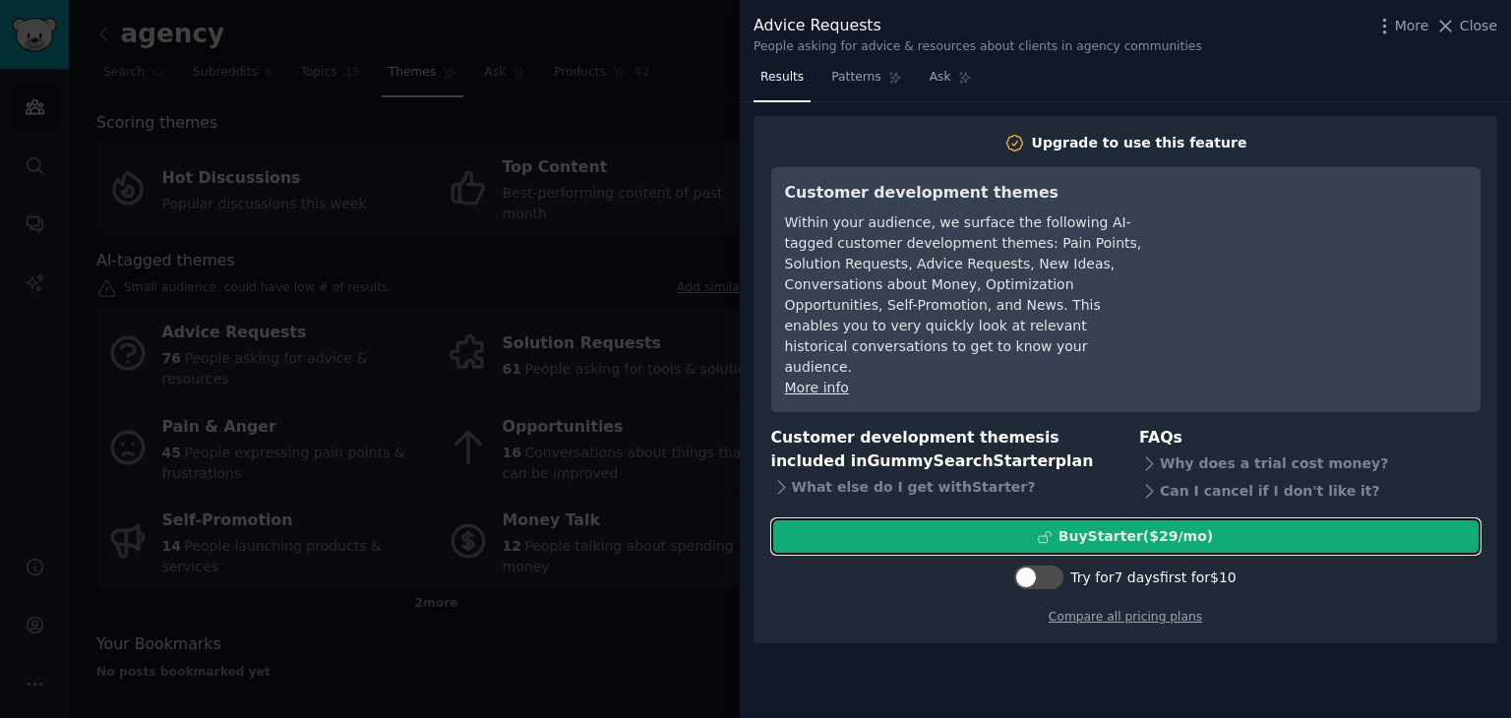
click at [1094, 526] on div "Buy Starter ($ 29 /mo )" at bounding box center [1136, 536] width 154 height 21
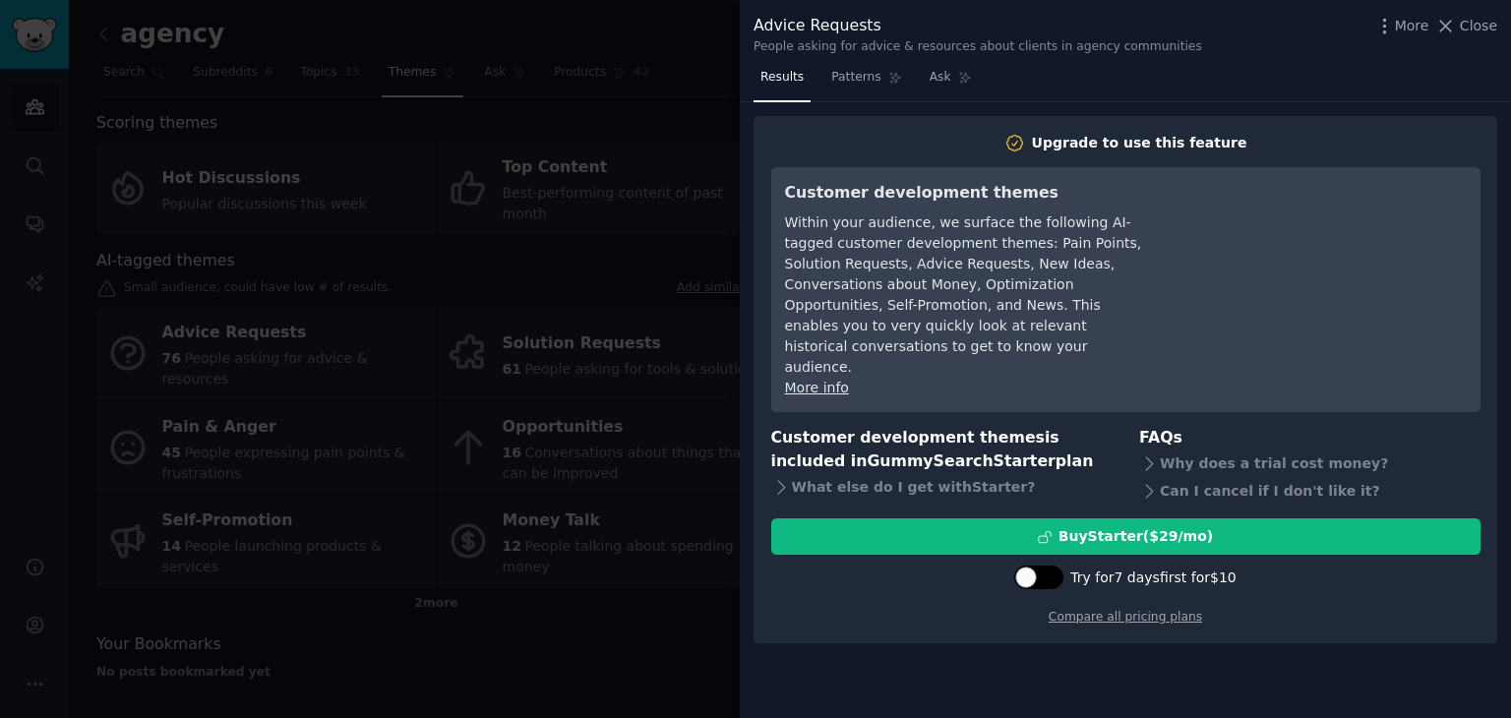
click at [1051, 573] on div at bounding box center [1049, 578] width 10 height 10
checkbox input "true"
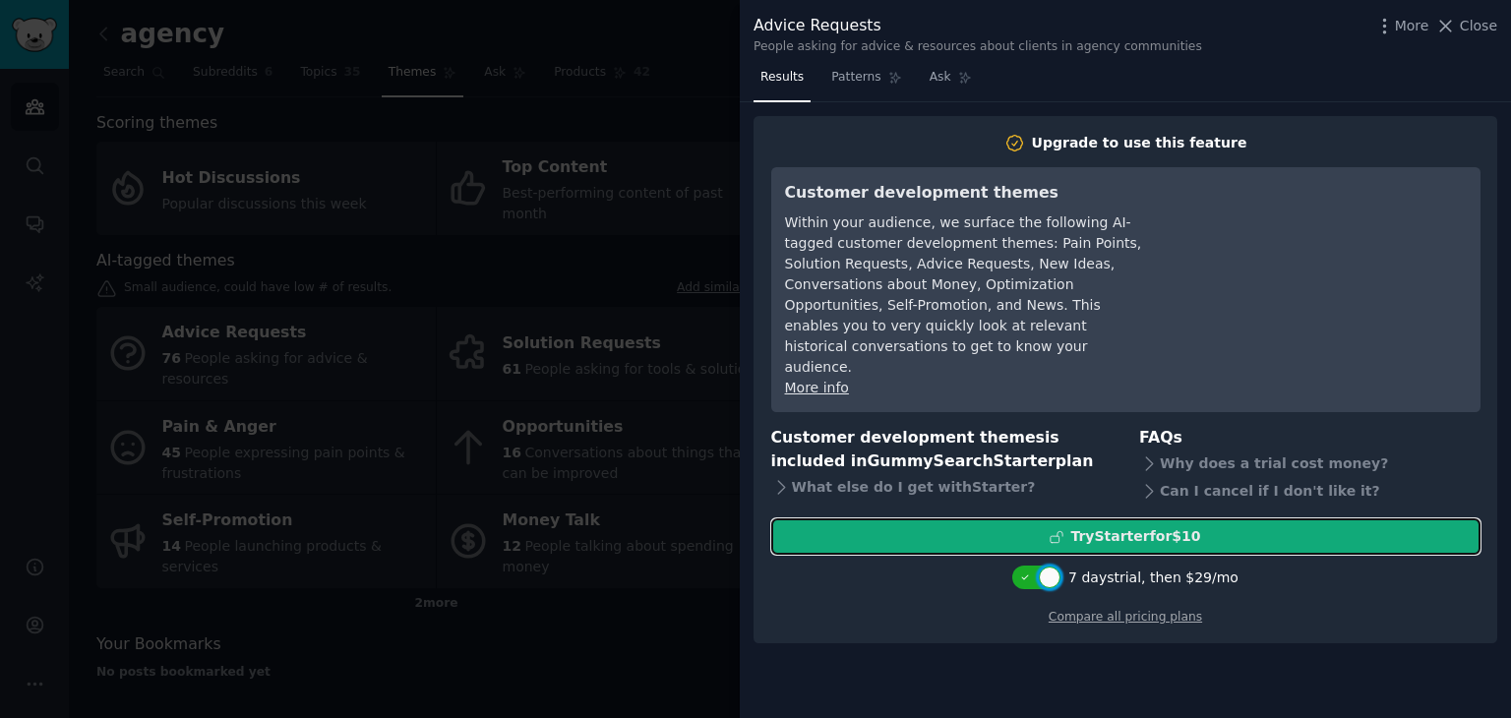
click at [1106, 526] on div "Try Starter for $10" at bounding box center [1135, 536] width 130 height 21
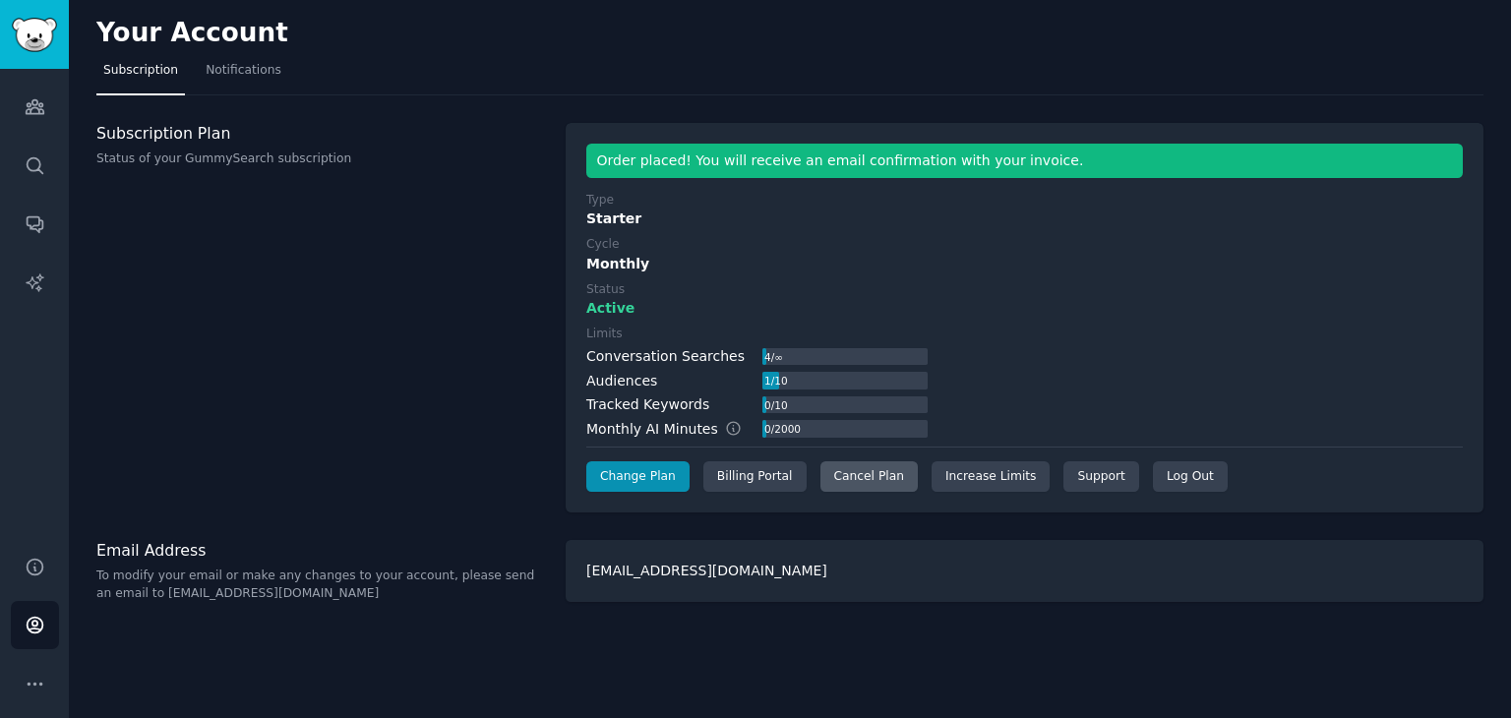
click at [880, 490] on div "Cancel Plan" at bounding box center [869, 476] width 97 height 31
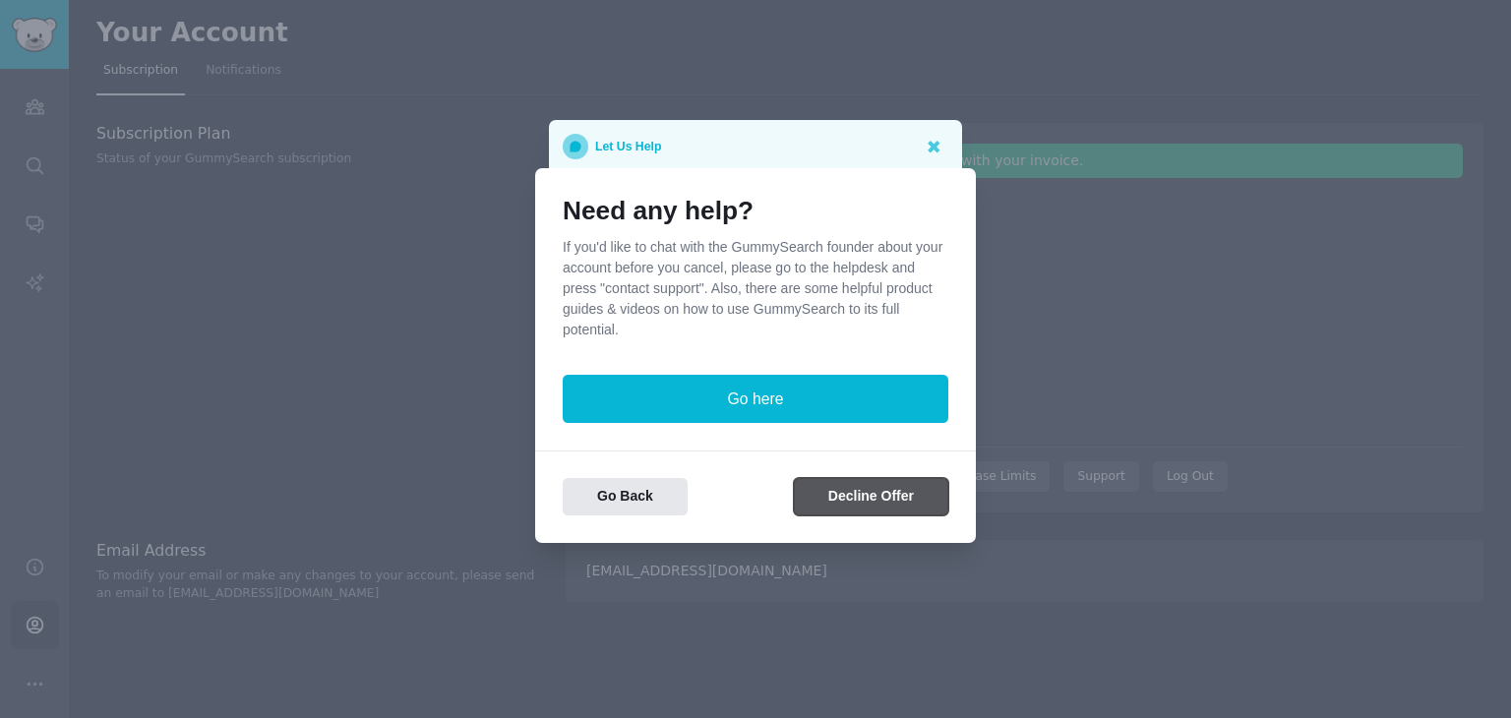
click at [830, 496] on button "Decline Offer" at bounding box center [871, 497] width 154 height 38
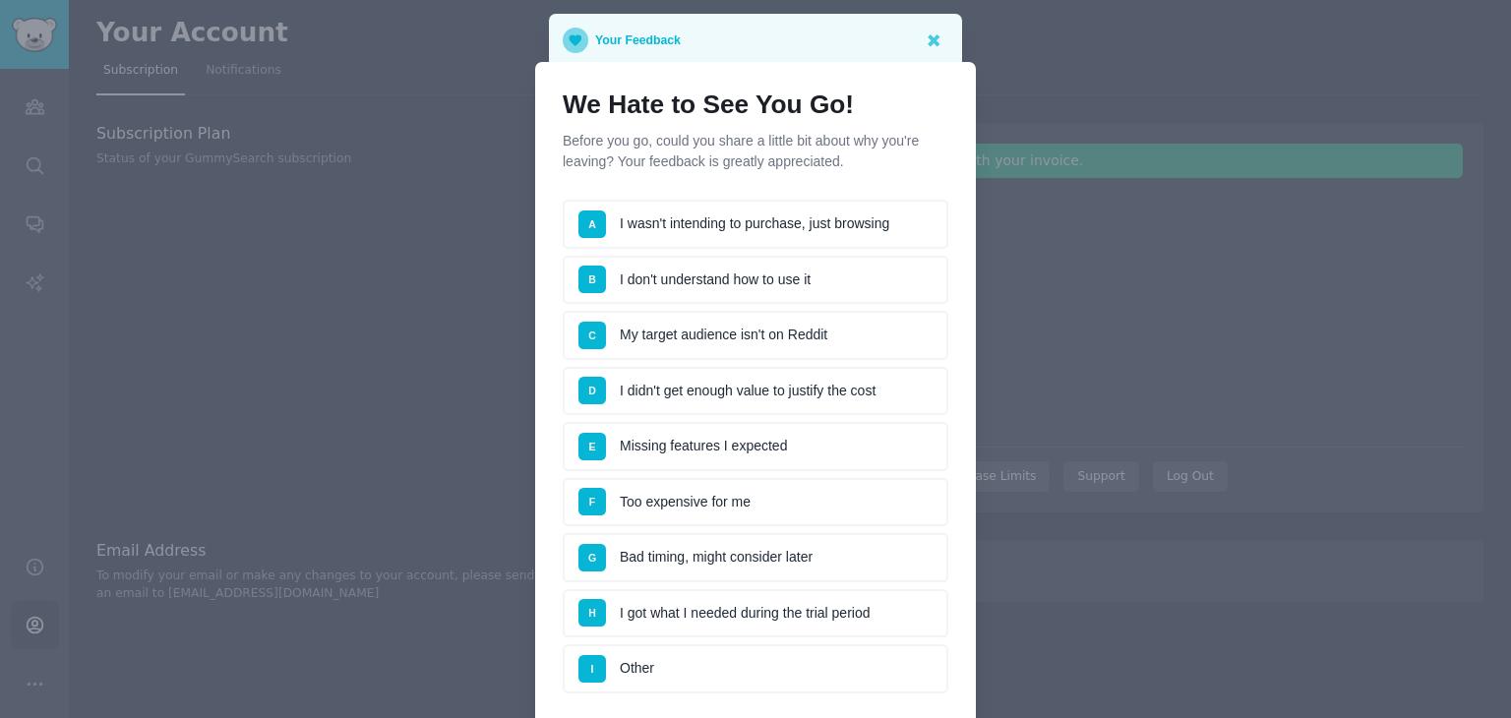
click at [874, 216] on li "A I wasn't intending to purchase, just browsing" at bounding box center [756, 224] width 386 height 49
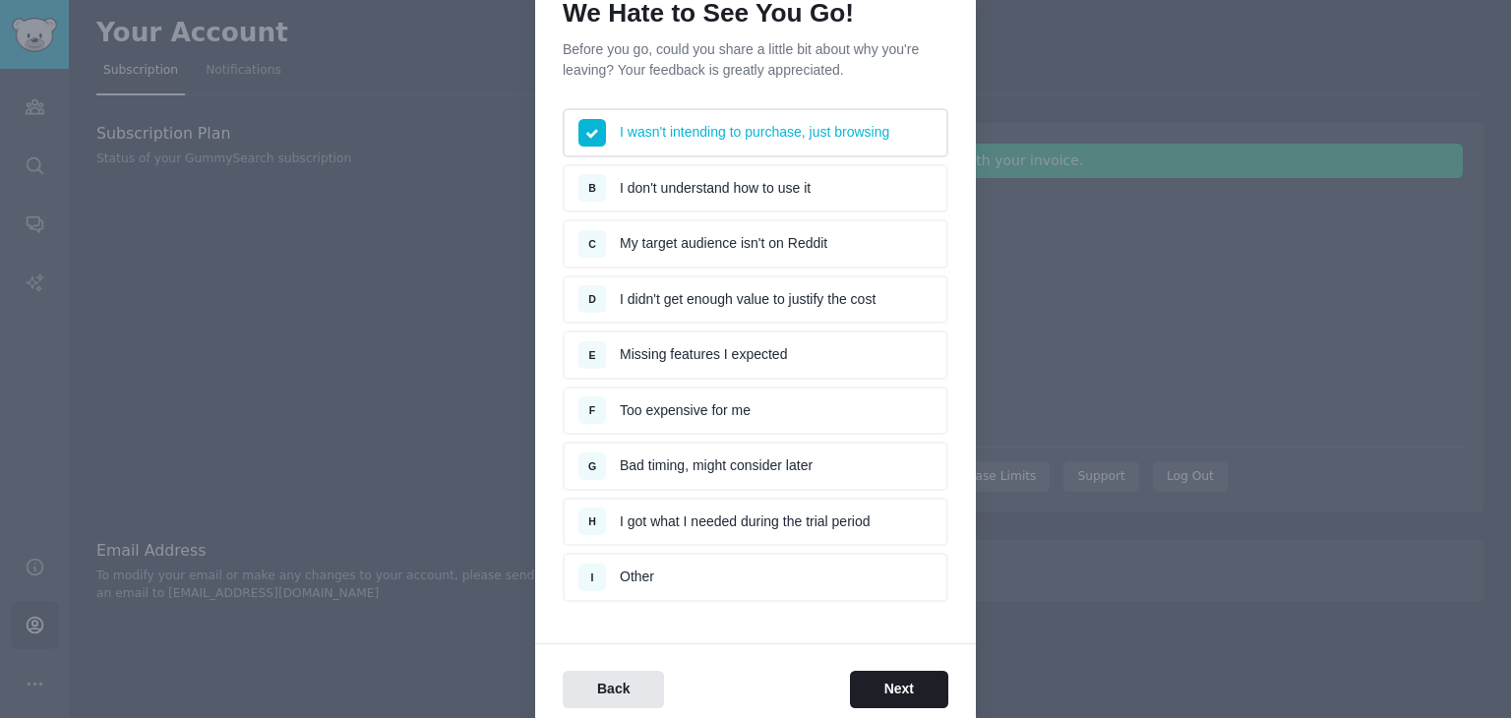
scroll to position [171, 0]
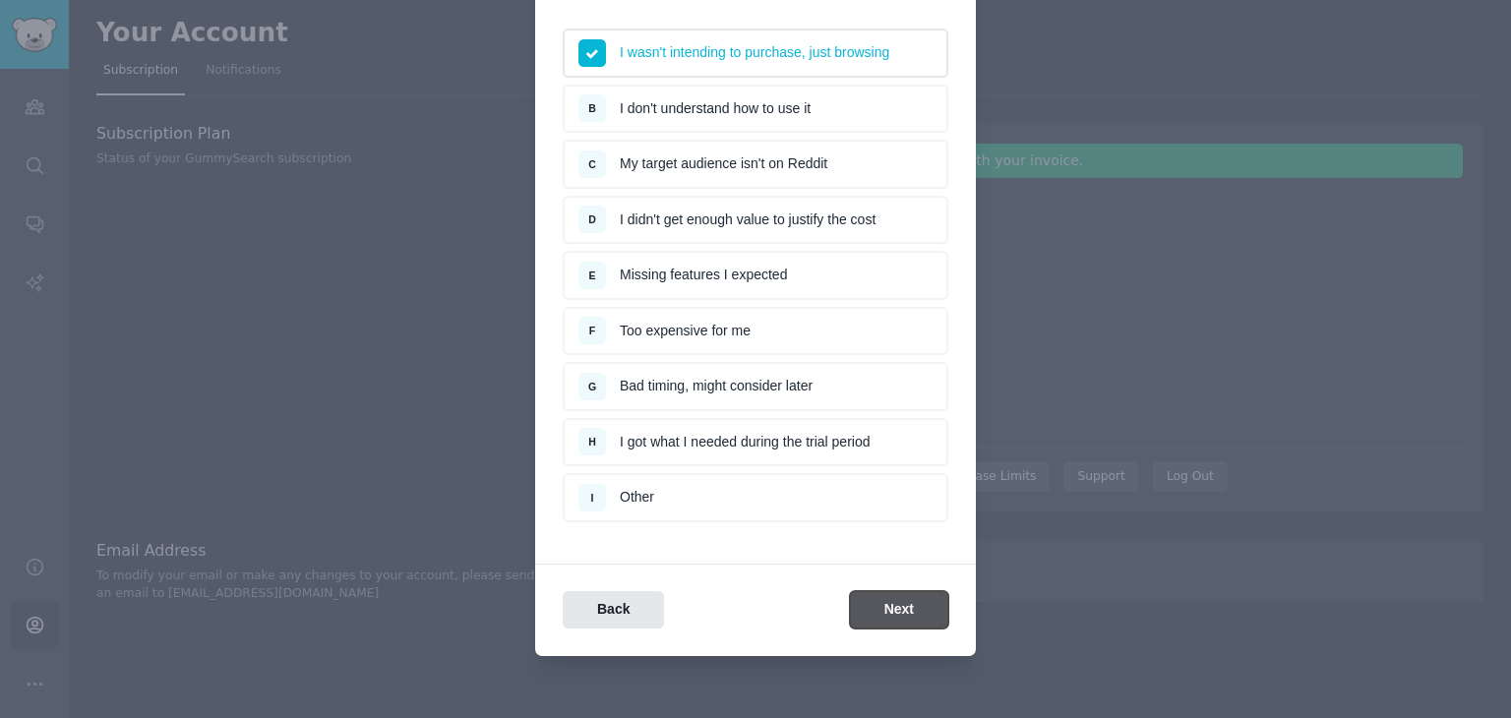
click at [873, 603] on button "Next" at bounding box center [899, 610] width 98 height 38
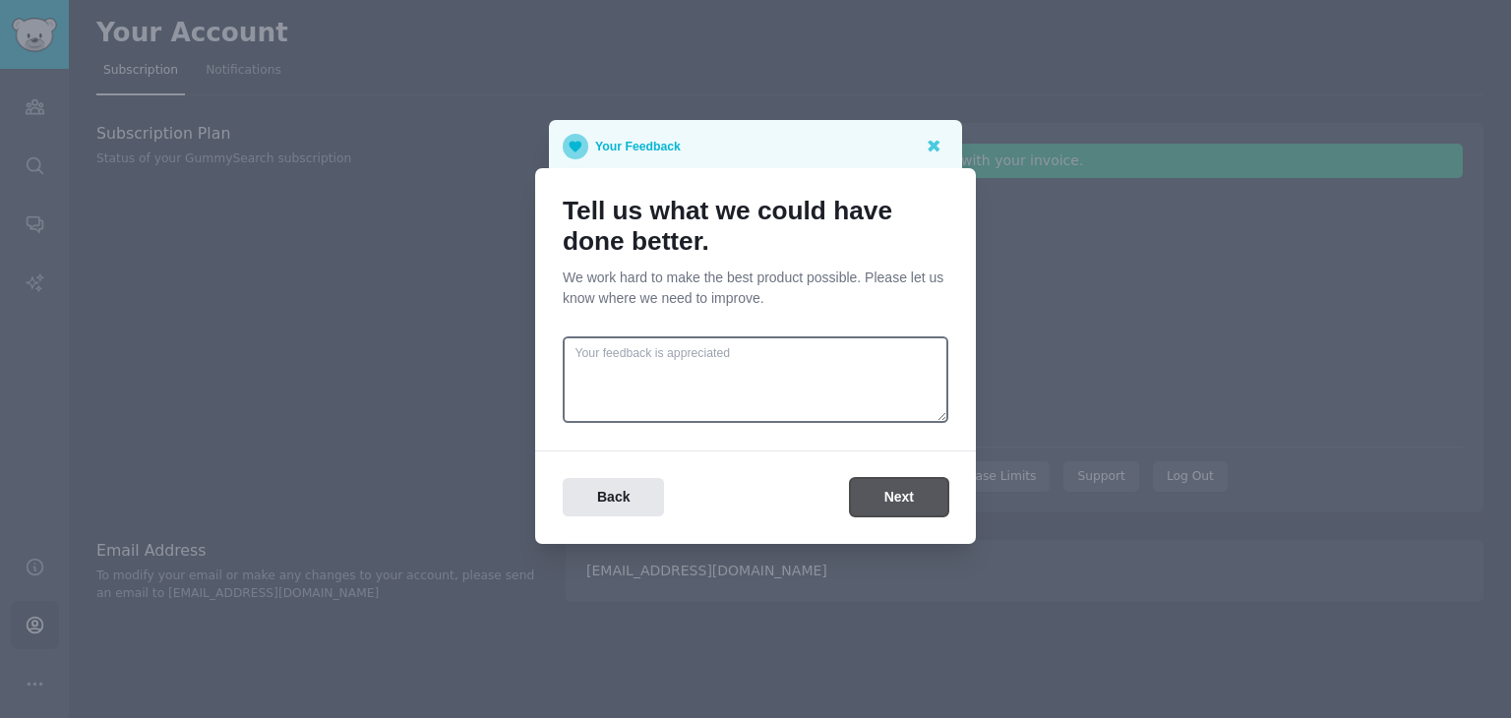
scroll to position [0, 0]
click at [873, 502] on button "Next" at bounding box center [899, 497] width 98 height 38
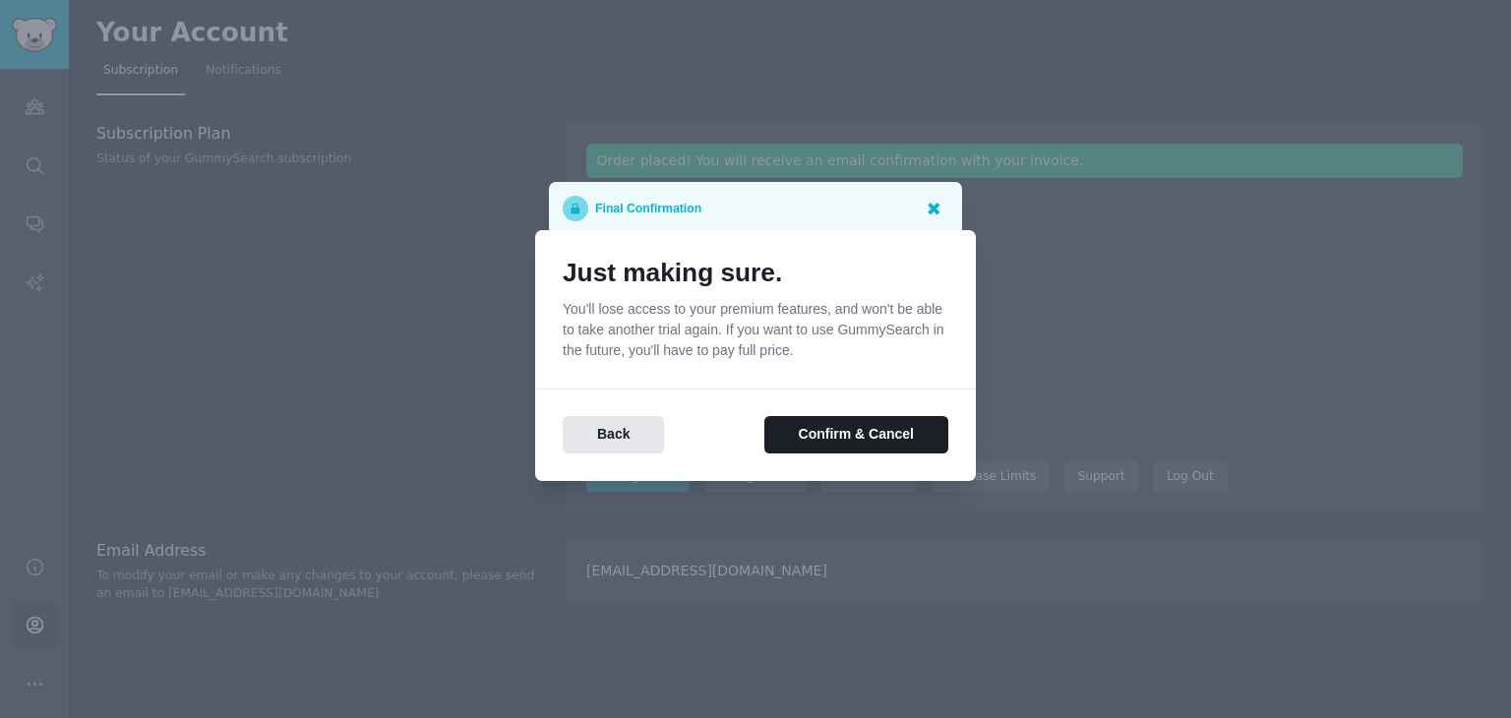
click at [937, 207] on icon at bounding box center [933, 208] width 21 height 21
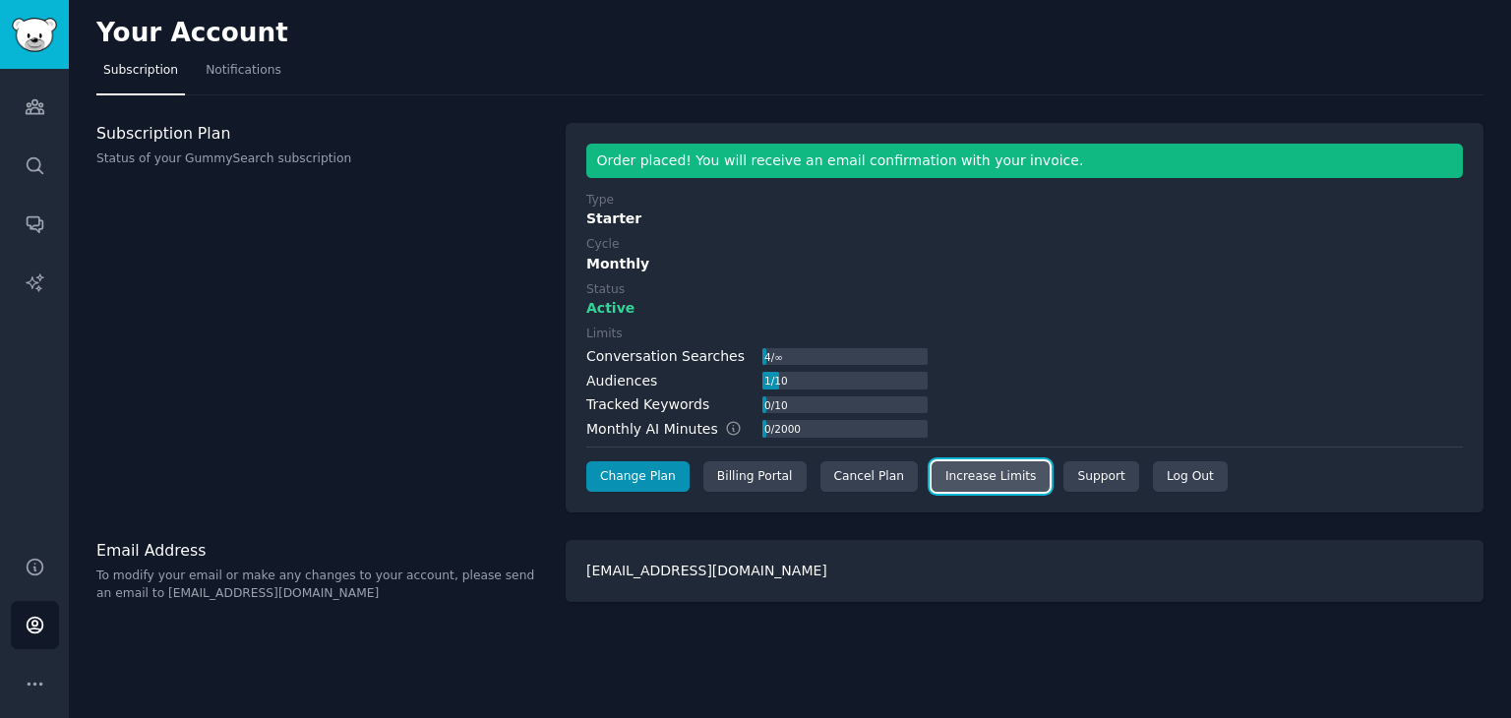
click at [977, 477] on link "Increase Limits" at bounding box center [991, 476] width 119 height 31
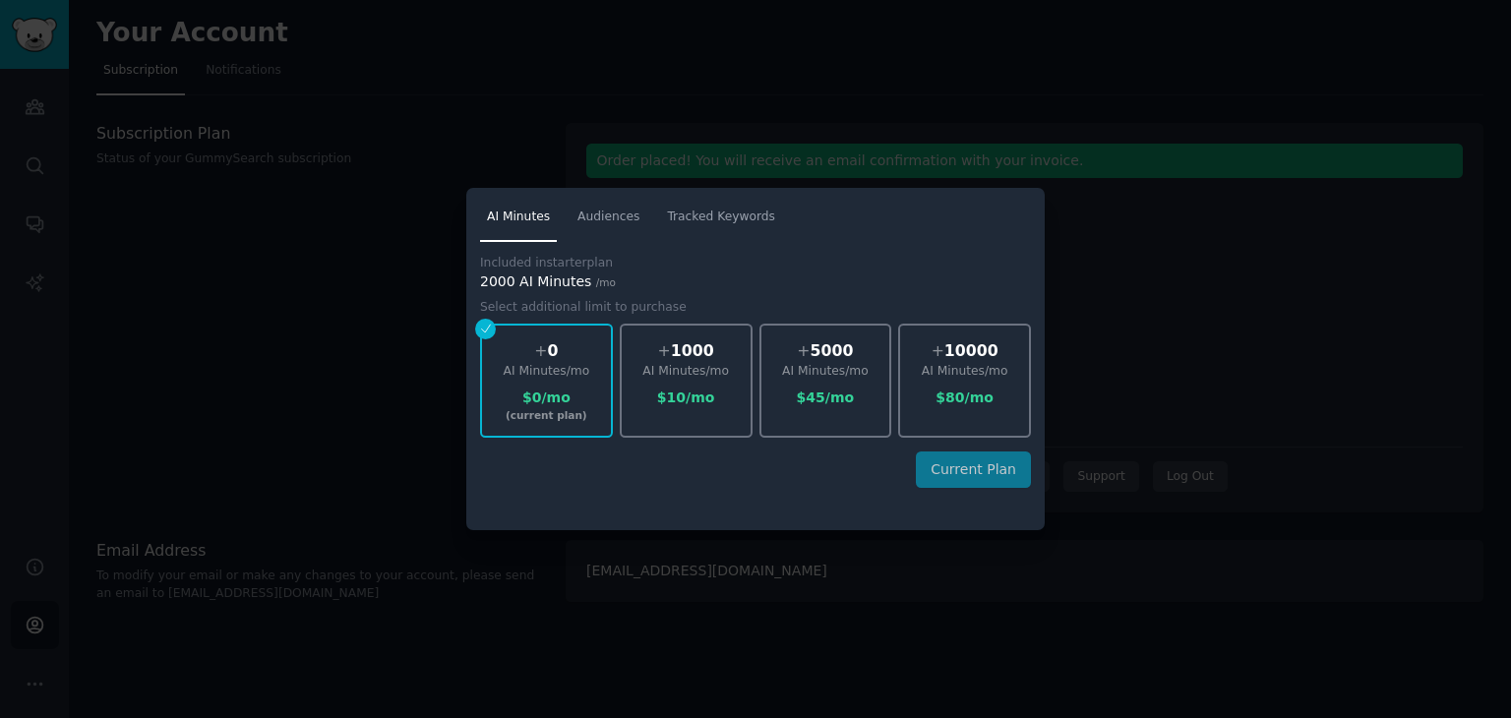
click at [587, 556] on div at bounding box center [755, 359] width 1511 height 718
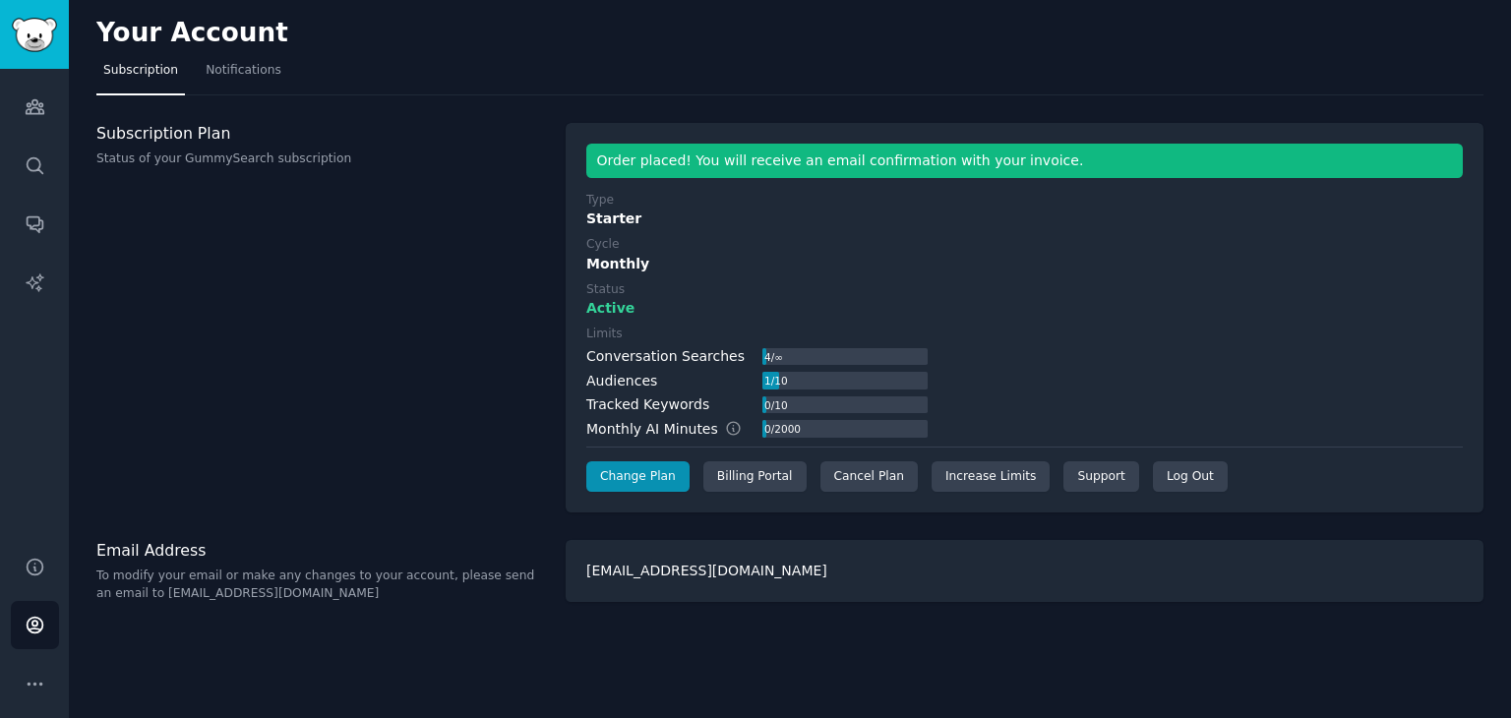
click at [665, 406] on div "Tracked Keywords" at bounding box center [647, 405] width 123 height 21
click at [63, 31] on link "Sidebar" at bounding box center [34, 34] width 69 height 69
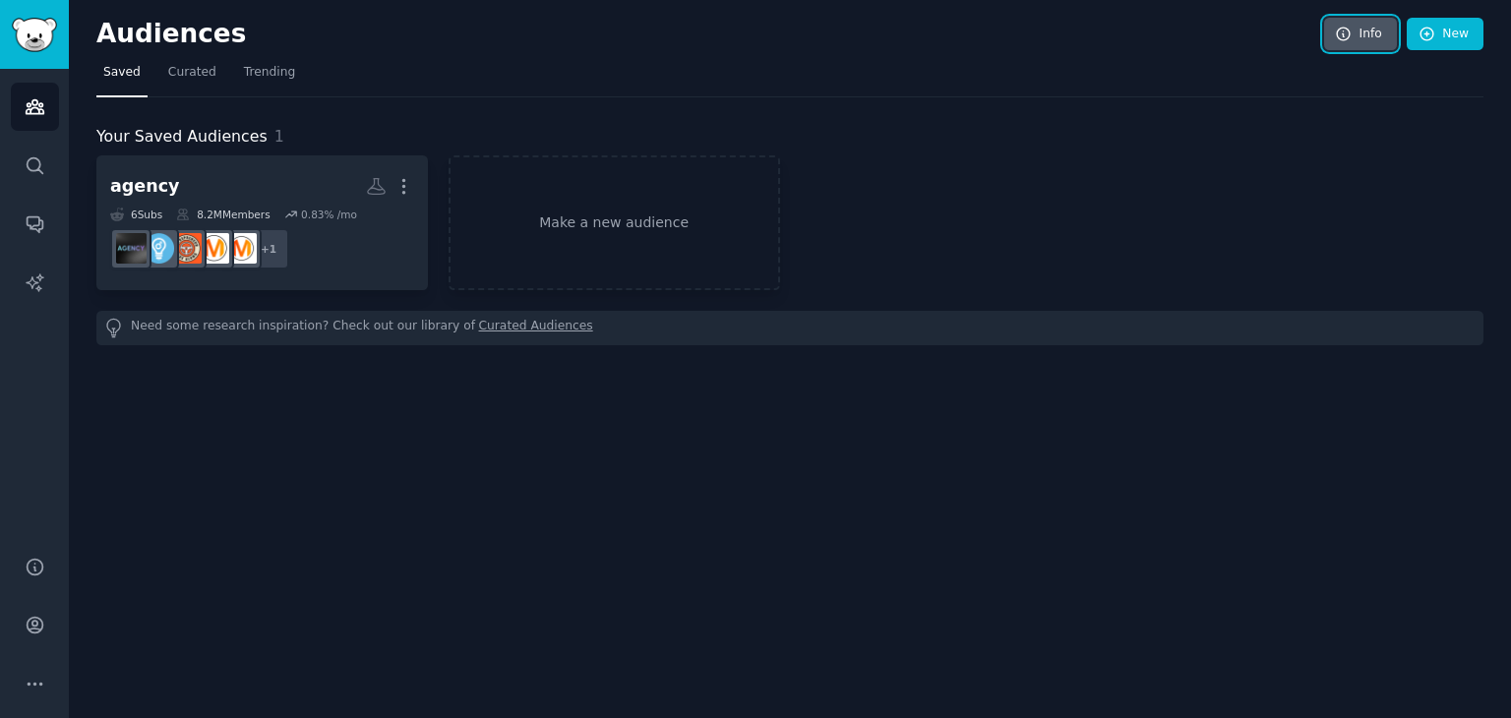
click at [1373, 41] on link "Info" at bounding box center [1360, 34] width 73 height 33
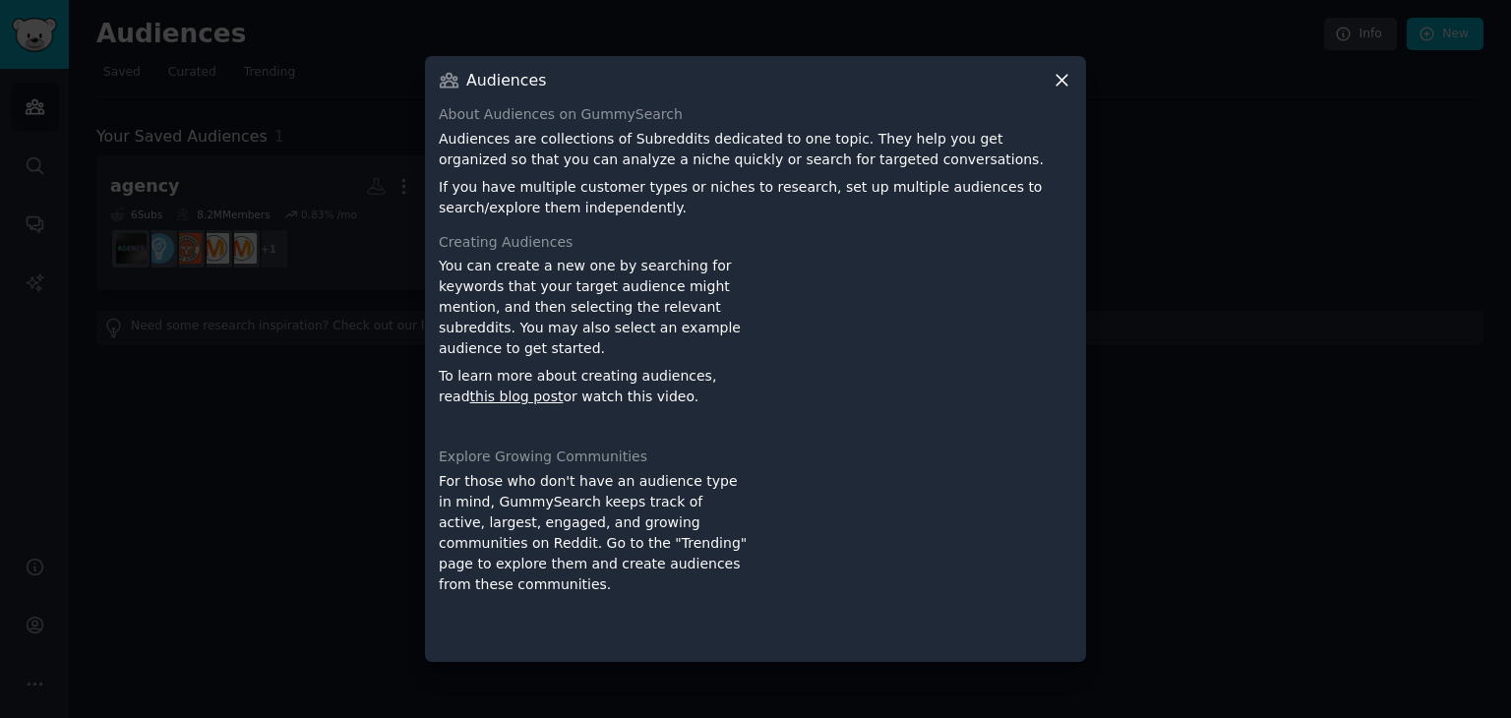
click at [1287, 56] on div at bounding box center [755, 359] width 1511 height 718
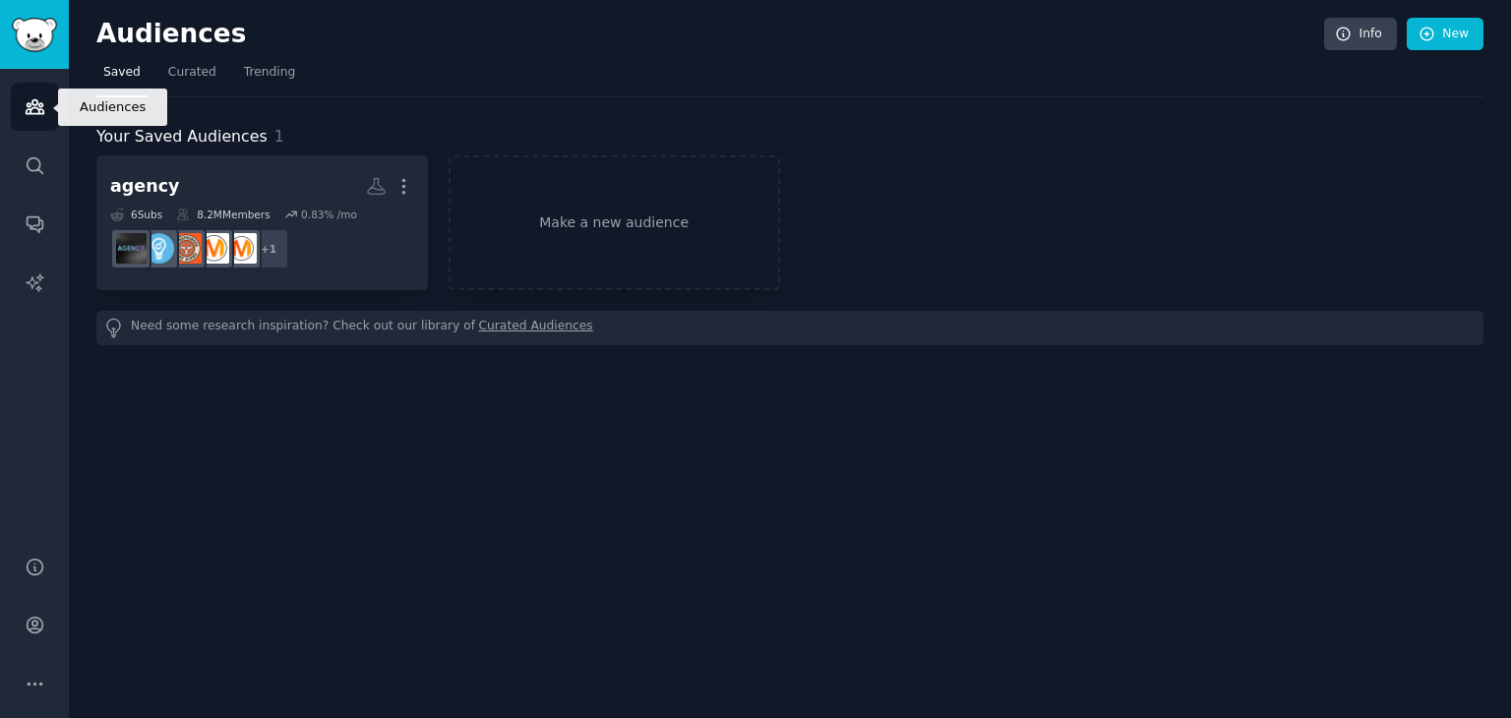
click at [52, 100] on link "Audiences" at bounding box center [35, 107] width 48 height 48
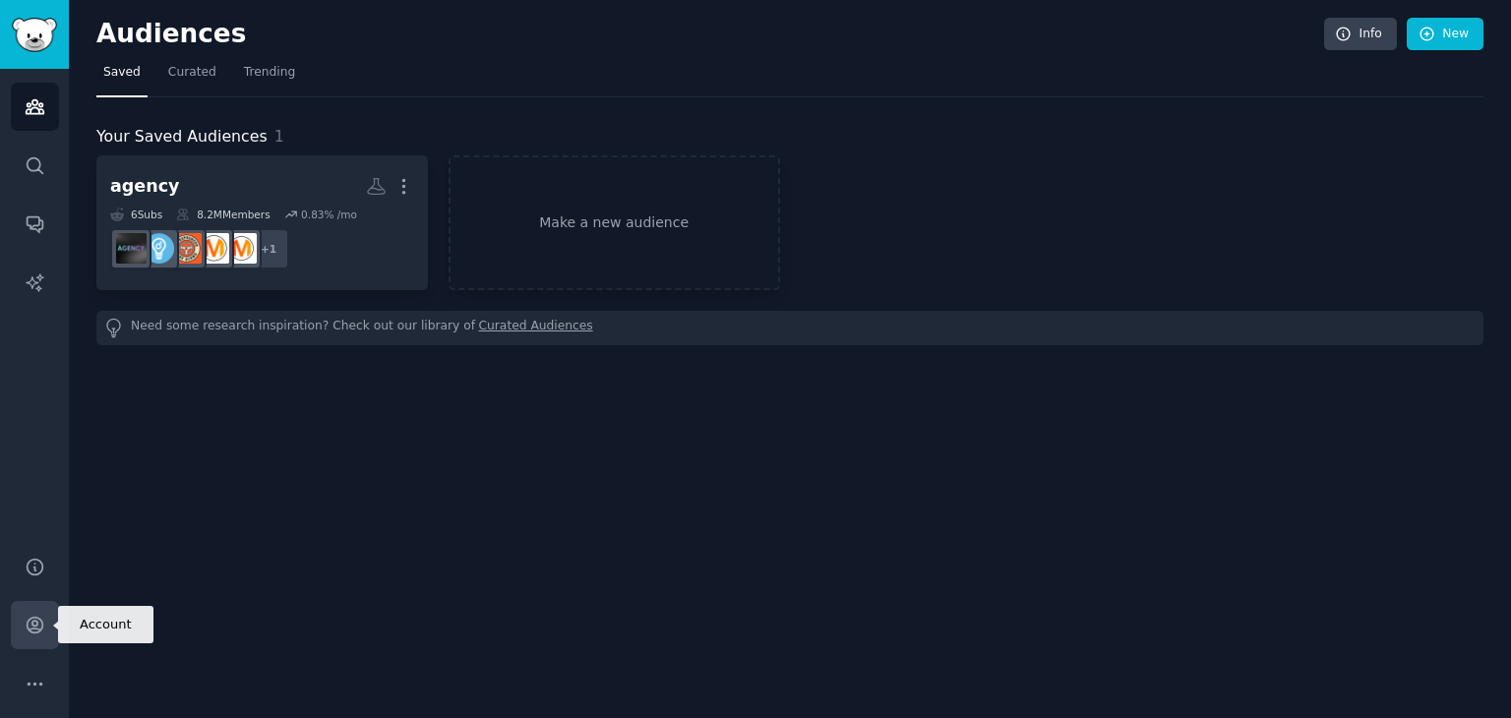
click at [31, 621] on icon "Sidebar" at bounding box center [35, 625] width 21 height 21
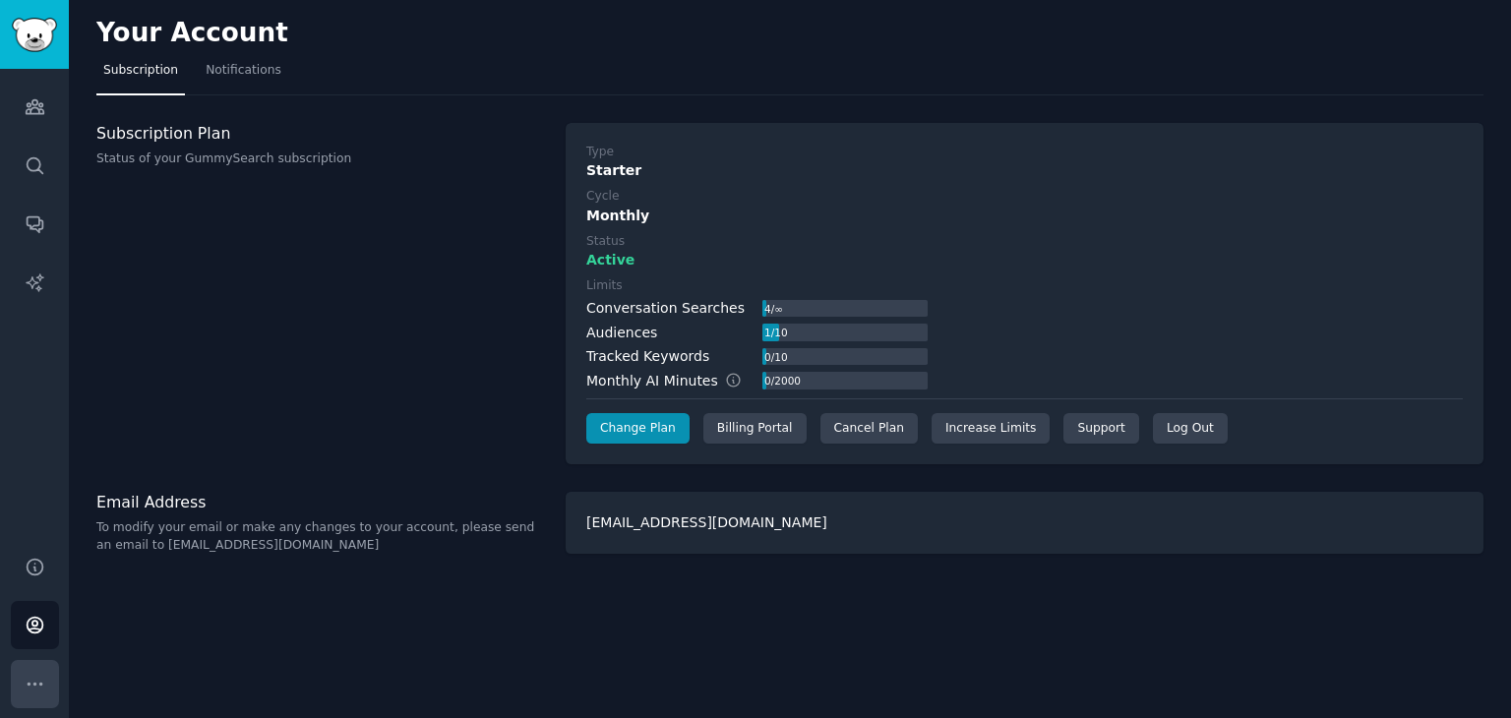
click at [40, 687] on icon "Sidebar" at bounding box center [35, 684] width 21 height 21
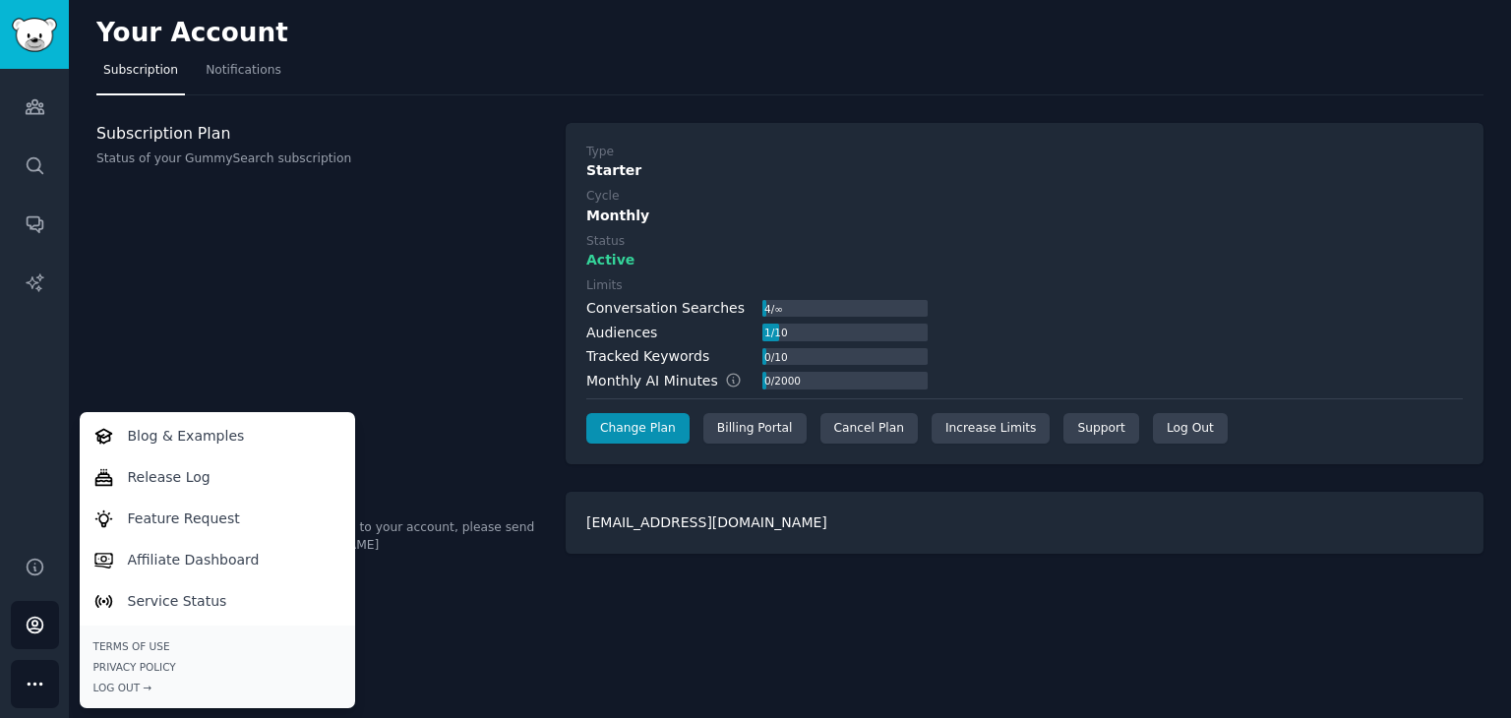
click at [40, 684] on icon "Sidebar" at bounding box center [35, 684] width 14 height 2
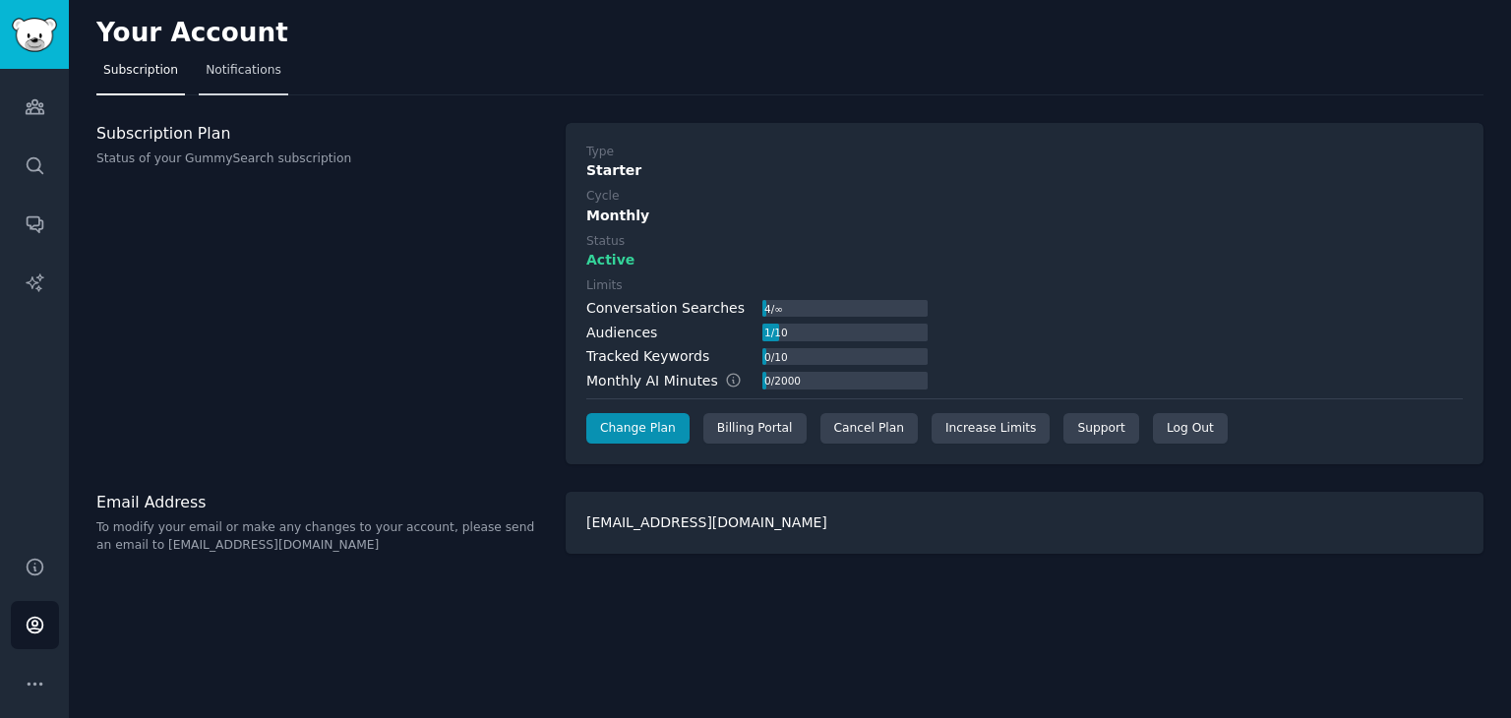
click at [226, 74] on span "Notifications" at bounding box center [244, 71] width 76 height 18
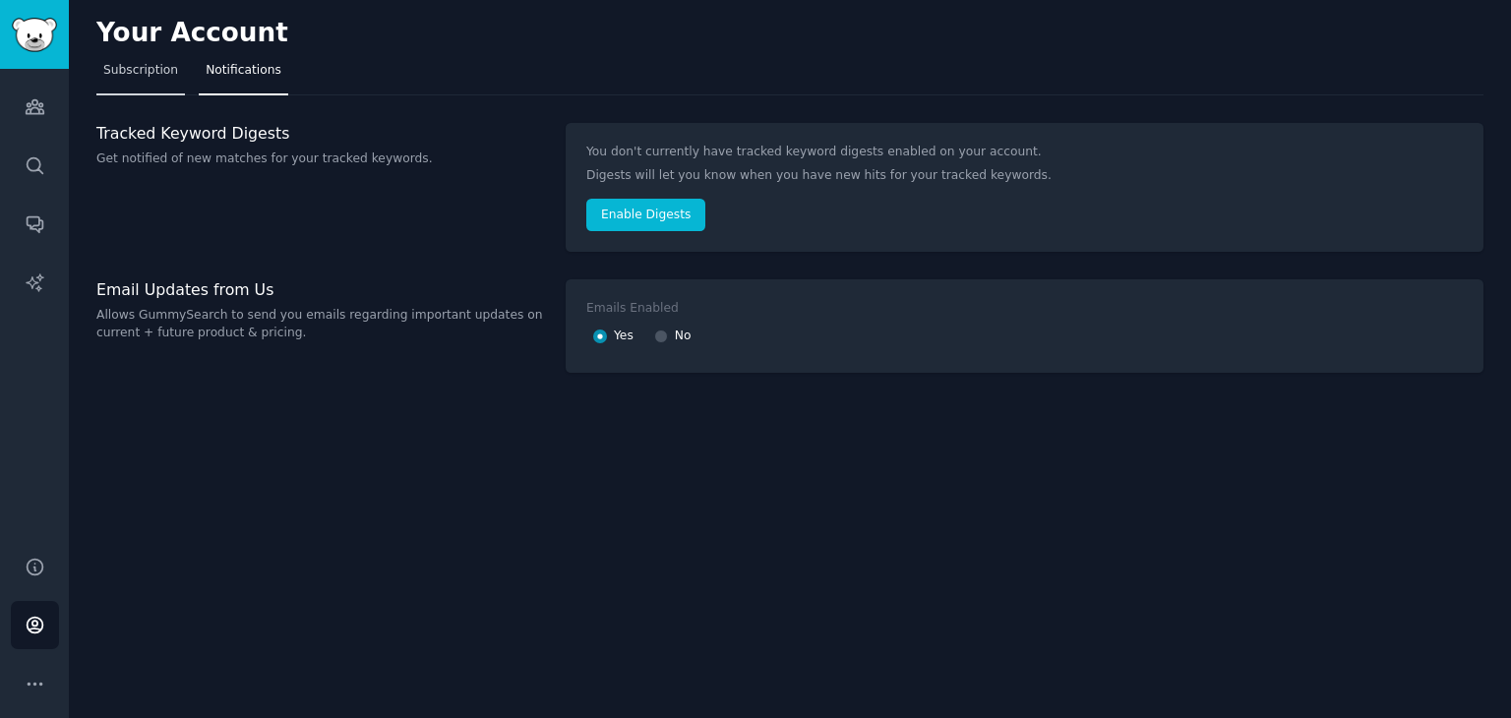
click at [146, 74] on span "Subscription" at bounding box center [140, 71] width 75 height 18
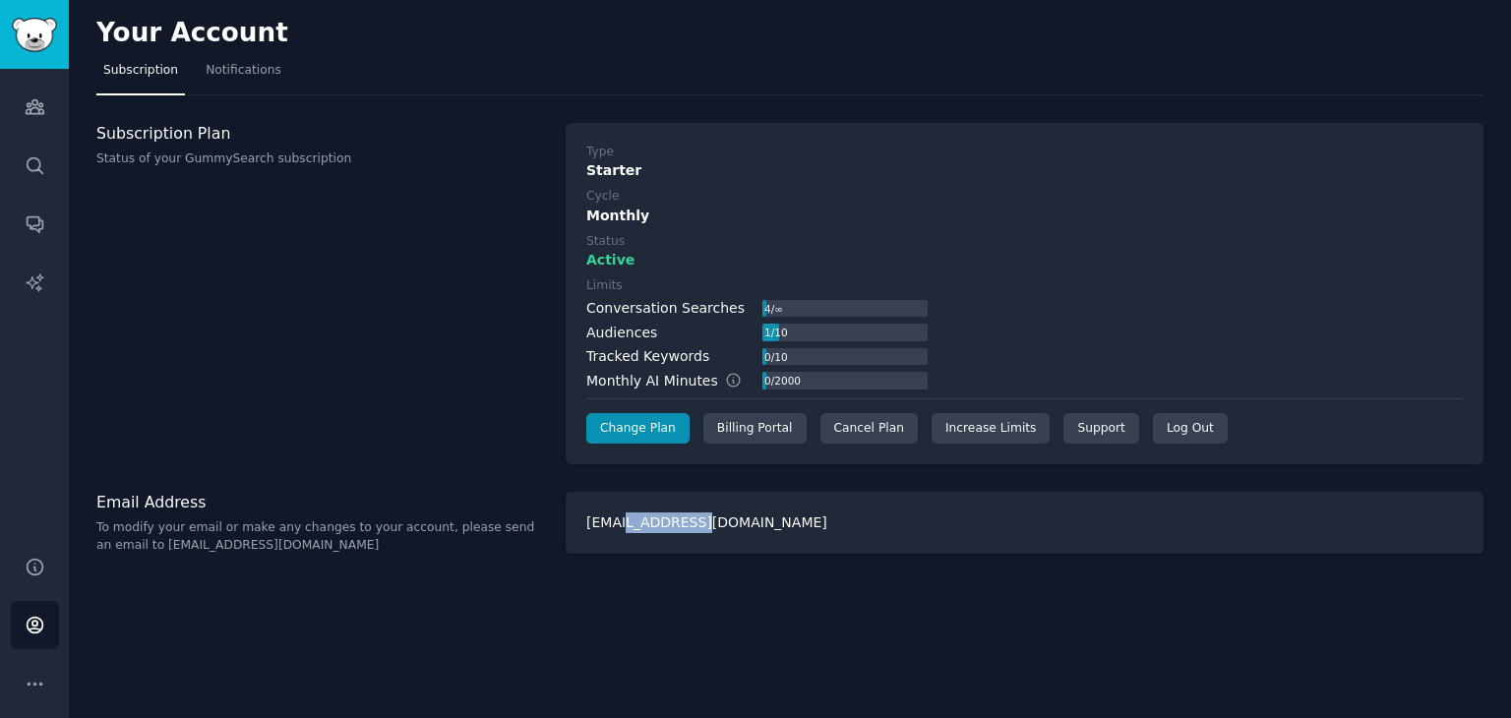
drag, startPoint x: 619, startPoint y: 526, endPoint x: 723, endPoint y: 538, distance: 105.0
click at [723, 538] on div "[EMAIL_ADDRESS][DOMAIN_NAME]" at bounding box center [1025, 523] width 918 height 62
click at [1049, 288] on div "Limits Conversation Searches 4 / ∞ Audiences 1 / 10 Tracked Keywords 0 / 10 Mon…" at bounding box center [1024, 334] width 877 height 114
click at [36, 13] on link "Sidebar" at bounding box center [34, 34] width 69 height 69
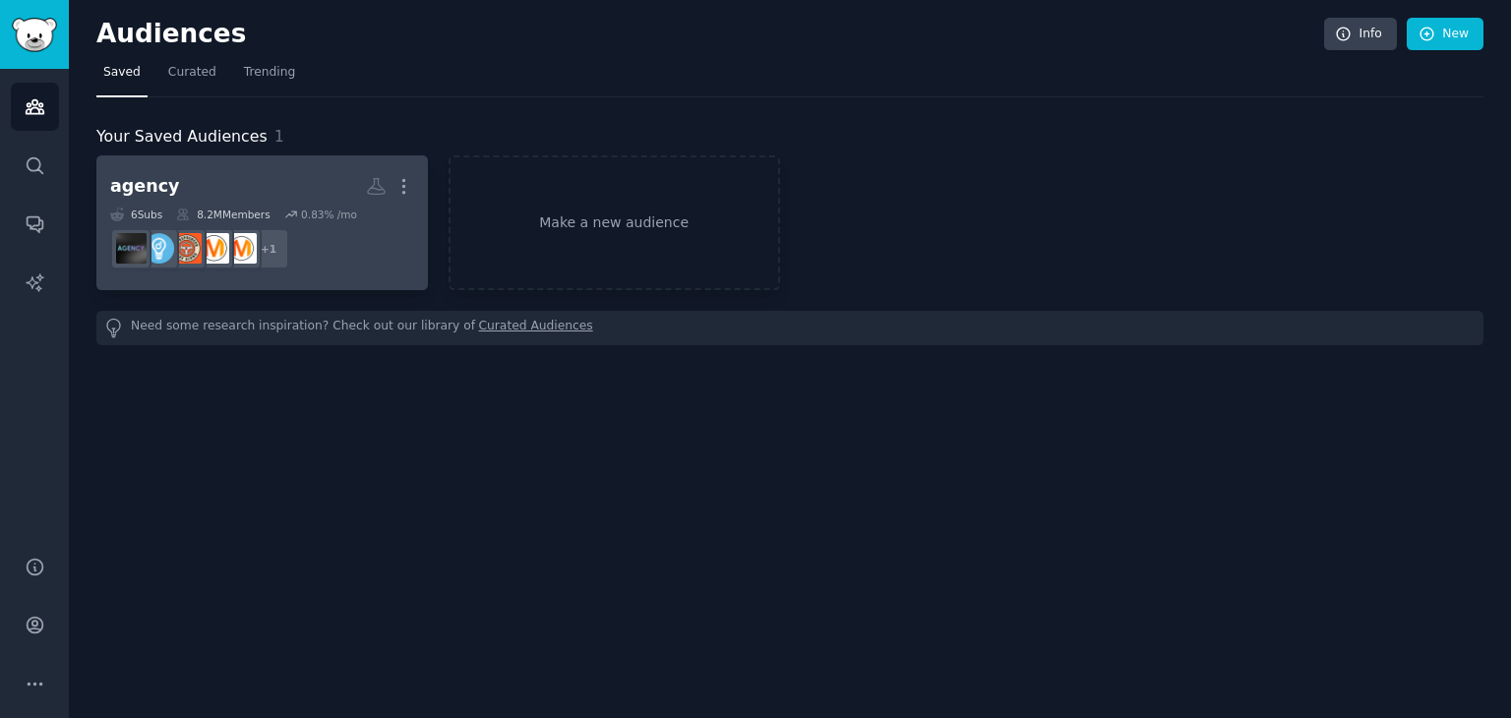
click at [327, 191] on h2 "agency More" at bounding box center [262, 186] width 304 height 34
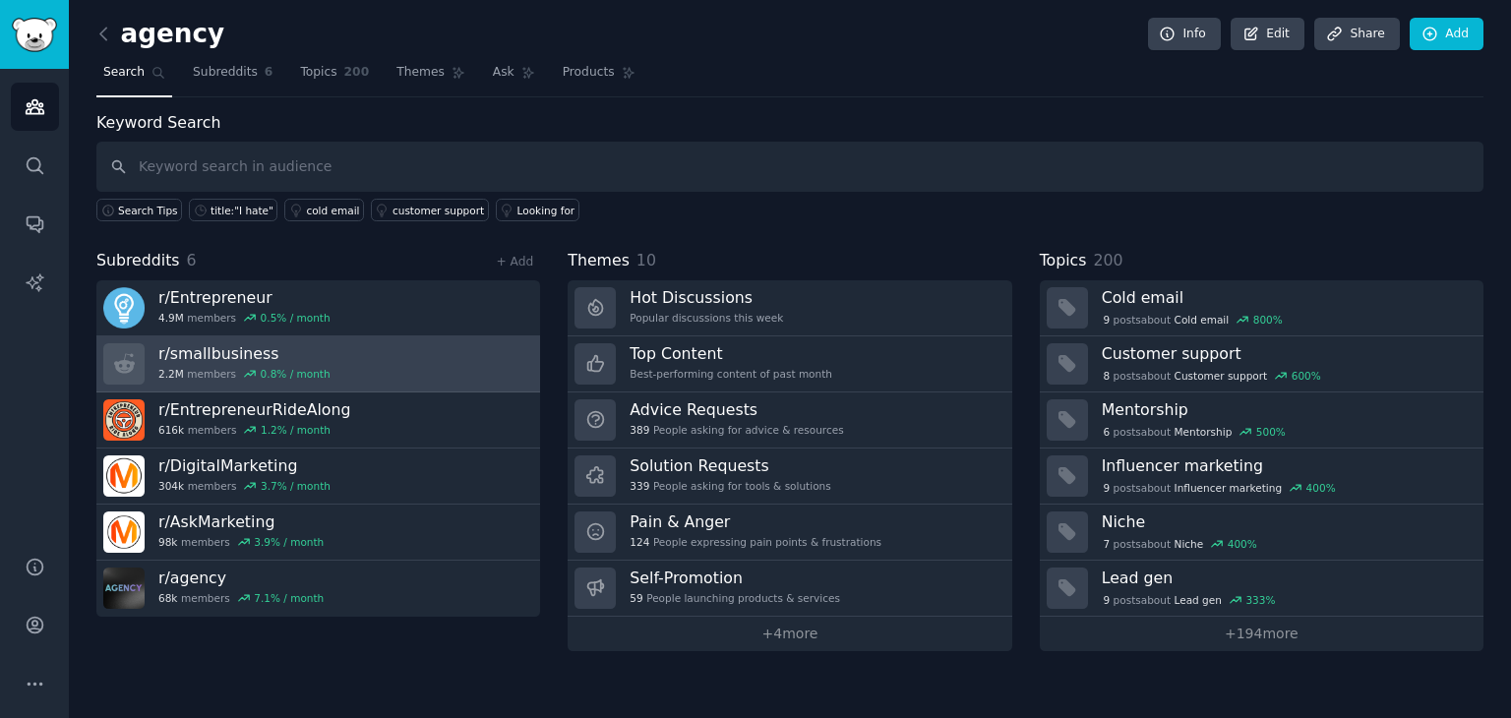
click at [395, 364] on link "r/ smallbusiness 2.2M members 0.8 % / month" at bounding box center [318, 364] width 444 height 56
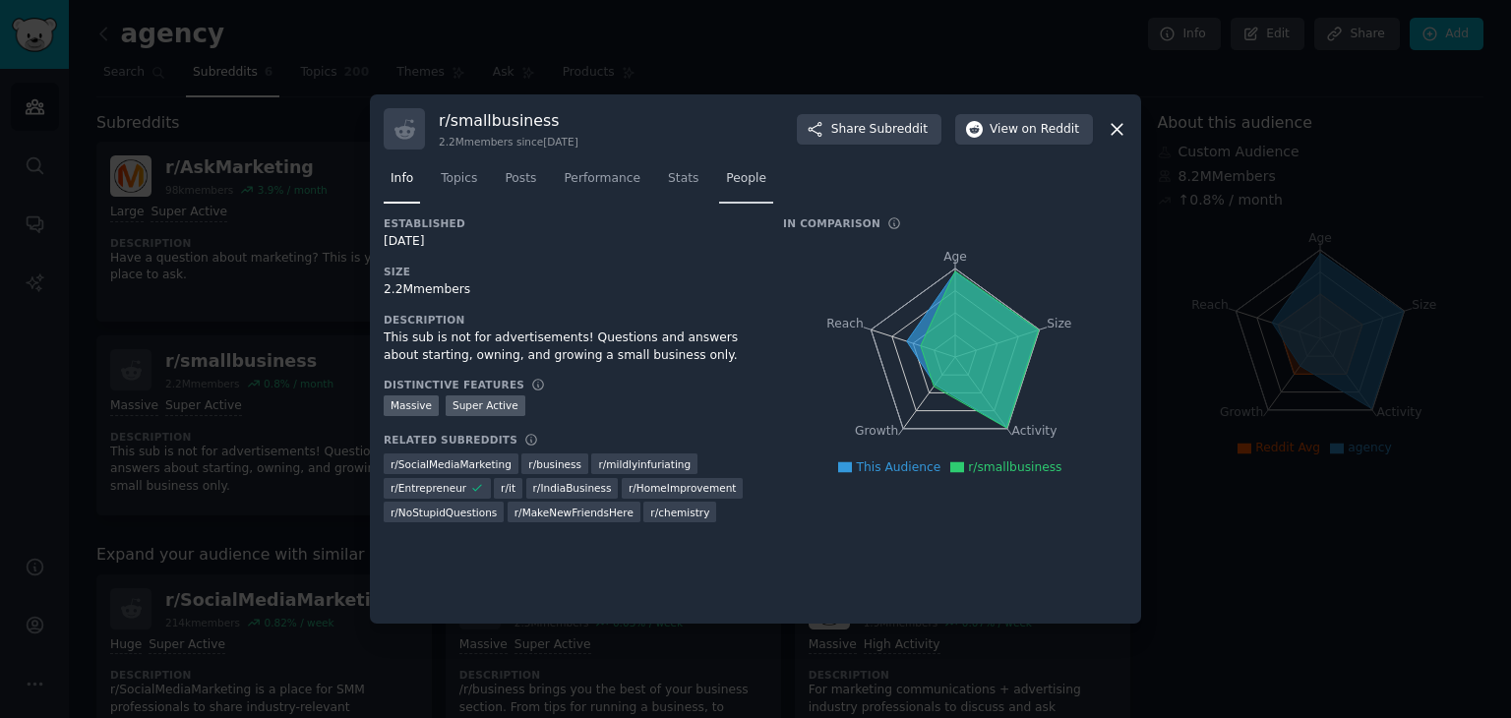
click at [742, 198] on link "People" at bounding box center [746, 183] width 54 height 40
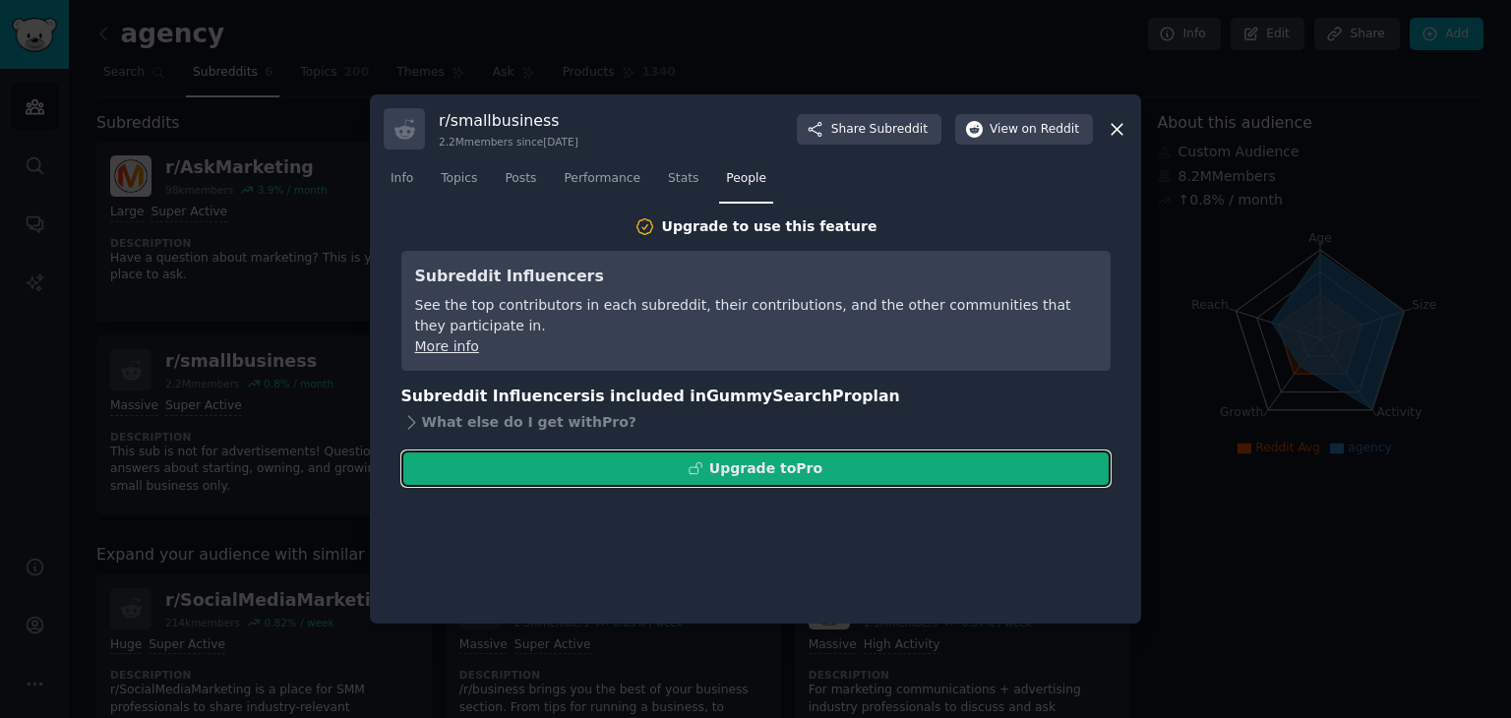
click at [714, 464] on button "Upgrade to Pro" at bounding box center [755, 469] width 709 height 36
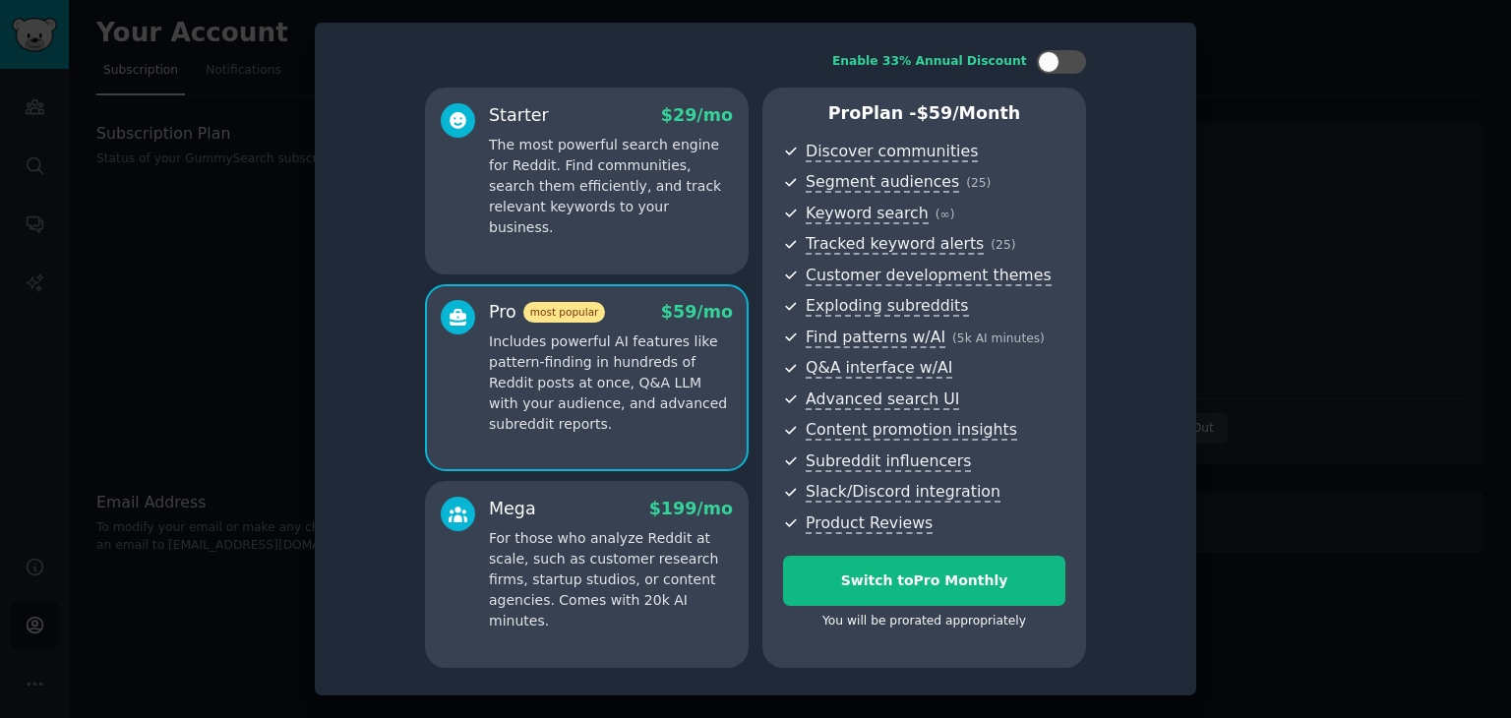
click at [663, 169] on p "The most powerful search engine for Reddit. Find communities, search them effic…" at bounding box center [611, 186] width 244 height 103
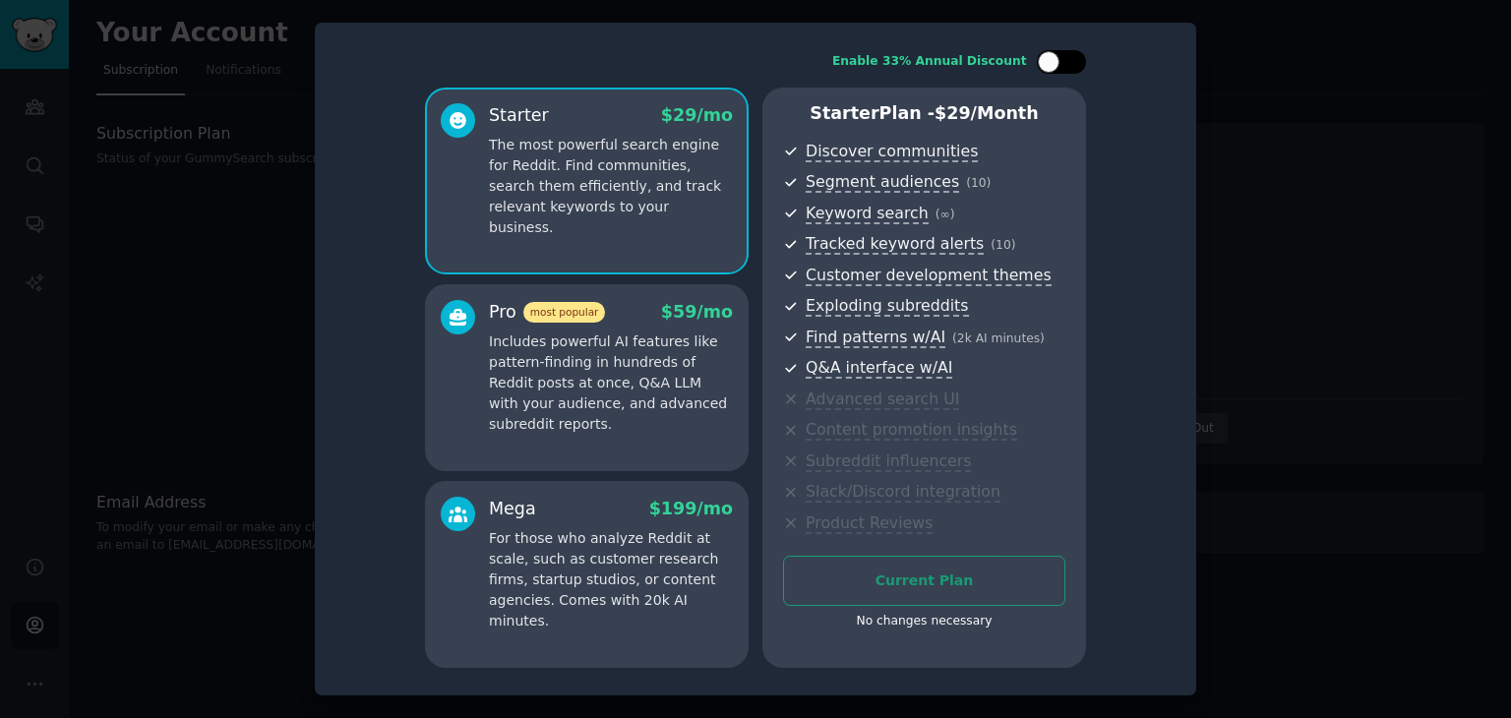
click at [1068, 70] on div at bounding box center [1061, 62] width 49 height 24
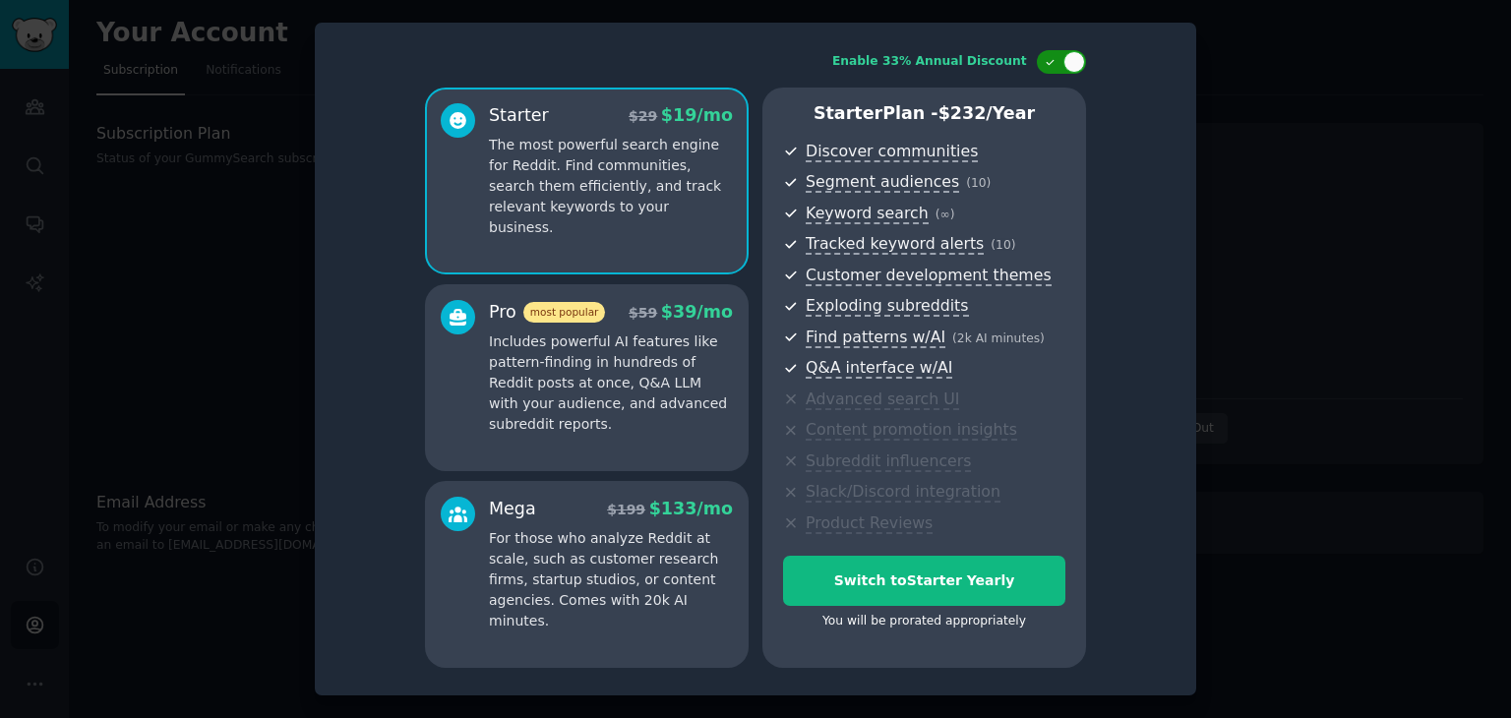
click at [1068, 70] on div at bounding box center [1075, 62] width 22 height 22
checkbox input "false"
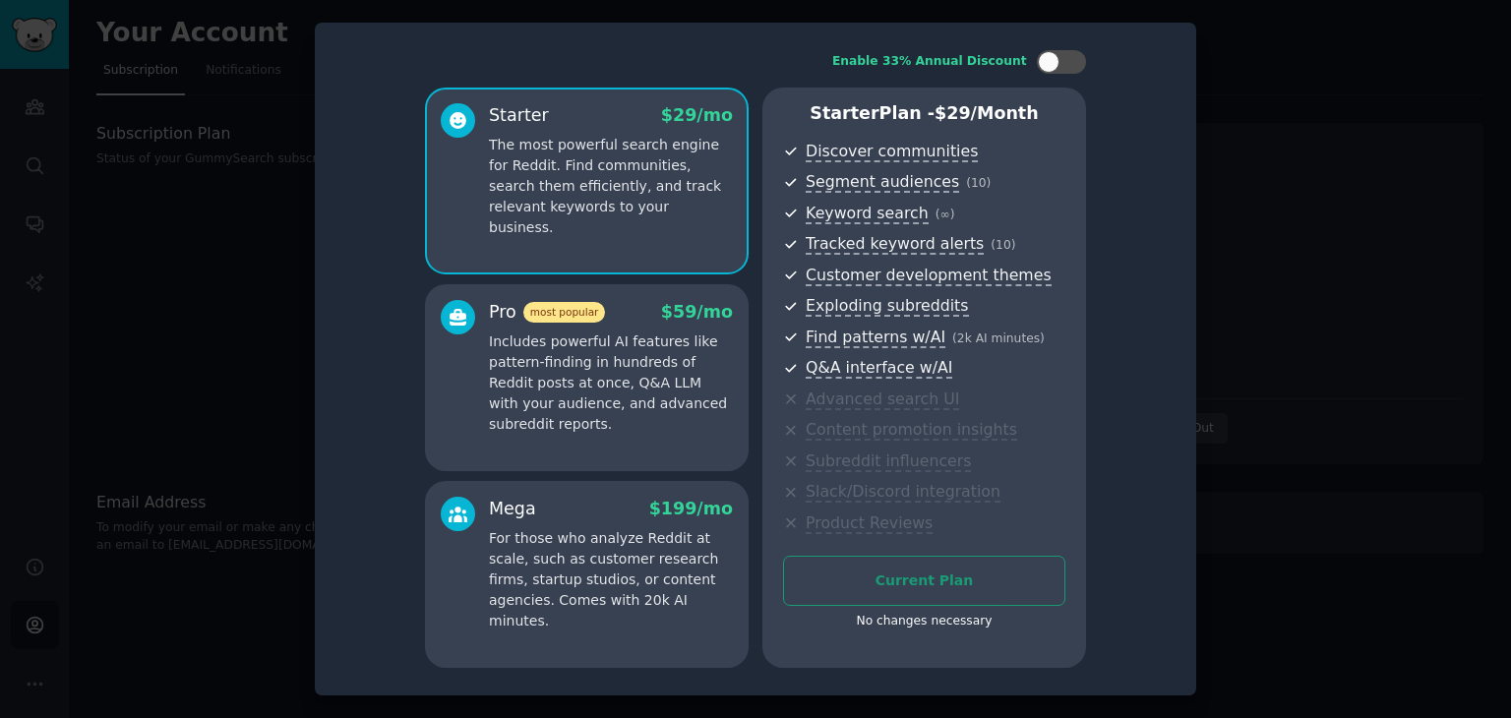
click at [675, 418] on p "Includes powerful AI features like pattern-finding in hundreds of Reddit posts …" at bounding box center [611, 383] width 244 height 103
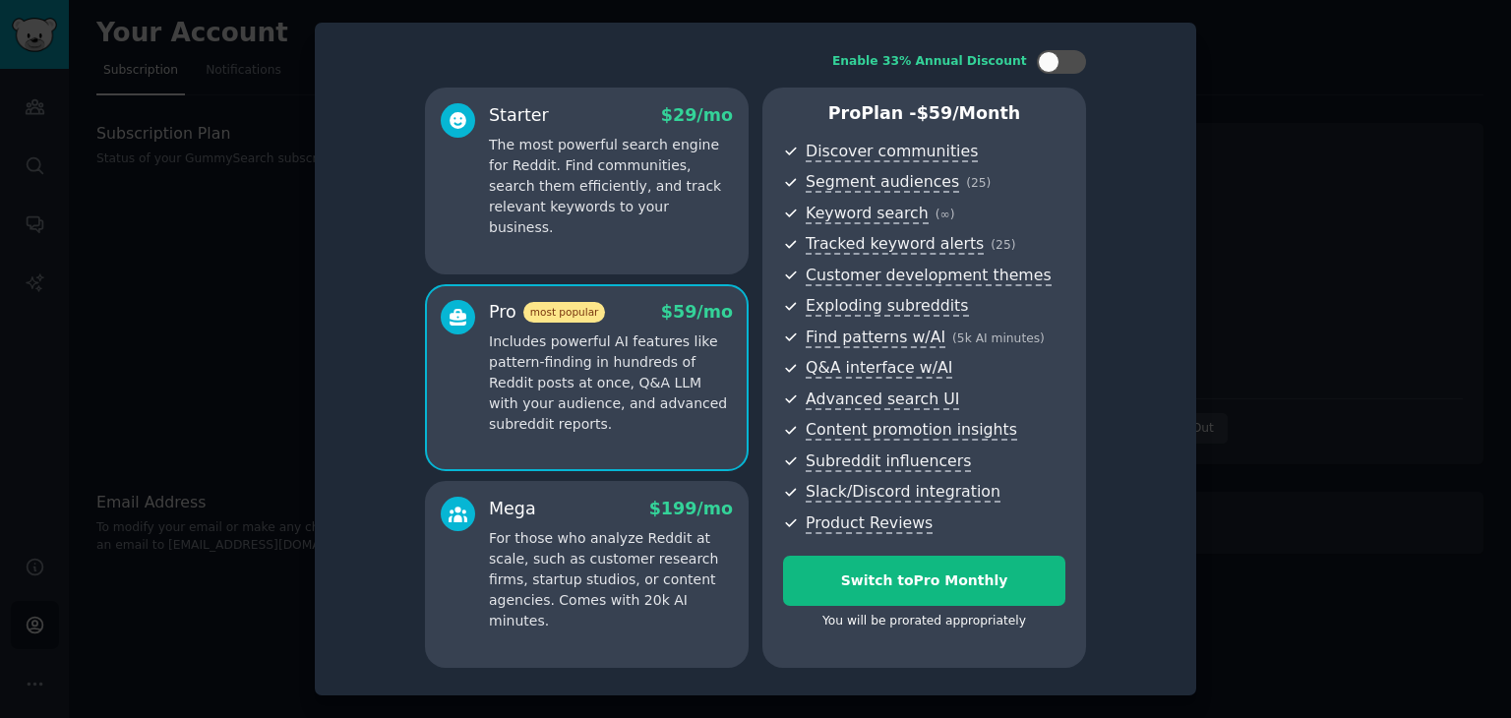
click at [681, 536] on p "For those who analyze Reddit at scale, such as customer research firms, startup…" at bounding box center [611, 579] width 244 height 103
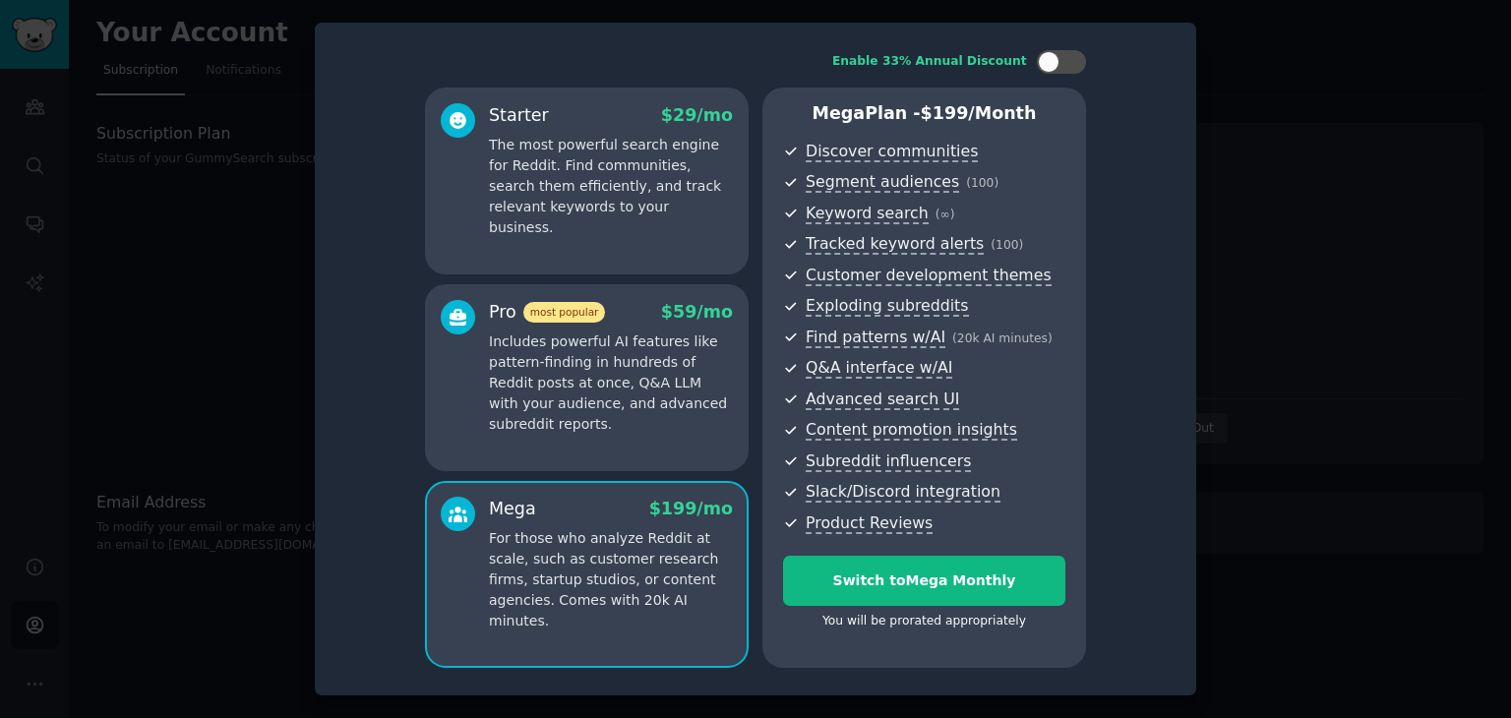
click at [650, 328] on div "Pro most popular $ 59 /mo Includes powerful AI features like pattern-finding in…" at bounding box center [611, 367] width 244 height 135
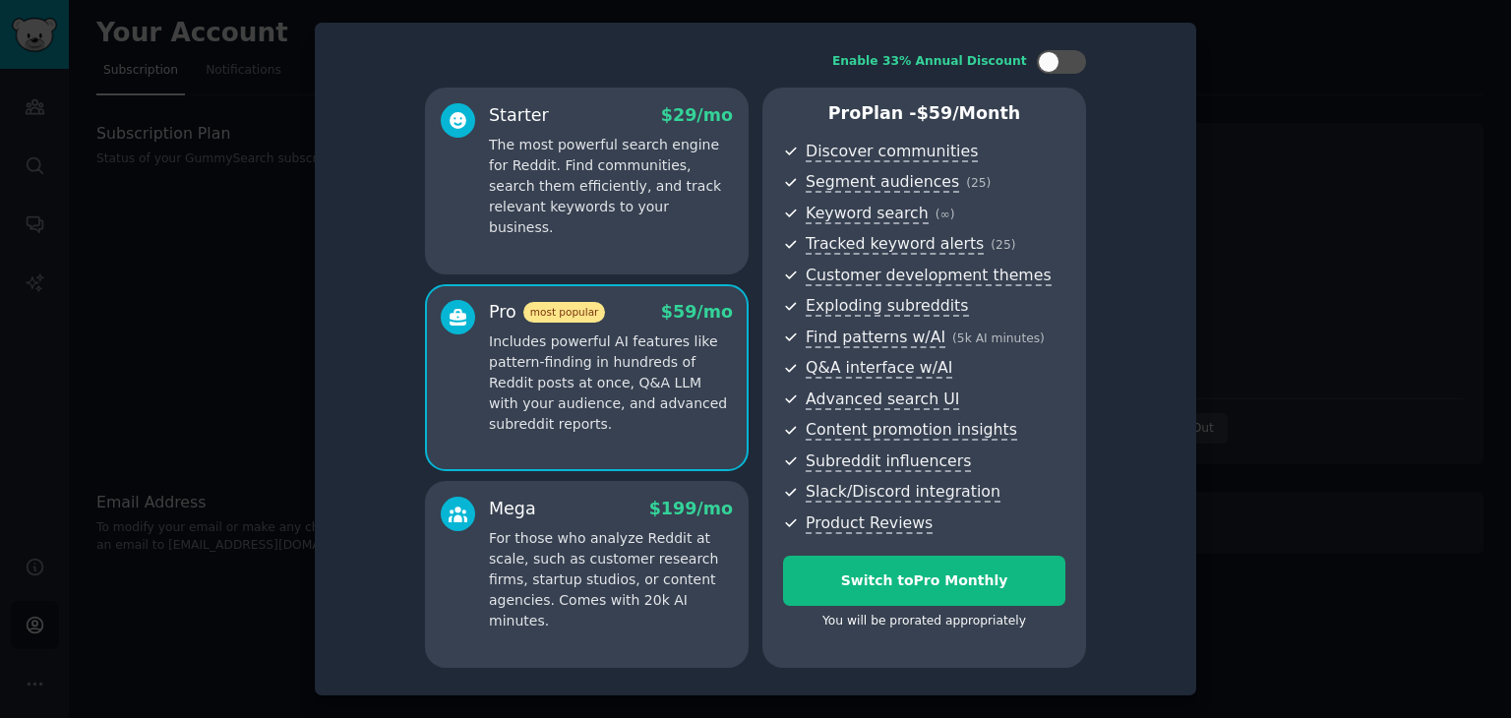
click at [674, 165] on p "The most powerful search engine for Reddit. Find communities, search them effic…" at bounding box center [611, 186] width 244 height 103
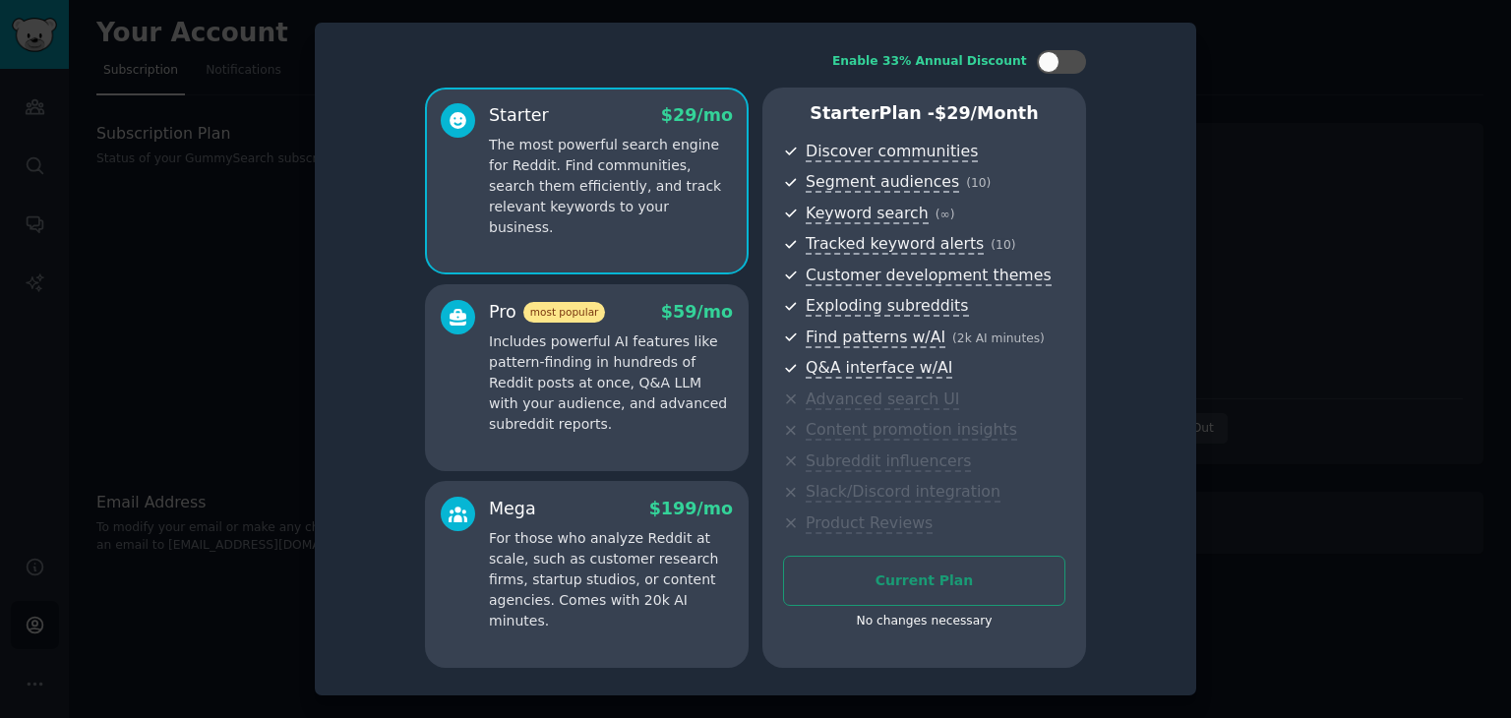
click at [664, 260] on div "Starter $ 29 /mo The most powerful search engine for Reddit. Find communities, …" at bounding box center [587, 181] width 324 height 187
click at [659, 284] on div "Pro most popular $ 59 /mo Includes powerful AI features like pattern-finding in…" at bounding box center [587, 377] width 324 height 187
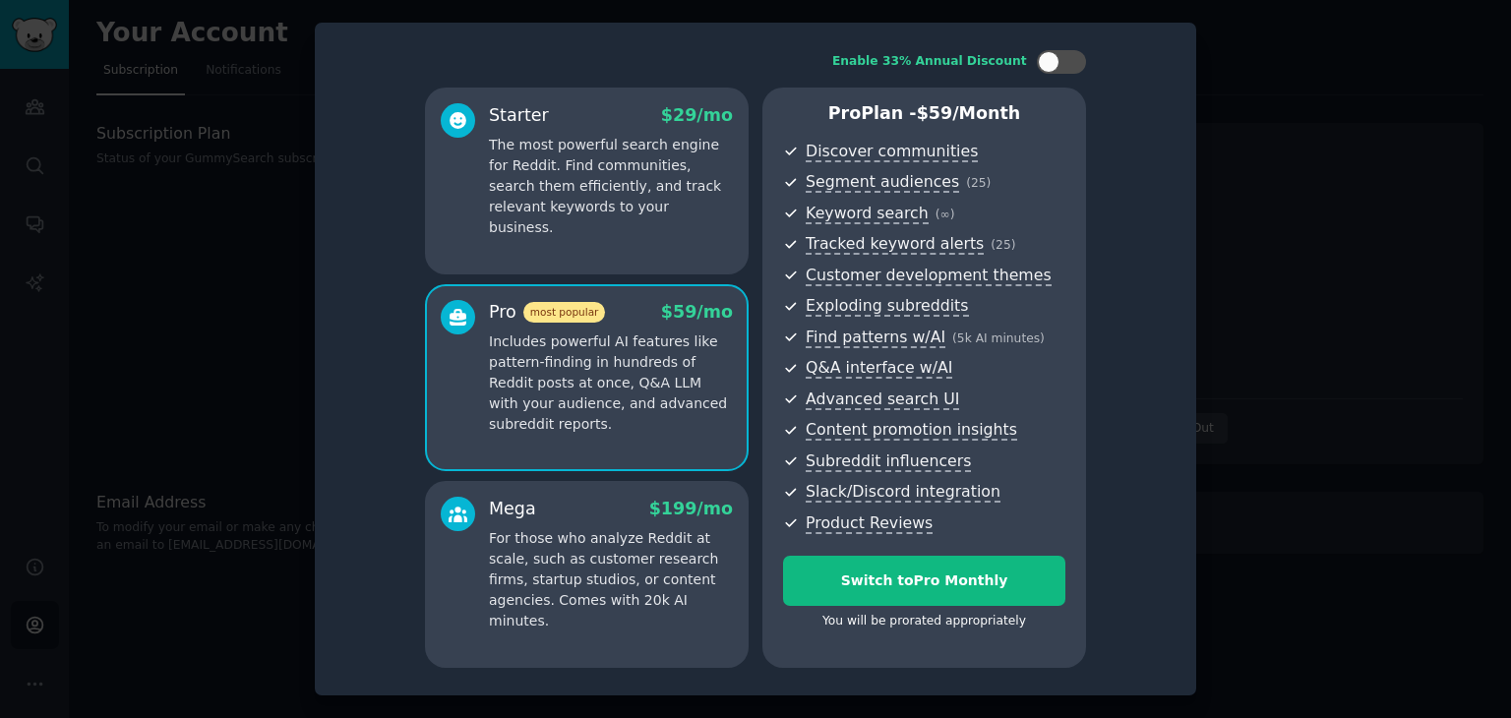
click at [1282, 340] on div at bounding box center [755, 359] width 1511 height 718
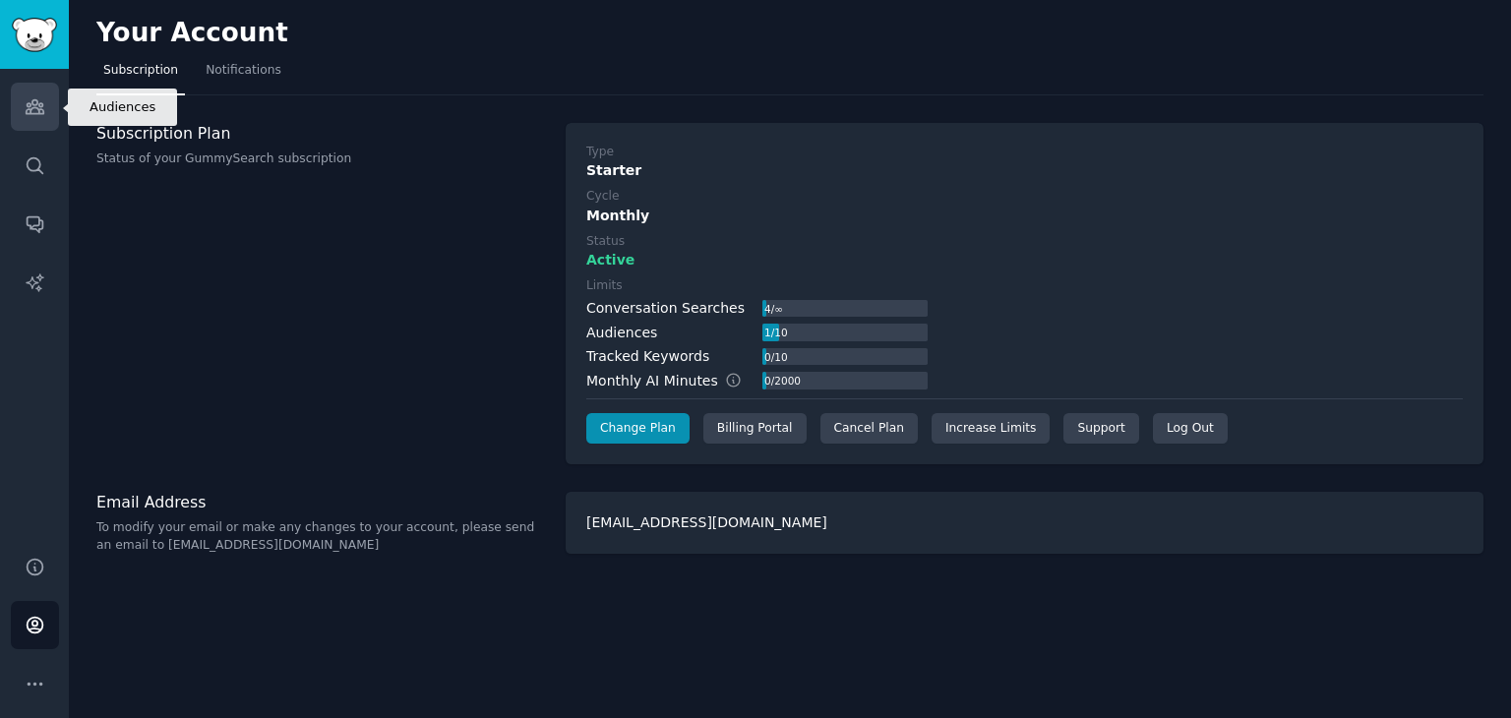
click at [51, 110] on link "Audiences" at bounding box center [35, 107] width 48 height 48
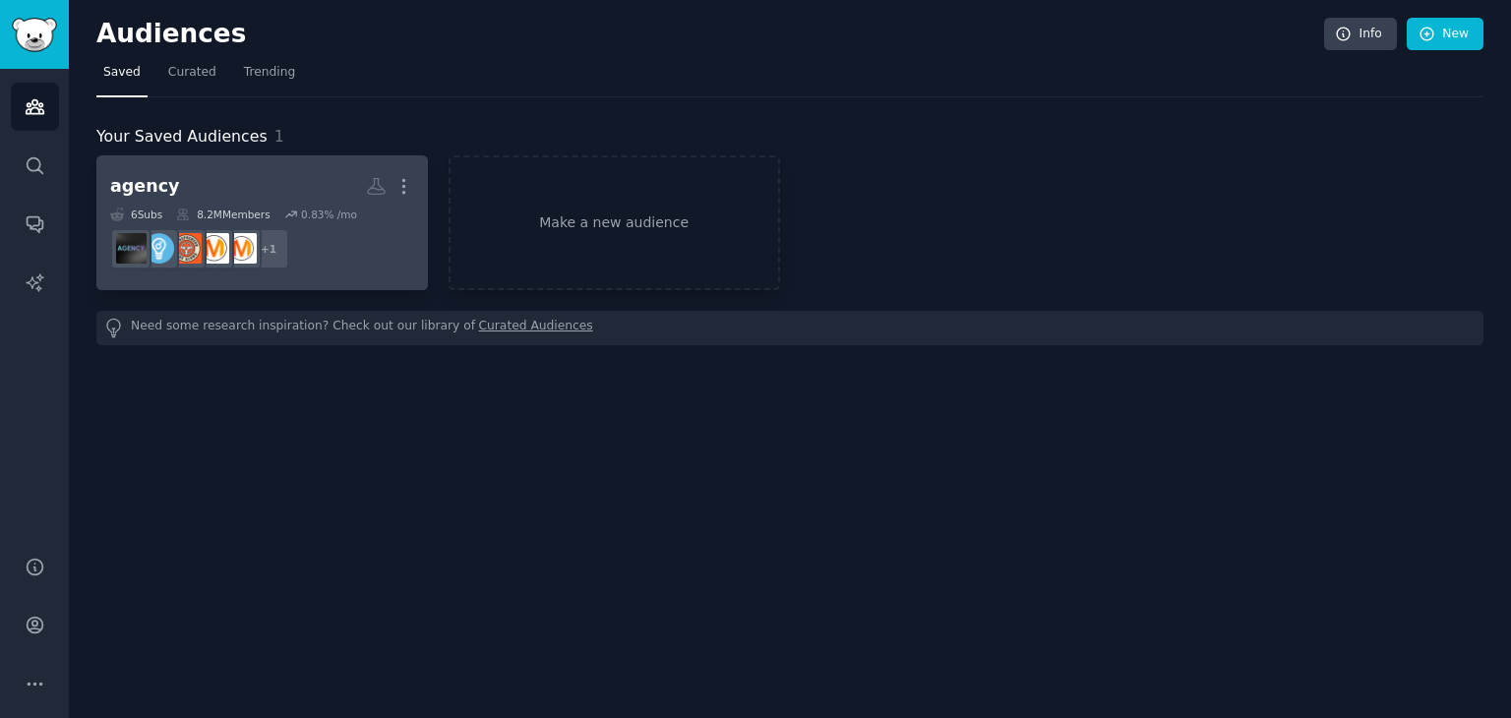
click at [355, 191] on h2 "agency More" at bounding box center [262, 186] width 304 height 34
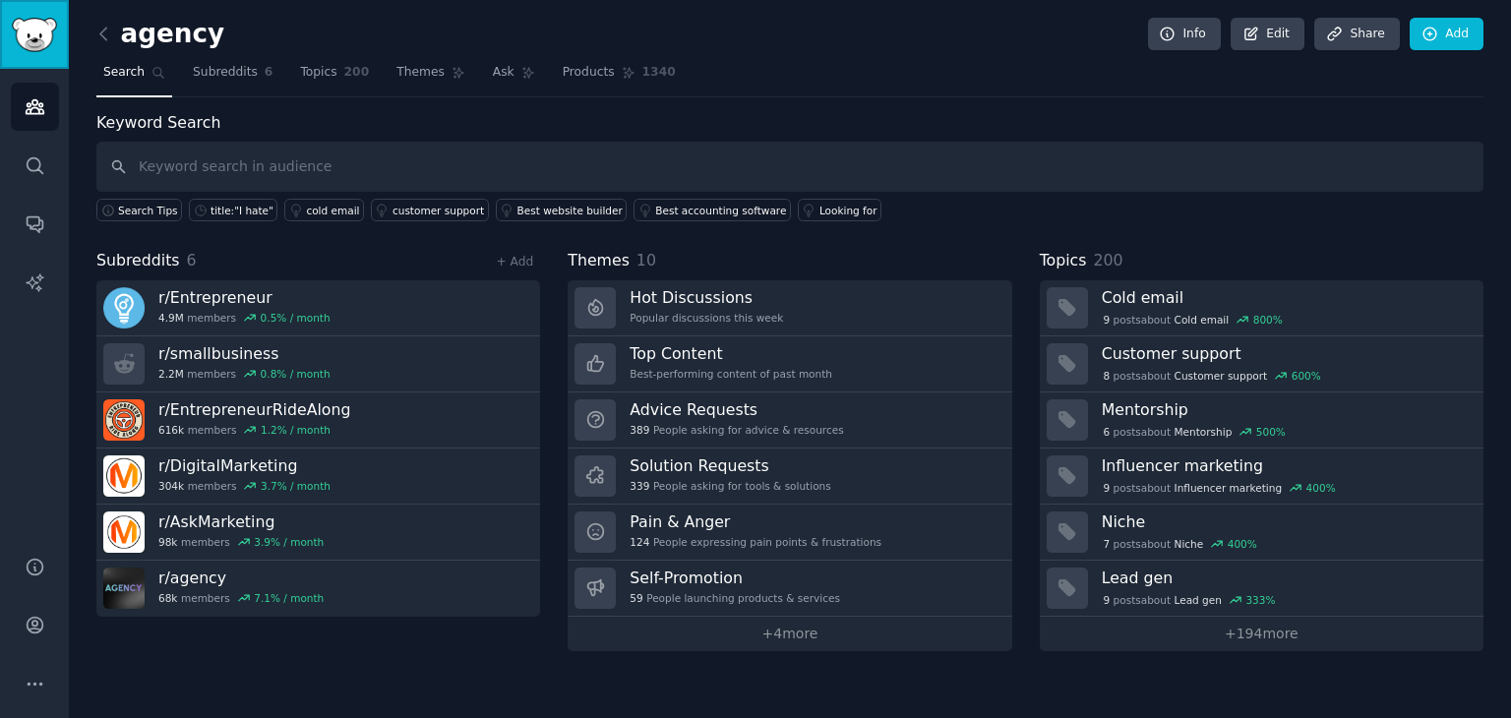
click at [35, 39] on img "Sidebar" at bounding box center [34, 35] width 45 height 34
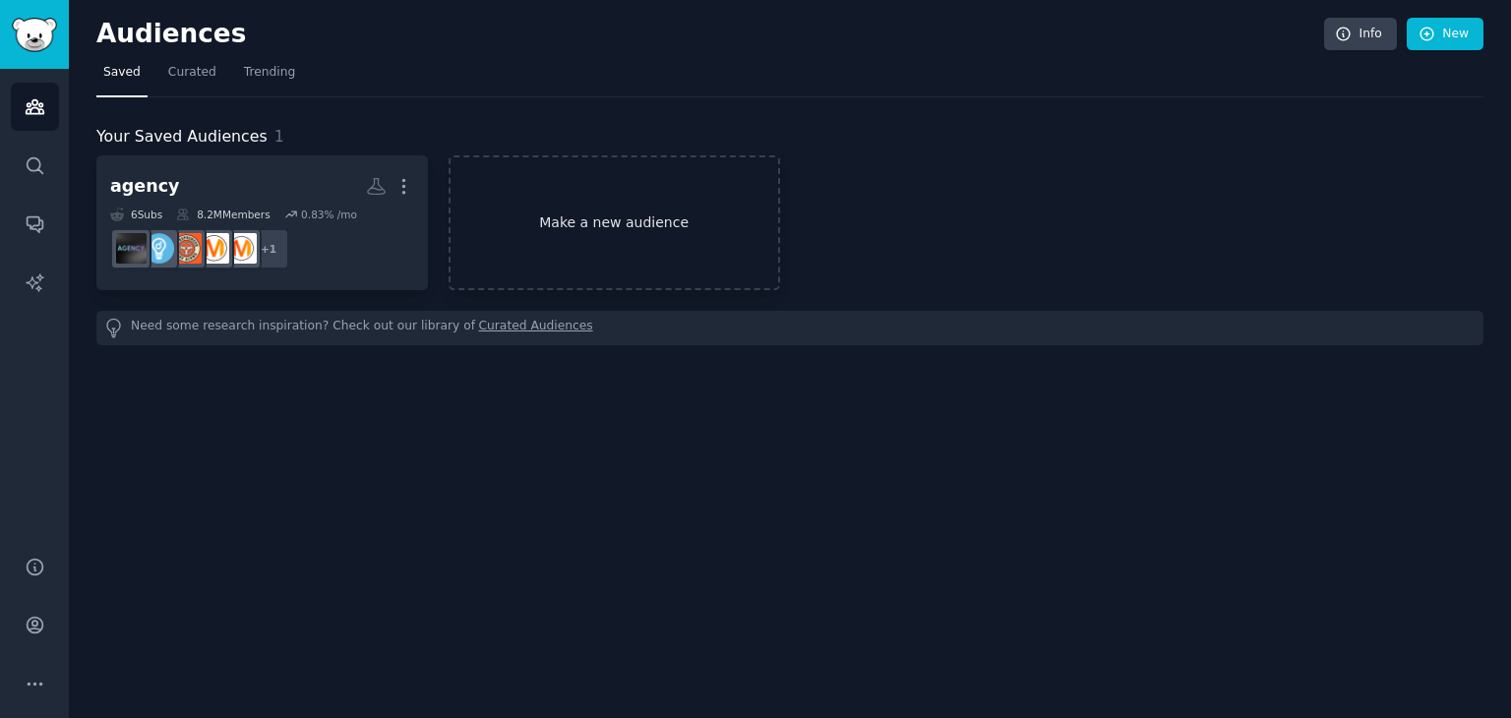
click at [586, 221] on link "Make a new audience" at bounding box center [615, 222] width 332 height 135
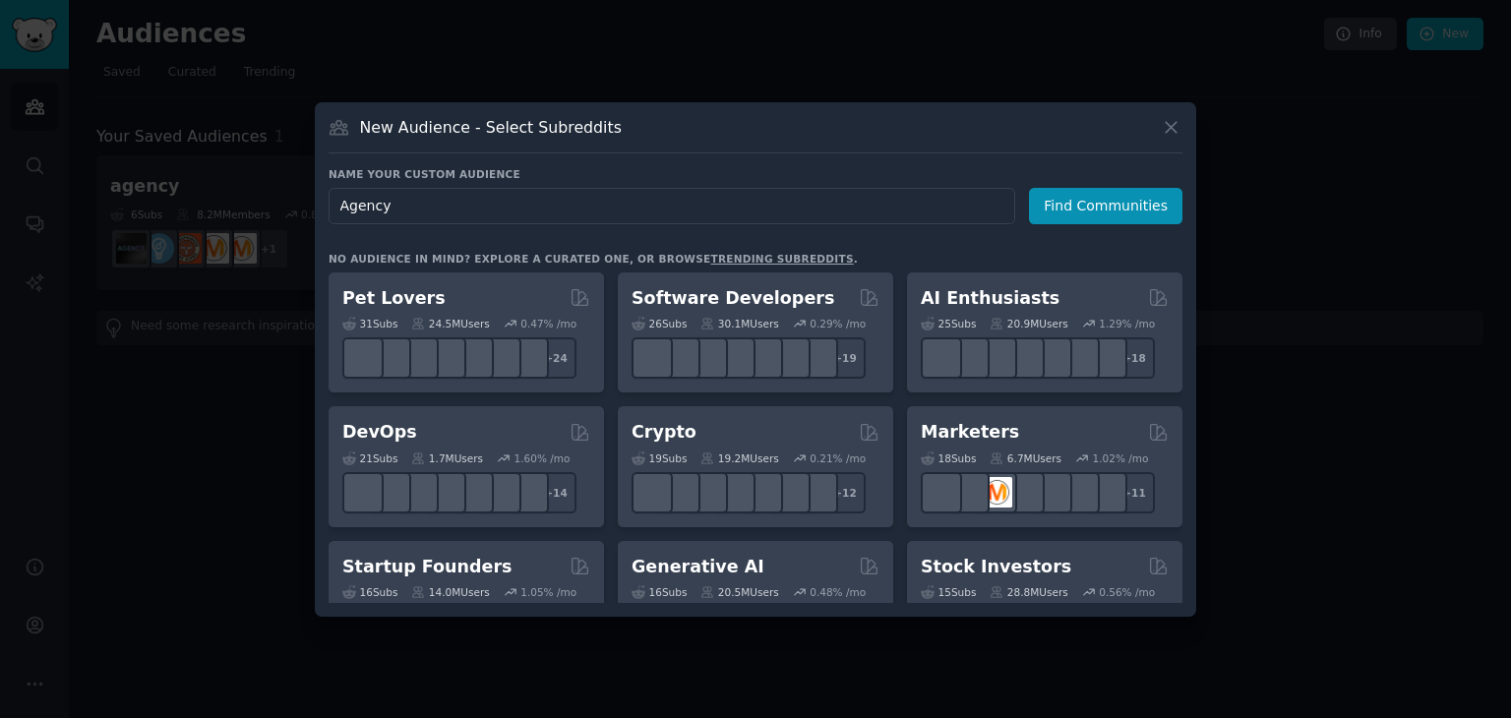
type input "Agency"
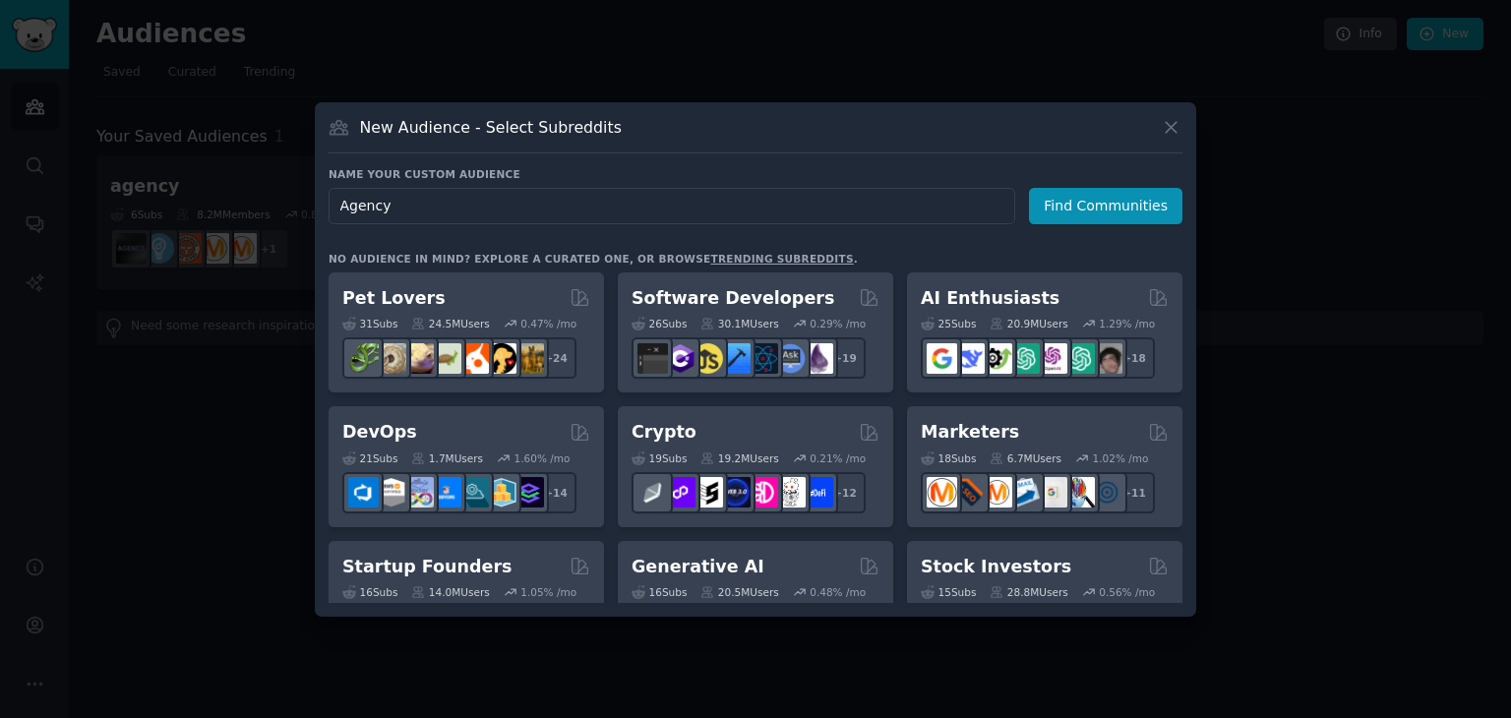
click at [892, 252] on h3 "No audience in mind? Explore a curated one, or browse trending subreddits ." at bounding box center [756, 259] width 854 height 14
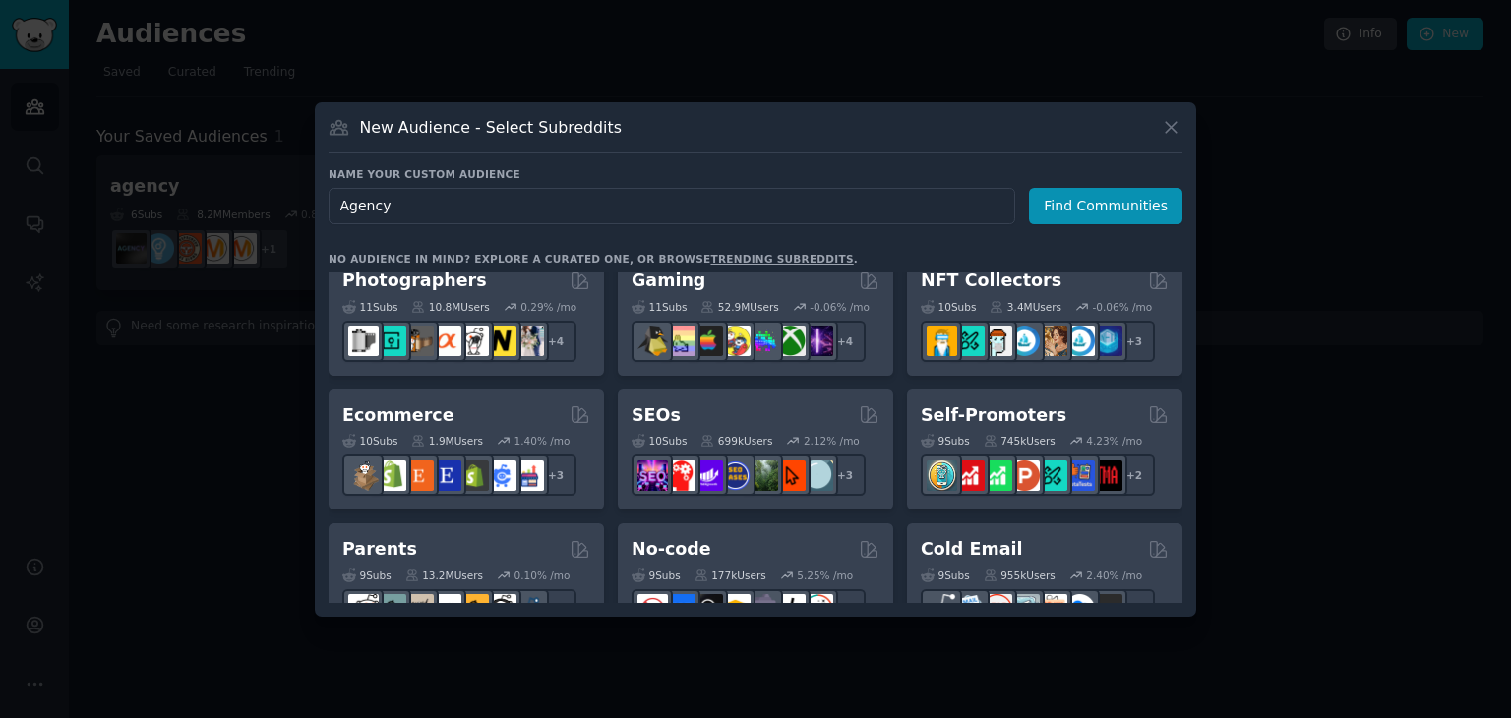
scroll to position [787, 0]
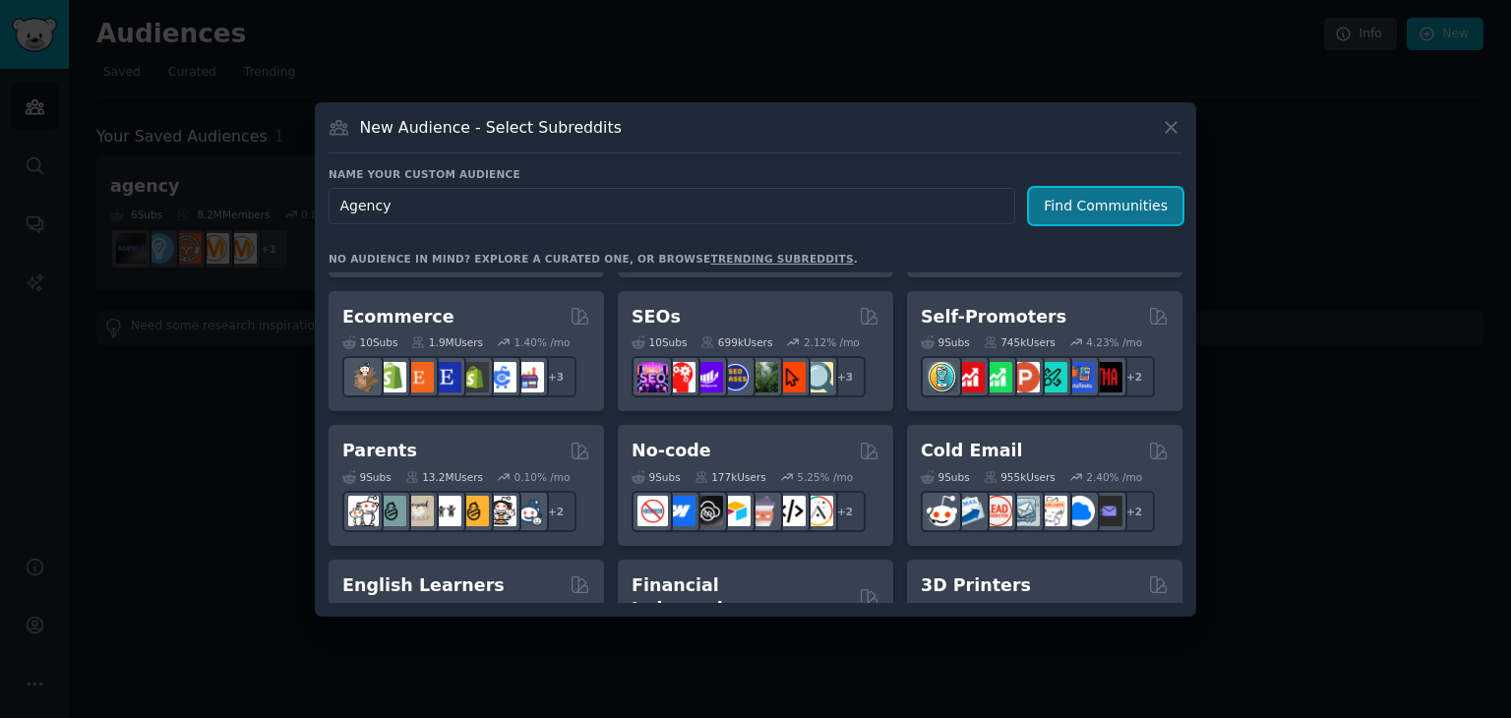
click at [1122, 194] on button "Find Communities" at bounding box center [1105, 206] width 153 height 36
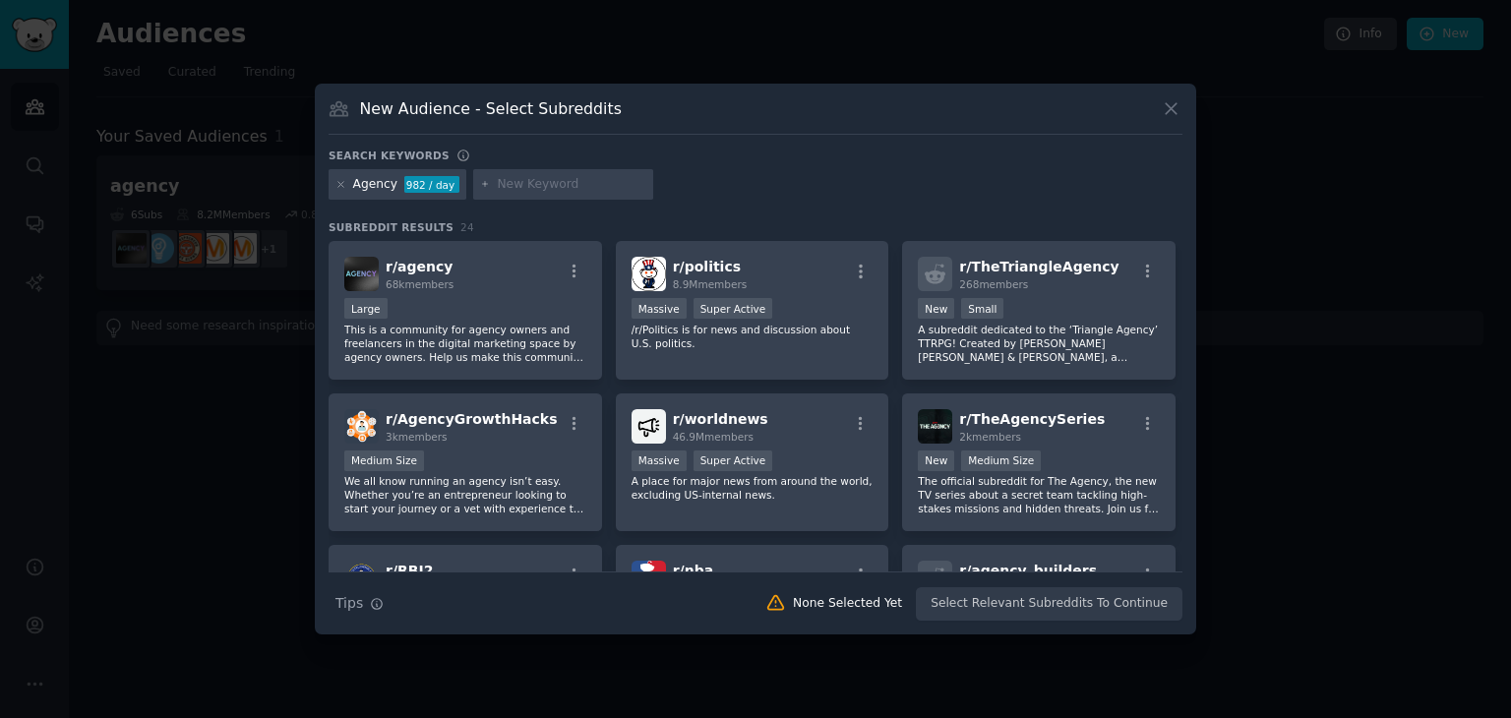
click at [539, 189] on input "text" at bounding box center [572, 185] width 150 height 18
click at [685, 194] on div "Agency 982 / day" at bounding box center [756, 188] width 854 height 38
click at [452, 303] on div "Large" at bounding box center [465, 310] width 242 height 25
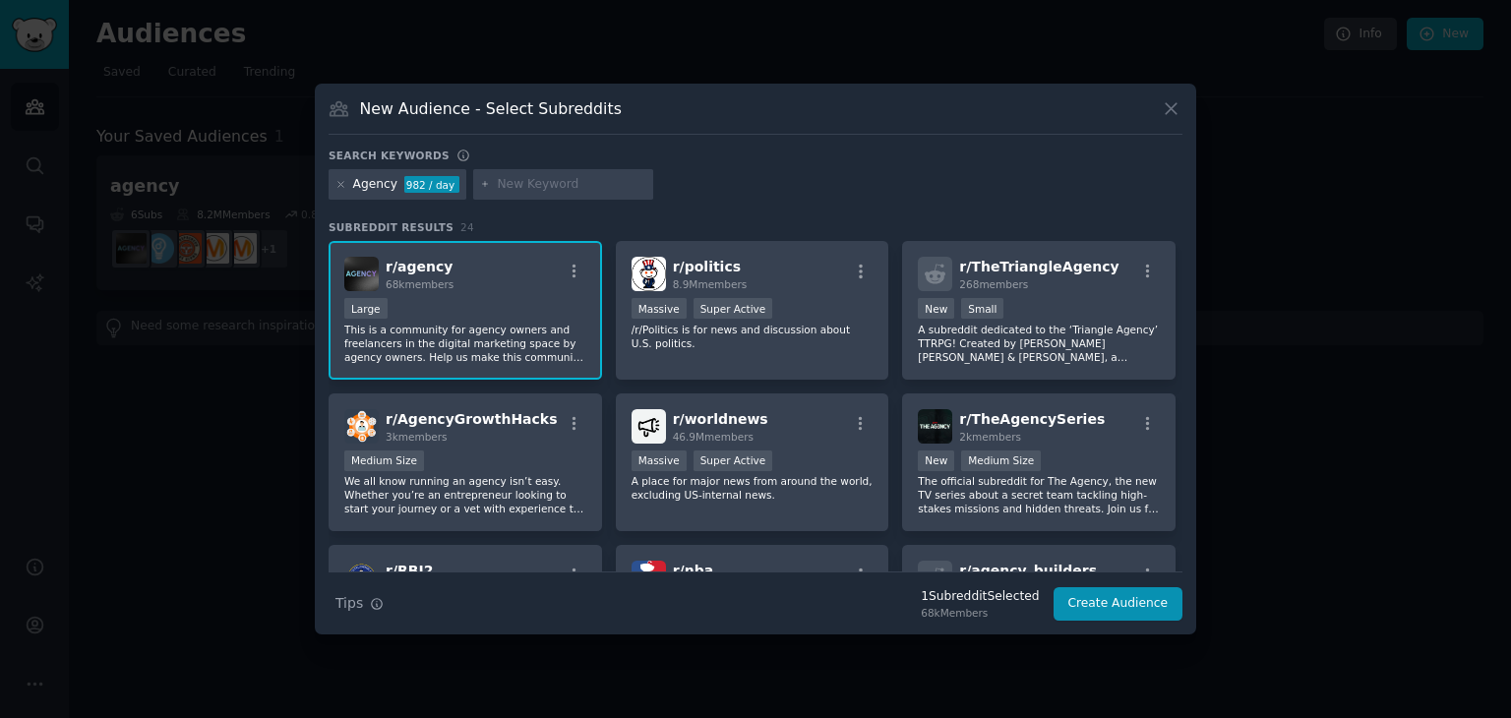
click at [534, 190] on input "text" at bounding box center [572, 185] width 150 height 18
type input "design agency"
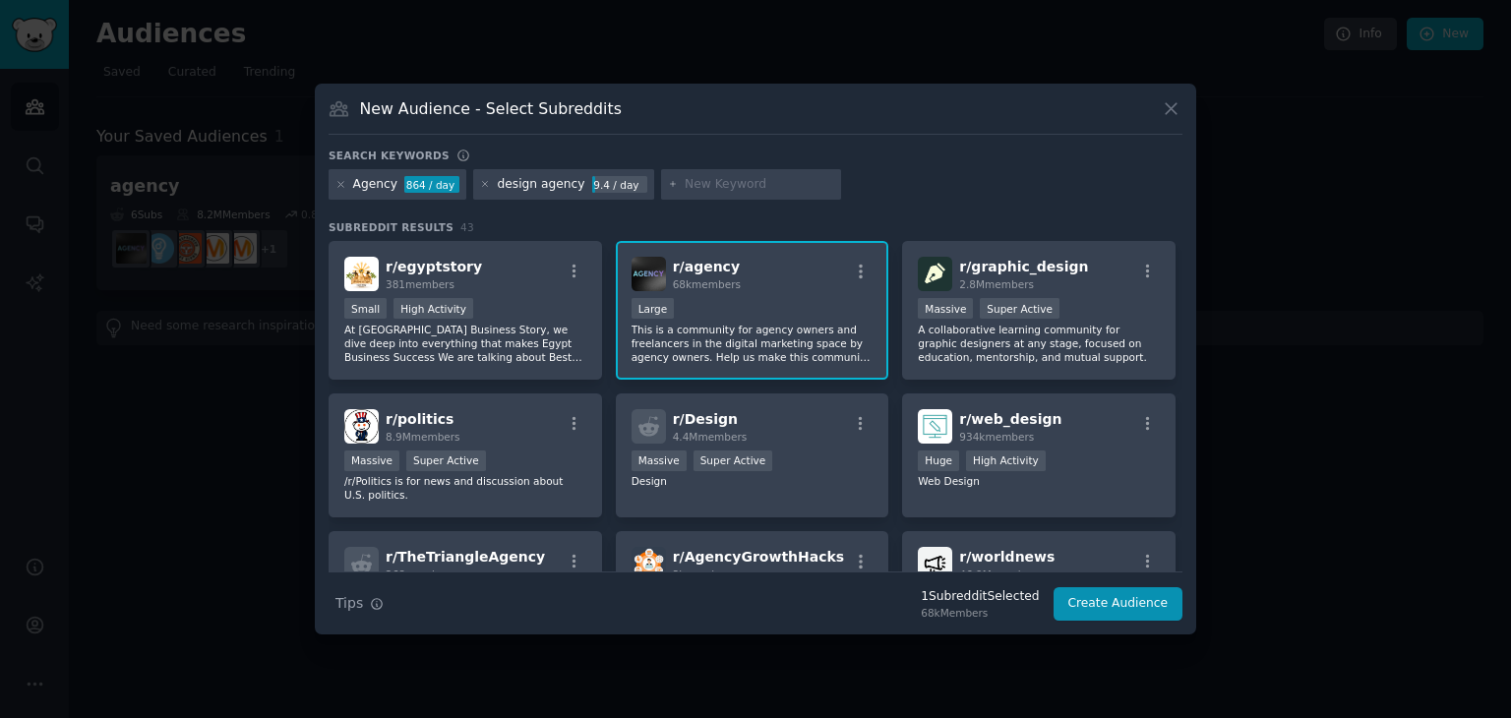
click at [885, 190] on div "Agency 864 / day design agency 9.4 / day" at bounding box center [756, 188] width 854 height 38
click at [483, 183] on icon at bounding box center [485, 184] width 5 height 5
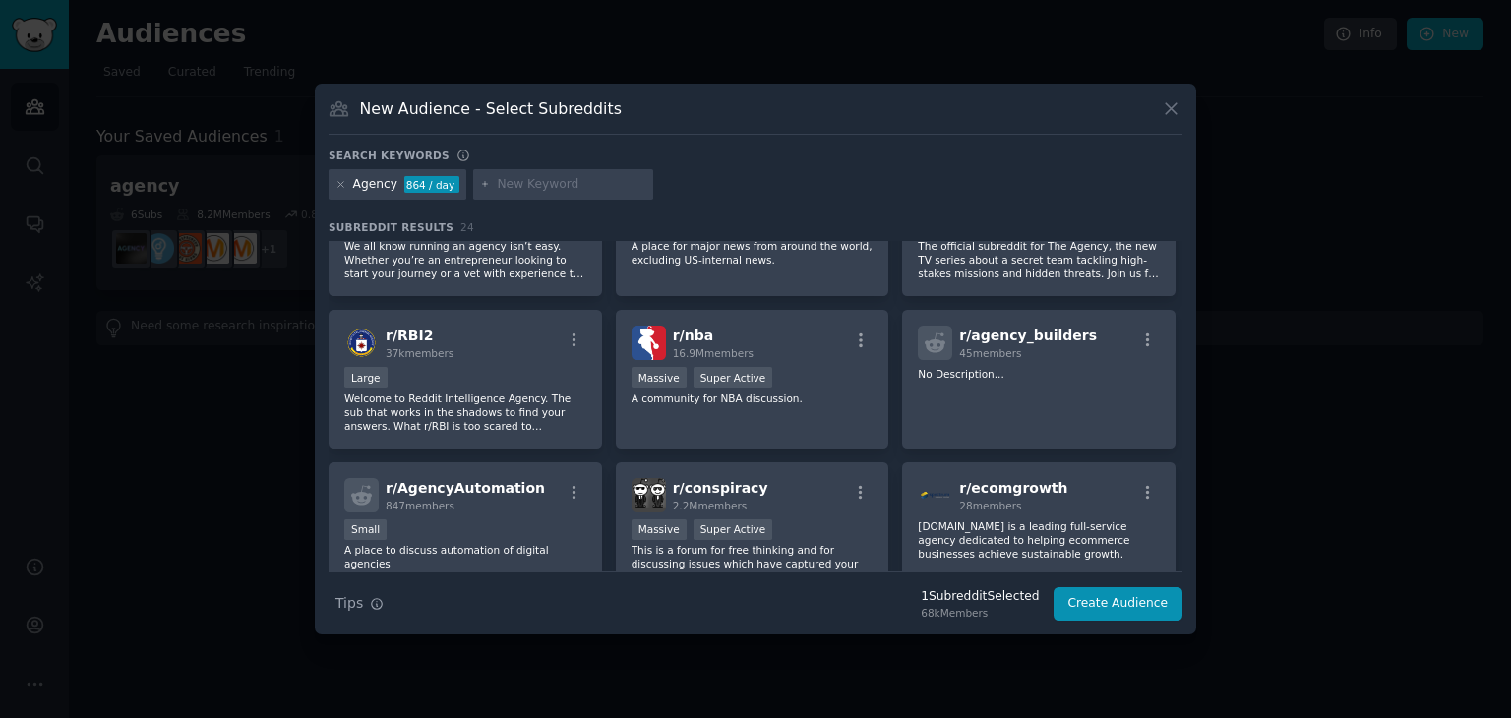
scroll to position [295, 0]
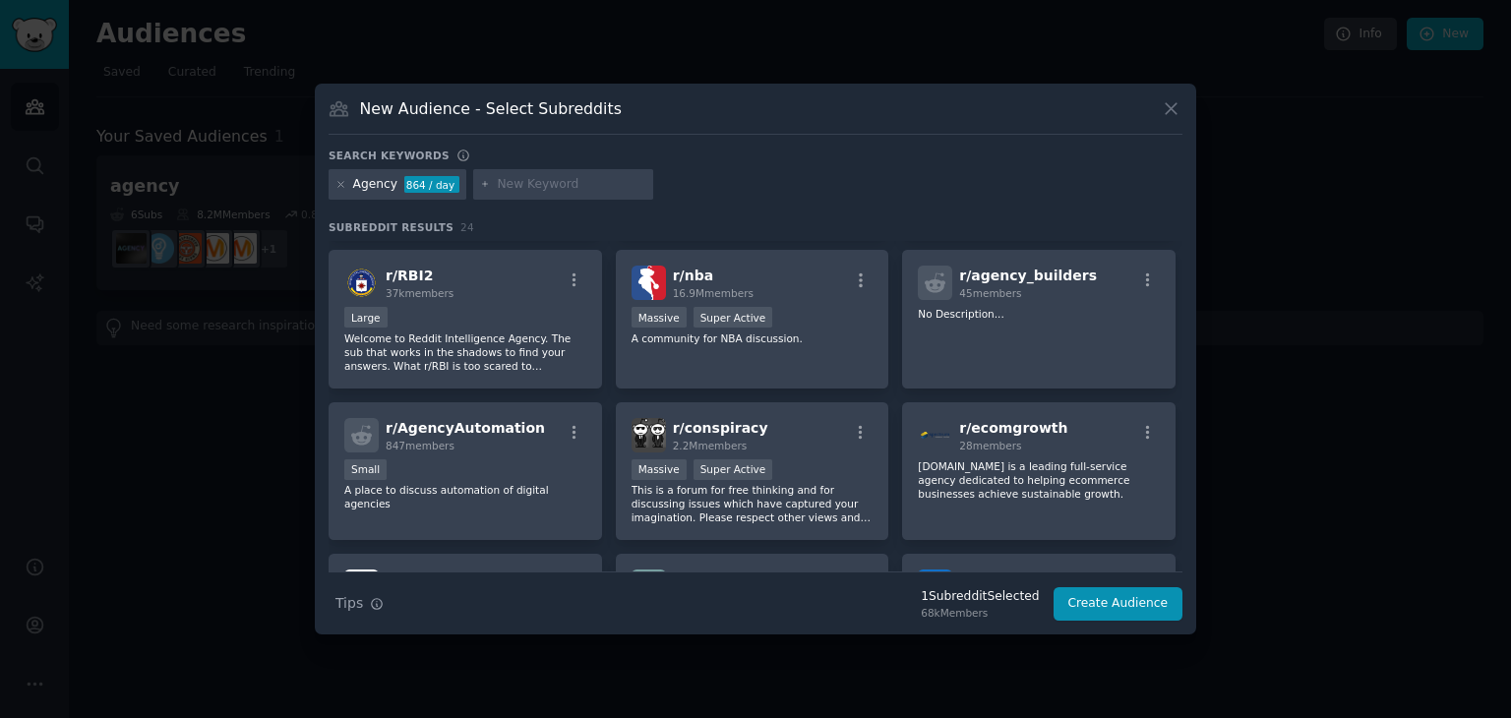
click at [340, 178] on div at bounding box center [341, 185] width 11 height 18
click at [342, 182] on icon at bounding box center [340, 184] width 5 height 5
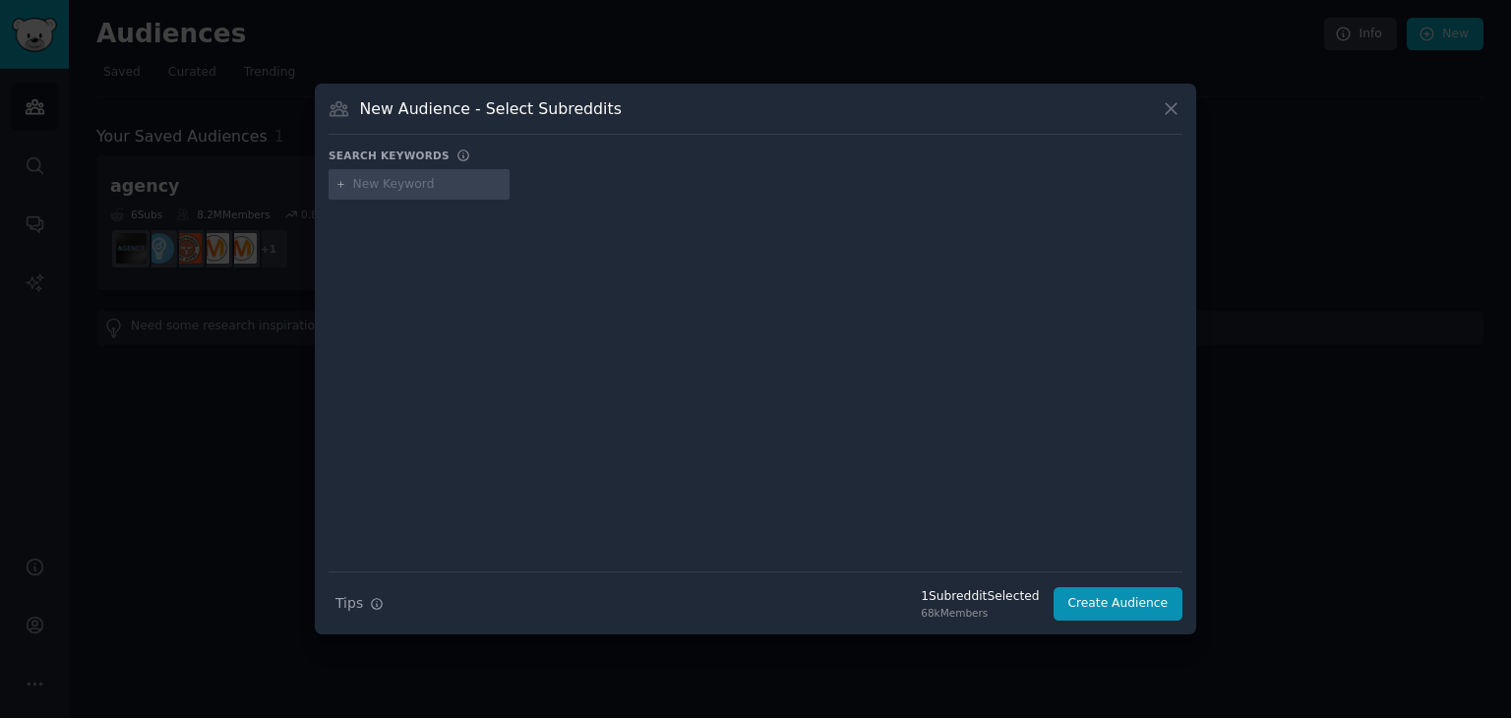
click at [401, 182] on input "text" at bounding box center [428, 185] width 150 height 18
type input "socialmediaagency"
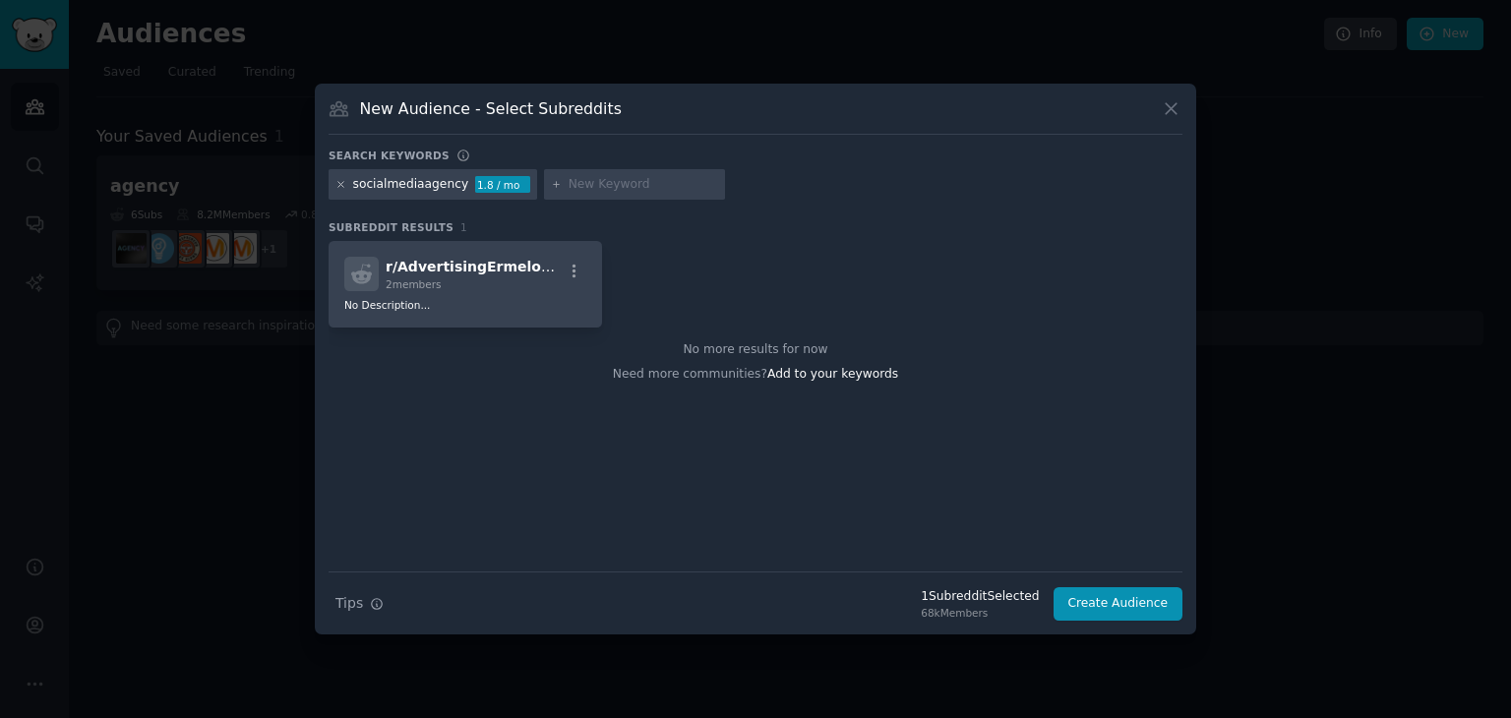
click at [340, 179] on icon at bounding box center [341, 184] width 11 height 11
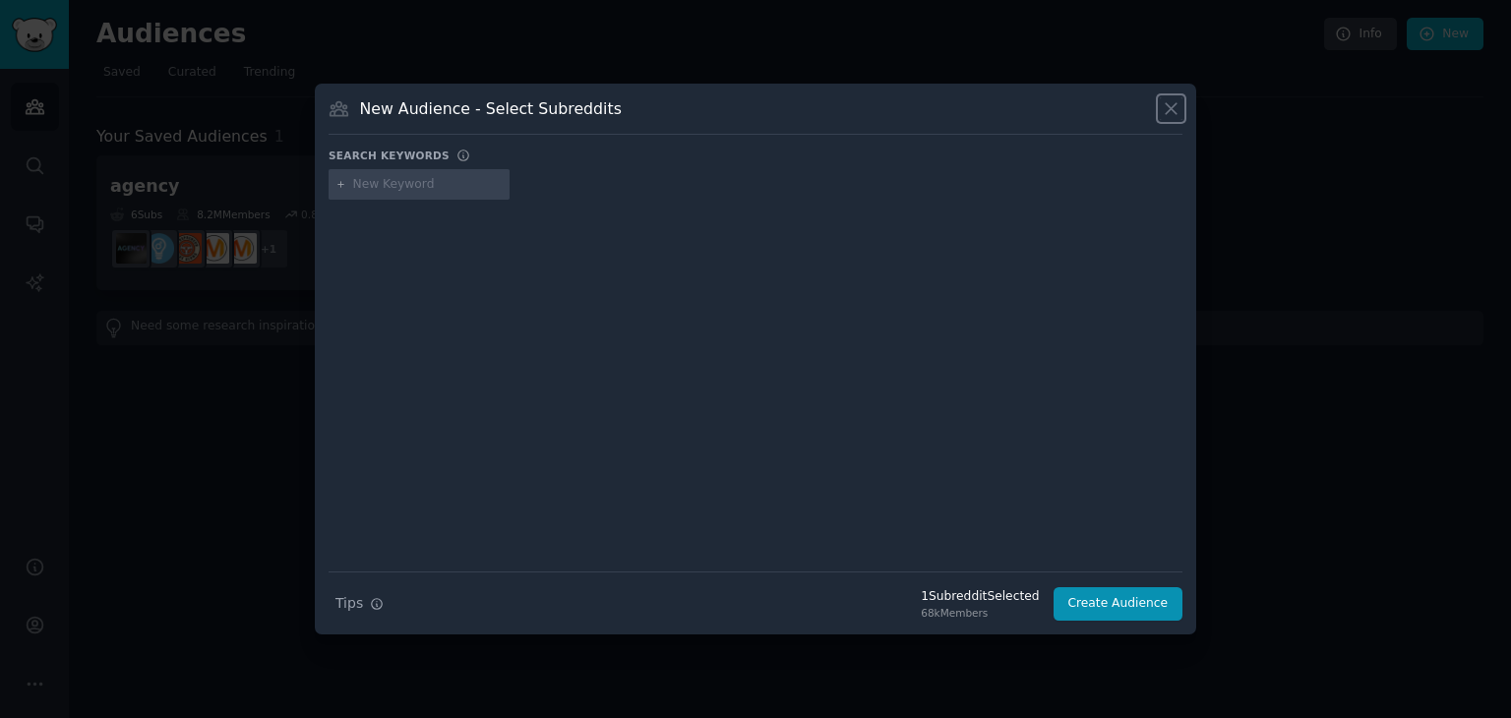
click at [1173, 106] on icon at bounding box center [1171, 108] width 11 height 11
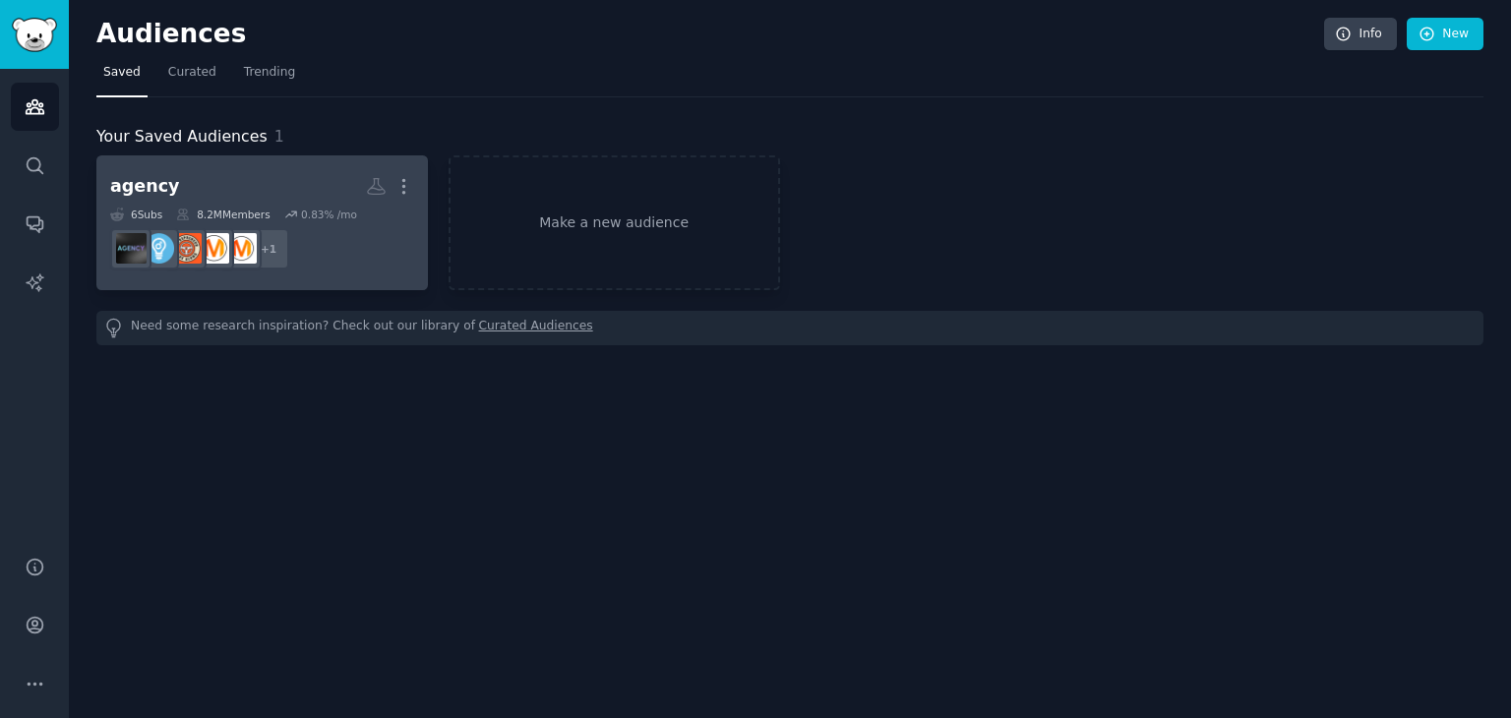
click at [377, 259] on dd "+ 1" at bounding box center [262, 248] width 304 height 55
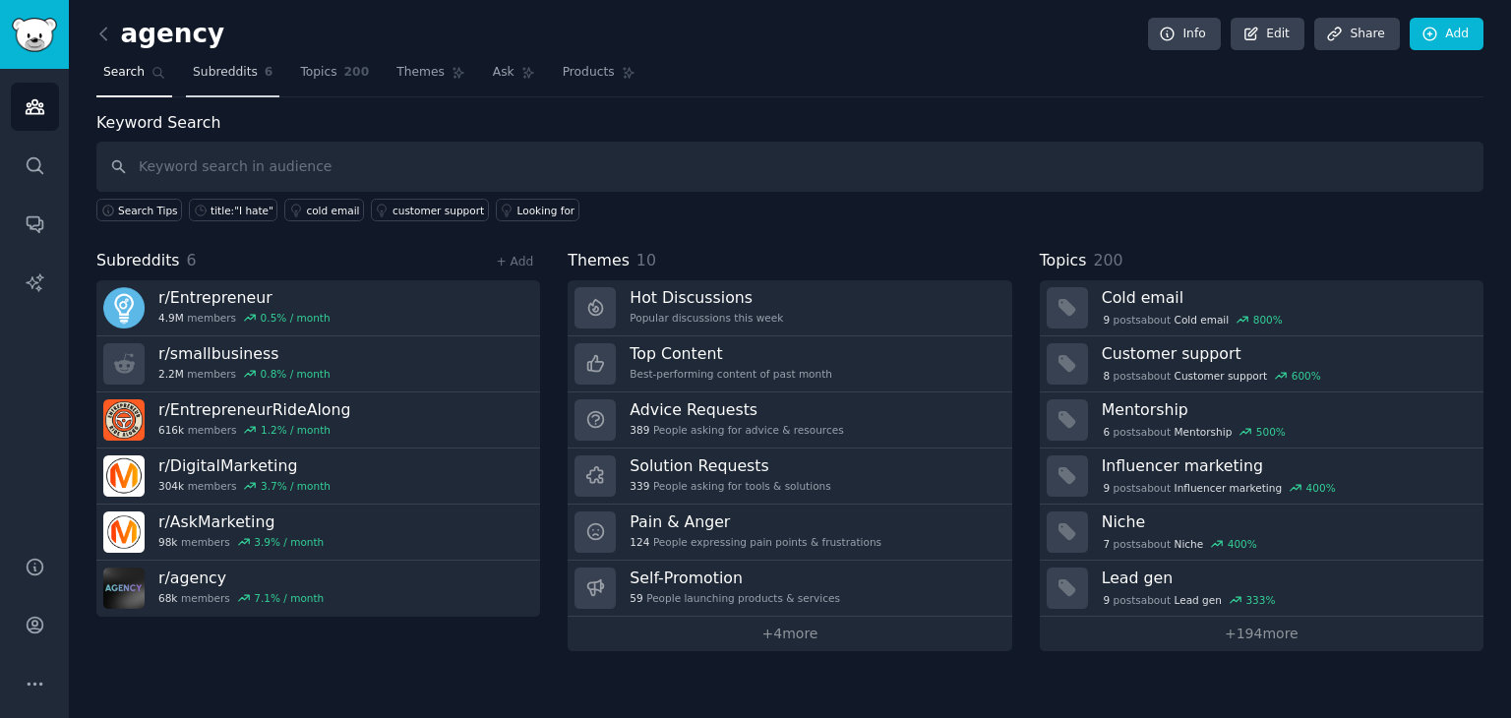
click at [252, 77] on link "Subreddits 6" at bounding box center [232, 77] width 93 height 40
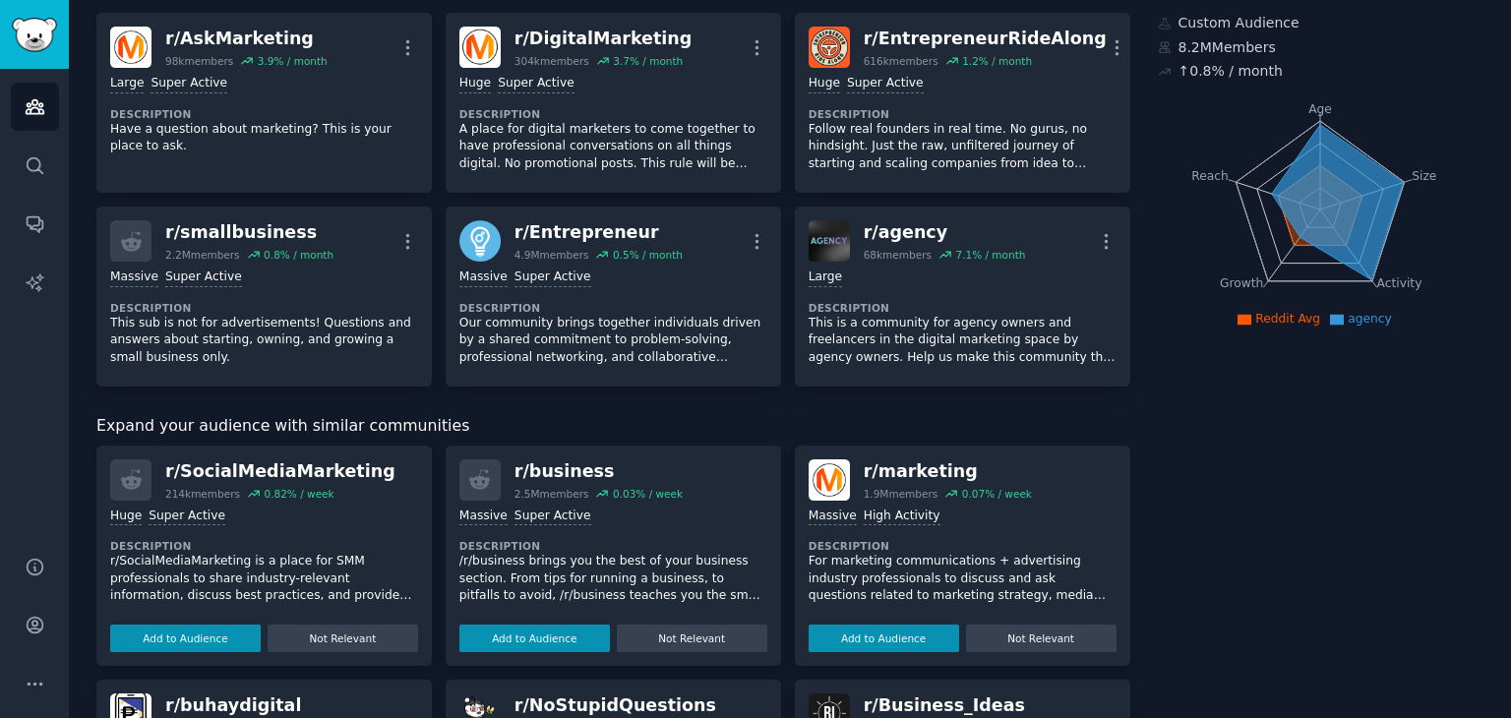
scroll to position [98, 0]
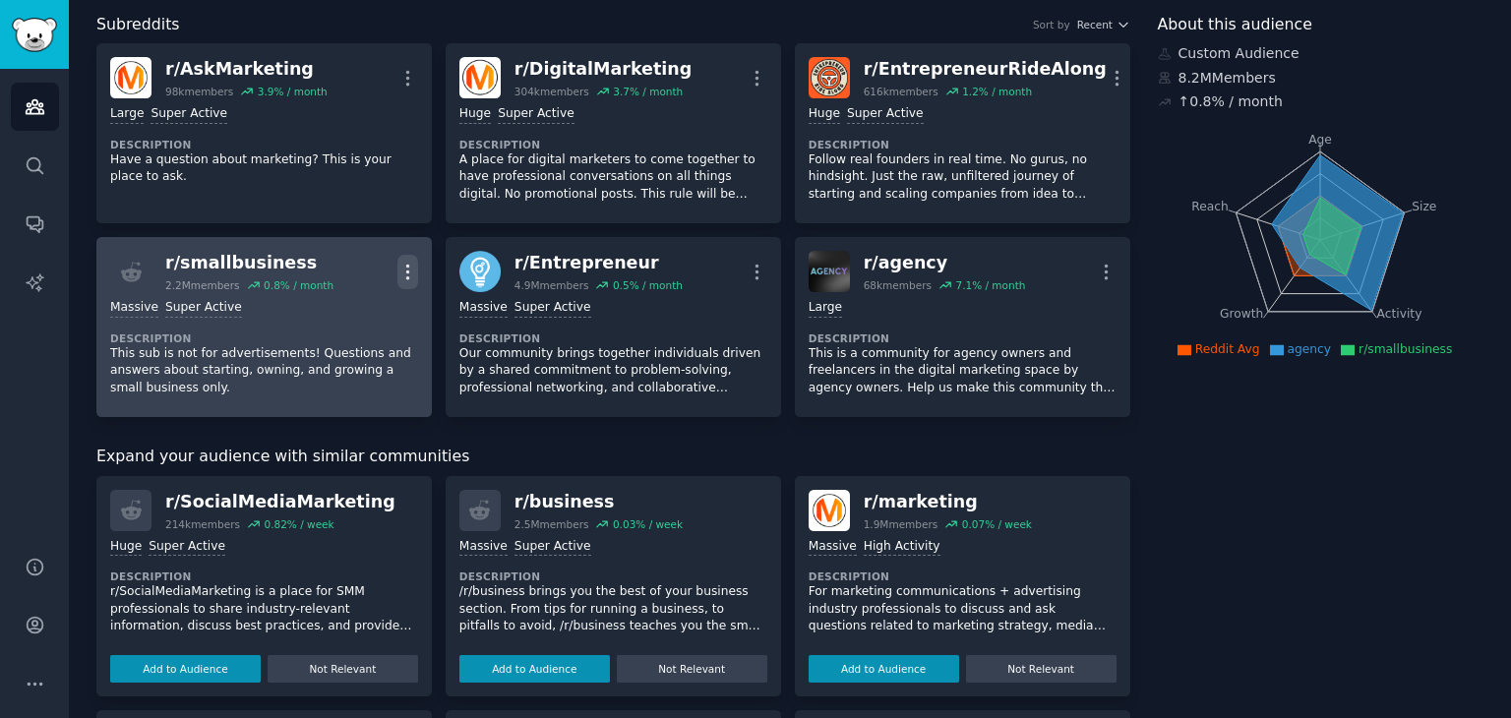
click at [408, 276] on icon "button" at bounding box center [407, 272] width 21 height 21
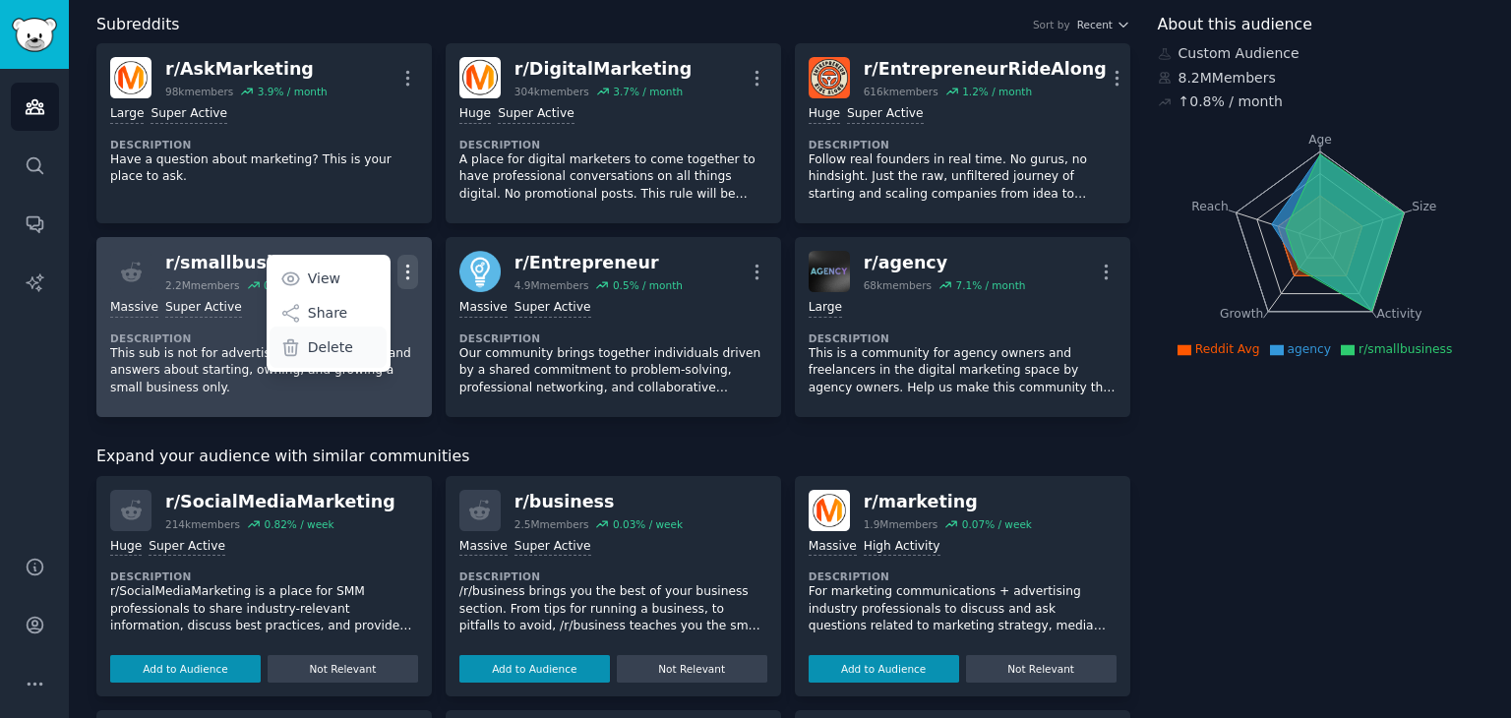
click at [357, 347] on div "Delete" at bounding box center [328, 347] width 117 height 41
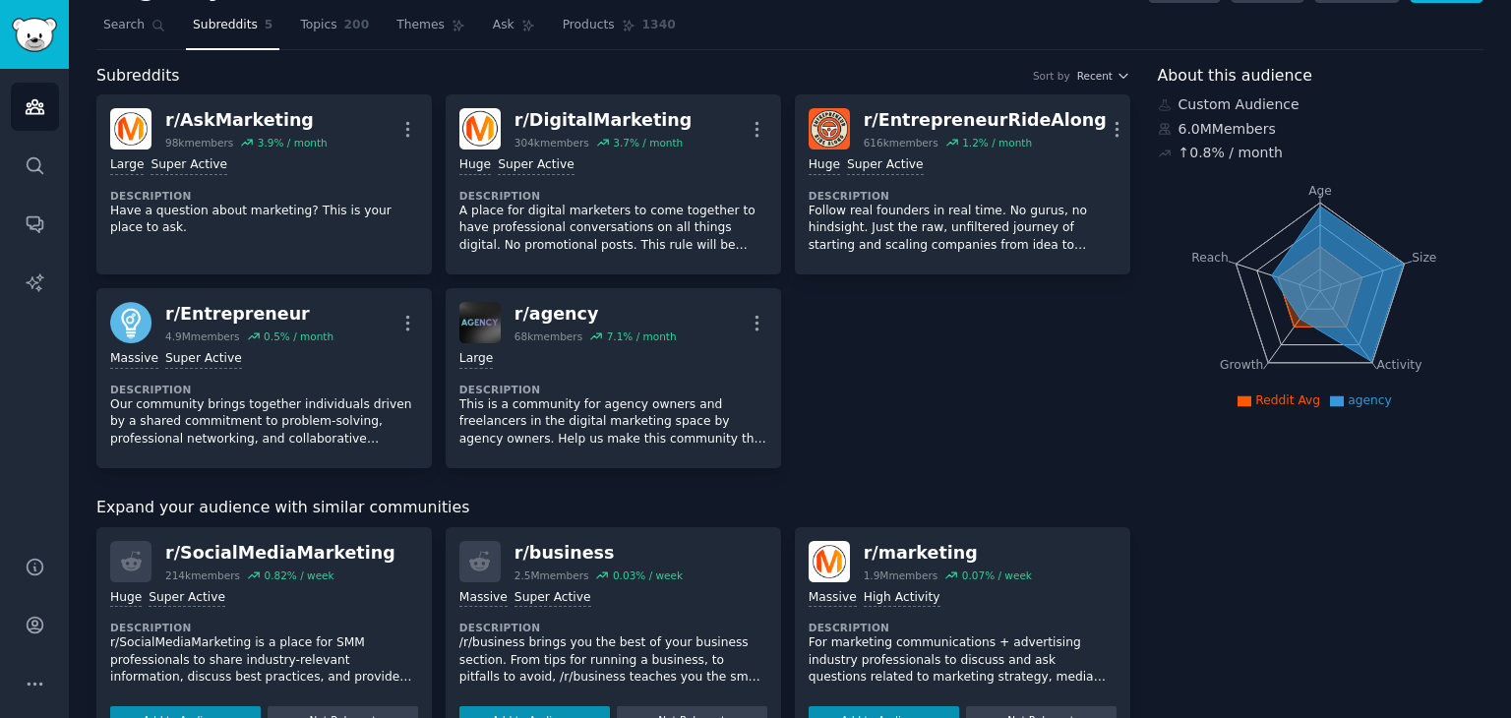
scroll to position [0, 0]
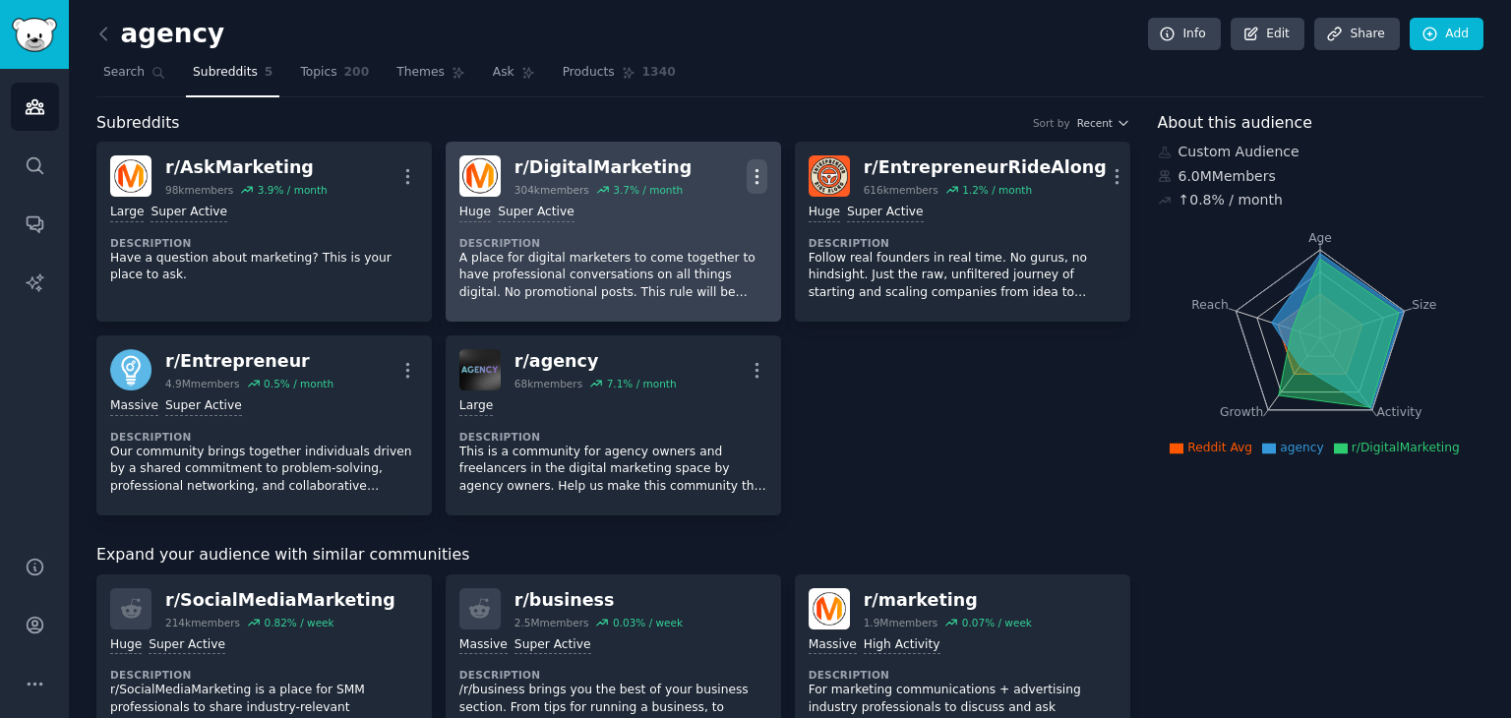
click at [759, 163] on button "More" at bounding box center [757, 176] width 21 height 34
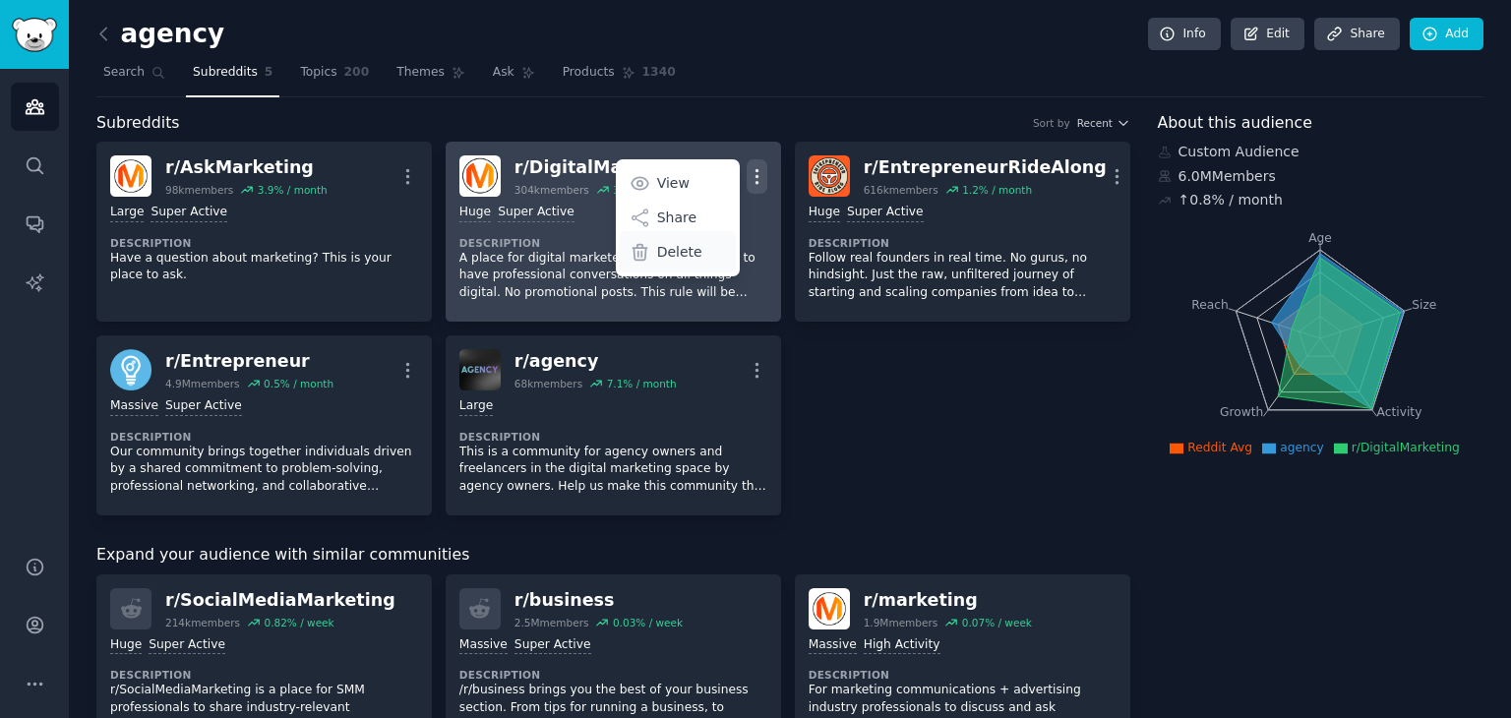
click at [697, 248] on div "Delete" at bounding box center [677, 251] width 117 height 41
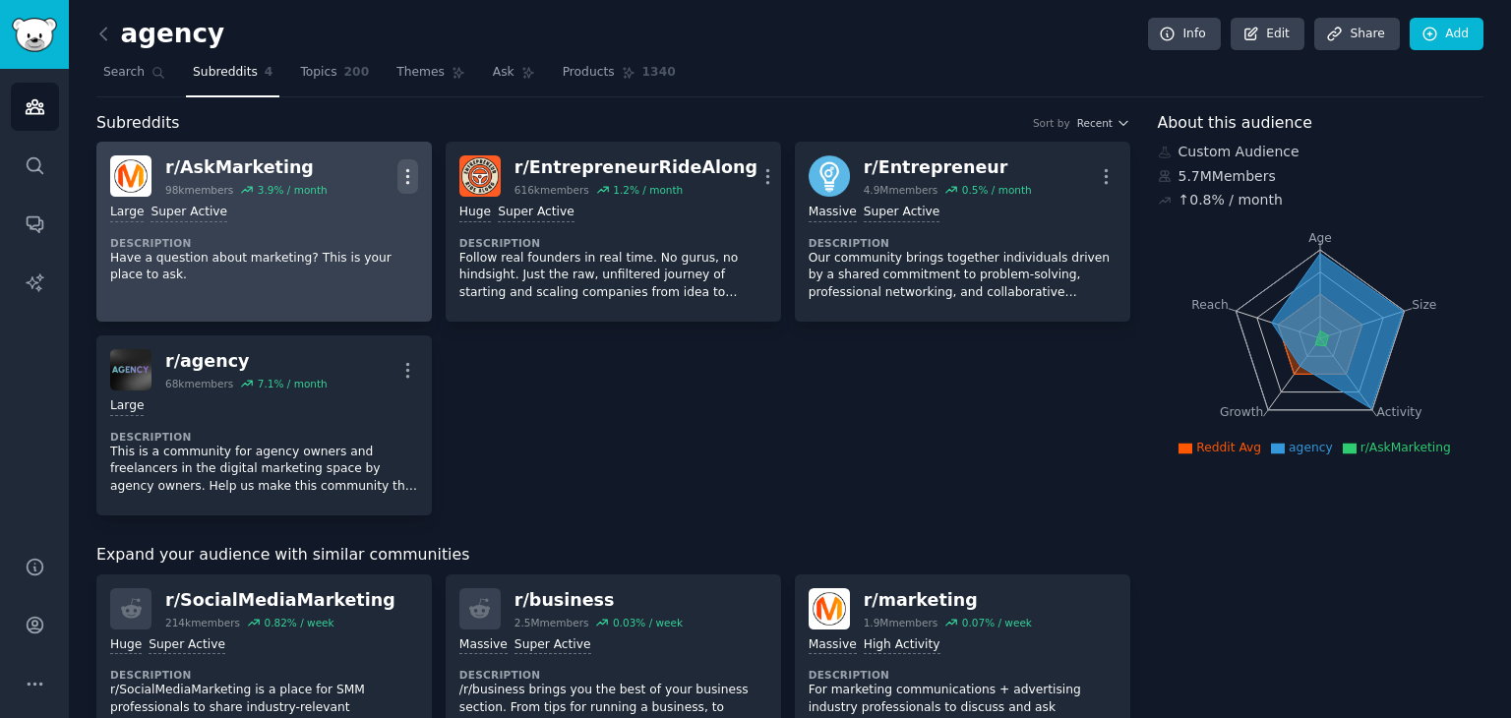
click at [406, 176] on icon "button" at bounding box center [407, 176] width 2 height 14
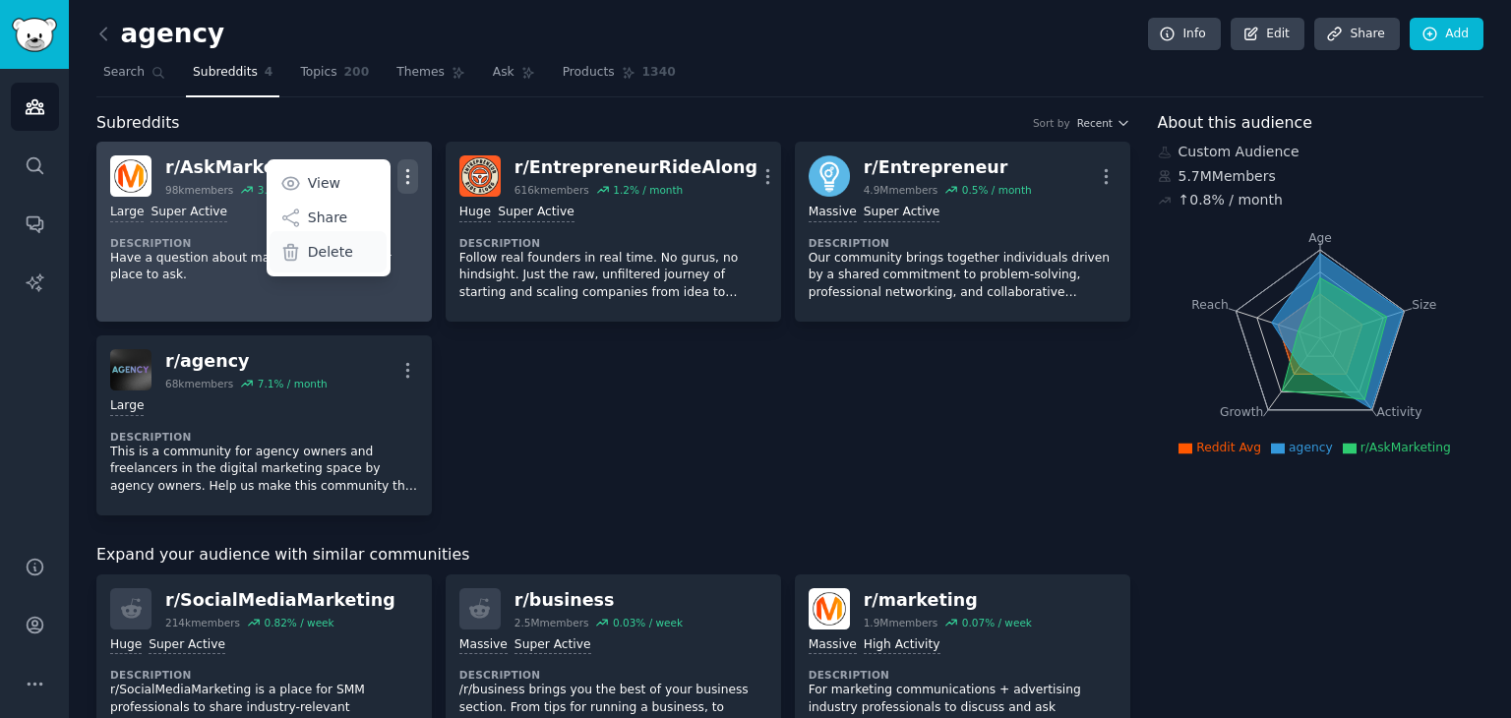
click at [332, 259] on p "Delete" at bounding box center [330, 252] width 45 height 21
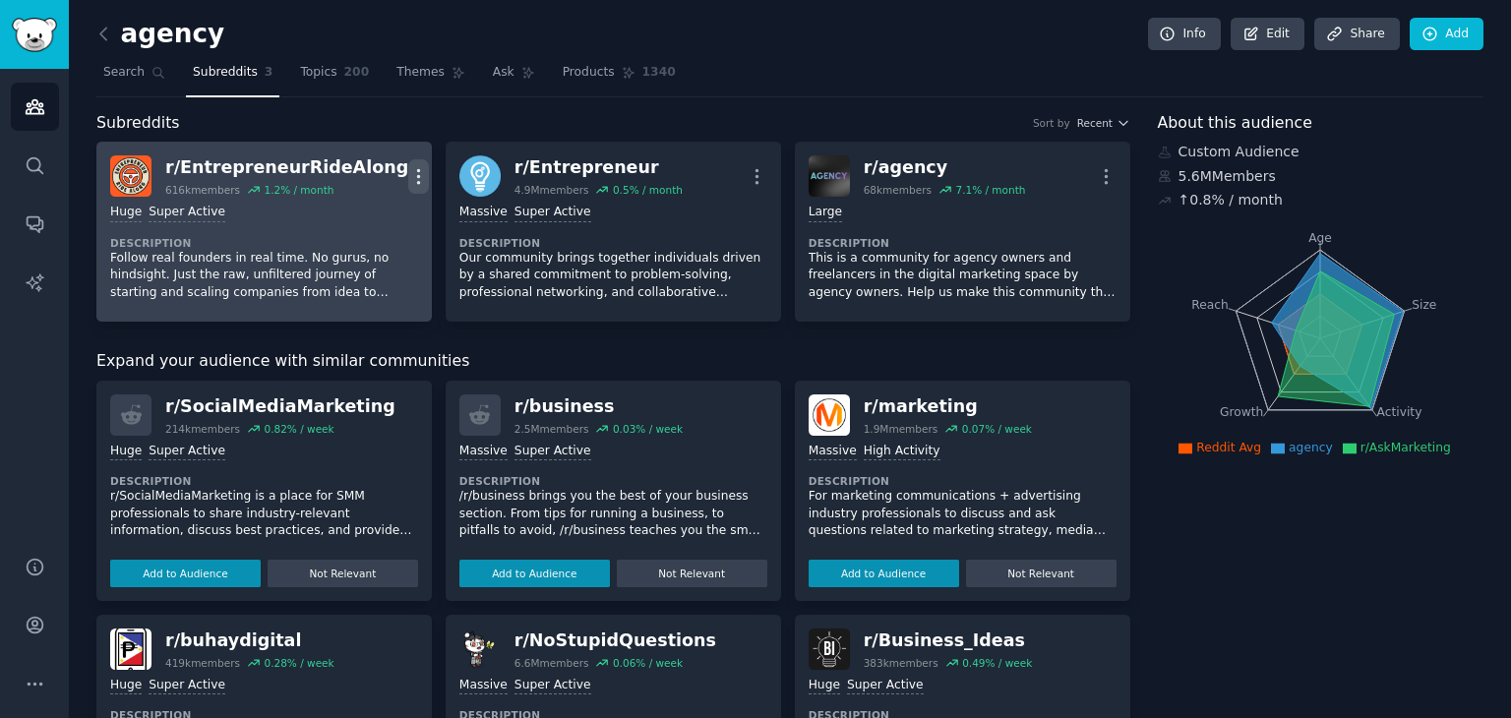
drag, startPoint x: 402, startPoint y: 161, endPoint x: 397, endPoint y: 190, distance: 29.0
click at [408, 162] on button "More" at bounding box center [418, 176] width 21 height 34
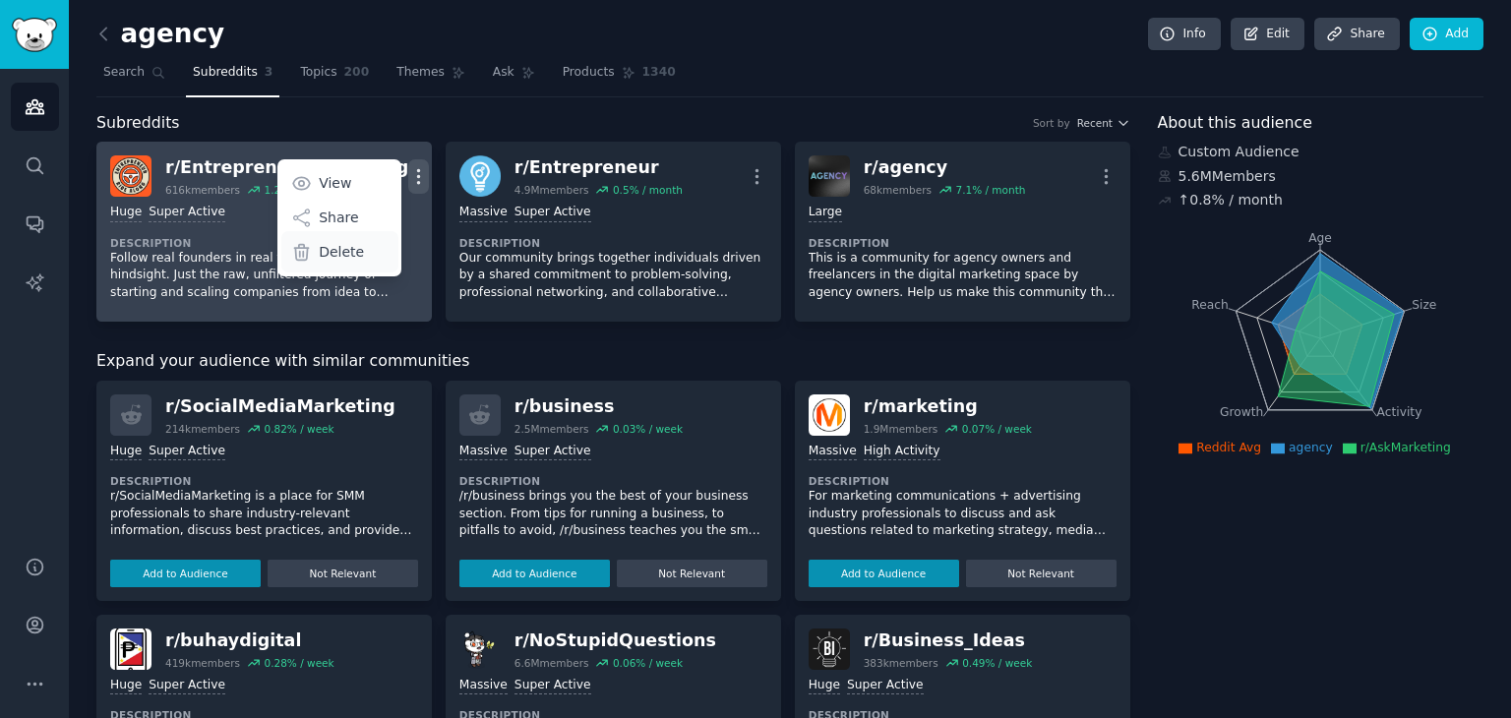
click at [361, 244] on div "Delete" at bounding box center [339, 251] width 117 height 41
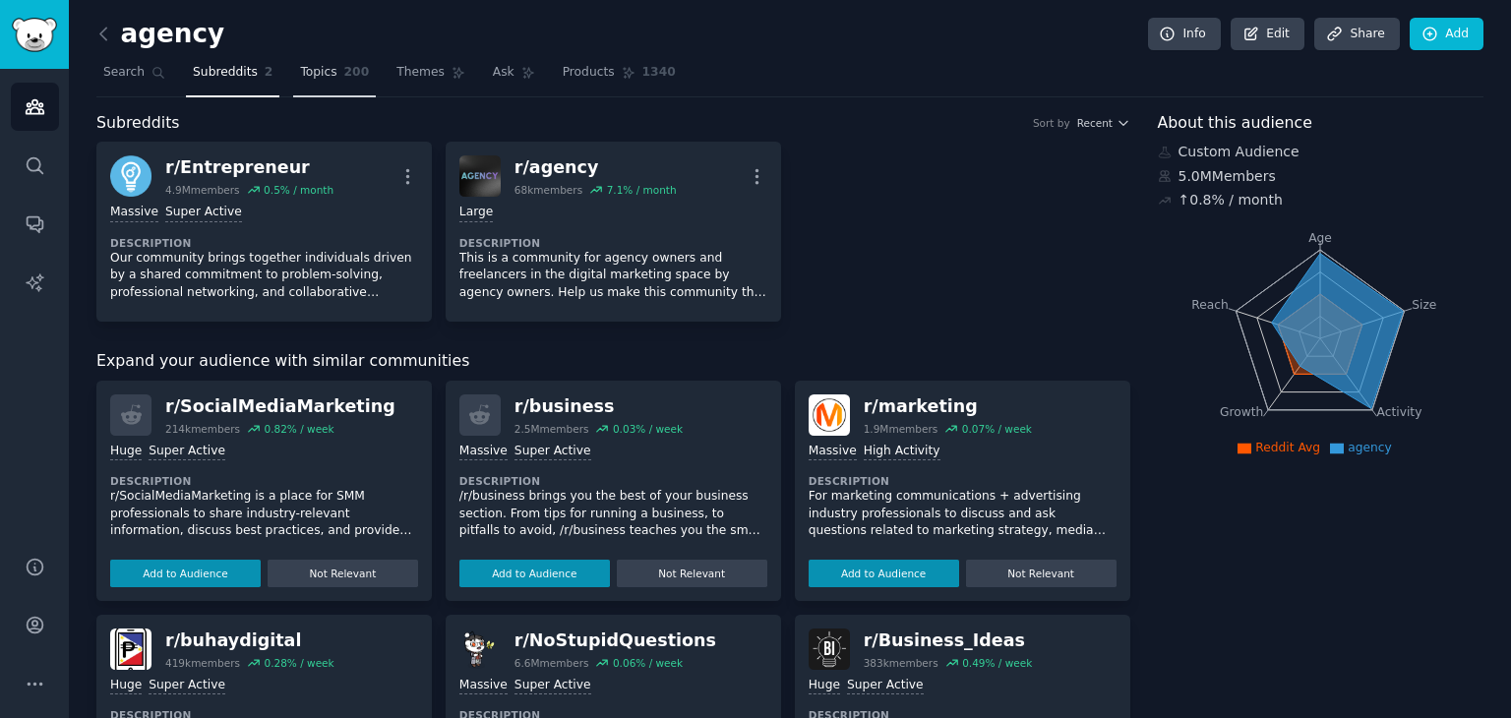
click at [309, 76] on span "Topics" at bounding box center [318, 73] width 36 height 18
click at [223, 75] on span "Subreddits" at bounding box center [225, 73] width 65 height 18
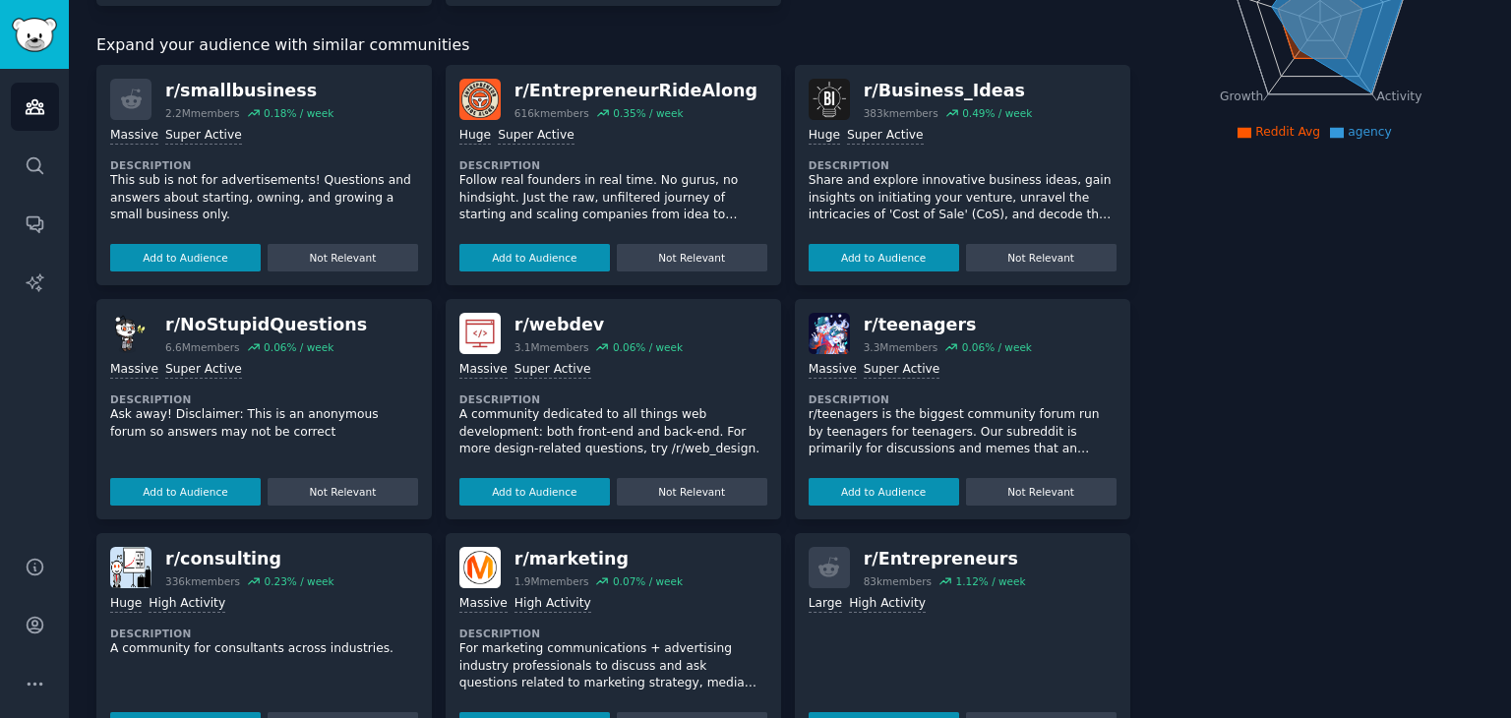
scroll to position [217, 0]
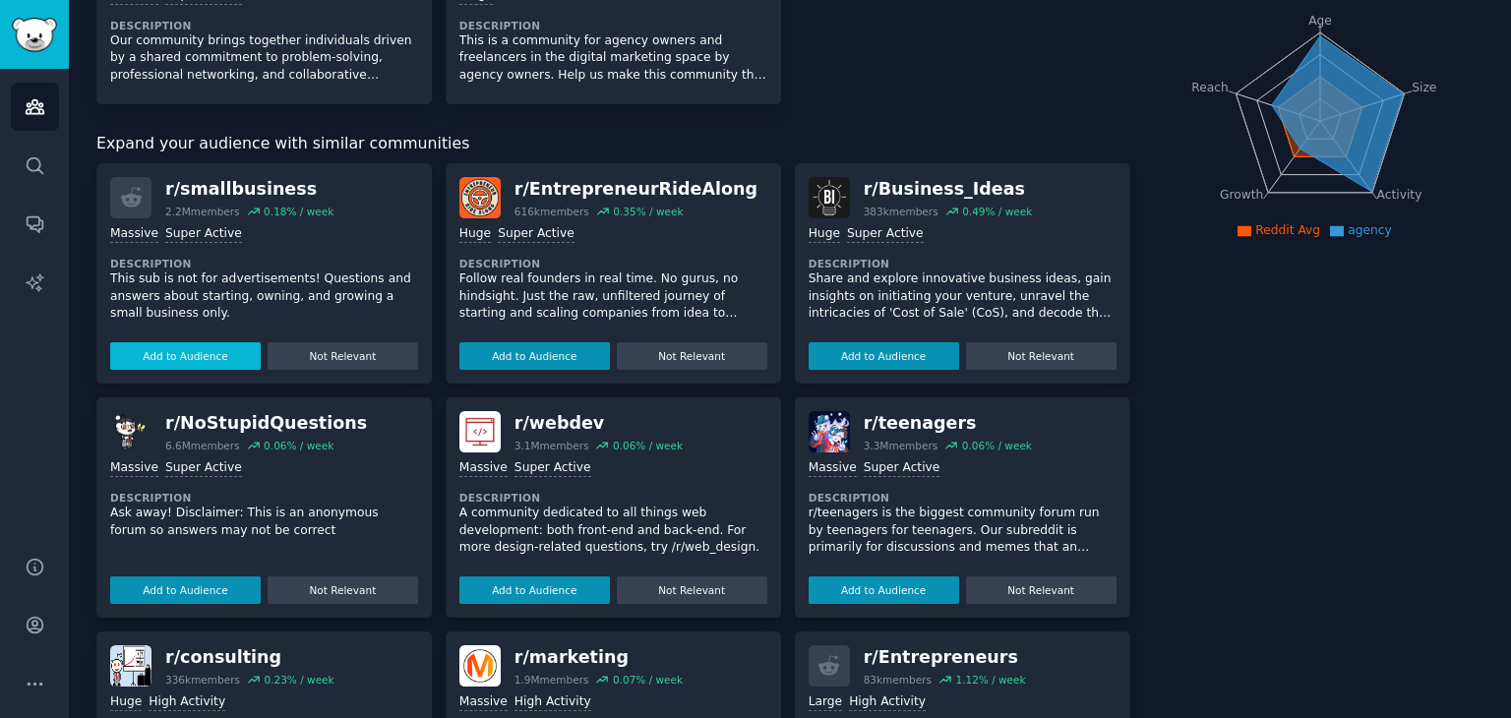
click at [157, 350] on button "Add to Audience" at bounding box center [185, 356] width 151 height 28
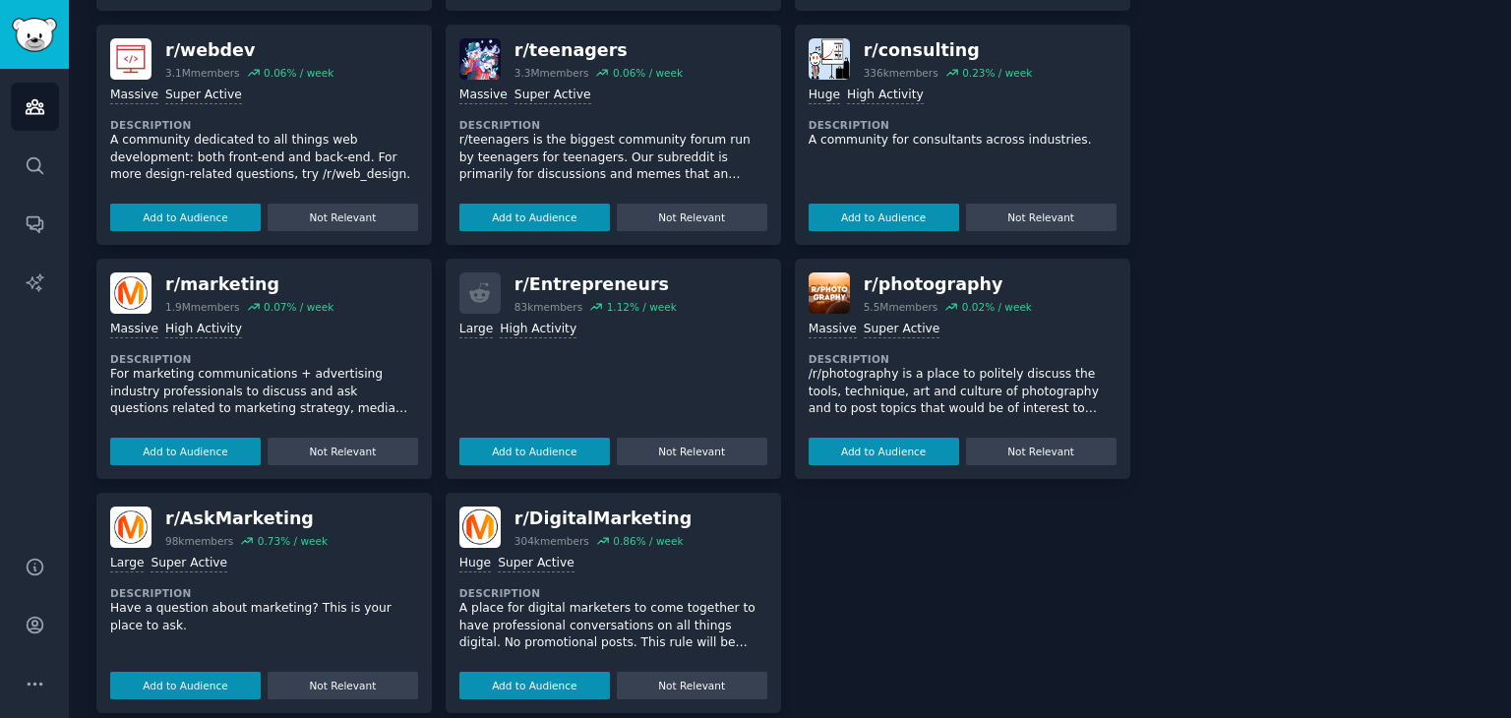
scroll to position [611, 0]
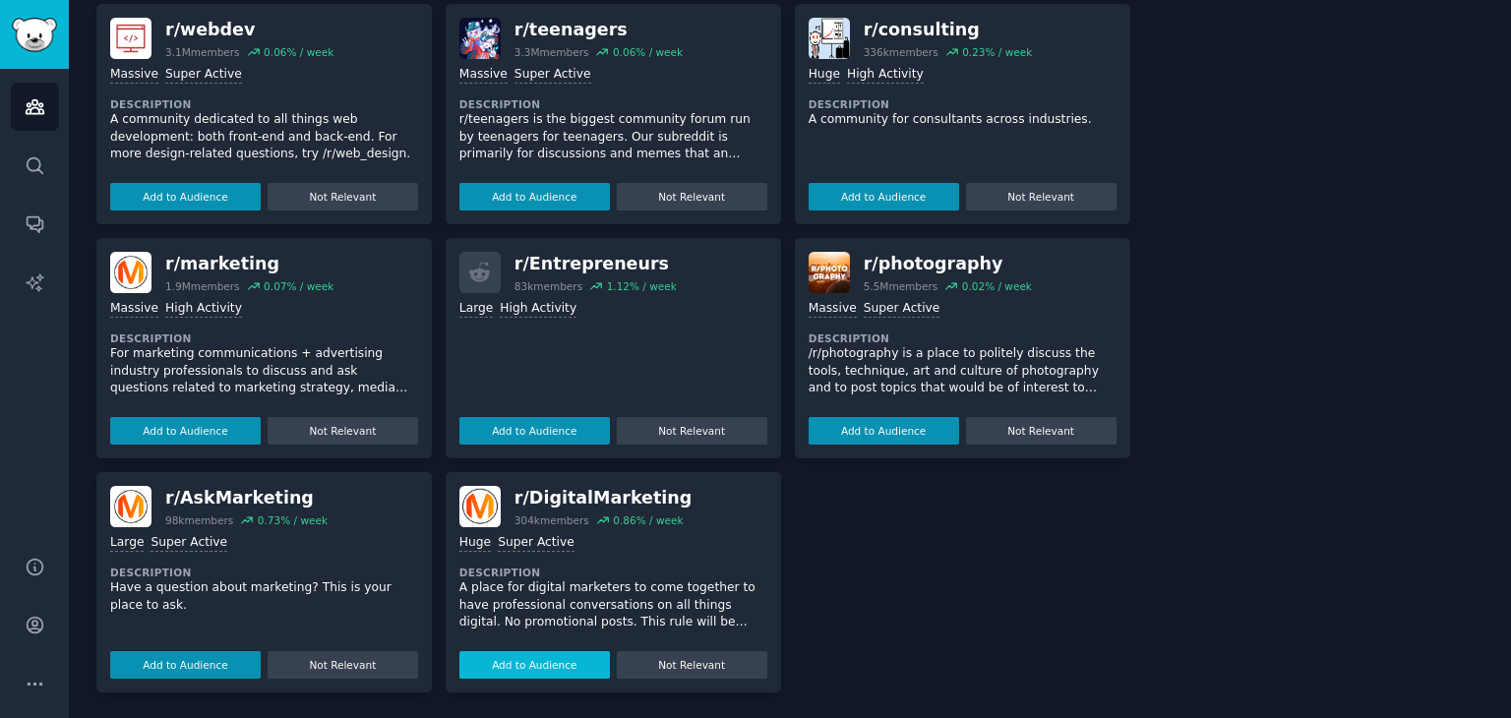
click at [494, 655] on button "Add to Audience" at bounding box center [534, 665] width 151 height 28
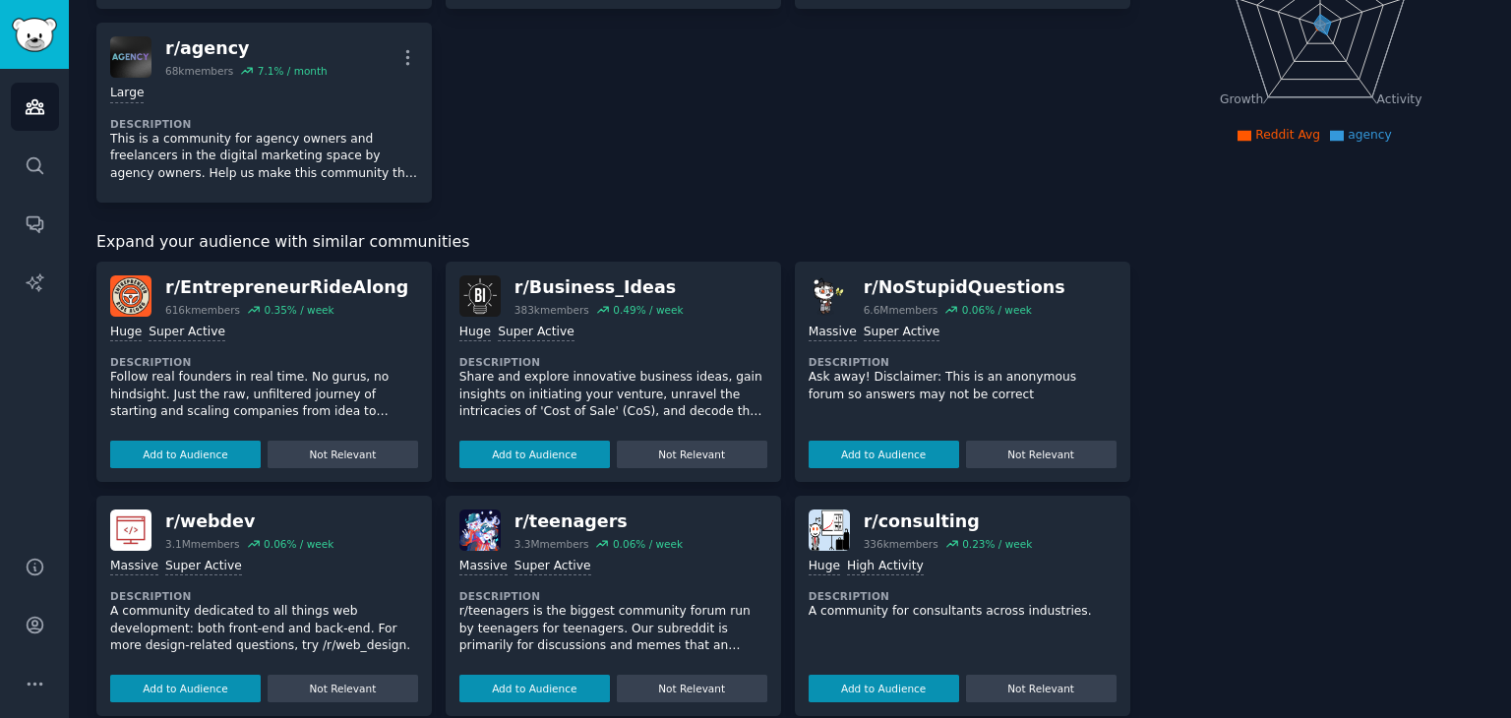
scroll to position [0, 0]
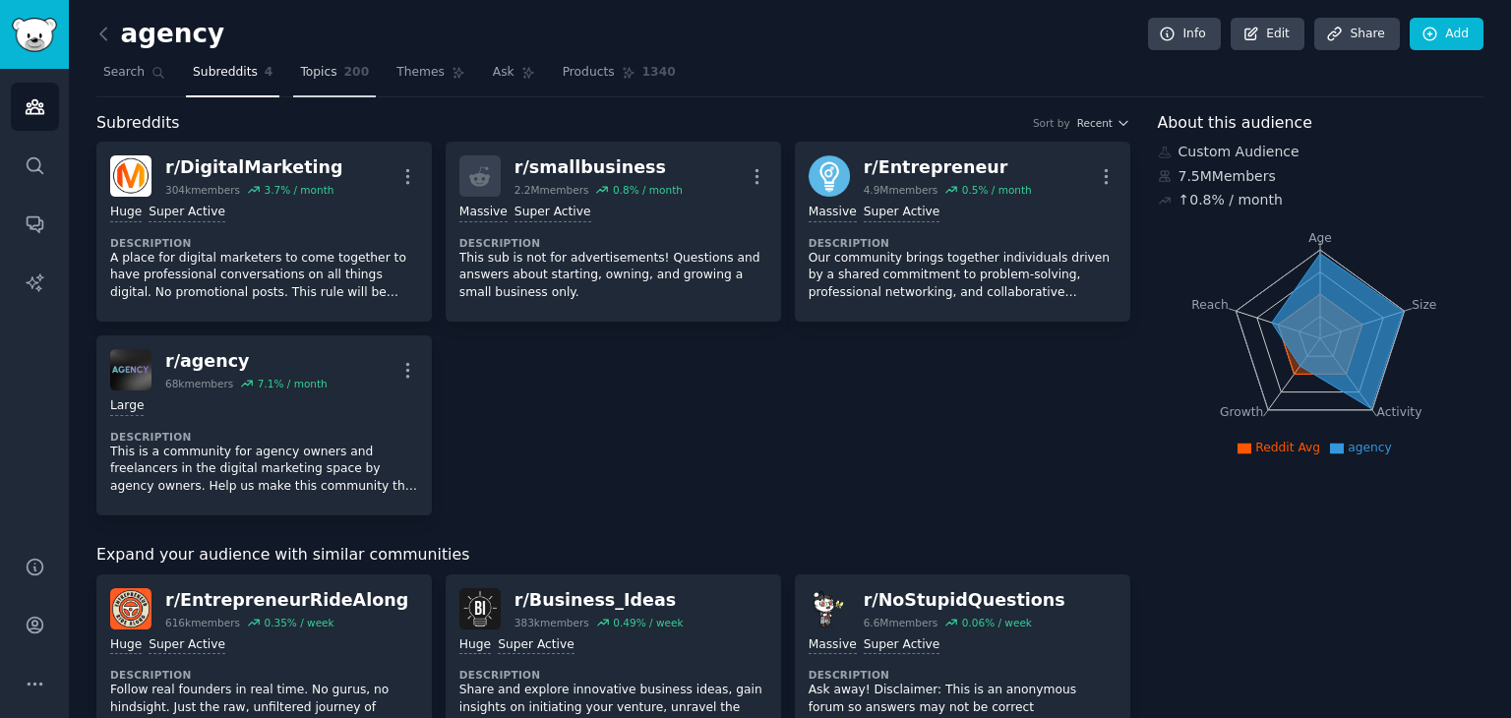
click at [348, 76] on span "200" at bounding box center [357, 73] width 26 height 18
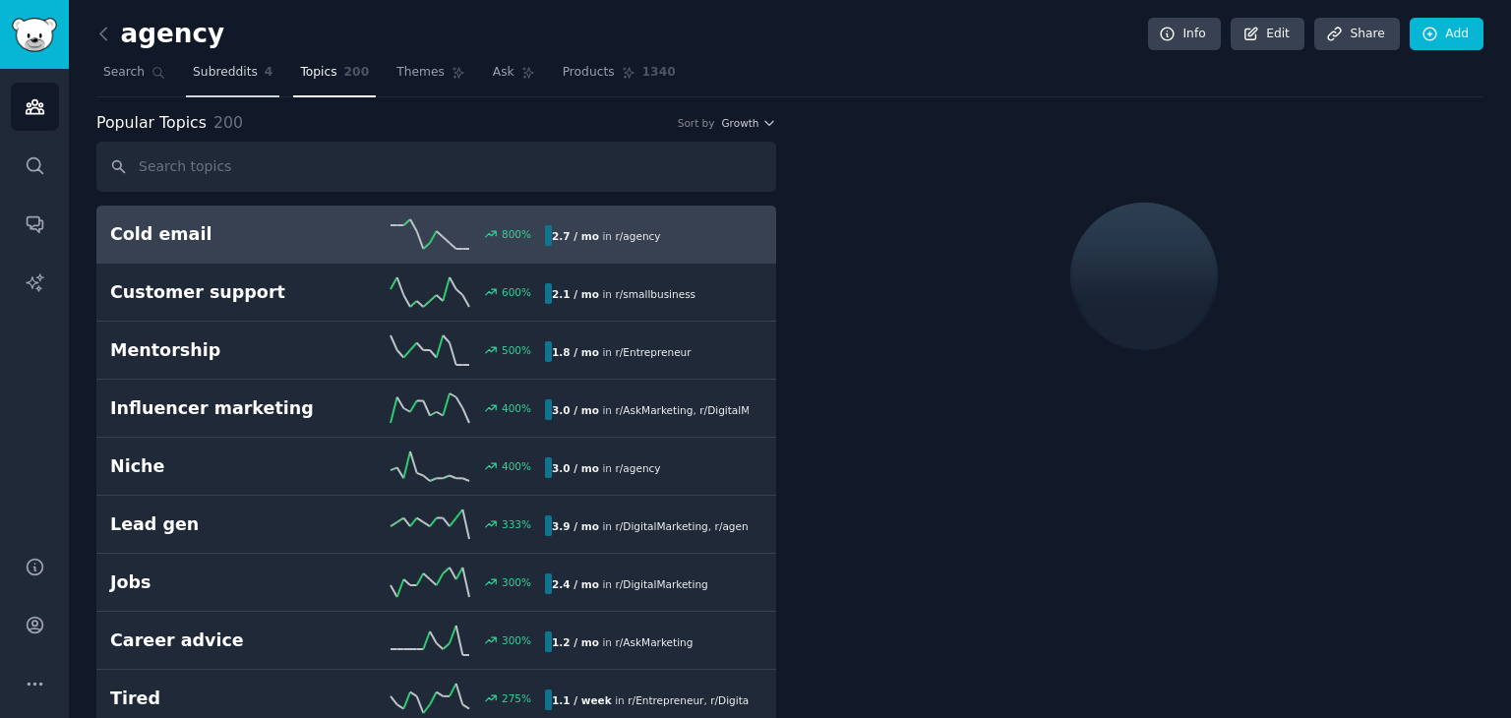
click at [231, 77] on span "Subreddits" at bounding box center [225, 73] width 65 height 18
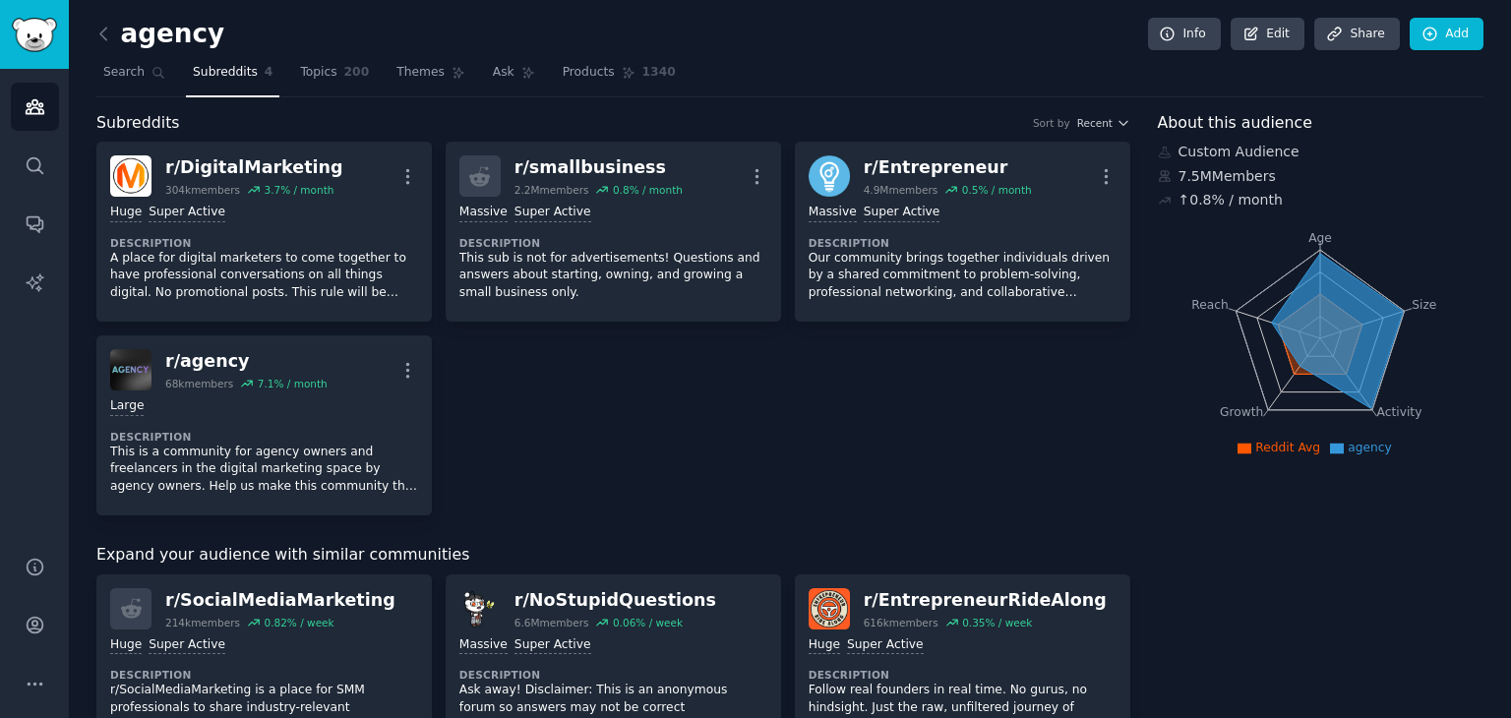
click at [1348, 453] on span "agency" at bounding box center [1370, 448] width 44 height 14
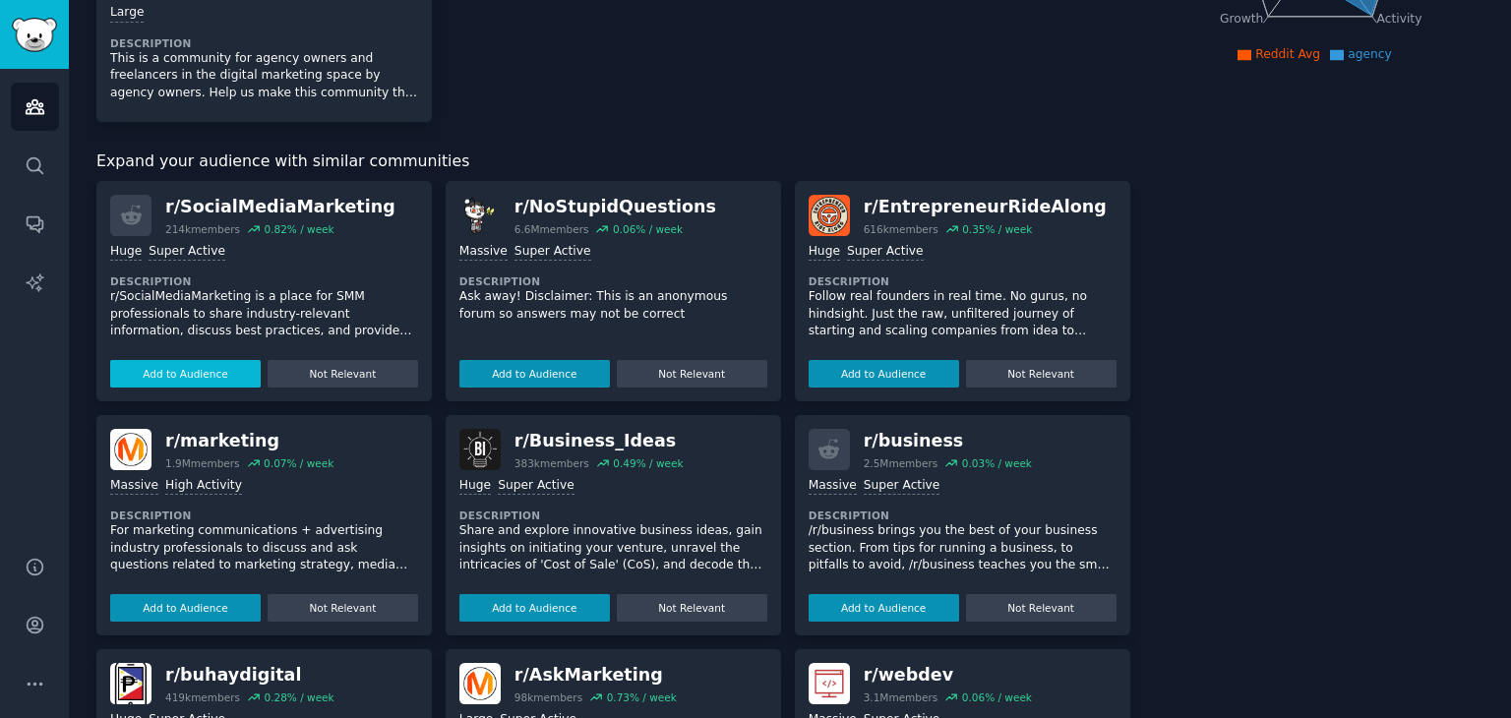
click at [176, 371] on button "Add to Audience" at bounding box center [185, 374] width 151 height 28
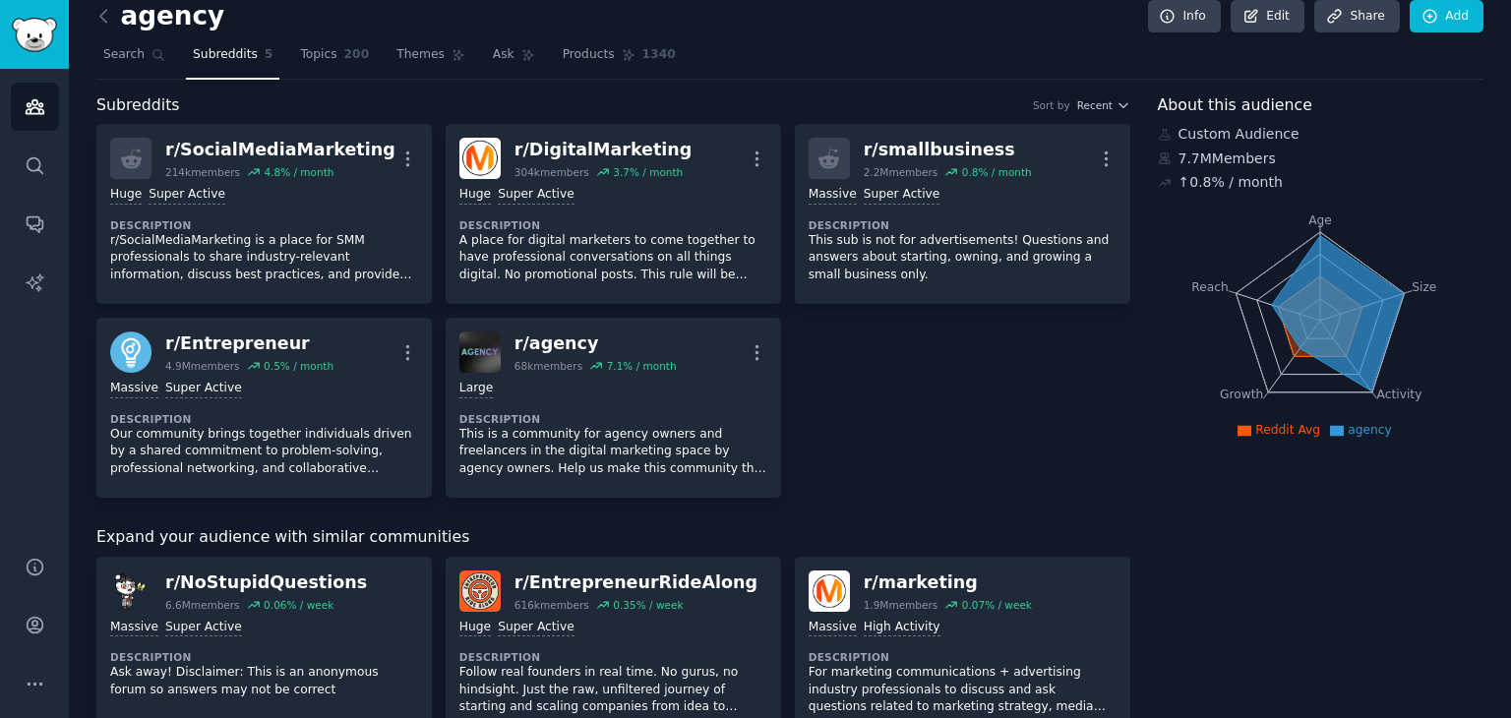
scroll to position [0, 0]
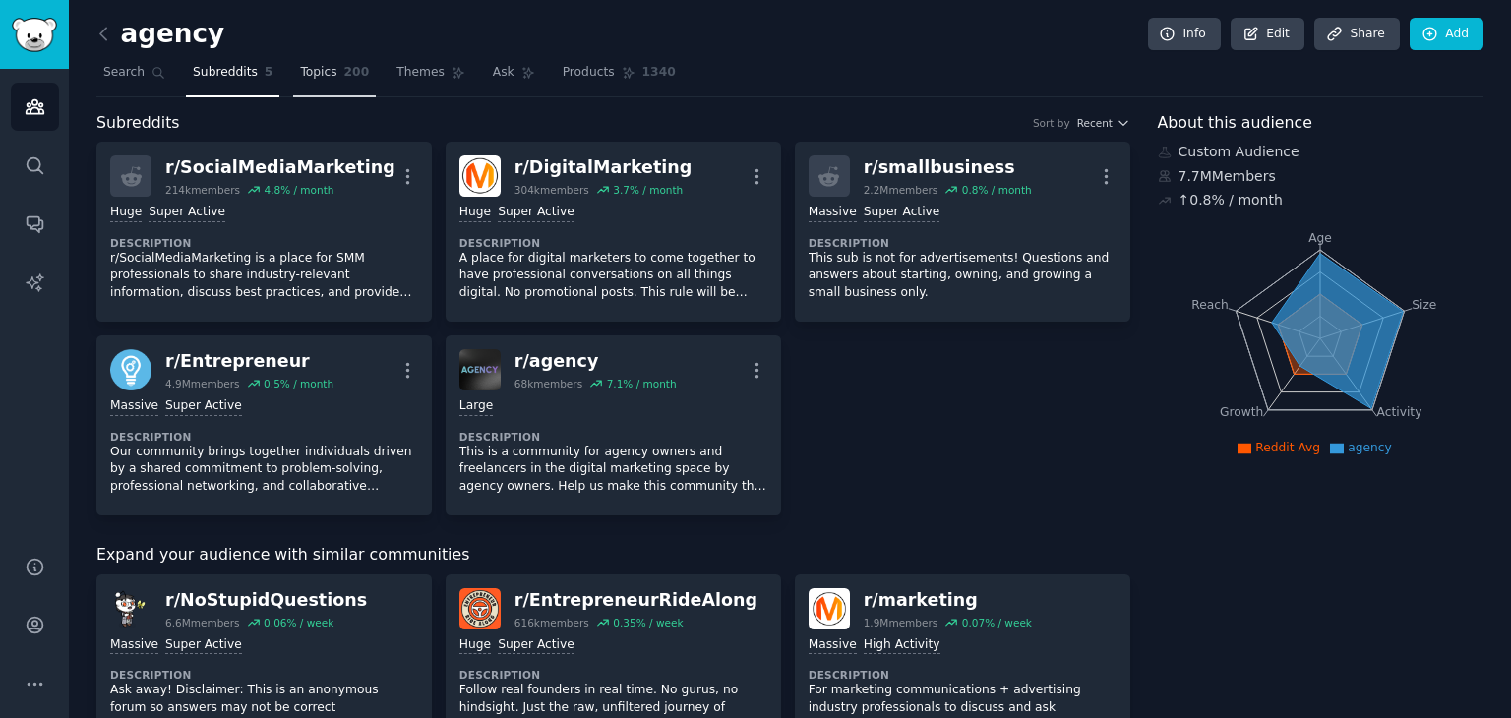
click at [293, 68] on link "Topics 200" at bounding box center [334, 77] width 83 height 40
click at [210, 71] on span "Subreddits" at bounding box center [225, 73] width 65 height 18
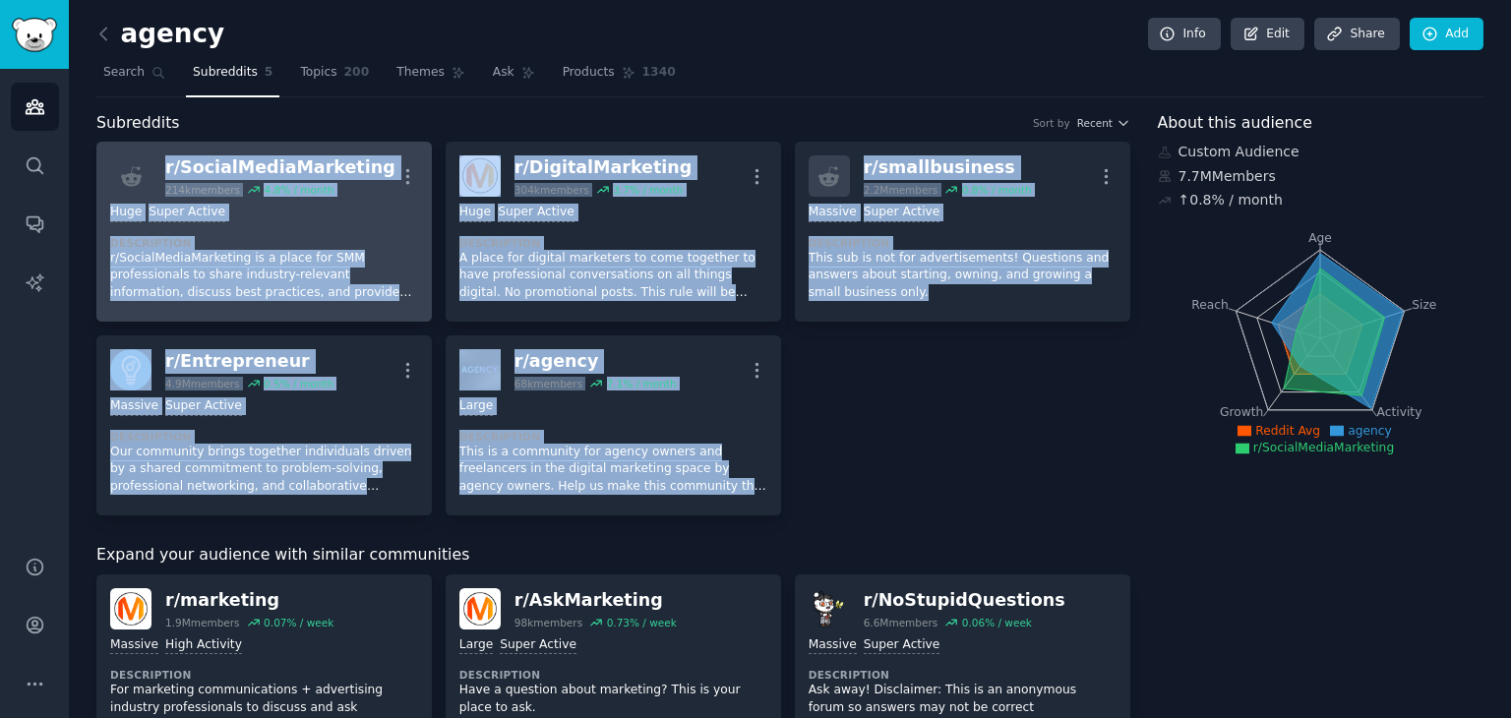
drag, startPoint x: 844, startPoint y: 499, endPoint x: 106, endPoint y: 157, distance: 813.1
click at [106, 157] on div "r/ SocialMediaMarketing 214k members 4.8 % / month More >= 95th percentile for …" at bounding box center [613, 329] width 1034 height 374
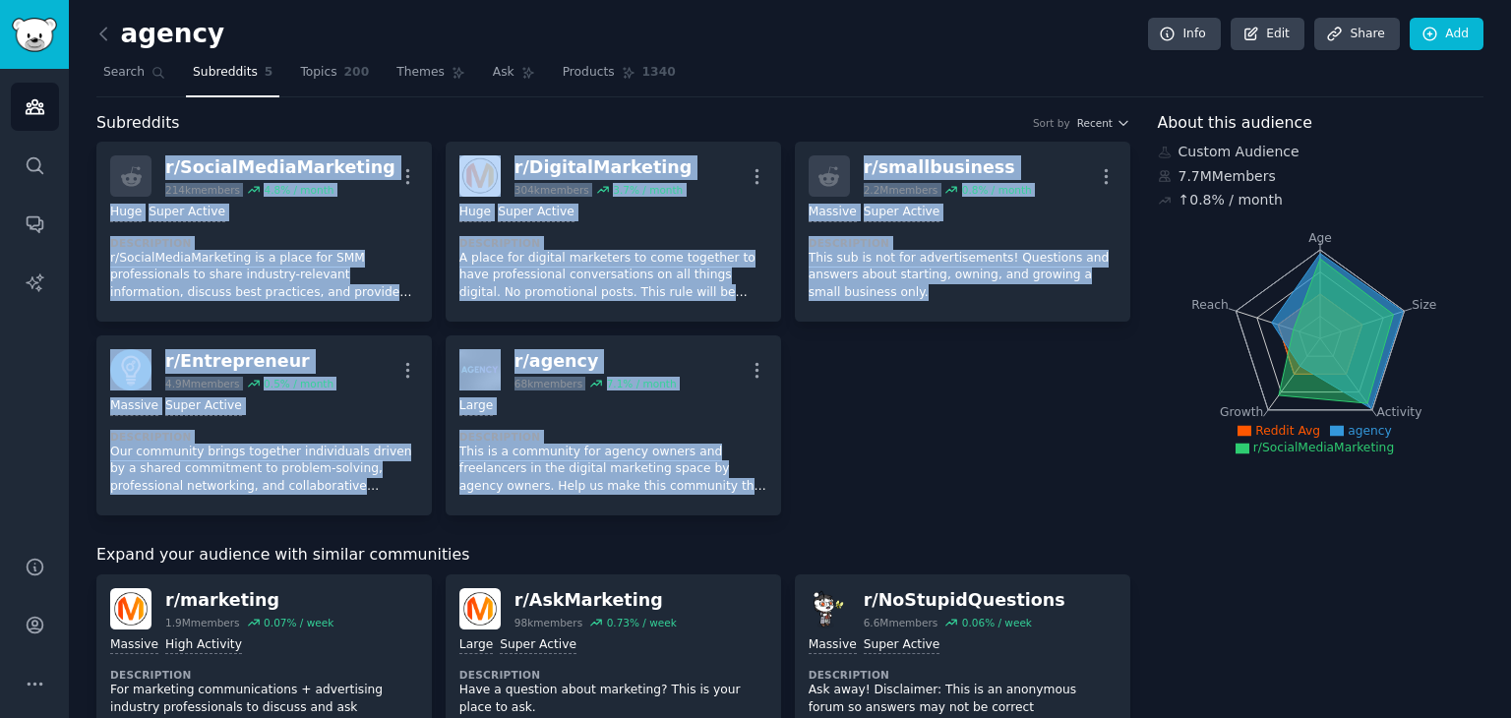
copy div "r/ SocialMediaMarketing 214k members 4.8 % / month More >= 95th percentile for …"
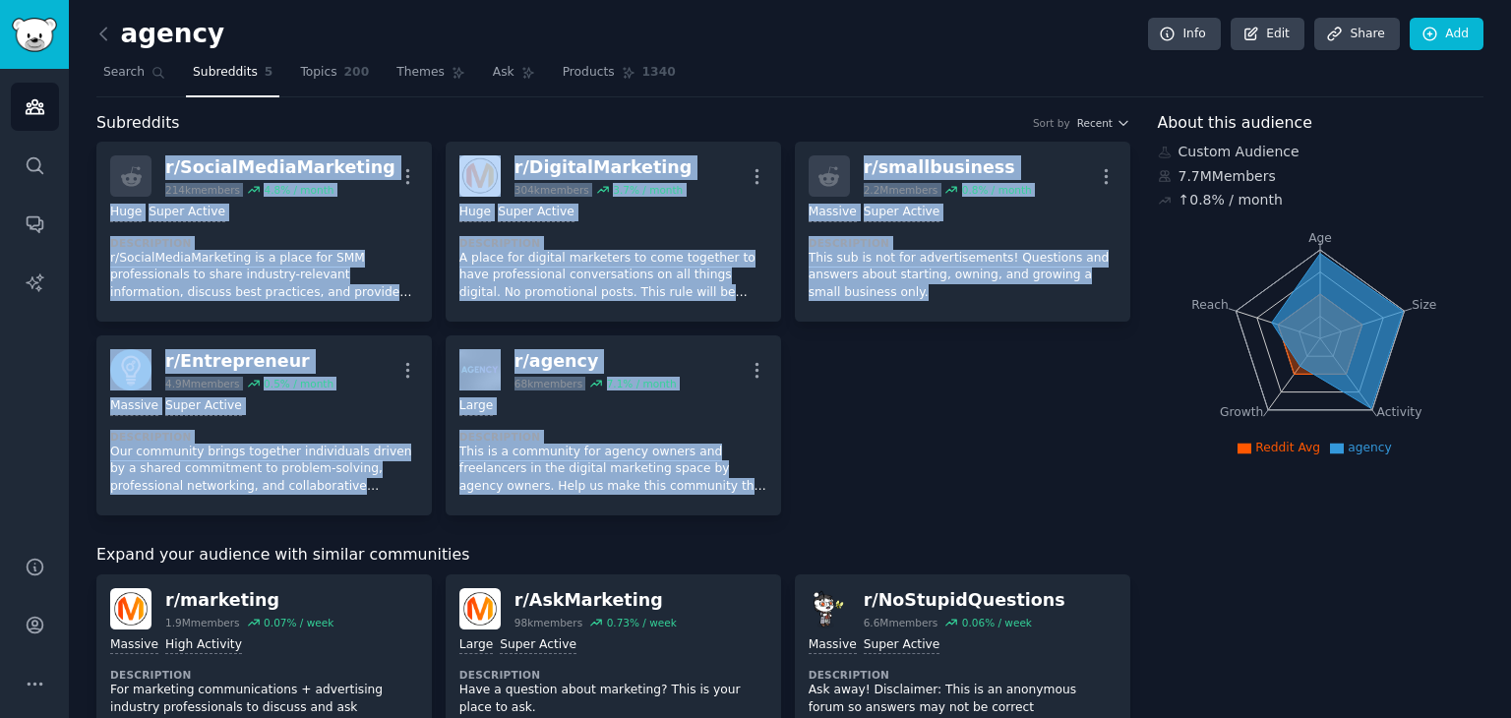
click at [896, 483] on div "r/ SocialMediaMarketing 214k members 4.8 % / month More >= 95th percentile for …" at bounding box center [613, 329] width 1034 height 374
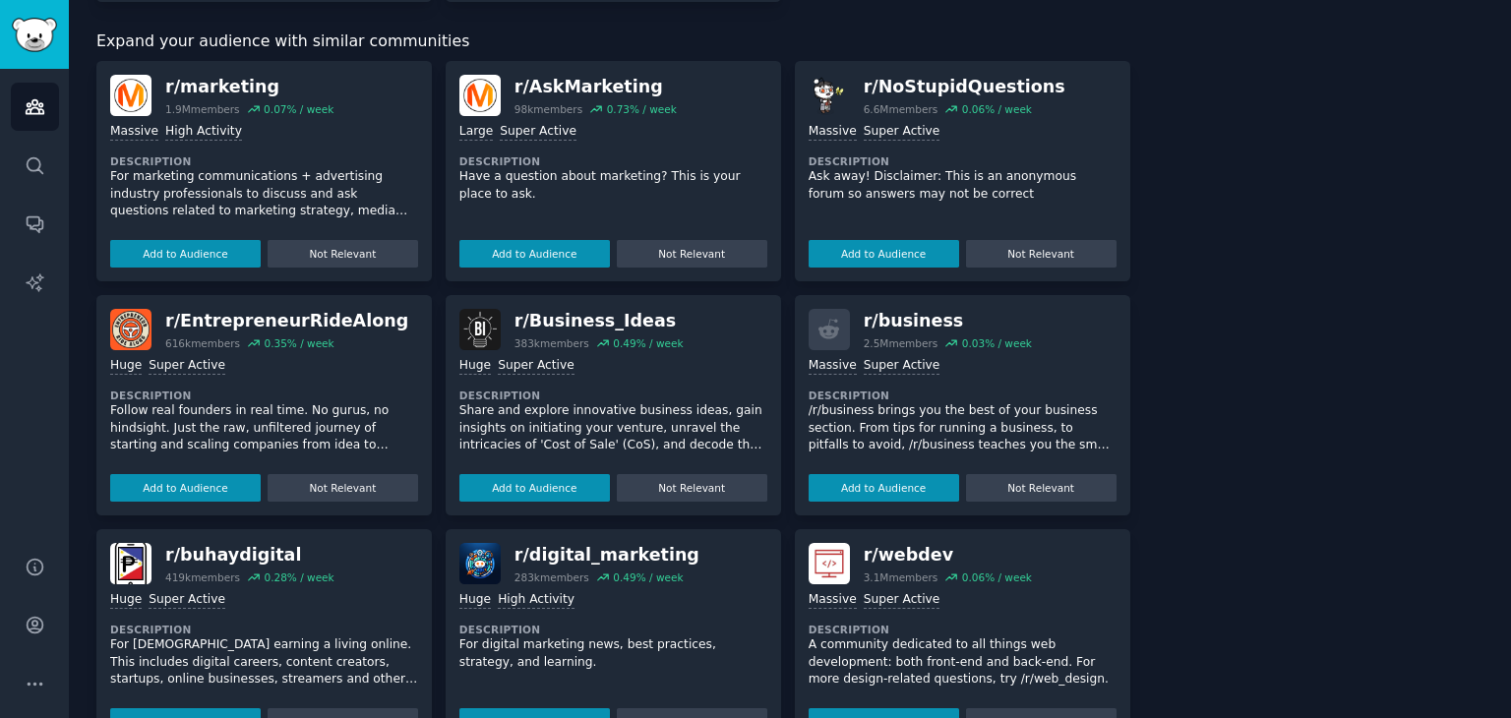
scroll to position [805, 0]
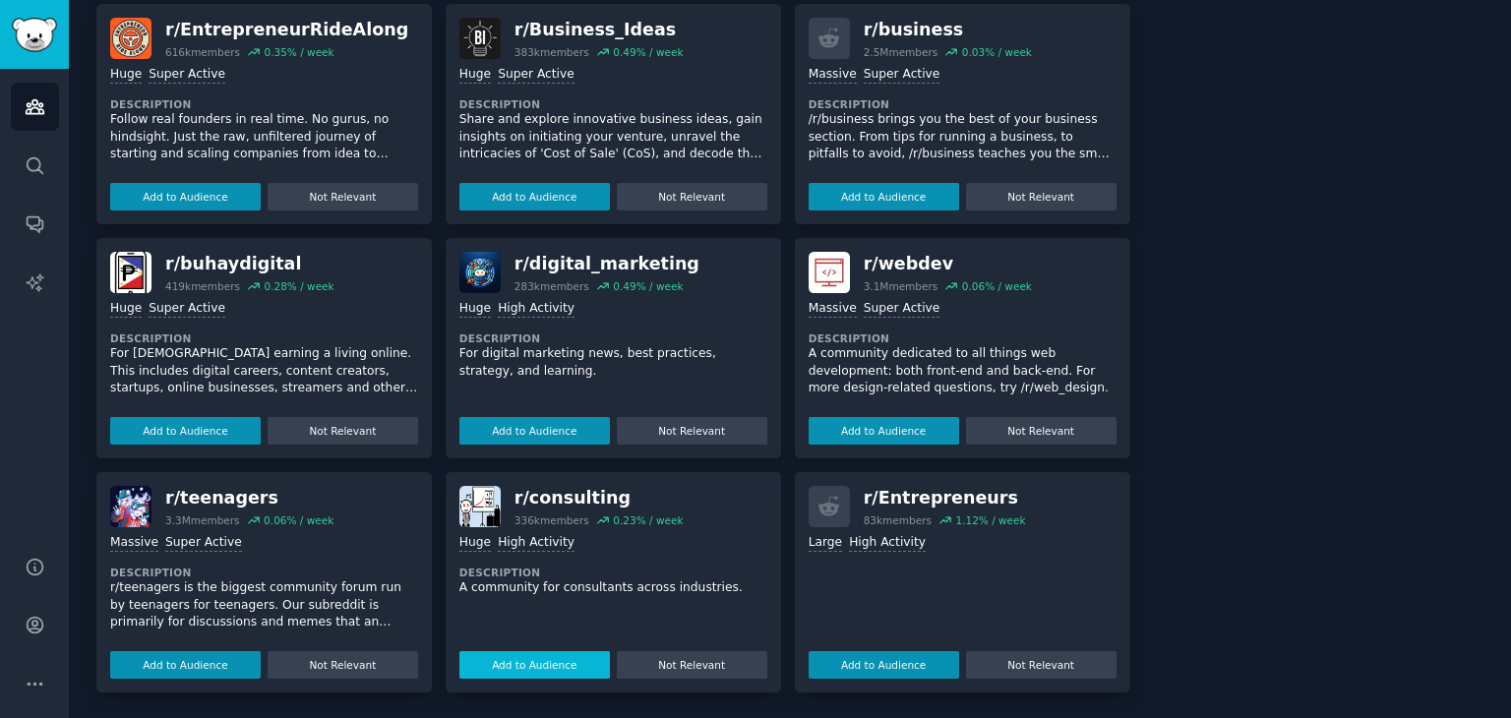
click at [548, 666] on button "Add to Audience" at bounding box center [534, 665] width 151 height 28
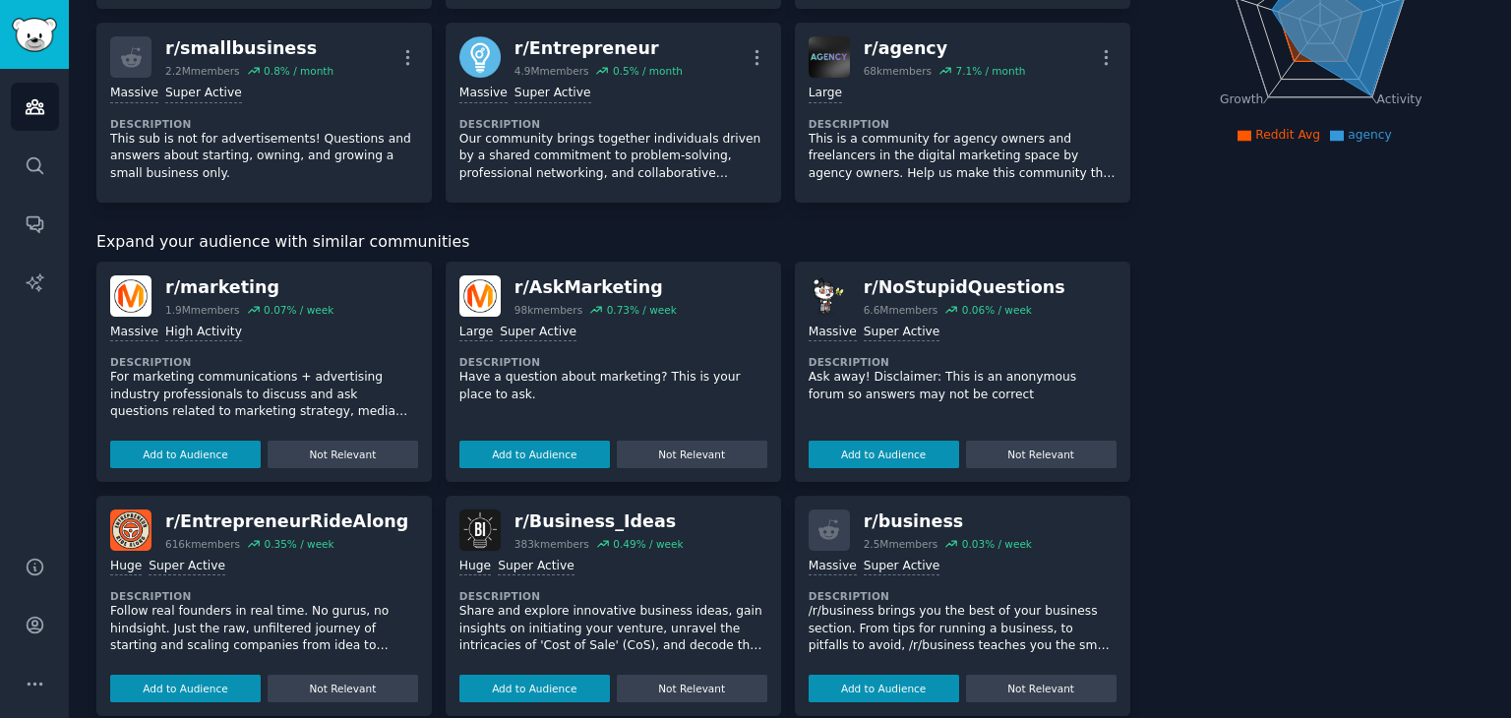
scroll to position [0, 0]
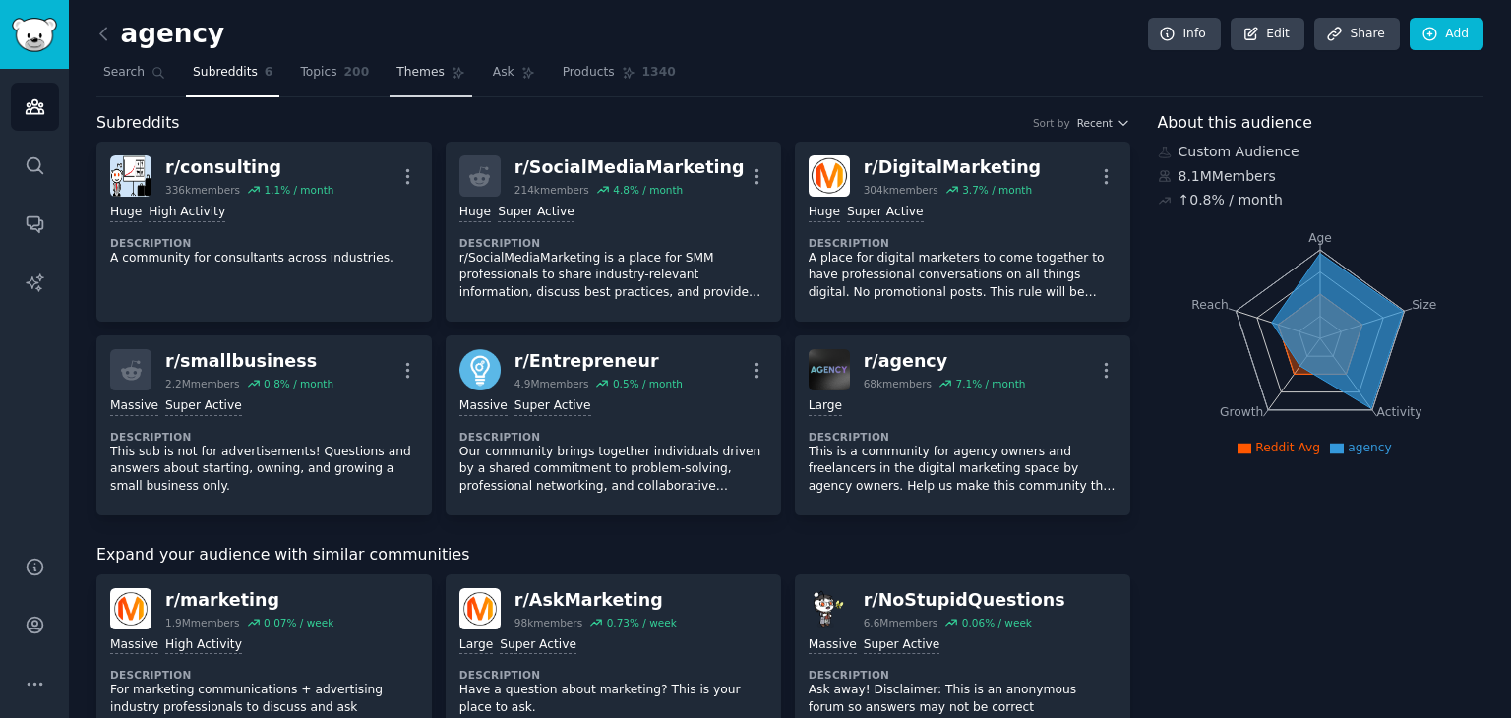
drag, startPoint x: 323, startPoint y: 59, endPoint x: 403, endPoint y: 80, distance: 83.3
click at [322, 60] on link "Topics 200" at bounding box center [334, 77] width 83 height 40
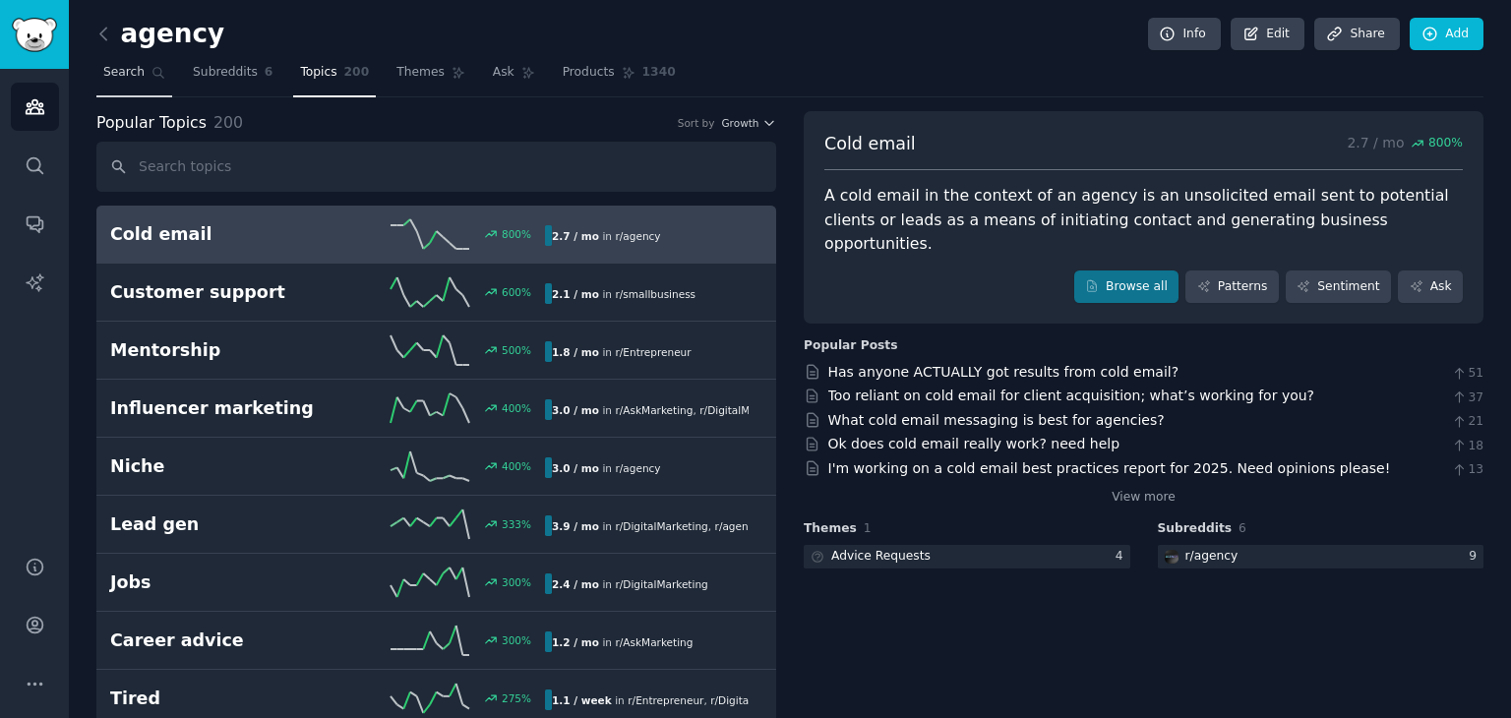
click at [120, 84] on link "Search" at bounding box center [134, 77] width 76 height 40
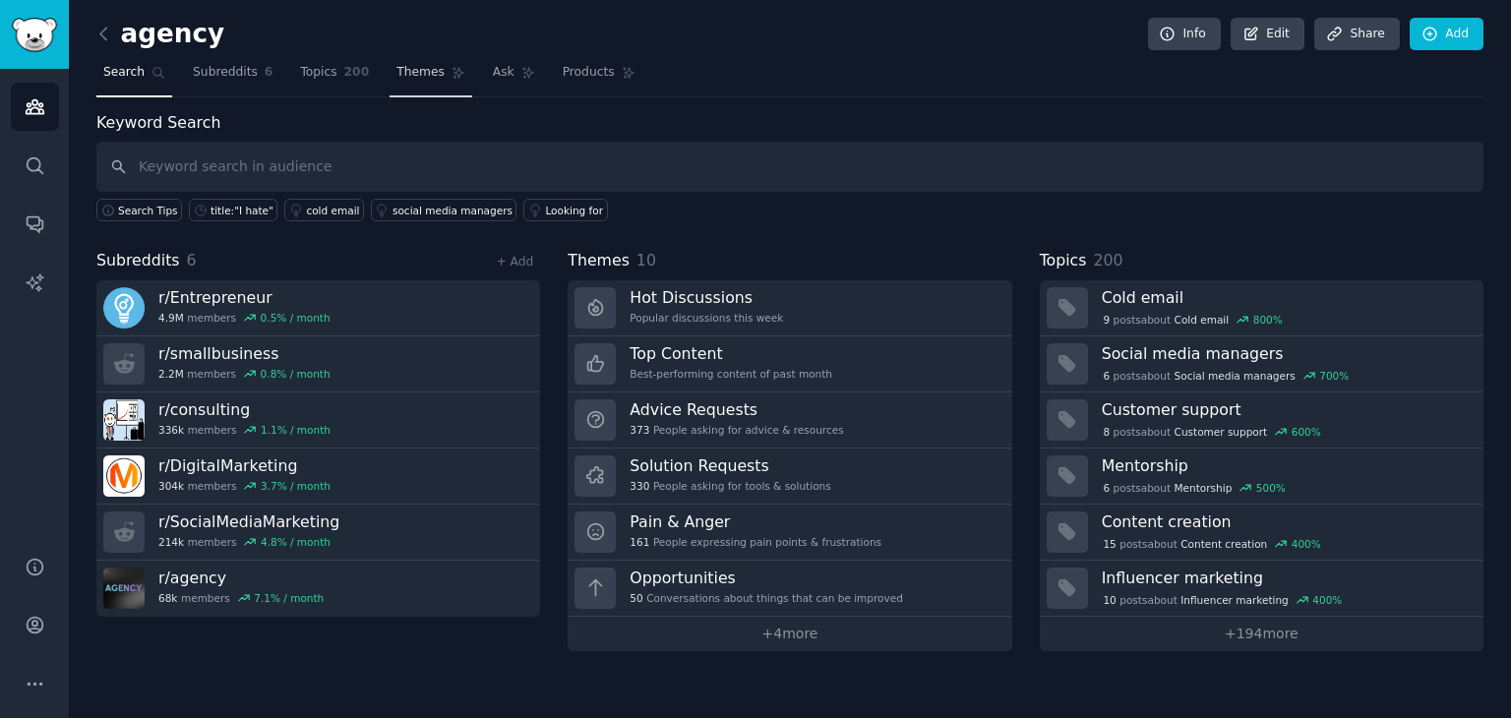
click at [409, 72] on span "Themes" at bounding box center [421, 73] width 48 height 18
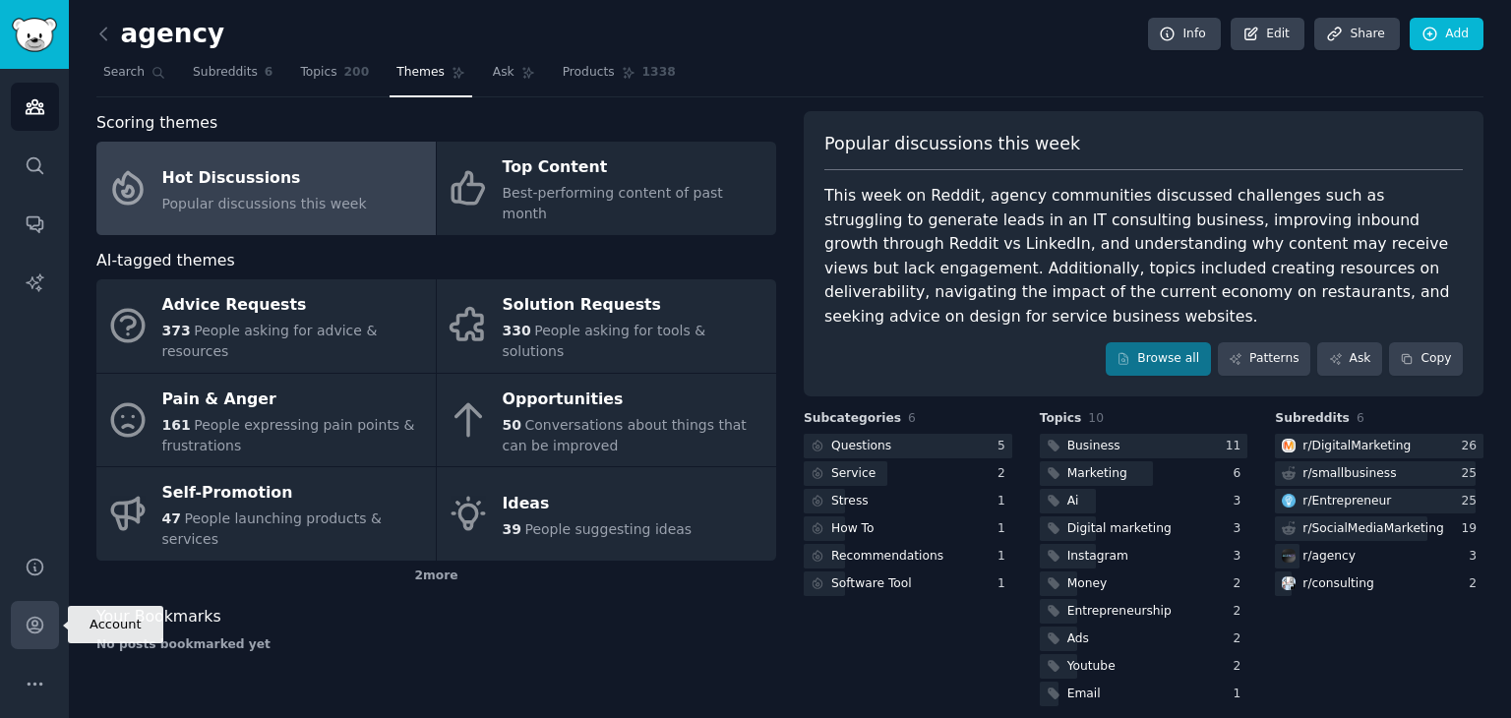
click at [28, 623] on icon "Sidebar" at bounding box center [35, 626] width 16 height 16
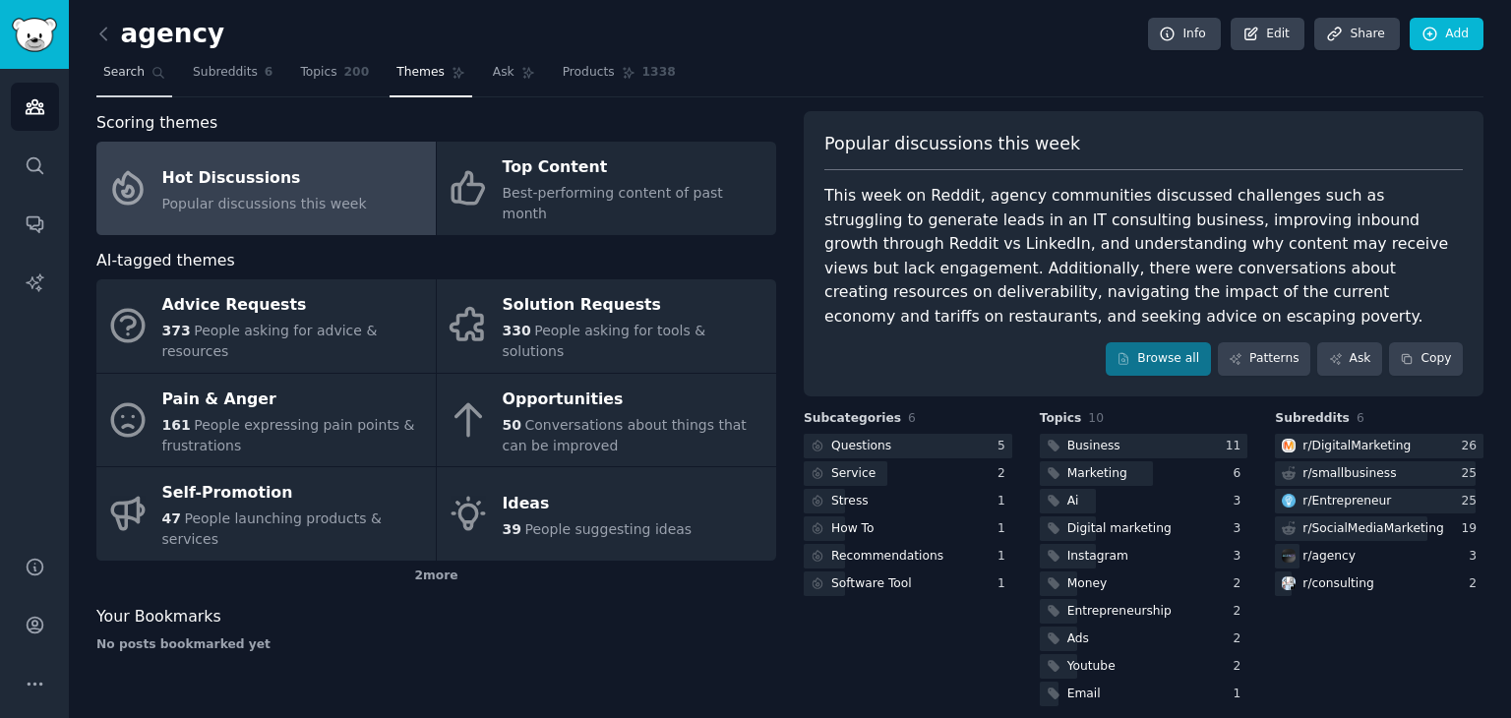
click at [134, 79] on span "Search" at bounding box center [123, 73] width 41 height 18
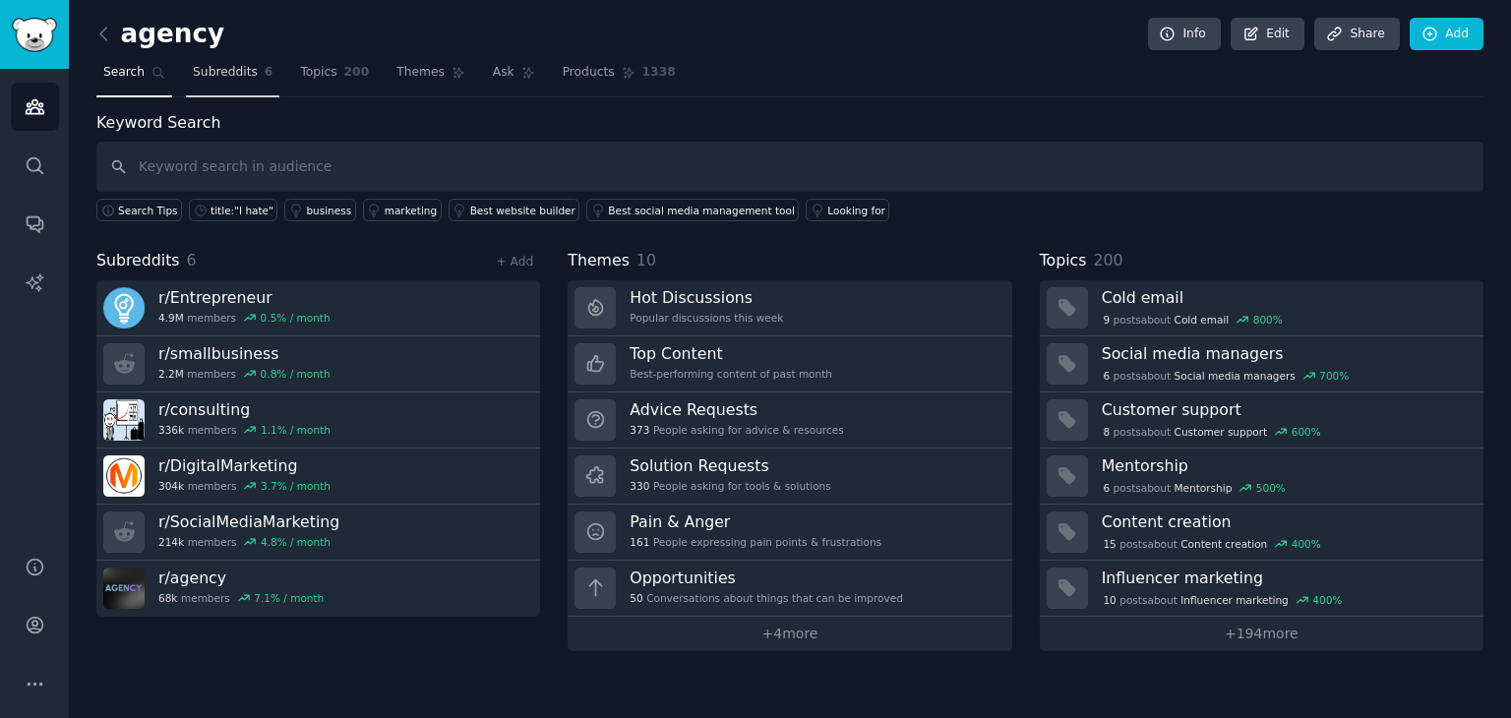
click at [210, 78] on span "Subreddits" at bounding box center [225, 73] width 65 height 18
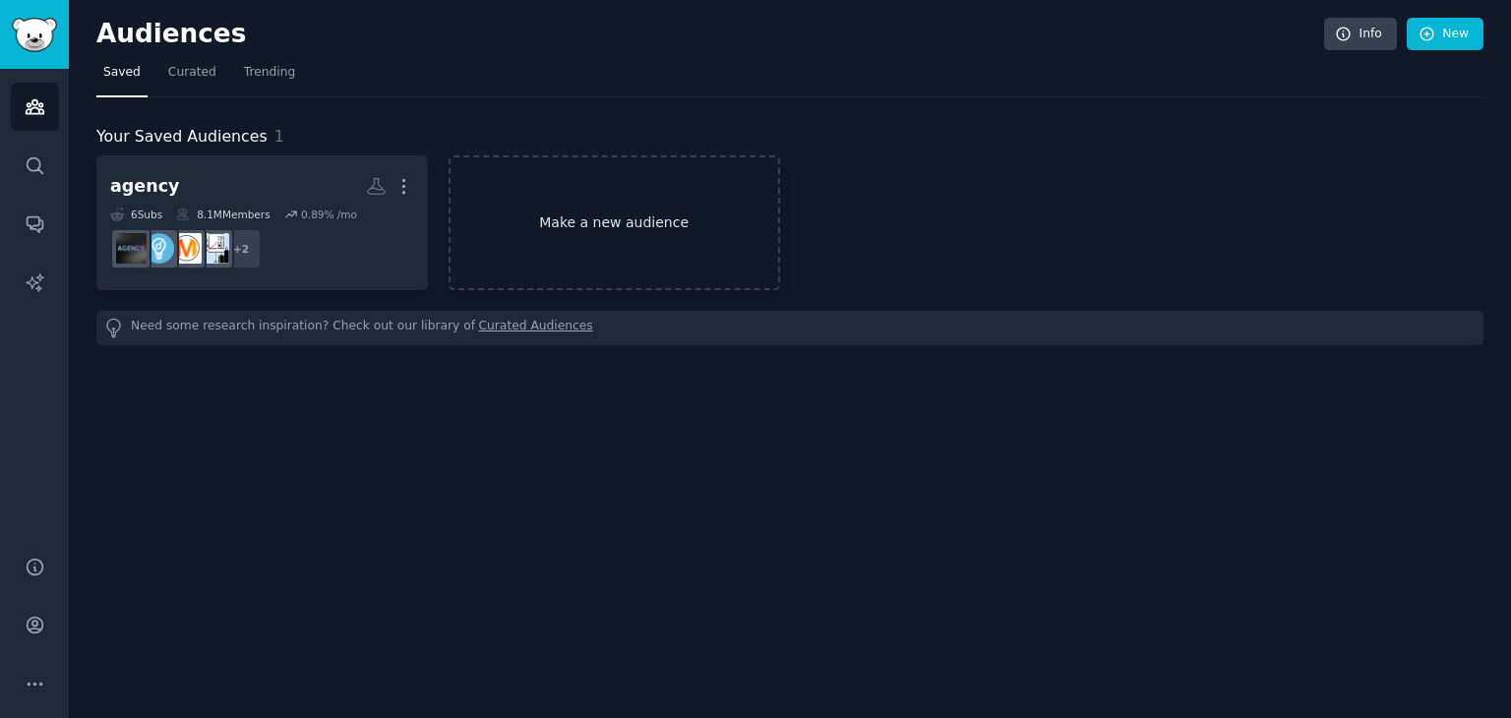
click at [652, 245] on link "Make a new audience" at bounding box center [615, 222] width 332 height 135
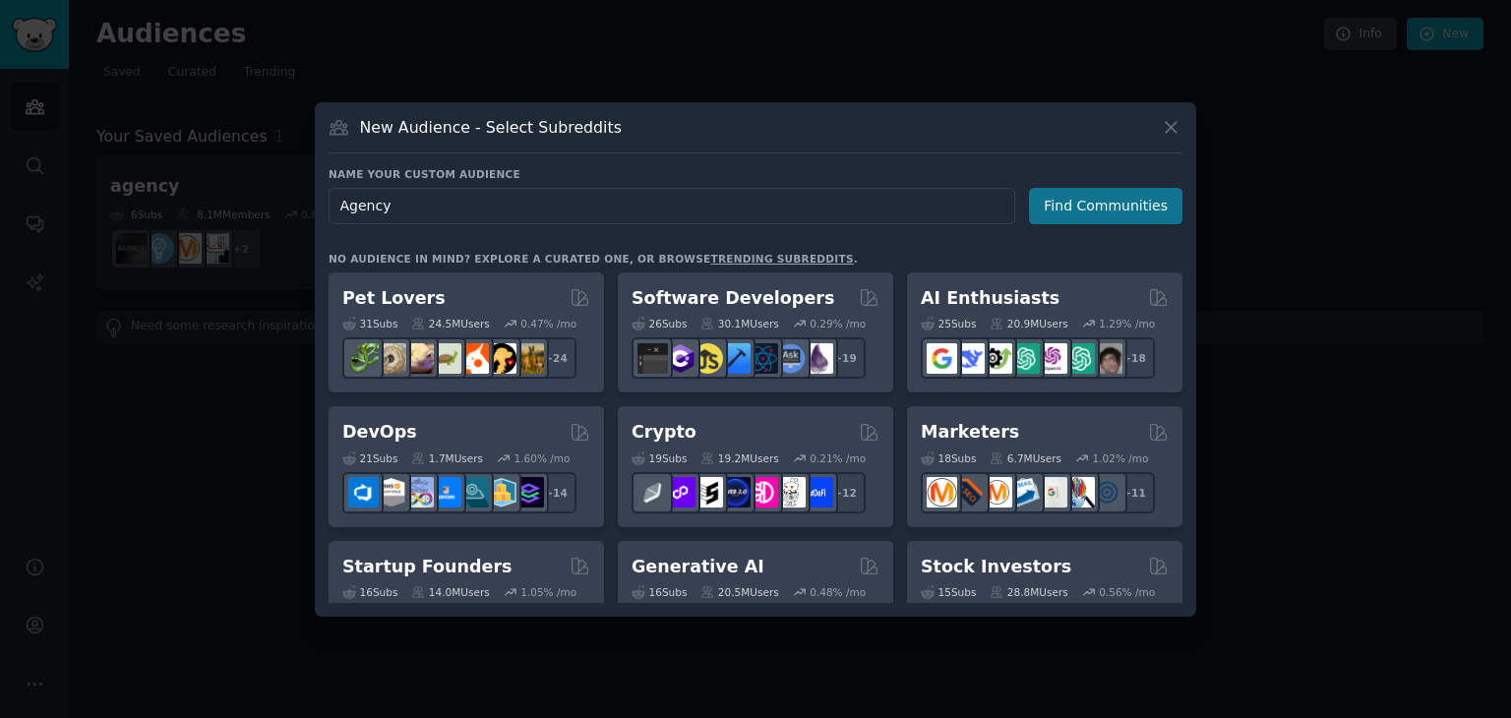
type input "Agency"
click at [1059, 200] on button "Find Communities" at bounding box center [1105, 206] width 153 height 36
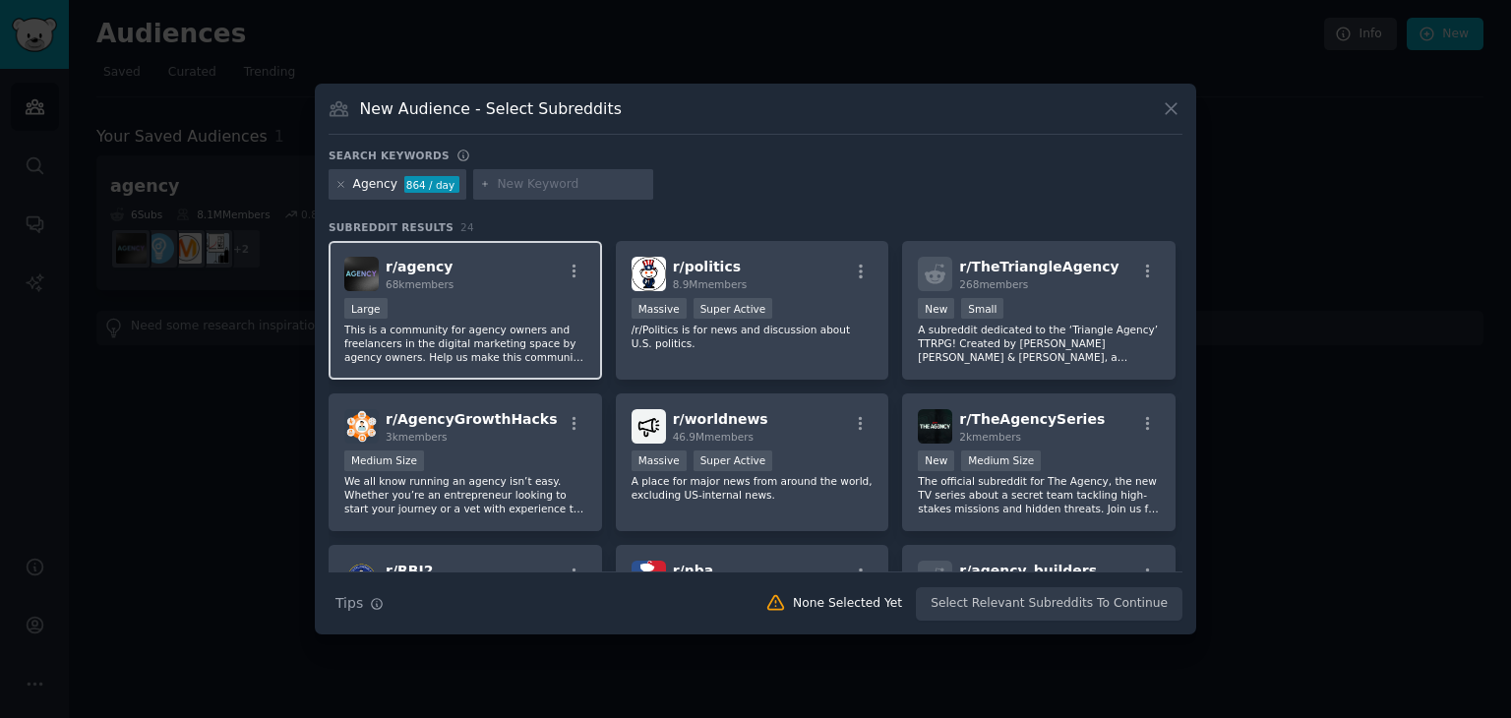
click at [453, 284] on div "r/ agency 68k members" at bounding box center [465, 274] width 242 height 34
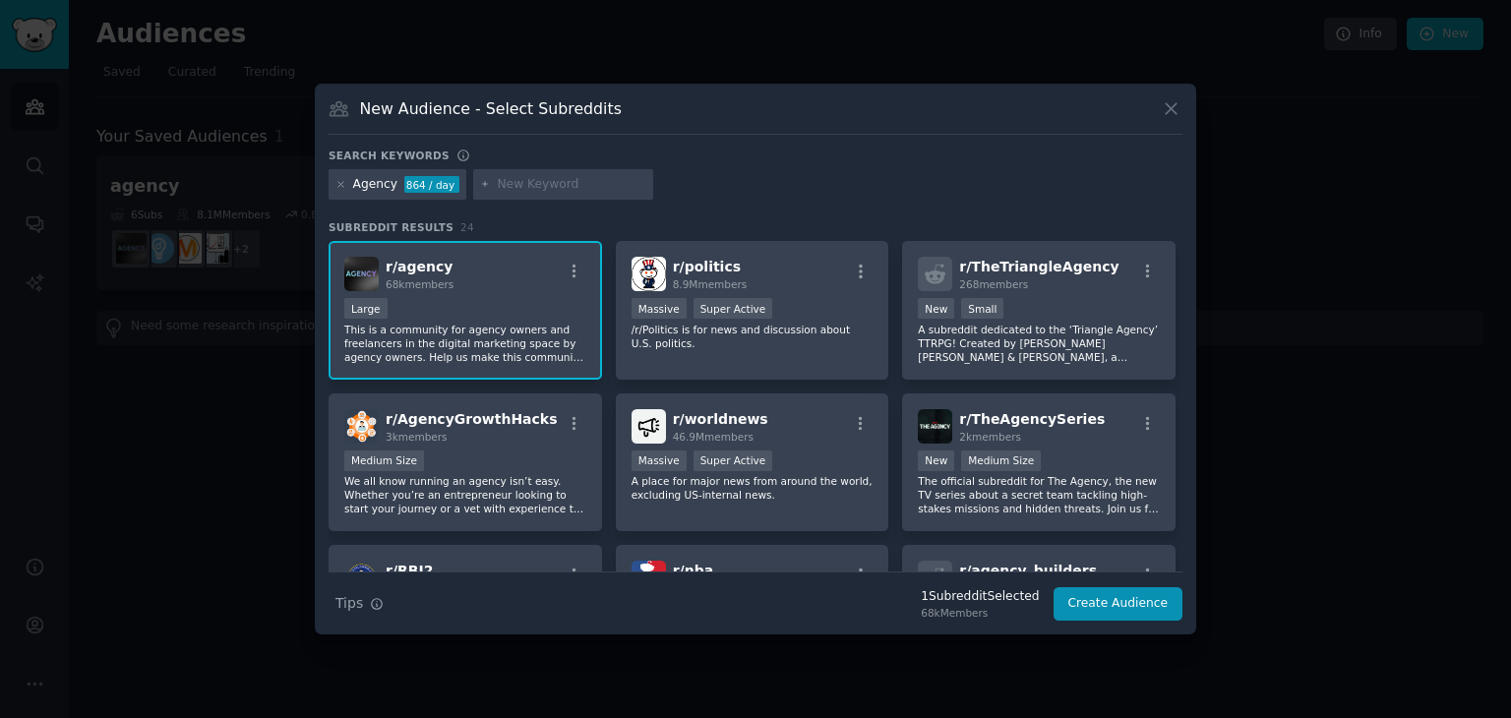
click at [553, 177] on input "text" at bounding box center [572, 185] width 150 height 18
type input "entrepre"
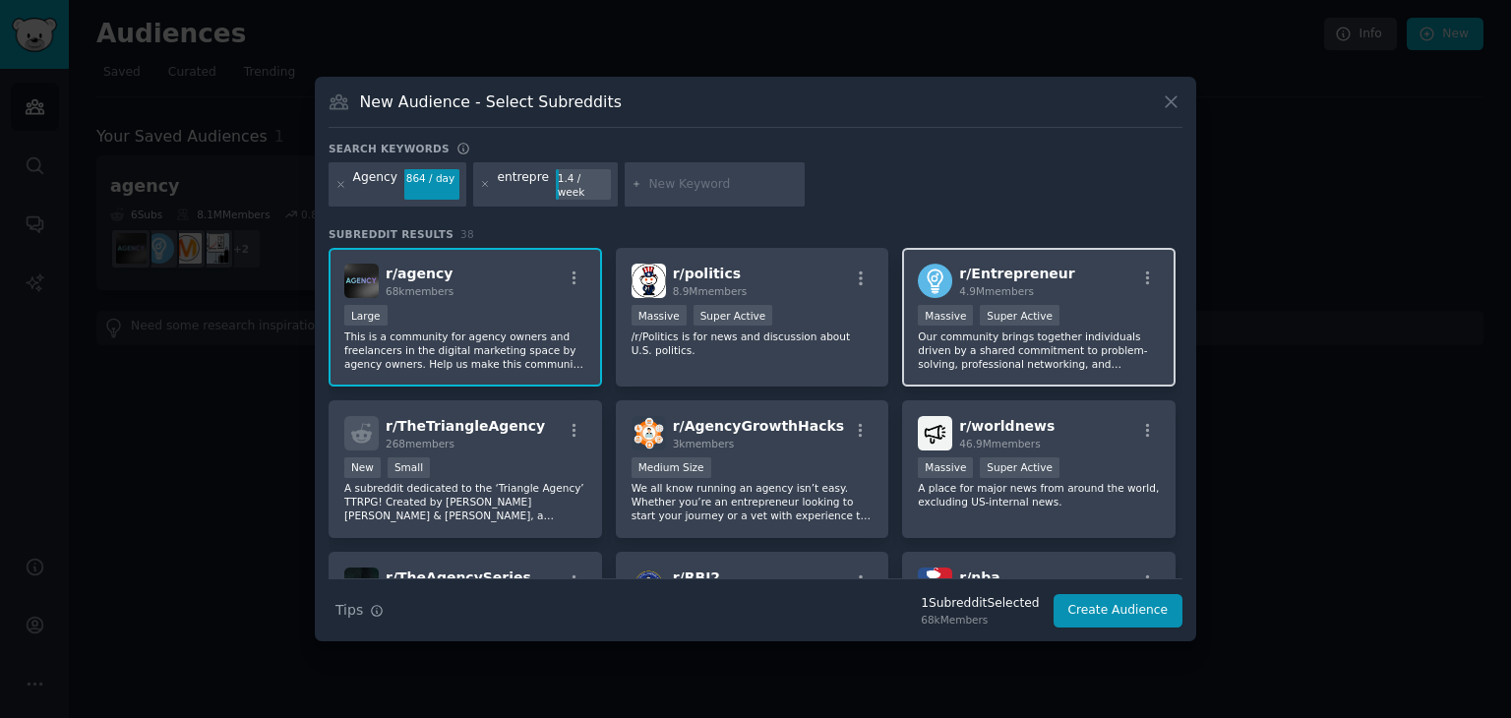
click at [1027, 348] on p "Our community brings together individuals driven by a shared commitment to prob…" at bounding box center [1039, 350] width 242 height 41
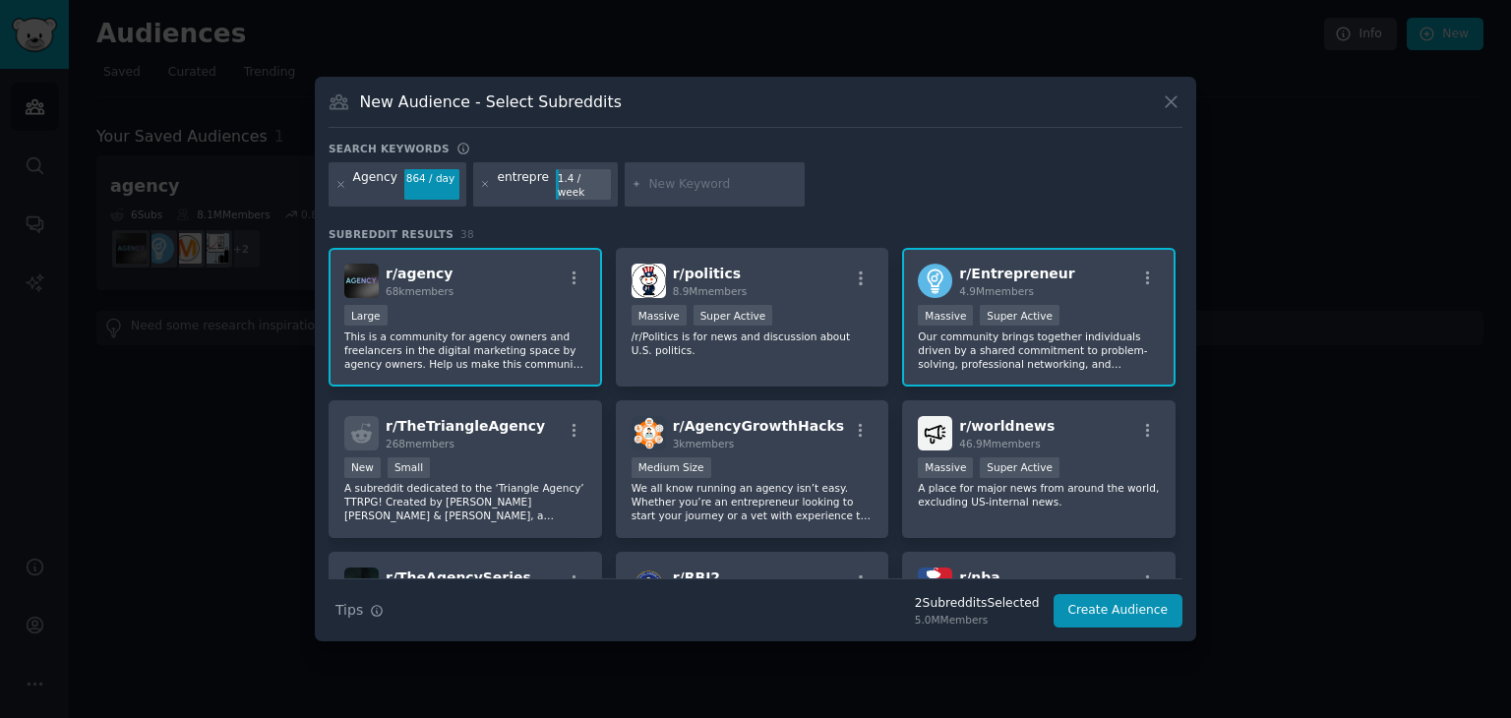
click at [686, 187] on input "text" at bounding box center [723, 185] width 150 height 18
type input "social media marketing"
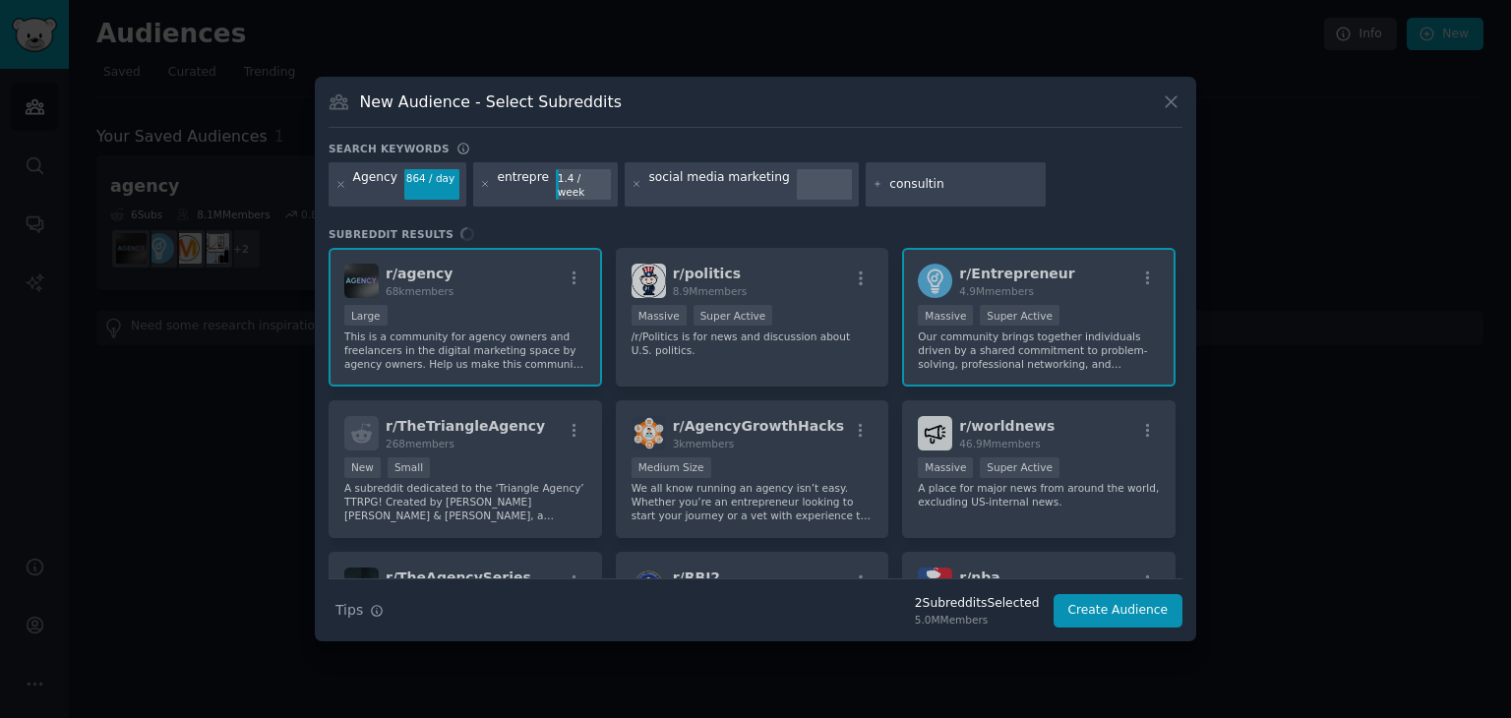
type input "consulting"
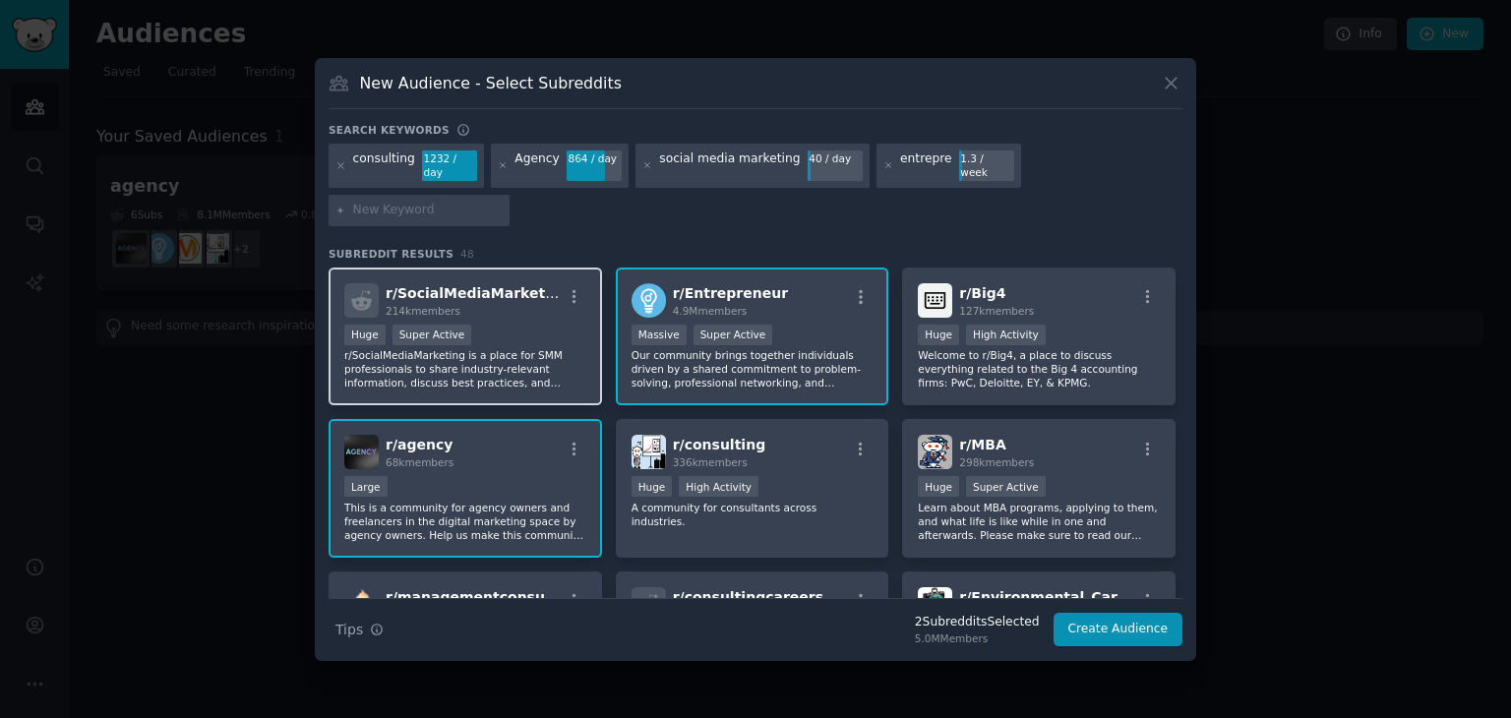
click at [497, 325] on div "Huge Super Active" at bounding box center [465, 337] width 242 height 25
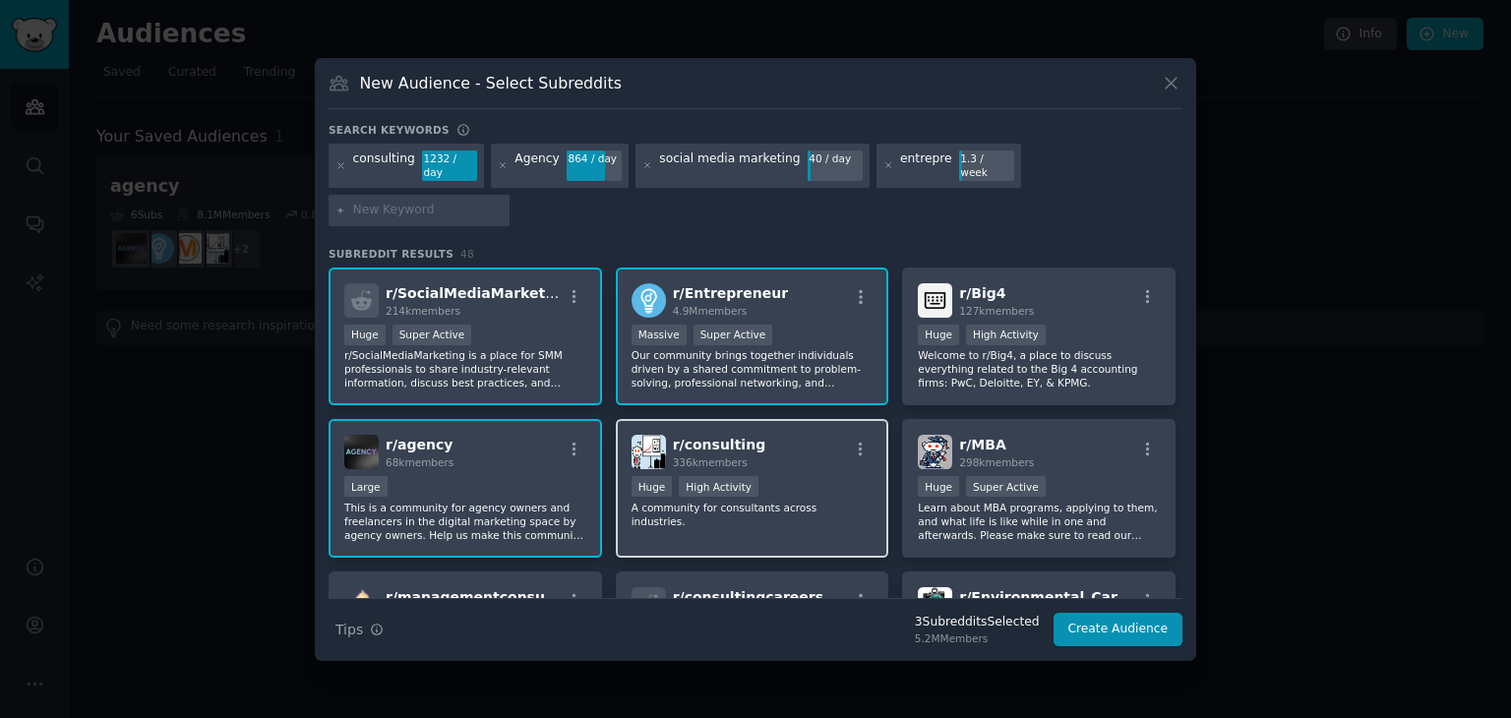
click at [789, 476] on div "Huge High Activity" at bounding box center [753, 488] width 242 height 25
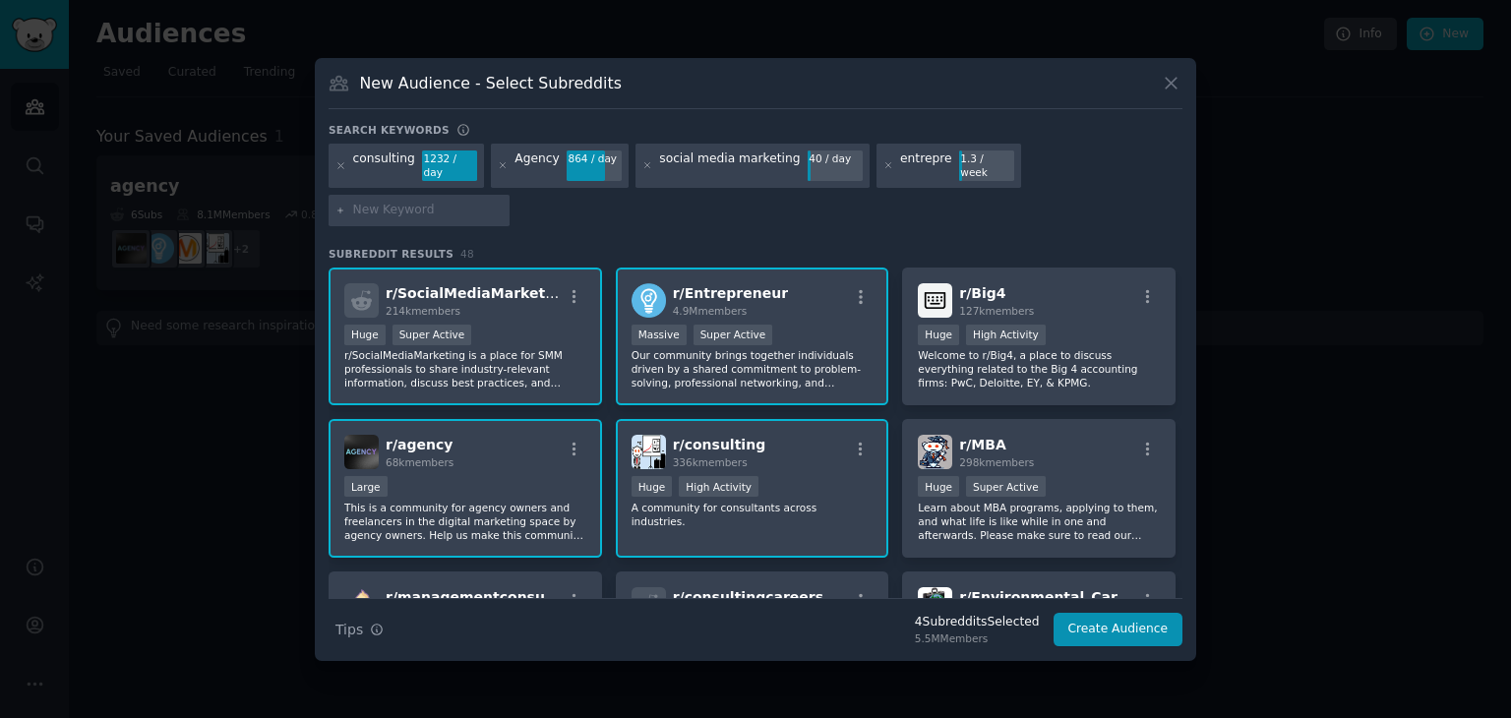
click at [503, 202] on input "text" at bounding box center [428, 211] width 150 height 18
type input "smallbusiness"
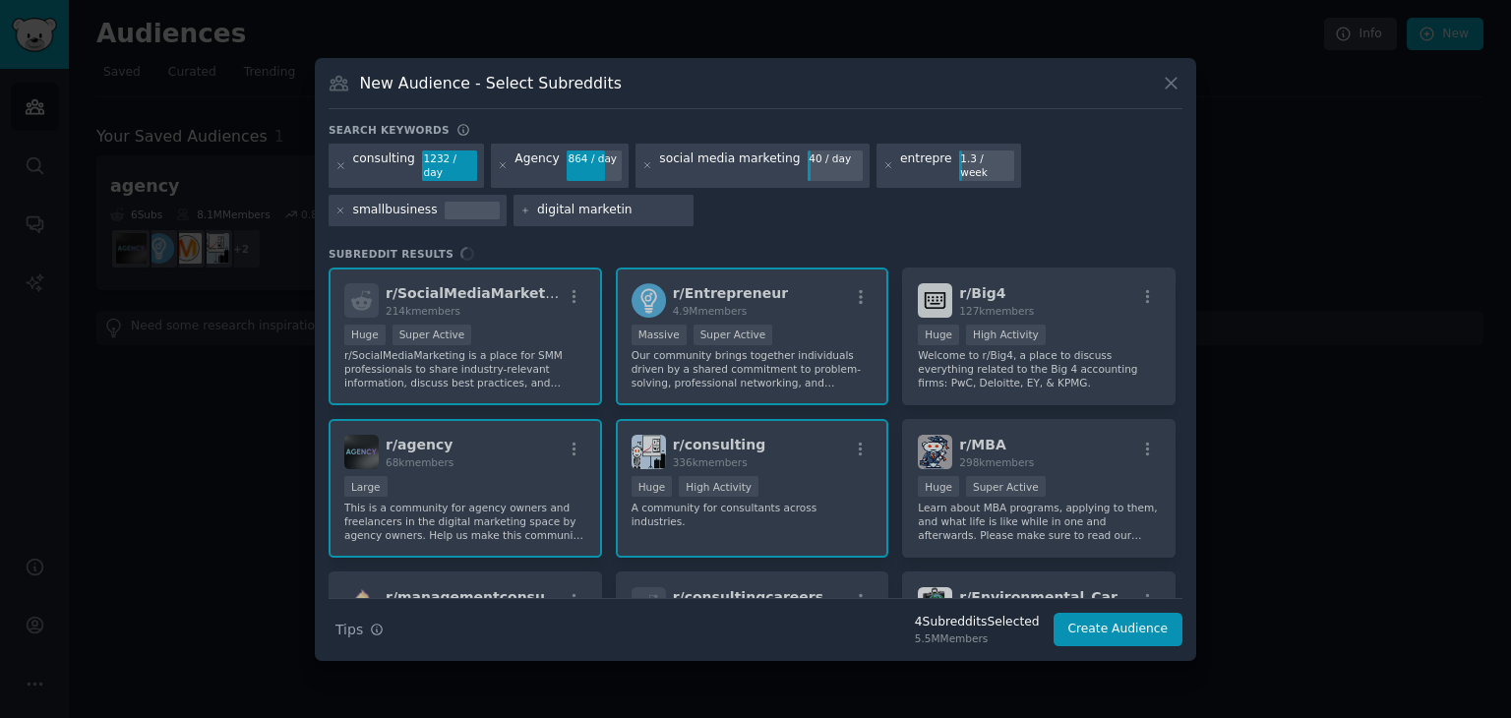
type input "digital marketing"
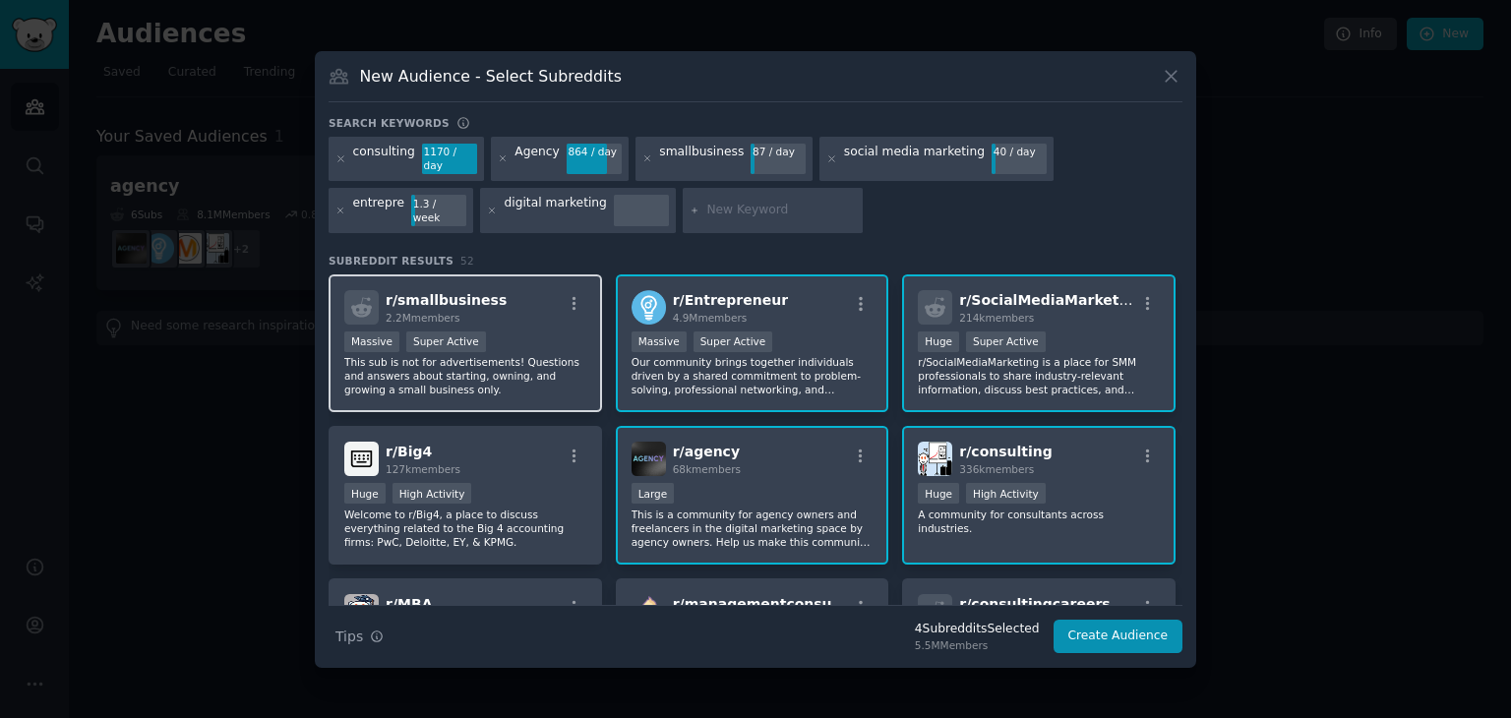
click at [501, 355] on p "This sub is not for advertisements! Questions and answers about starting, ownin…" at bounding box center [465, 375] width 242 height 41
click at [487, 206] on icon at bounding box center [492, 211] width 11 height 11
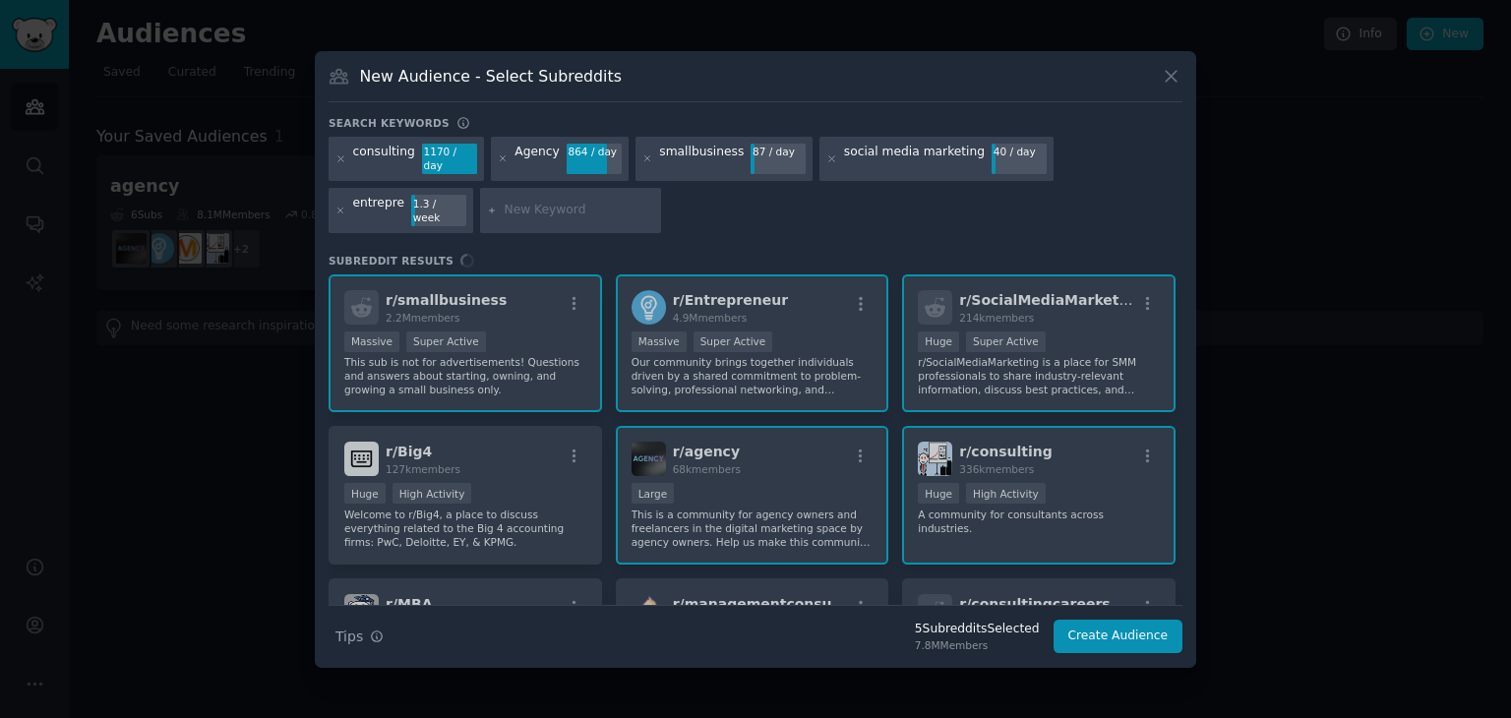
click at [505, 209] on input "text" at bounding box center [580, 211] width 150 height 18
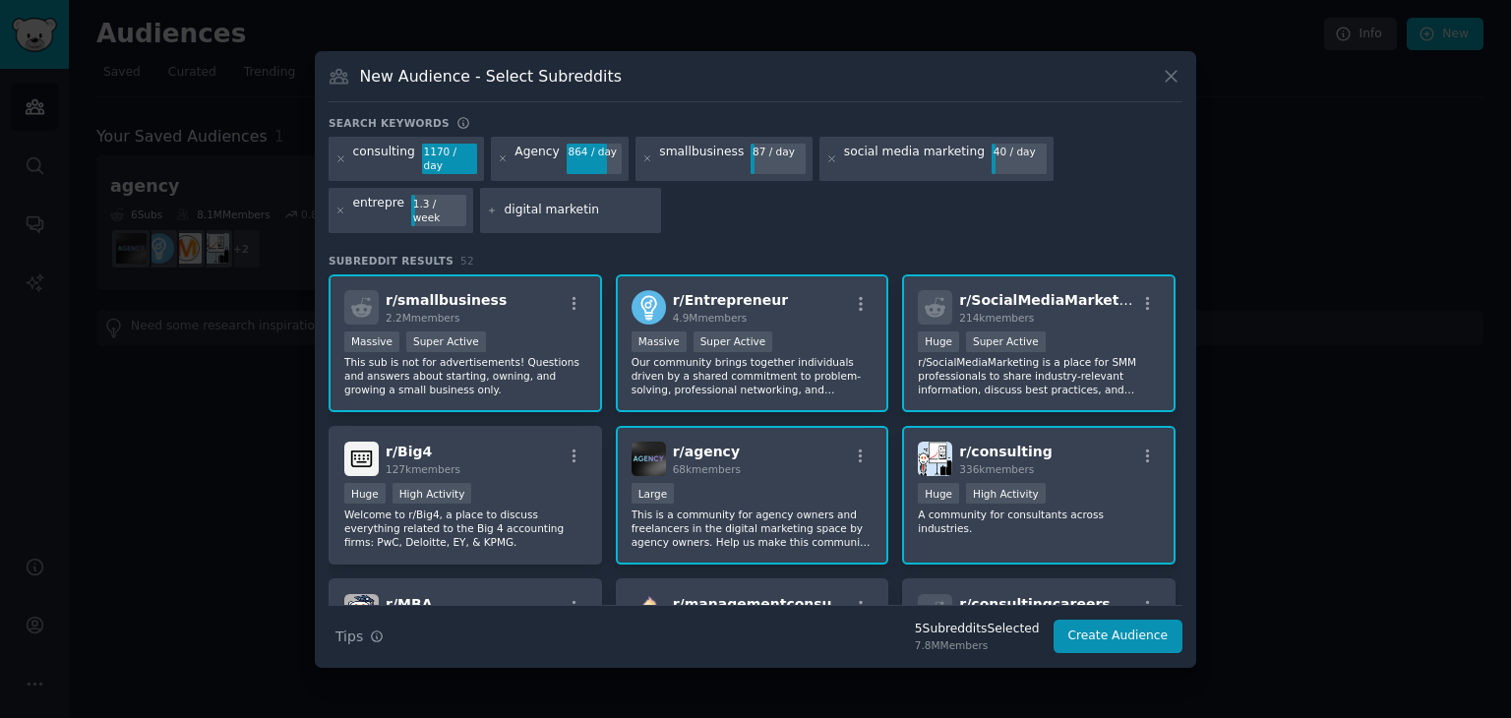
type input "digital marketing"
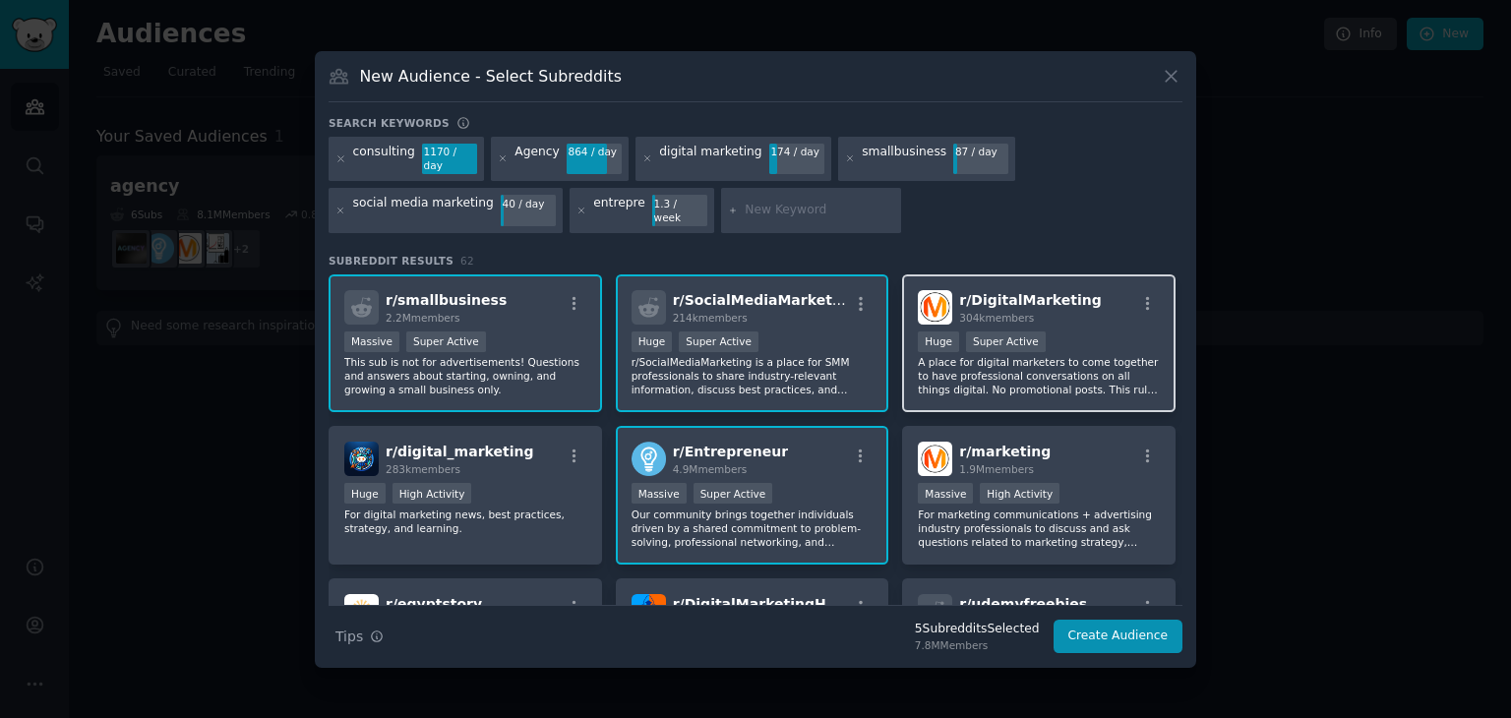
click at [1124, 355] on p "A place for digital marketers to come together to have professional conversatio…" at bounding box center [1039, 375] width 242 height 41
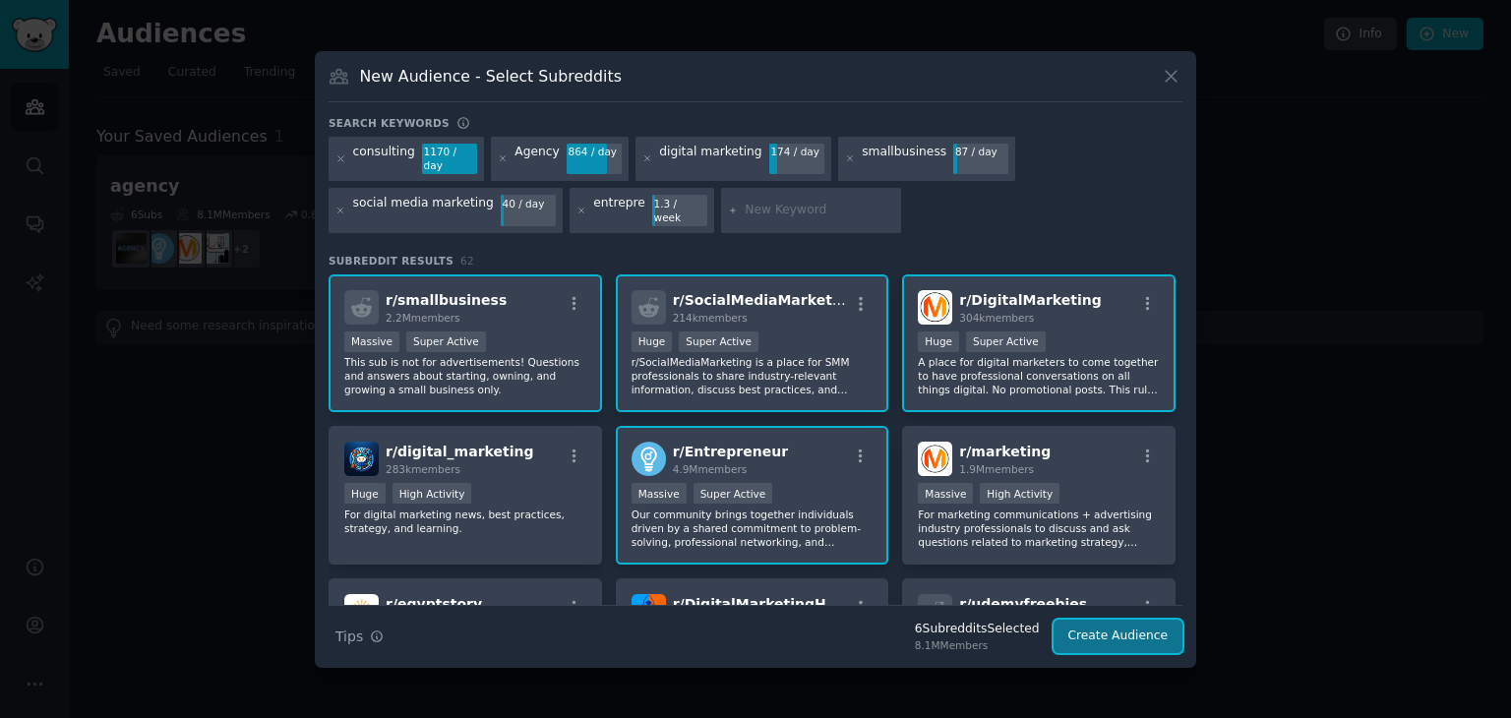
click at [1127, 620] on button "Create Audience" at bounding box center [1119, 636] width 130 height 33
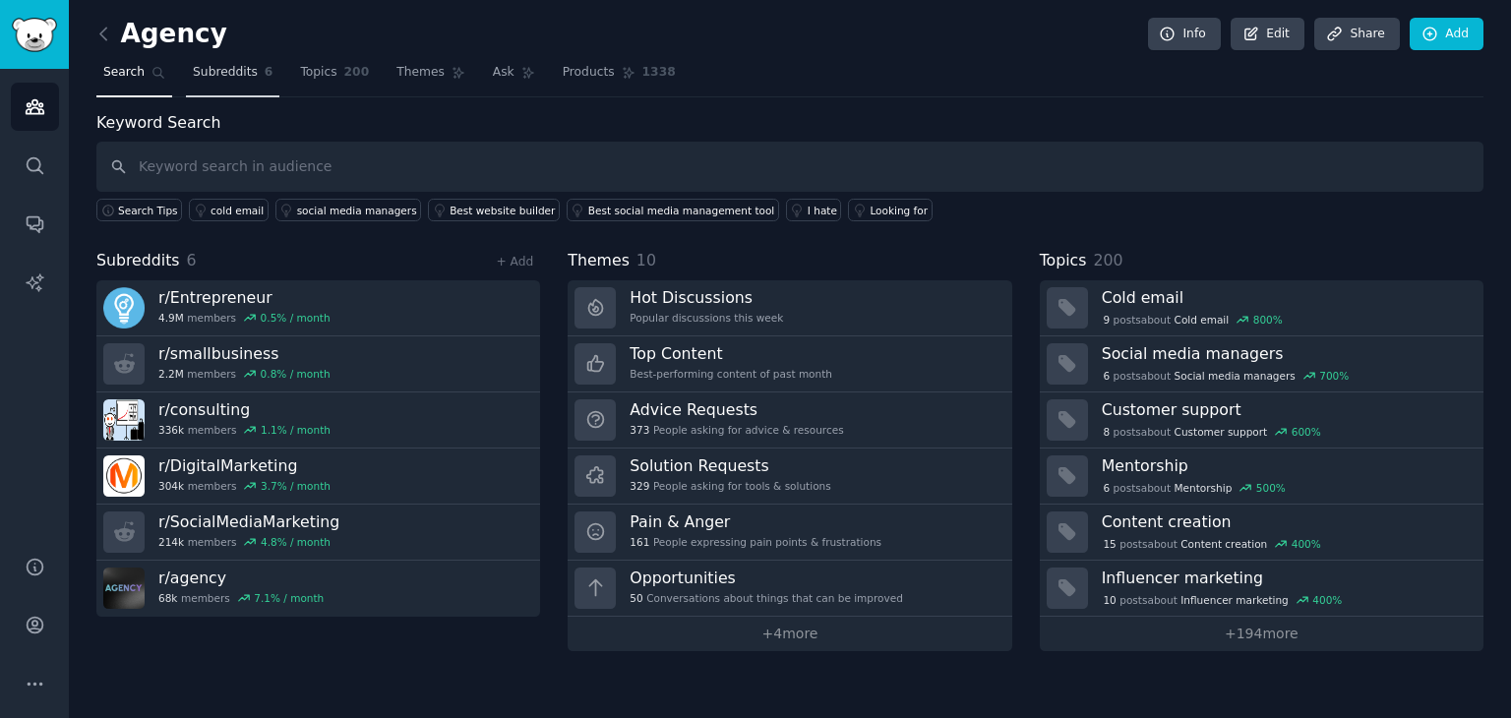
click at [236, 70] on span "Subreddits" at bounding box center [225, 73] width 65 height 18
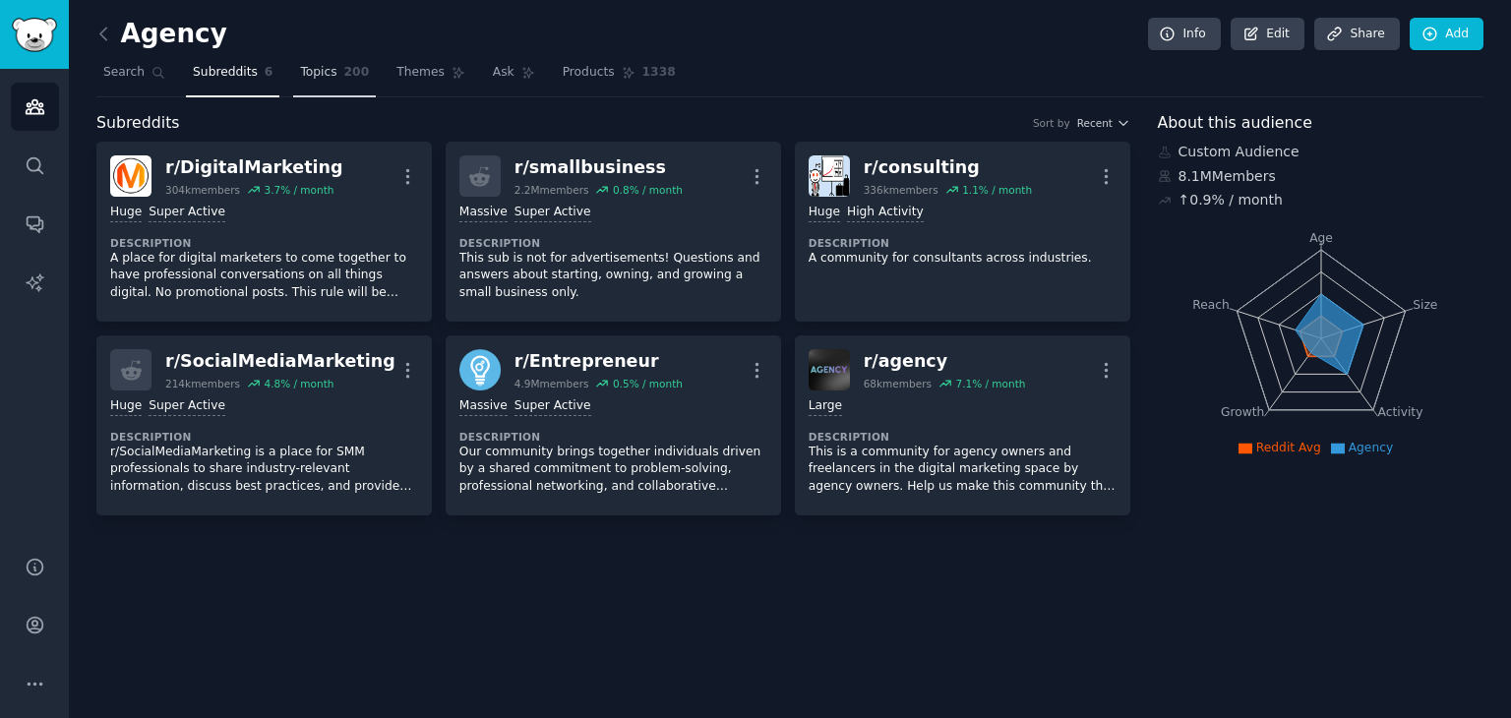
click at [302, 58] on link "Topics 200" at bounding box center [334, 77] width 83 height 40
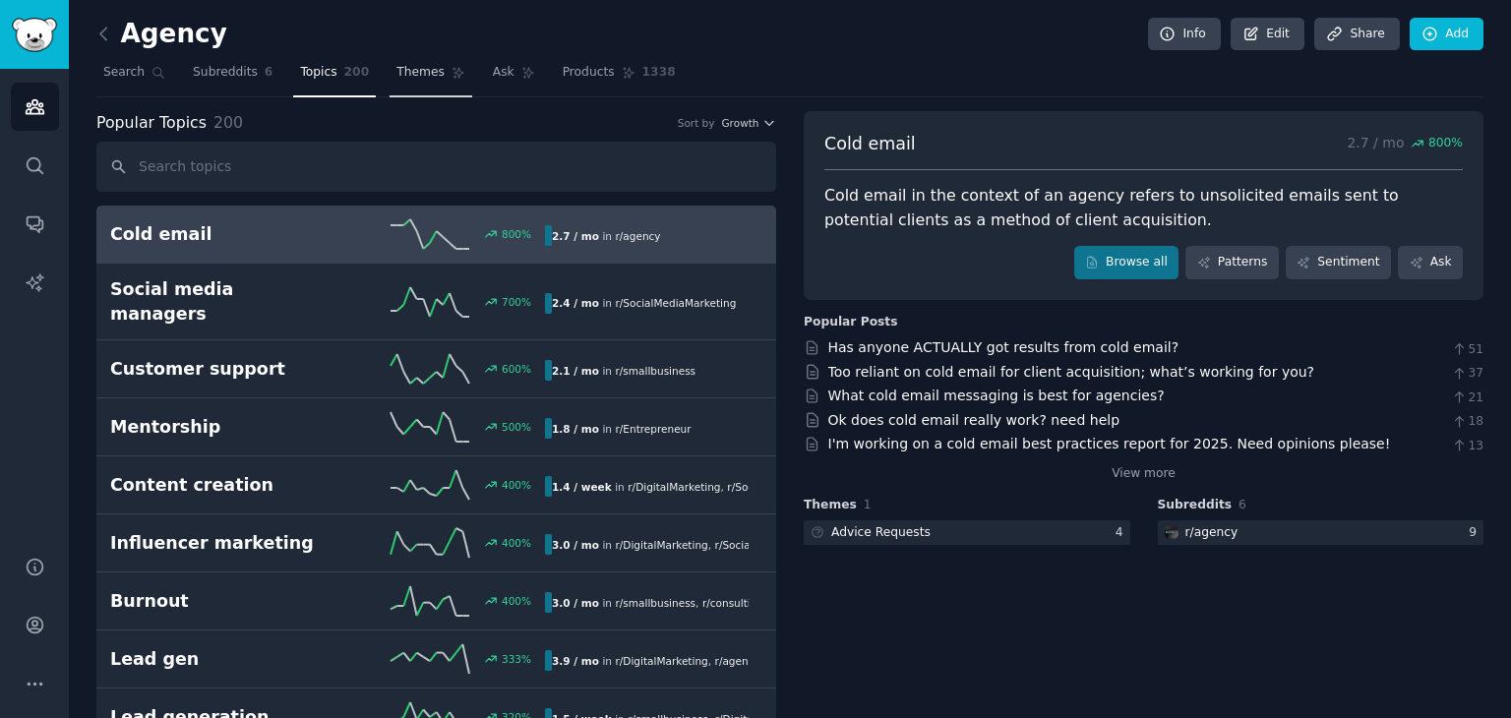
click at [390, 84] on link "Themes" at bounding box center [431, 77] width 83 height 40
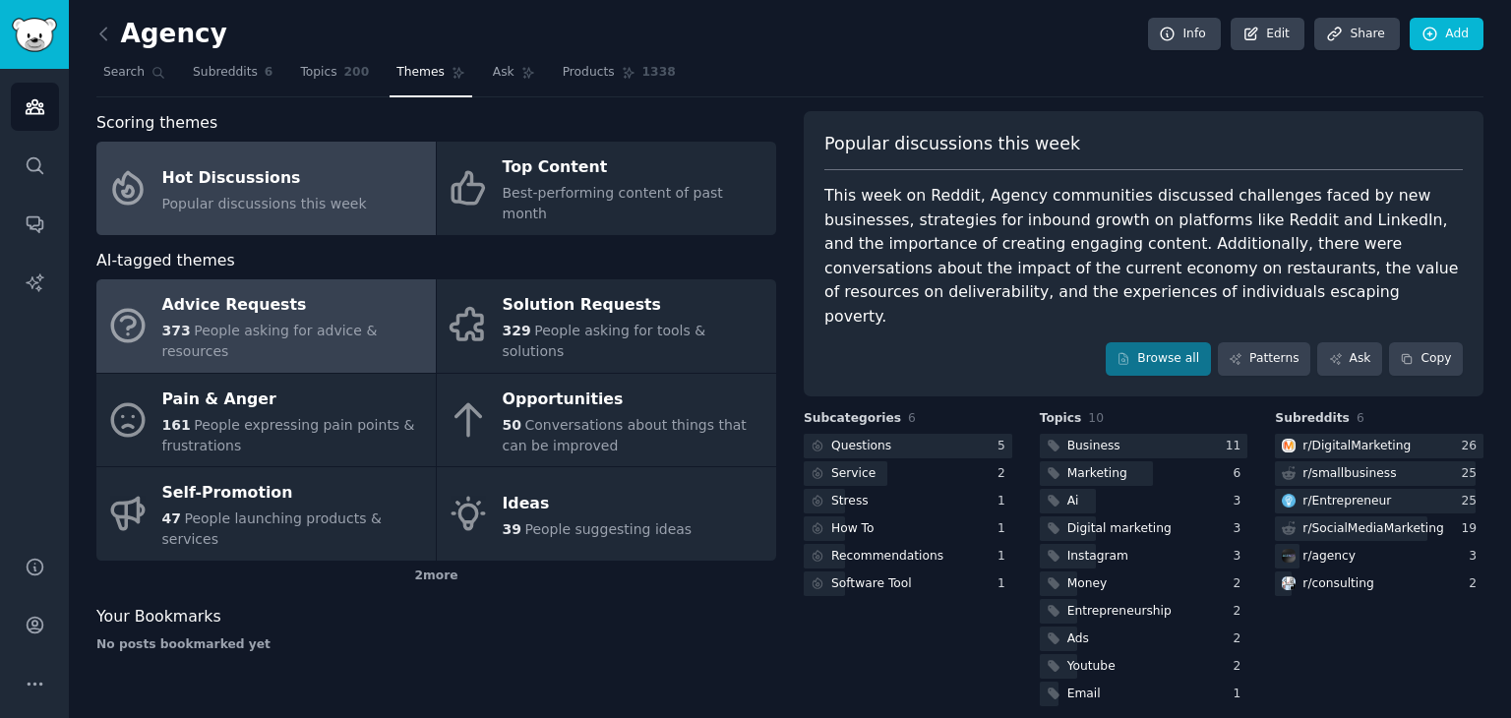
click at [275, 323] on span "People asking for advice & resources" at bounding box center [269, 341] width 215 height 36
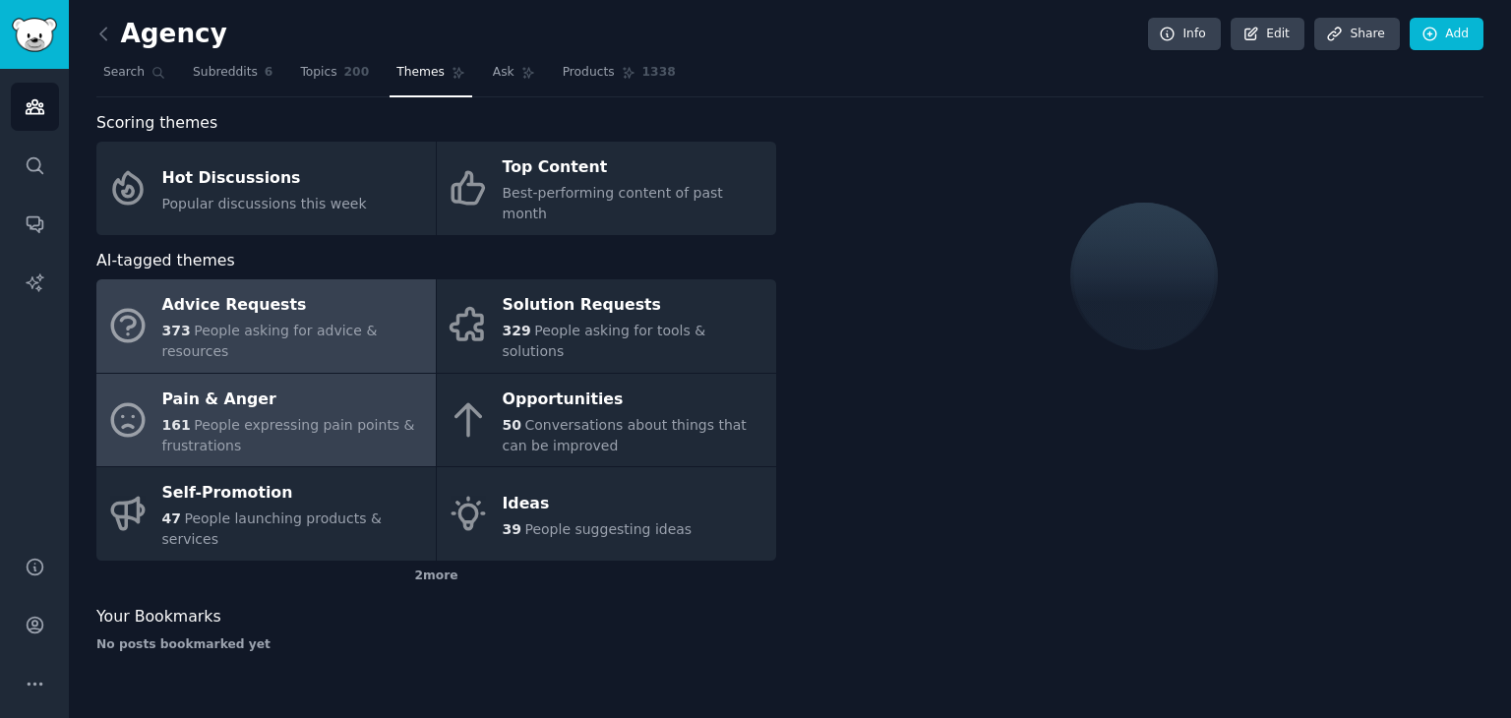
click at [253, 415] on div "161 People expressing pain points & frustrations" at bounding box center [294, 435] width 264 height 41
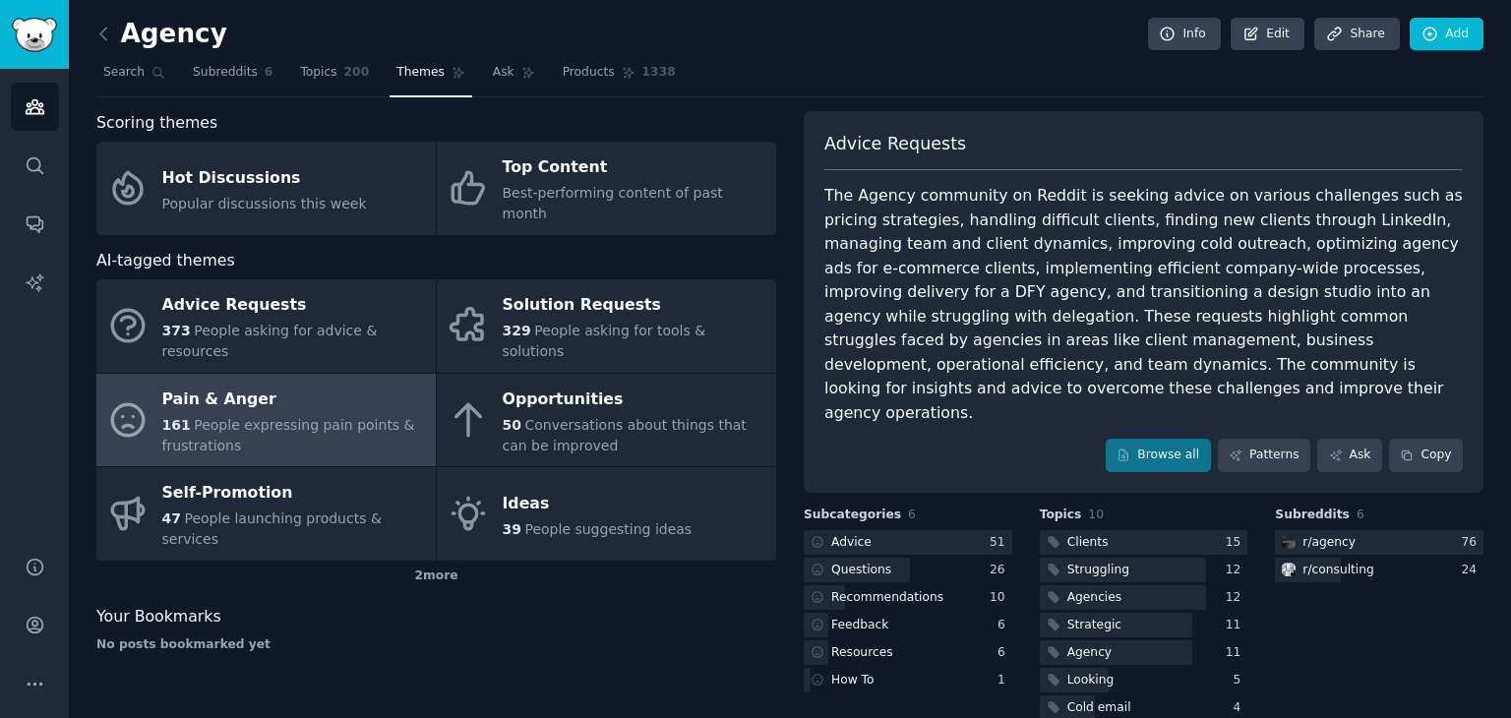
click at [253, 417] on span "People expressing pain points & frustrations" at bounding box center [288, 435] width 253 height 36
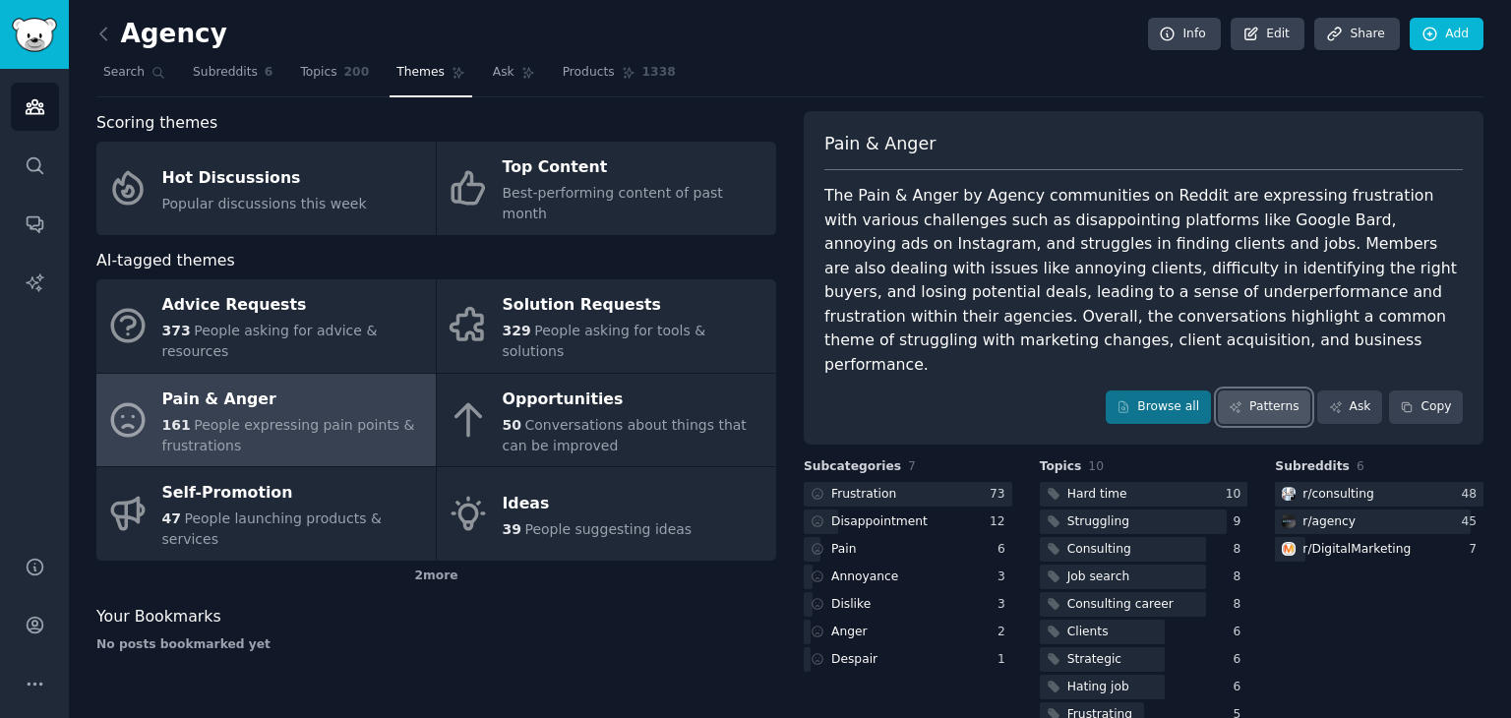
click at [1279, 391] on link "Patterns" at bounding box center [1264, 407] width 92 height 33
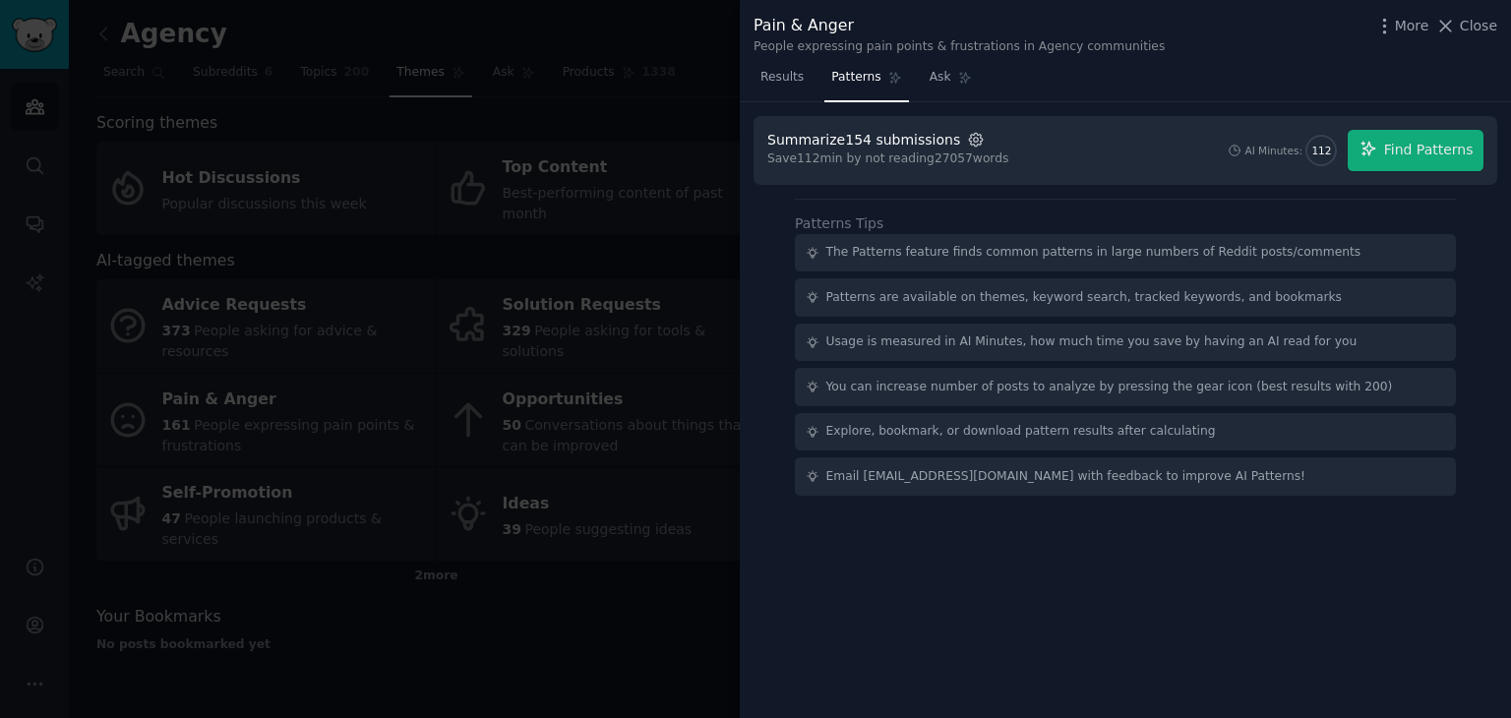
click at [969, 146] on icon "button" at bounding box center [975, 139] width 13 height 13
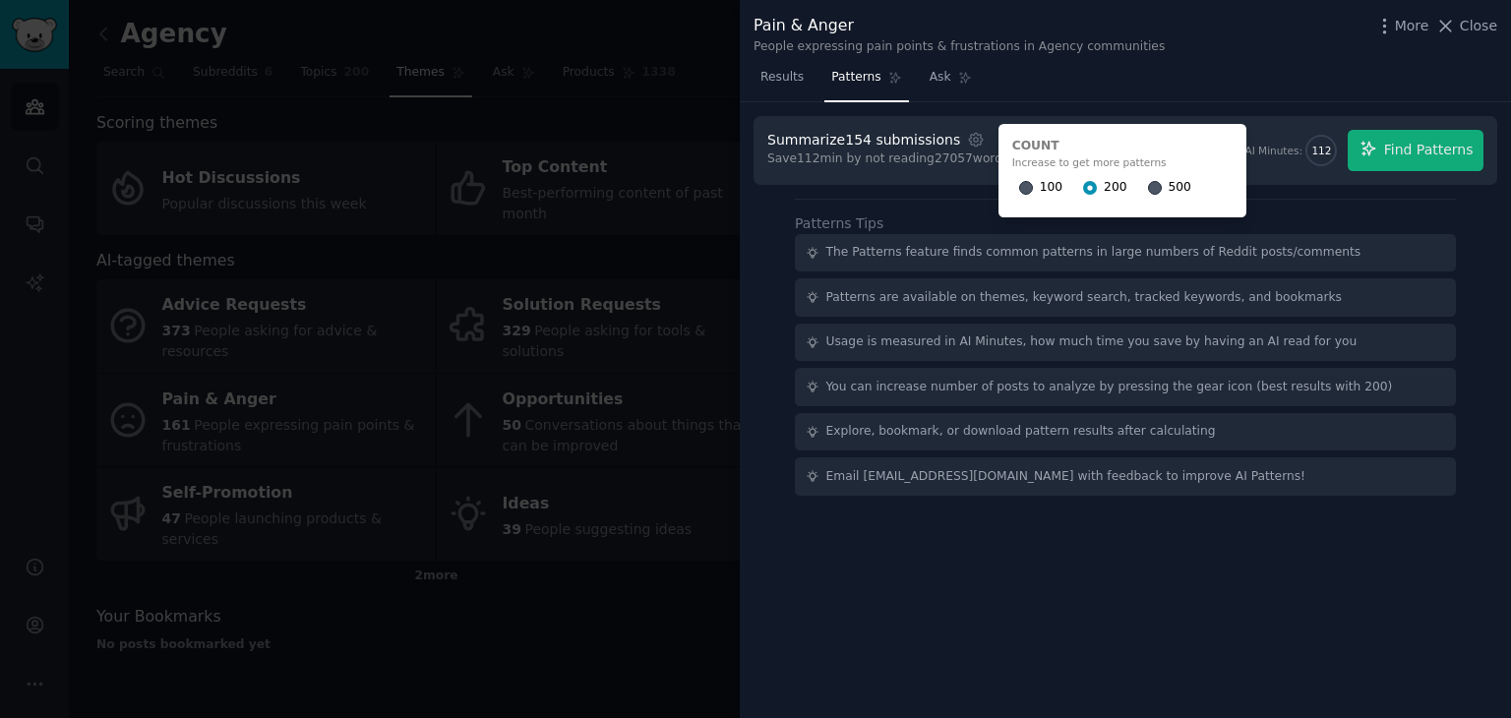
click at [1169, 187] on span "500" at bounding box center [1180, 188] width 23 height 18
click at [1148, 187] on input "500" at bounding box center [1155, 188] width 14 height 14
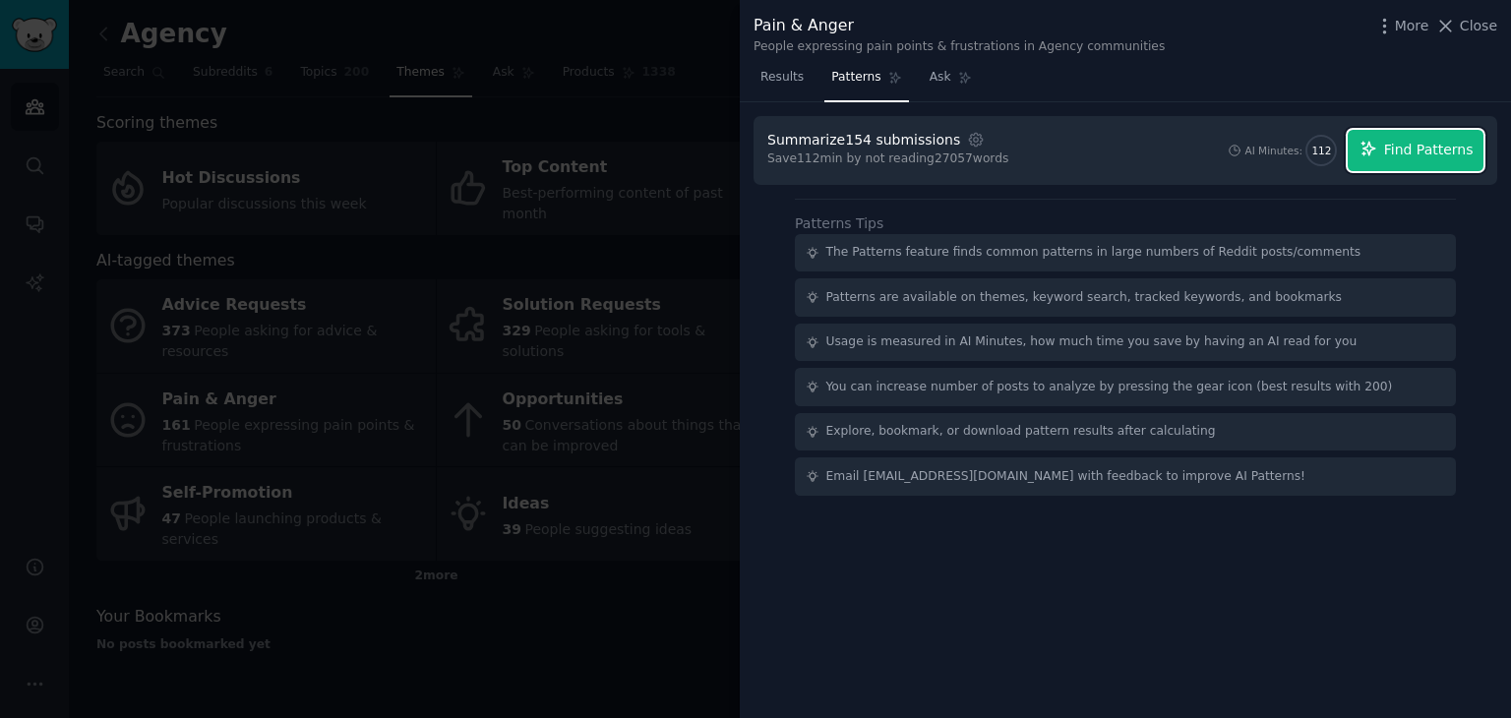
click at [1403, 156] on span "Find Patterns" at bounding box center [1429, 150] width 90 height 21
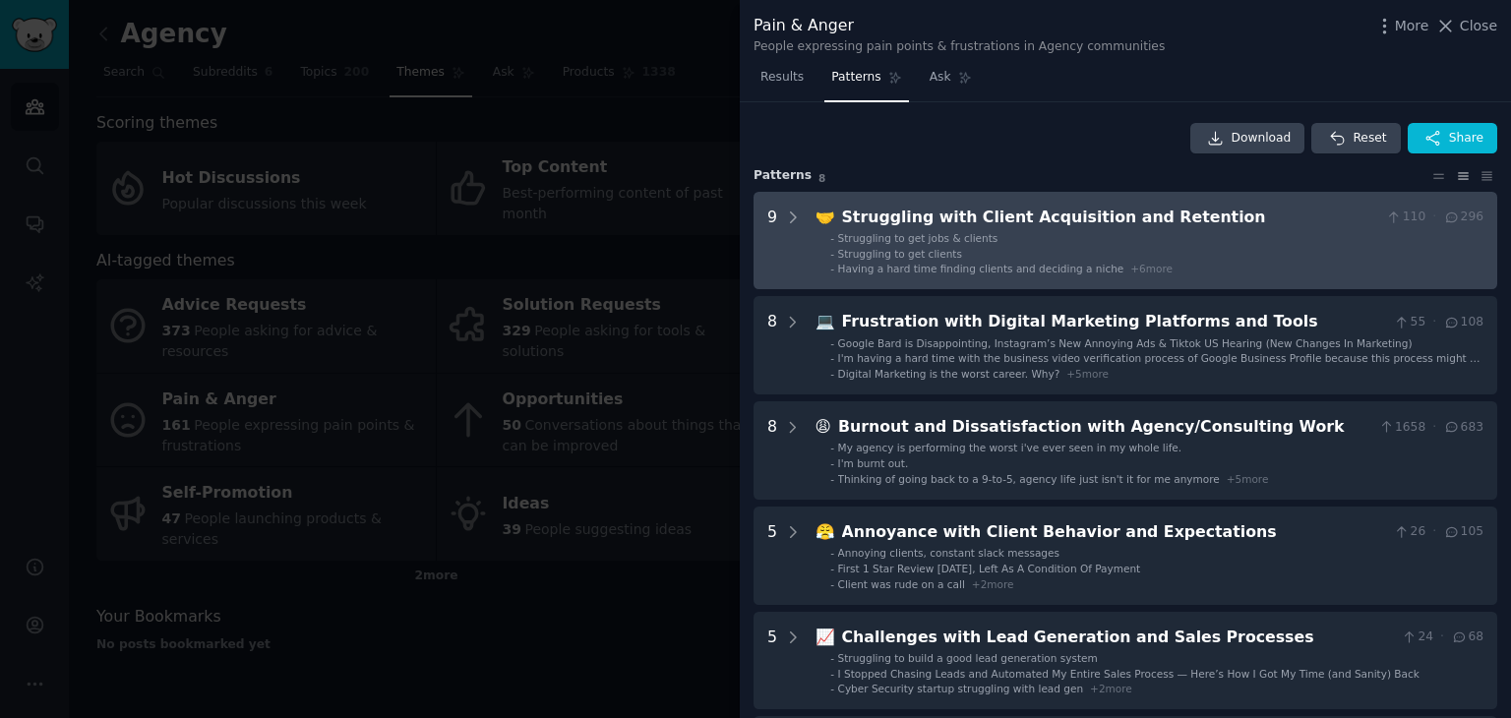
click at [775, 206] on div "9" at bounding box center [784, 241] width 34 height 71
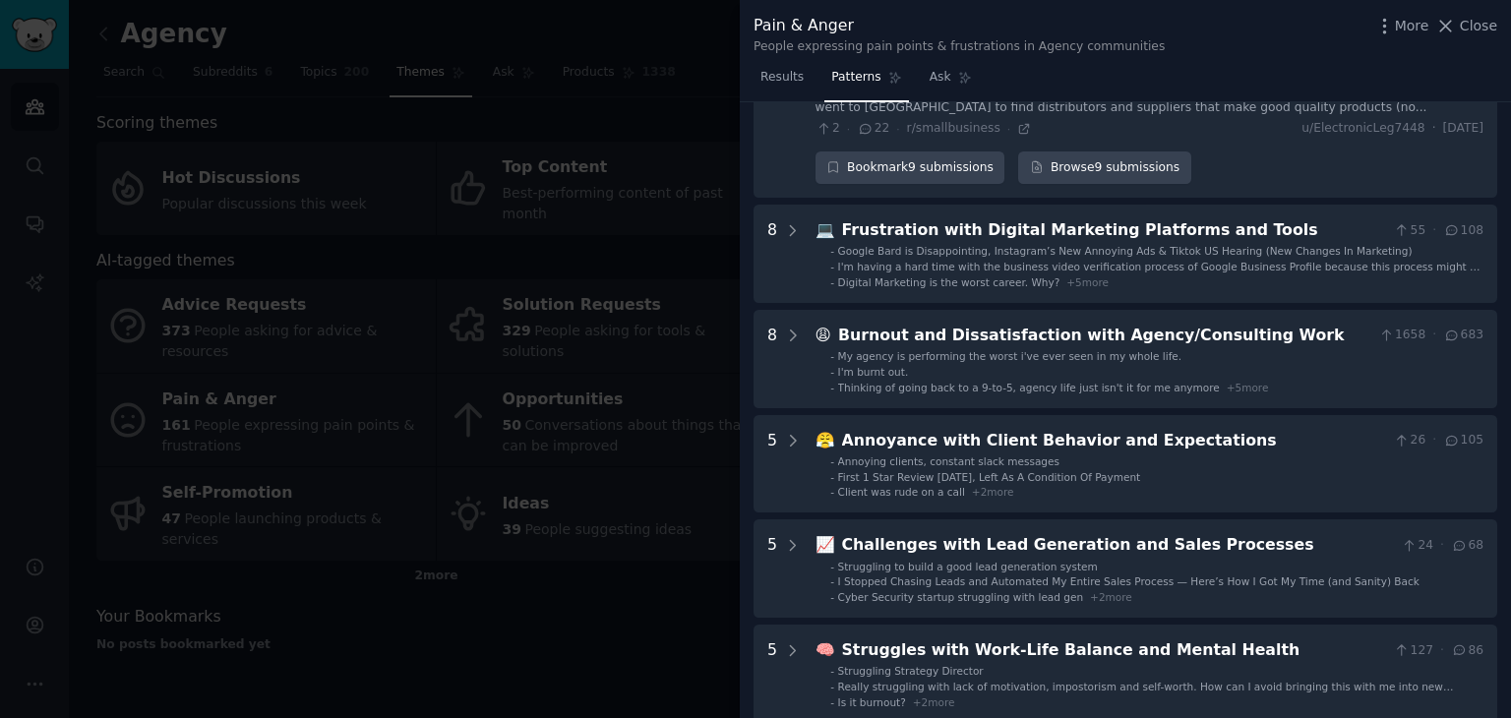
scroll to position [1073, 0]
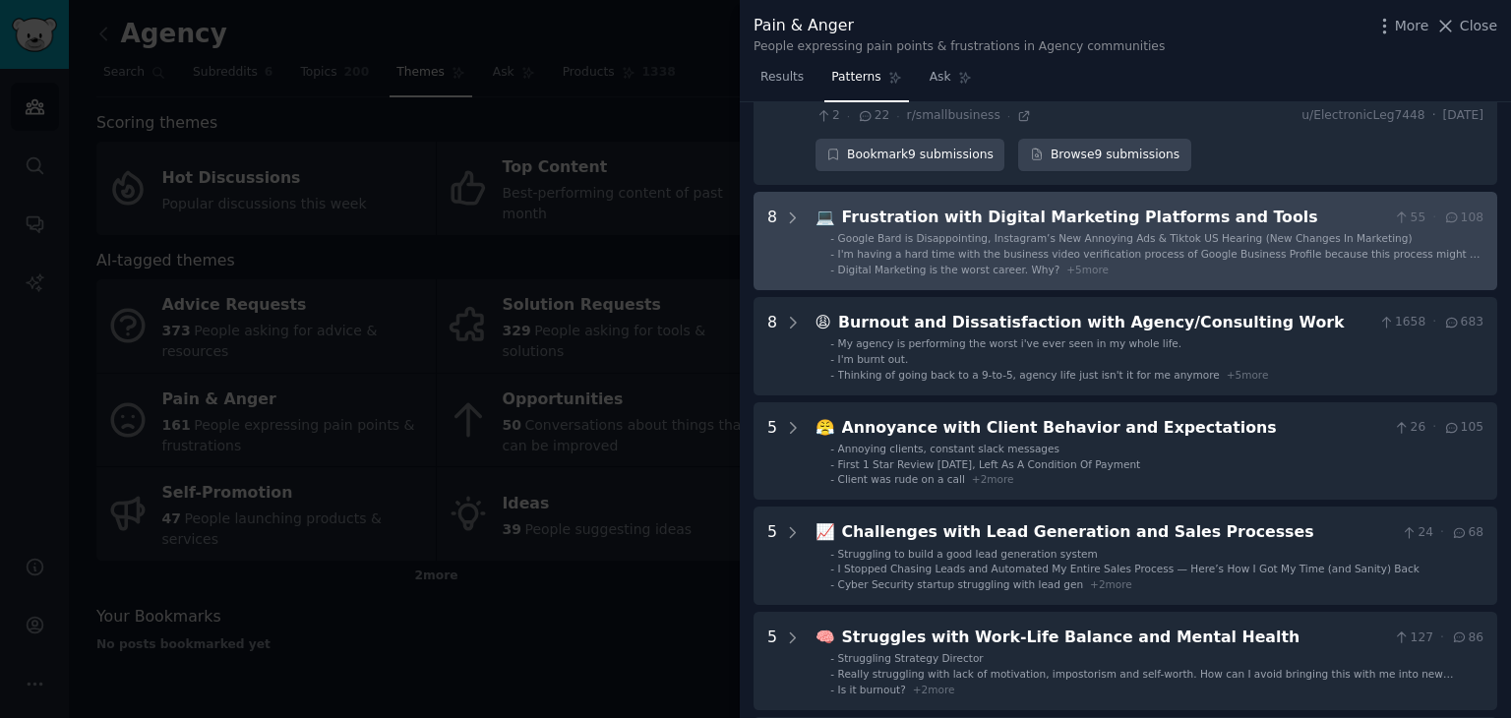
click at [778, 206] on div "8" at bounding box center [784, 241] width 34 height 71
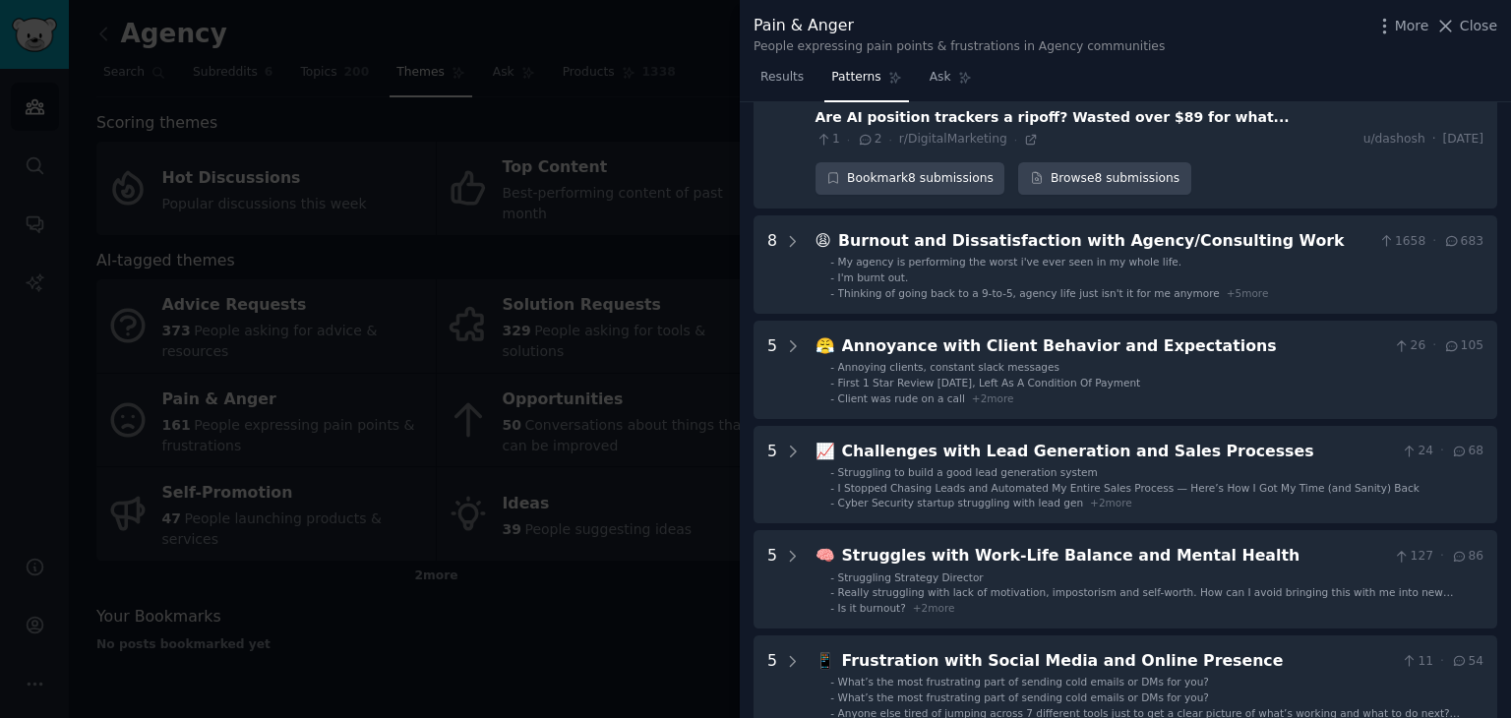
scroll to position [2027, 0]
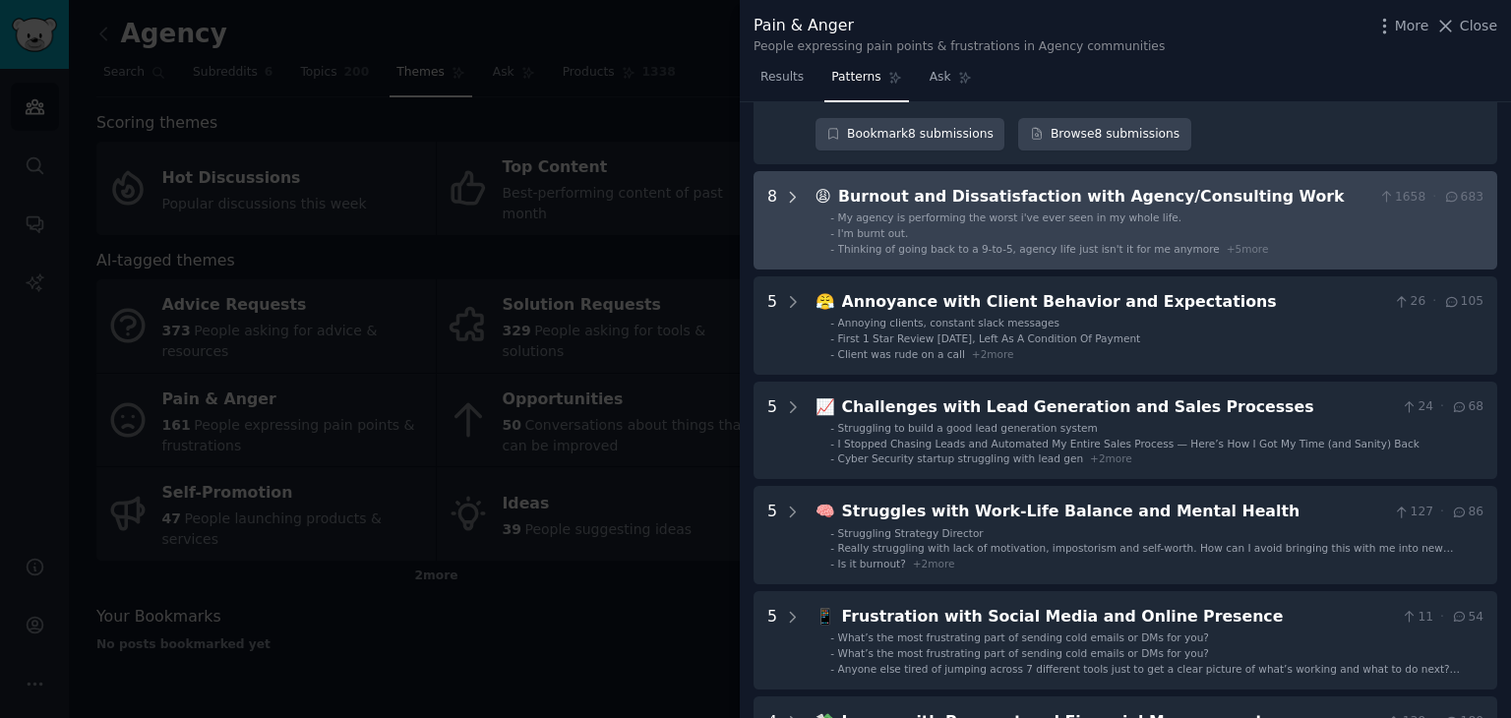
click at [785, 185] on div at bounding box center [793, 220] width 18 height 71
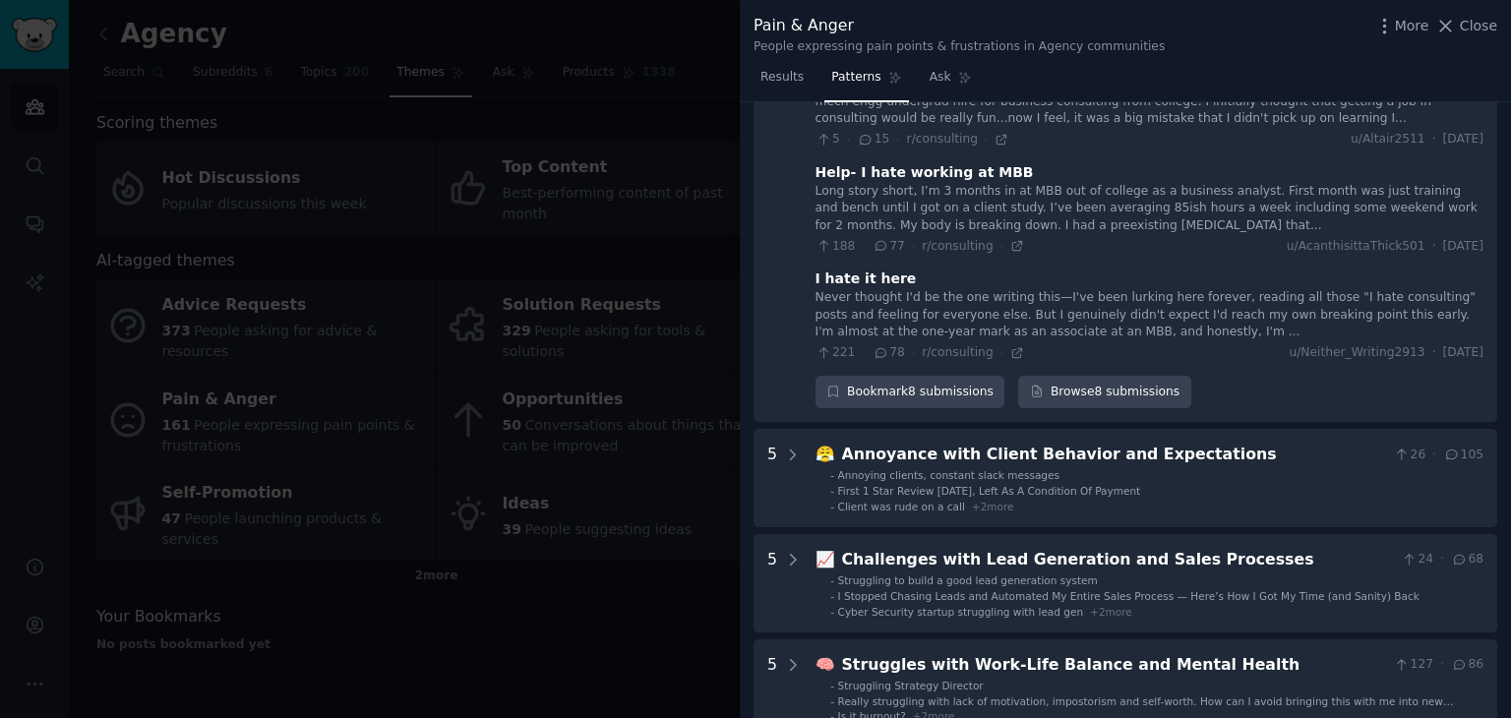
scroll to position [2721, 0]
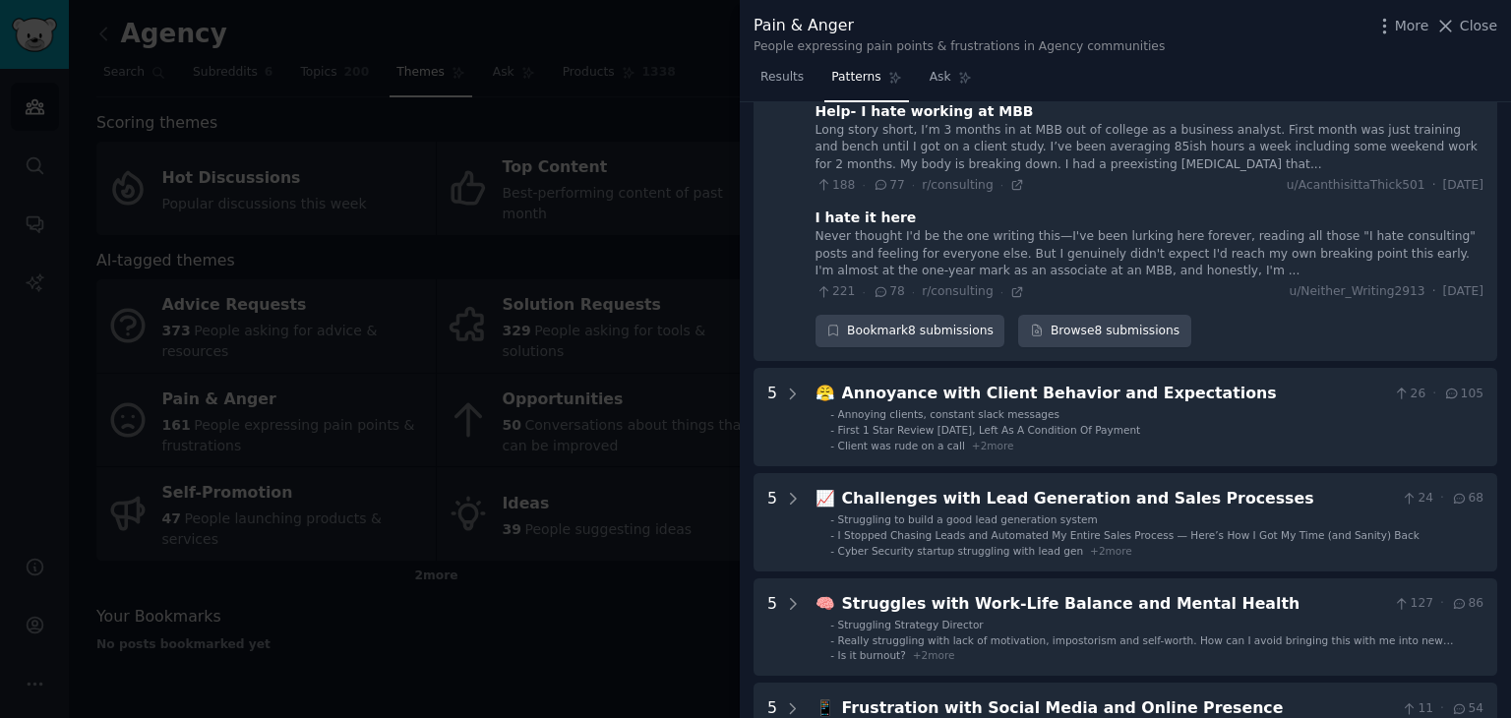
click at [843, 208] on div "I hate it here" at bounding box center [866, 218] width 101 height 21
click at [843, 228] on div "Never thought I'd be the one writing this—I've been lurking here forever, readi…" at bounding box center [1150, 254] width 668 height 52
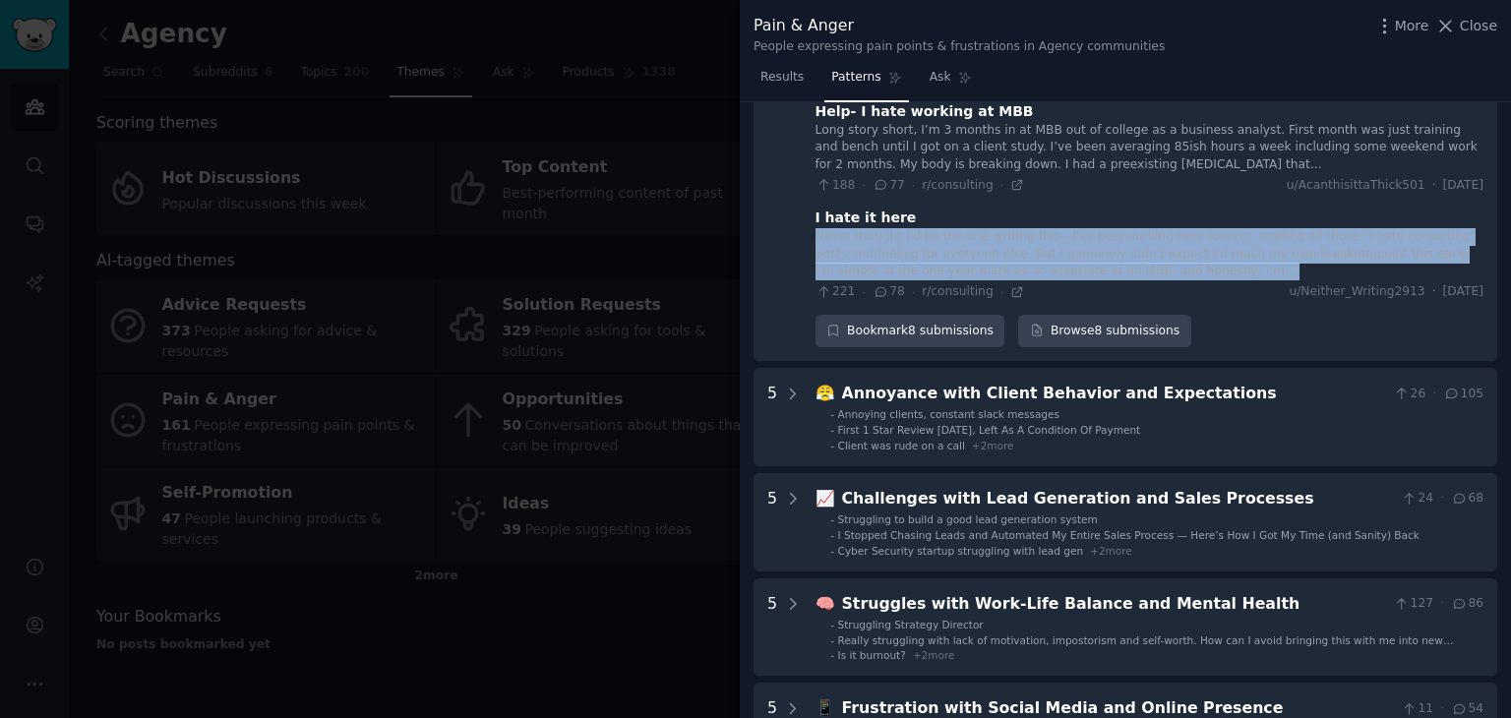
click at [843, 228] on div "Never thought I'd be the one writing this—I've been lurking here forever, readi…" at bounding box center [1150, 254] width 668 height 52
click at [883, 228] on div "Never thought I'd be the one writing this—I've been lurking here forever, readi…" at bounding box center [1150, 254] width 668 height 52
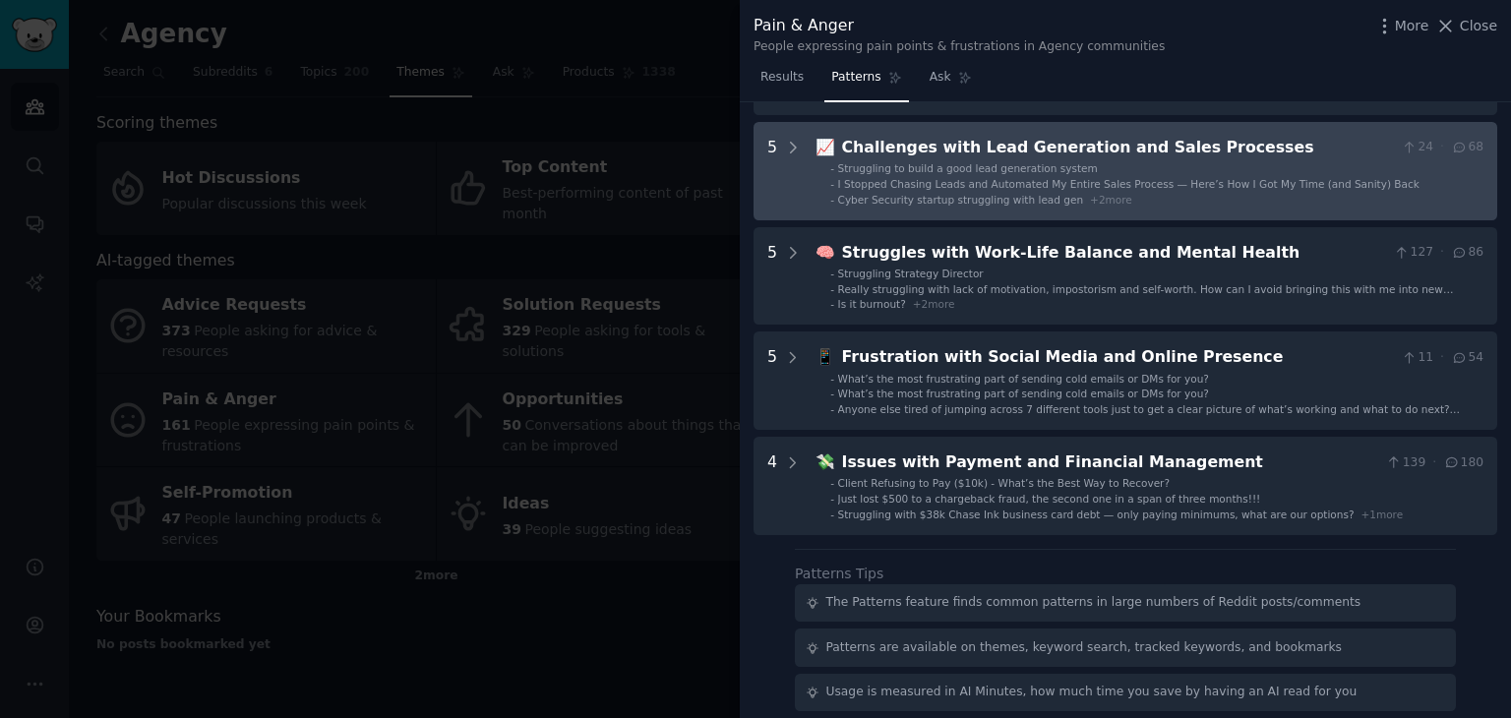
scroll to position [3115, 0]
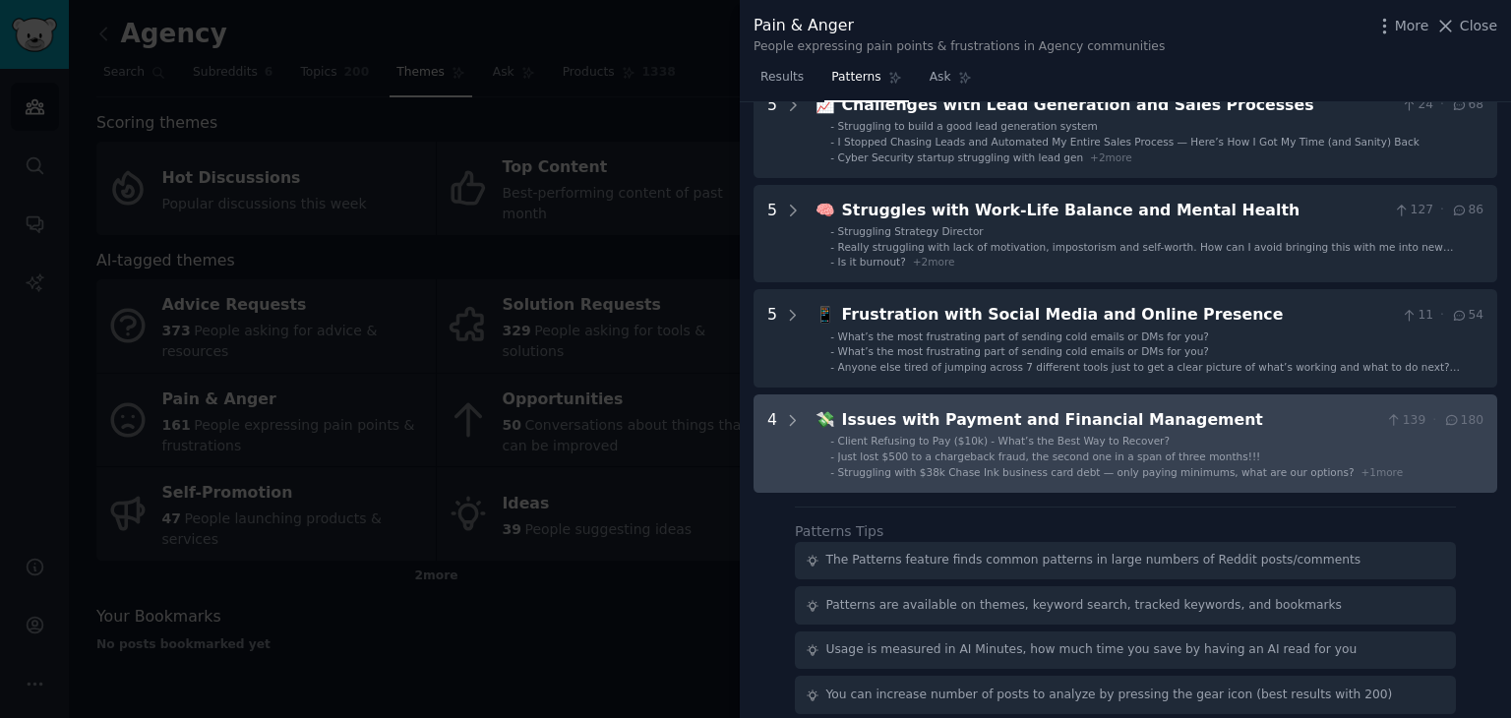
click at [772, 408] on div "4" at bounding box center [772, 443] width 10 height 71
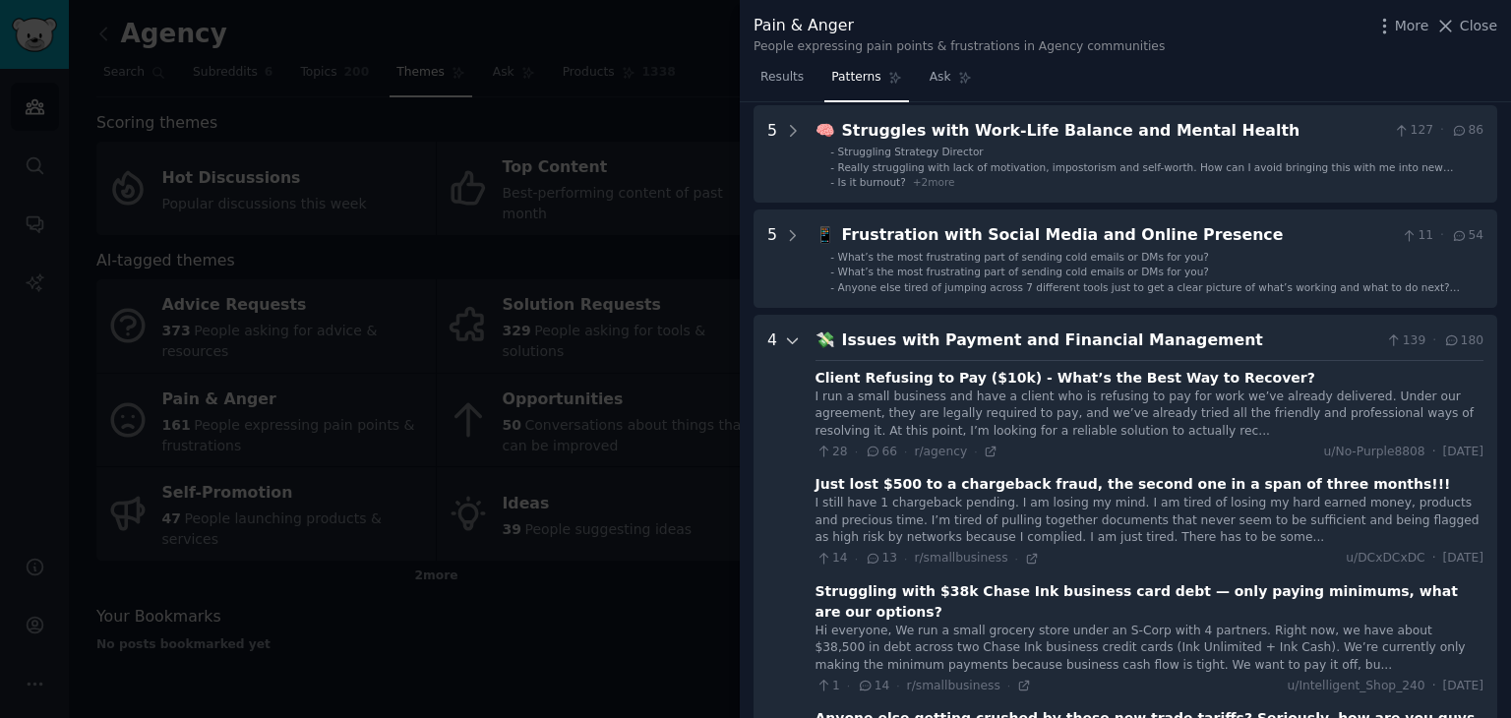
scroll to position [3343, 0]
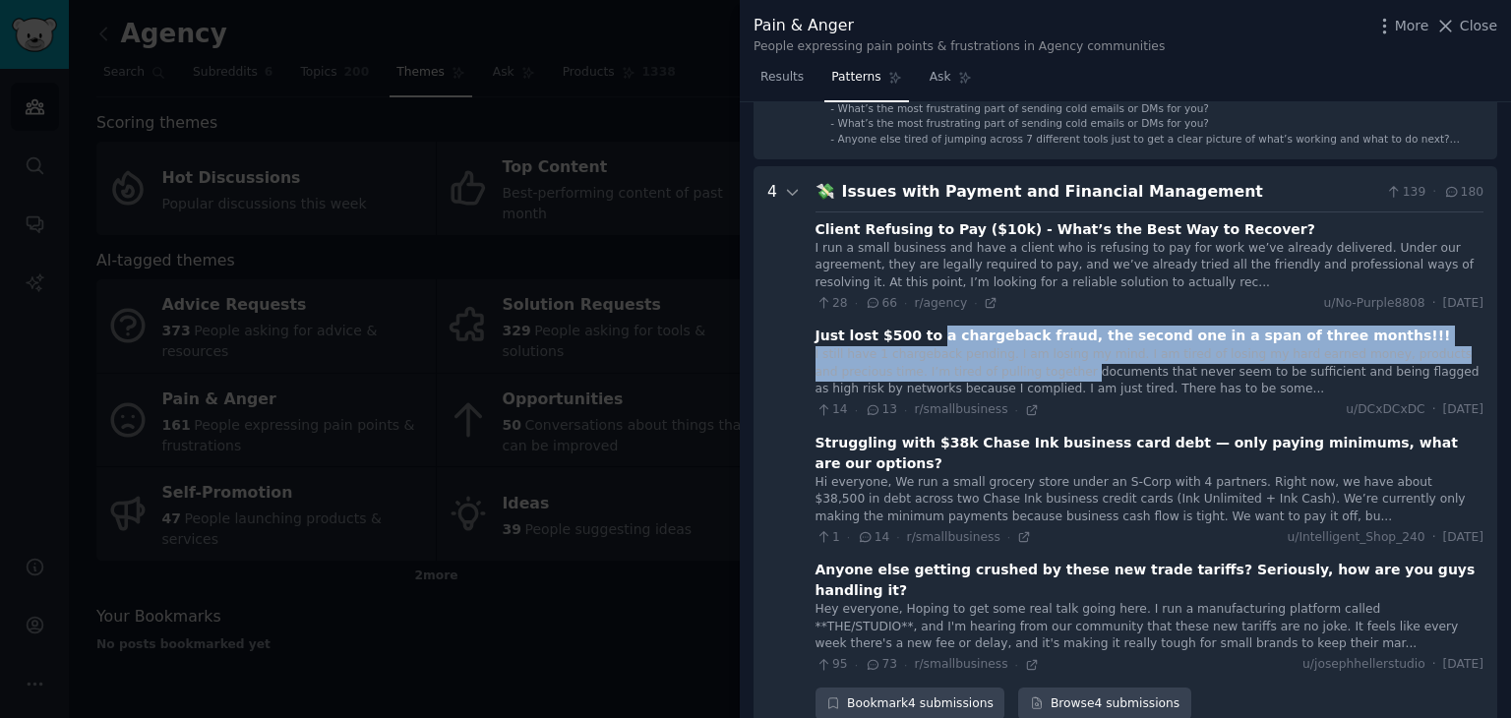
drag, startPoint x: 921, startPoint y: 265, endPoint x: 995, endPoint y: 310, distance: 86.6
click at [995, 326] on div "Just lost $500 to a chargeback fraud, the second one in a span of three months!…" at bounding box center [1150, 372] width 668 height 93
click at [1031, 346] on div "I still have 1 chargeback pending. I am losing my mind. I am tired of losing my…" at bounding box center [1150, 372] width 668 height 52
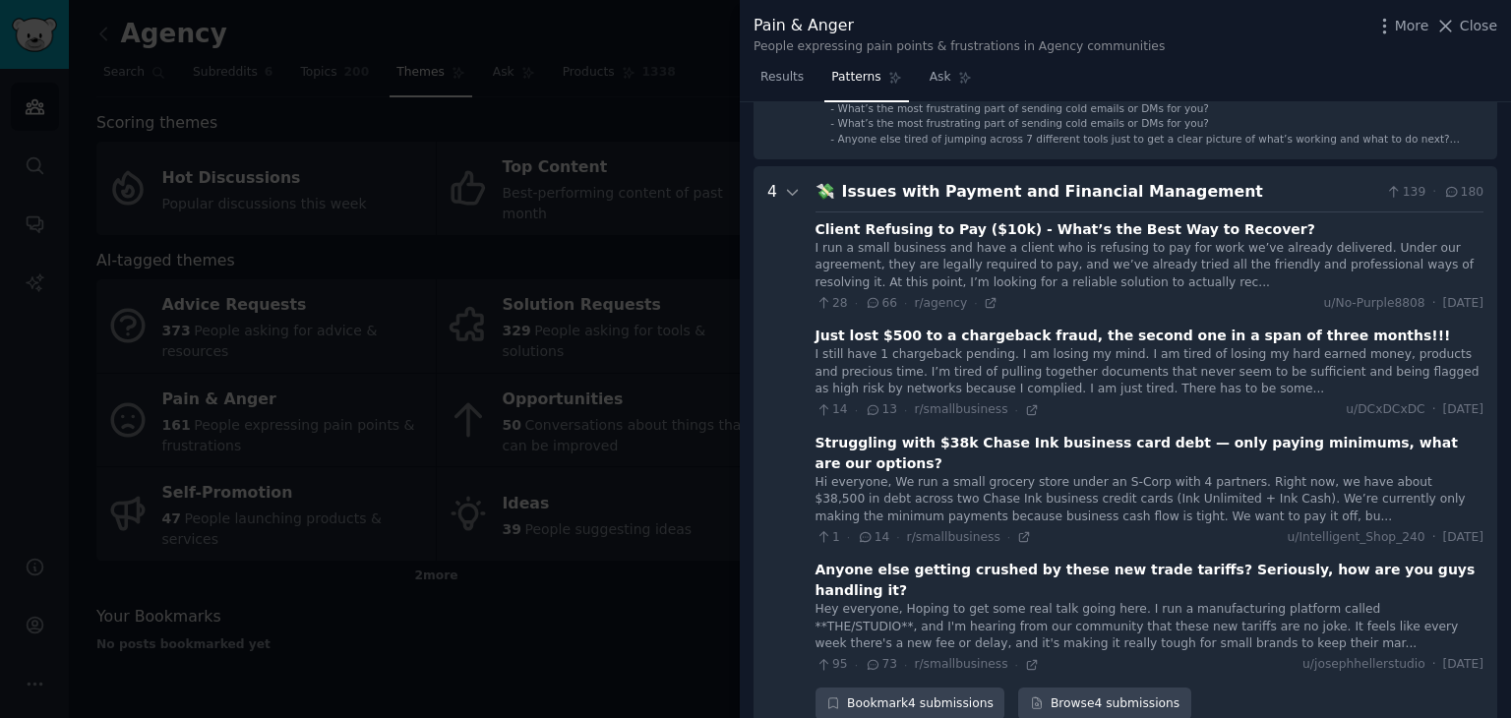
click at [1029, 326] on div "Just lost $500 to a chargeback fraud, the second one in a span of three months!…" at bounding box center [1134, 336] width 636 height 21
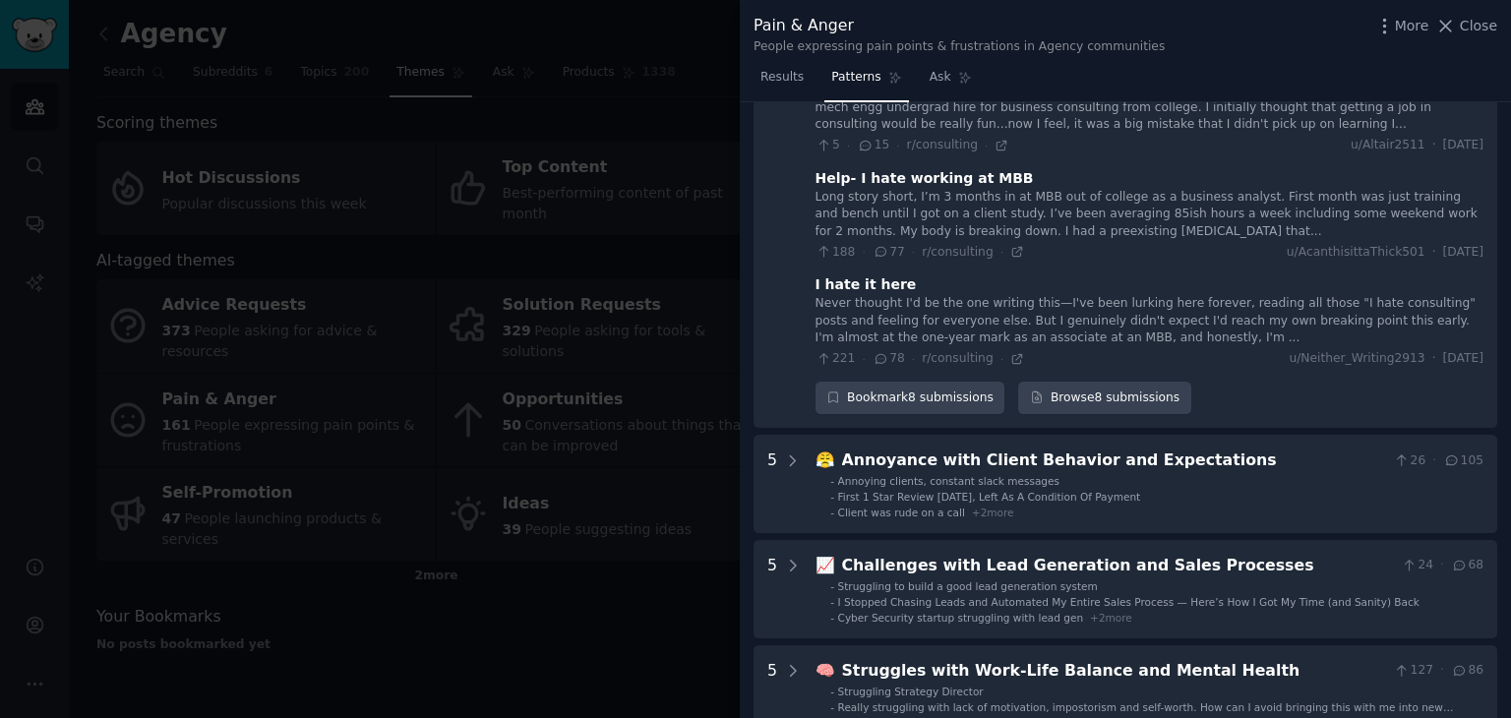
scroll to position [3048, 0]
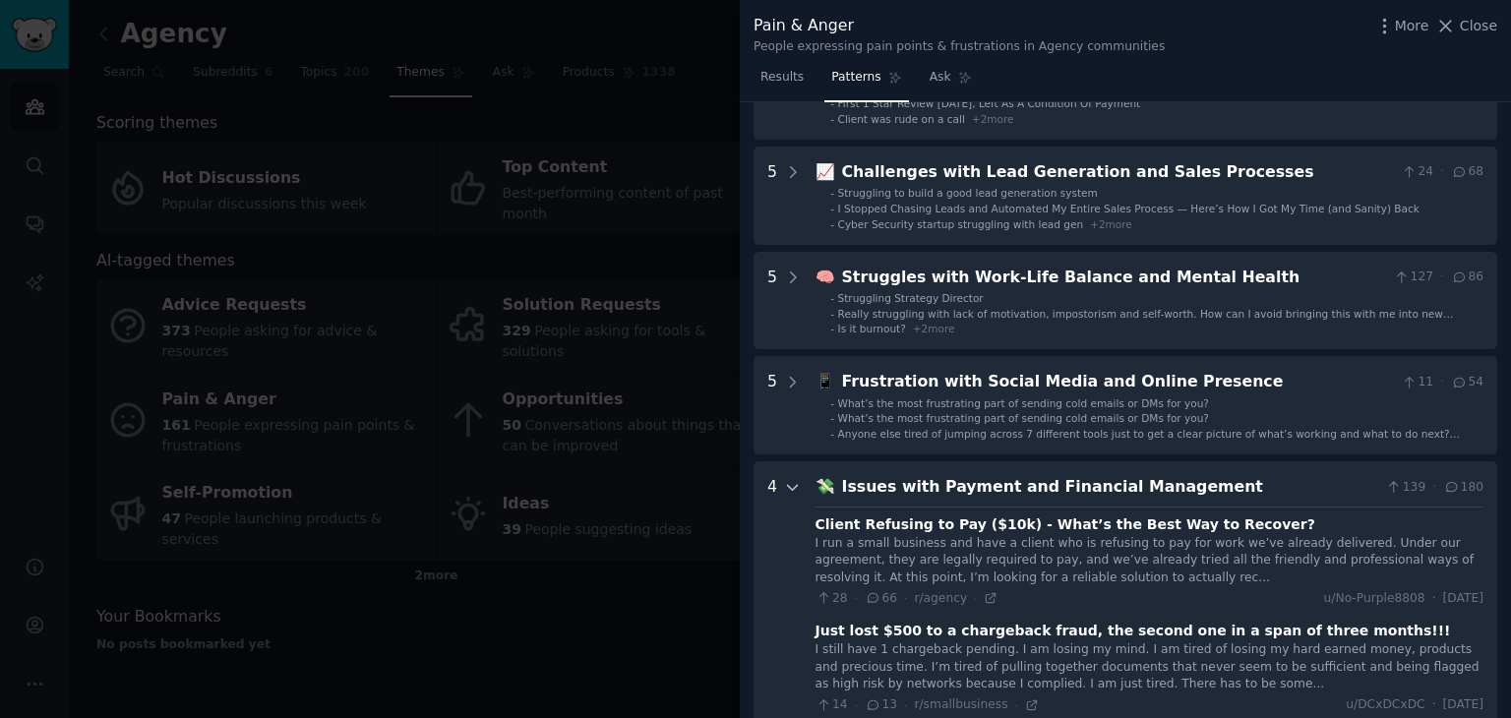
click at [788, 485] on icon at bounding box center [793, 487] width 10 height 5
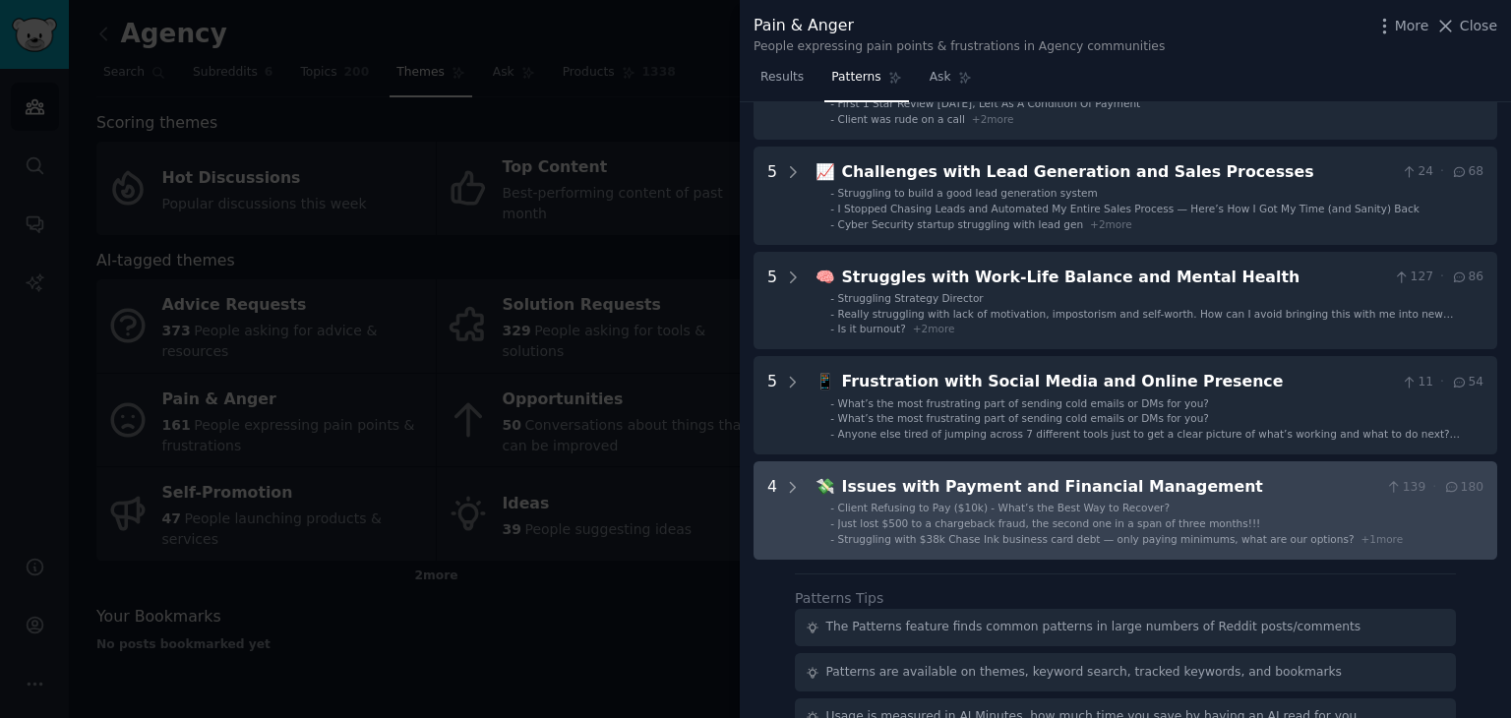
click at [779, 475] on div "4" at bounding box center [784, 510] width 34 height 71
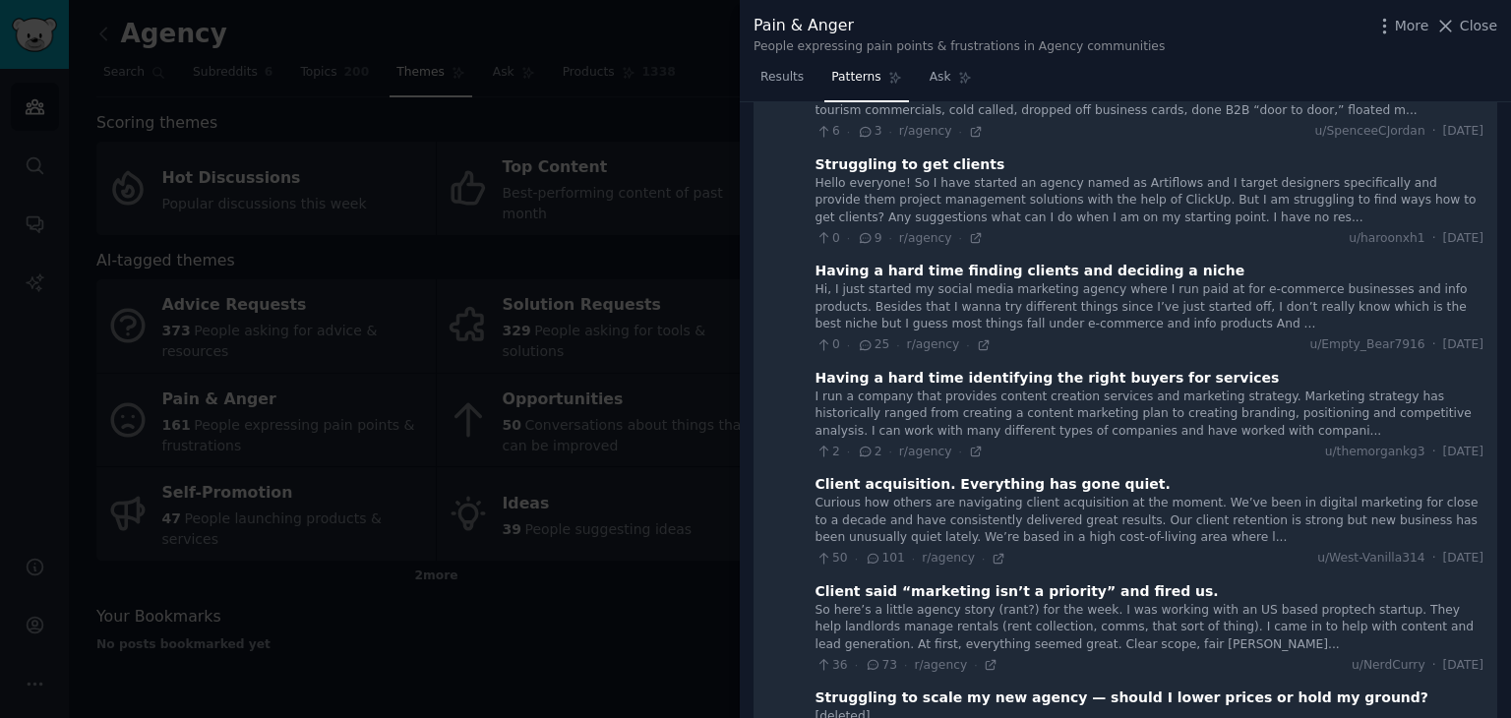
scroll to position [0, 0]
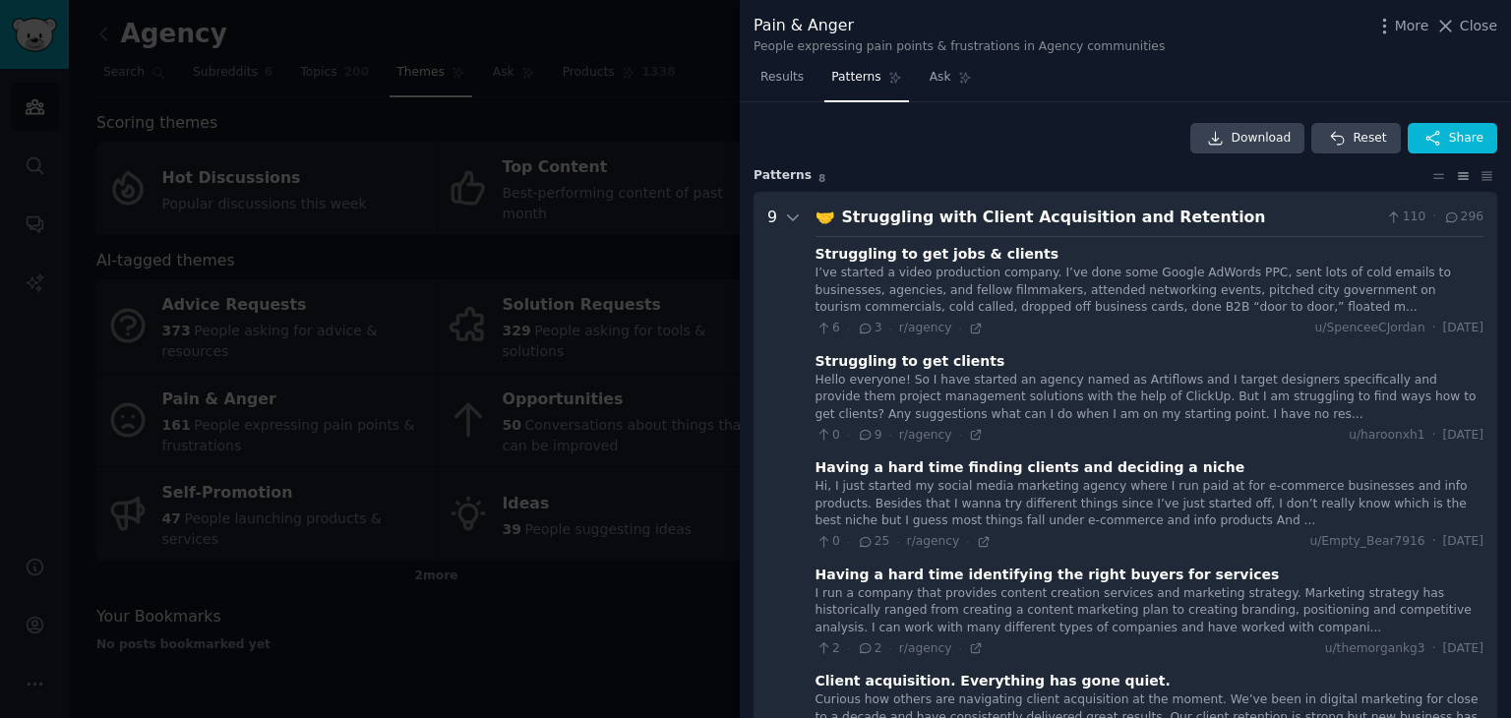
click at [908, 211] on div "Struggling with Client Acquisition and Retention" at bounding box center [1110, 218] width 537 height 25
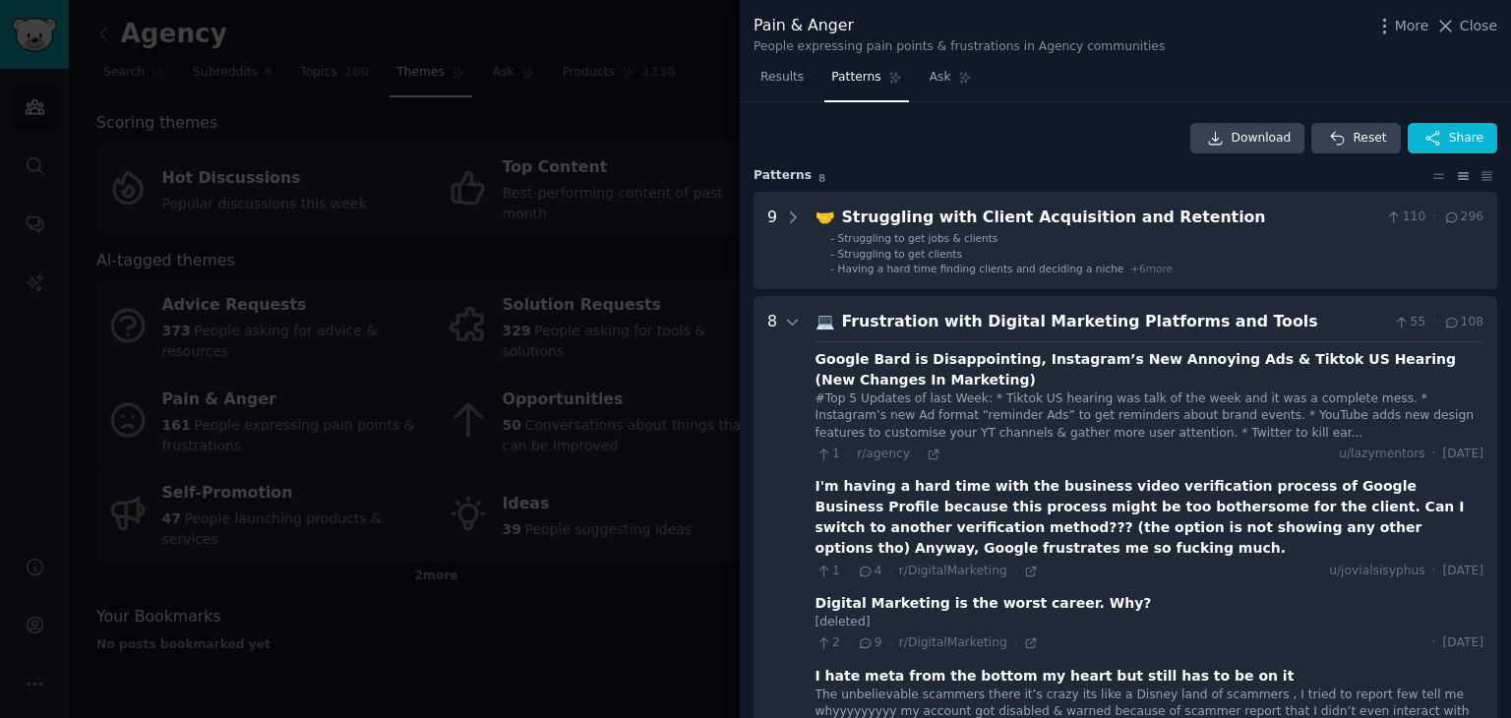
click at [908, 333] on div "Frustration with Digital Marketing Platforms and Tools" at bounding box center [1114, 322] width 545 height 25
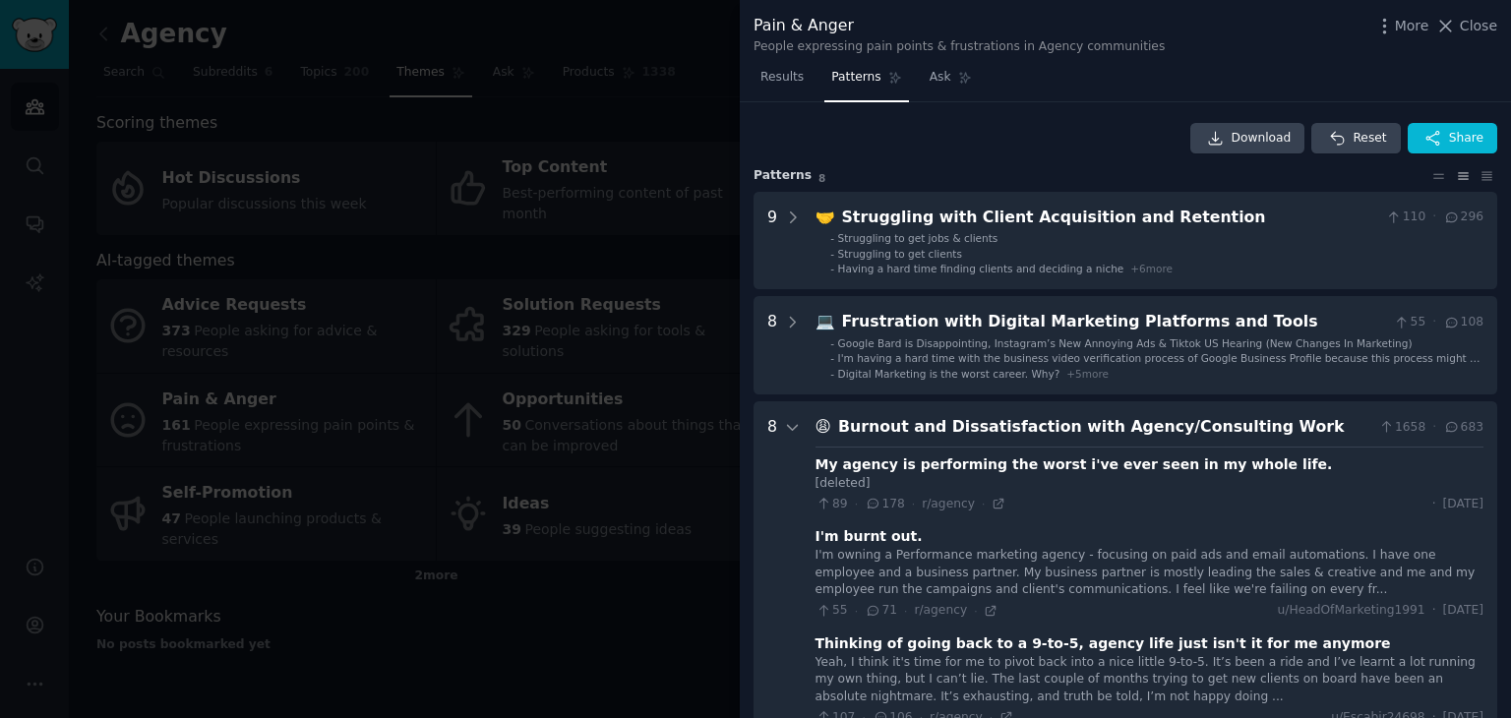
click at [957, 432] on div "Burnout and Dissatisfaction with Agency/Consulting Work" at bounding box center [1104, 427] width 533 height 25
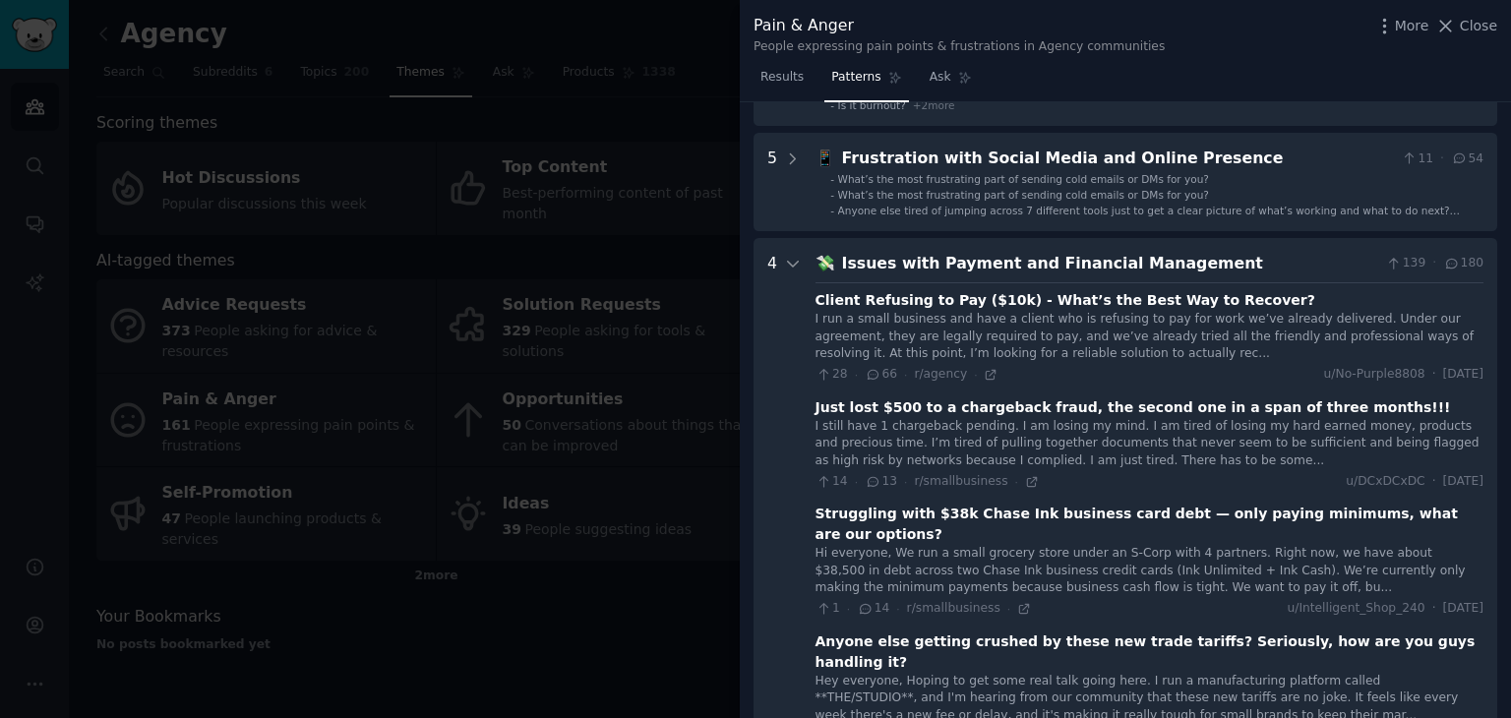
click at [1007, 268] on div "Issues with Payment and Financial Management" at bounding box center [1110, 264] width 537 height 25
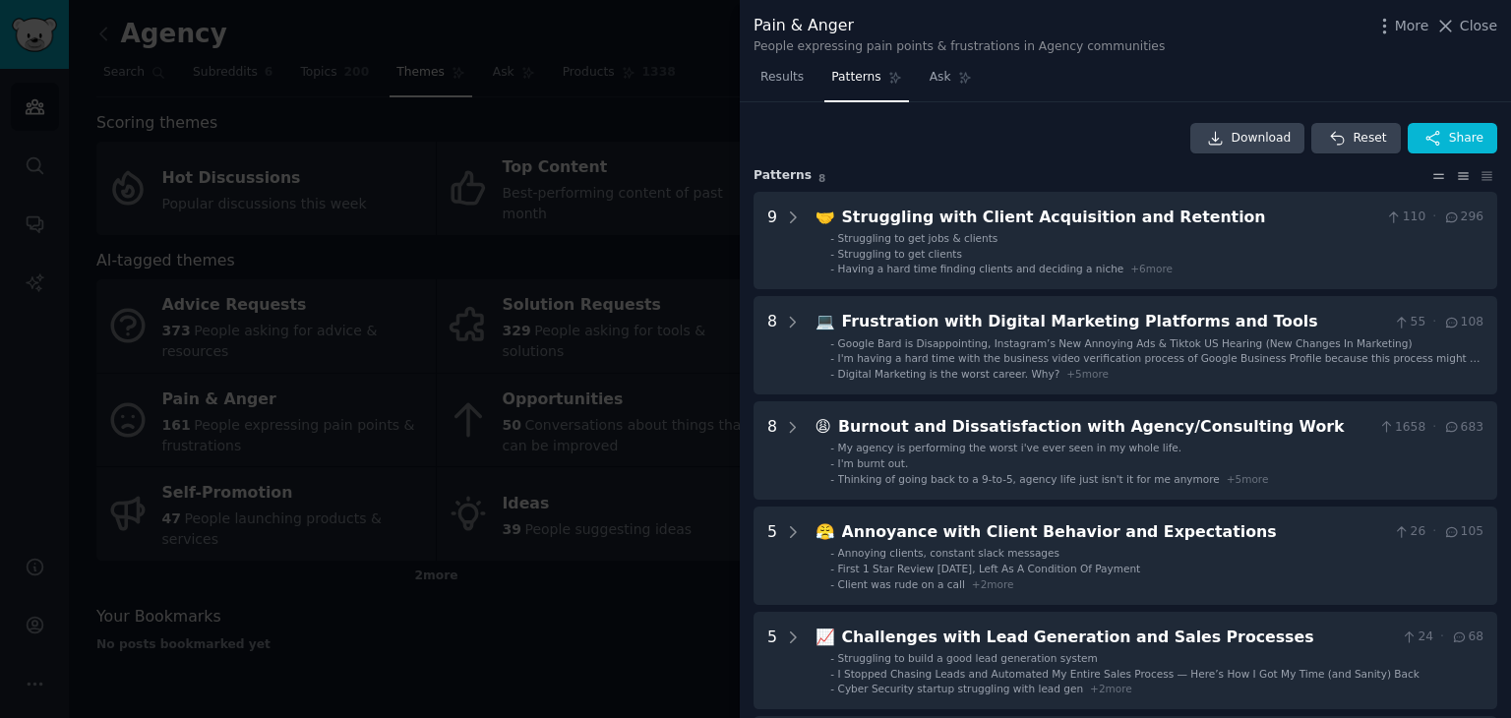
click at [1433, 174] on icon at bounding box center [1439, 176] width 21 height 14
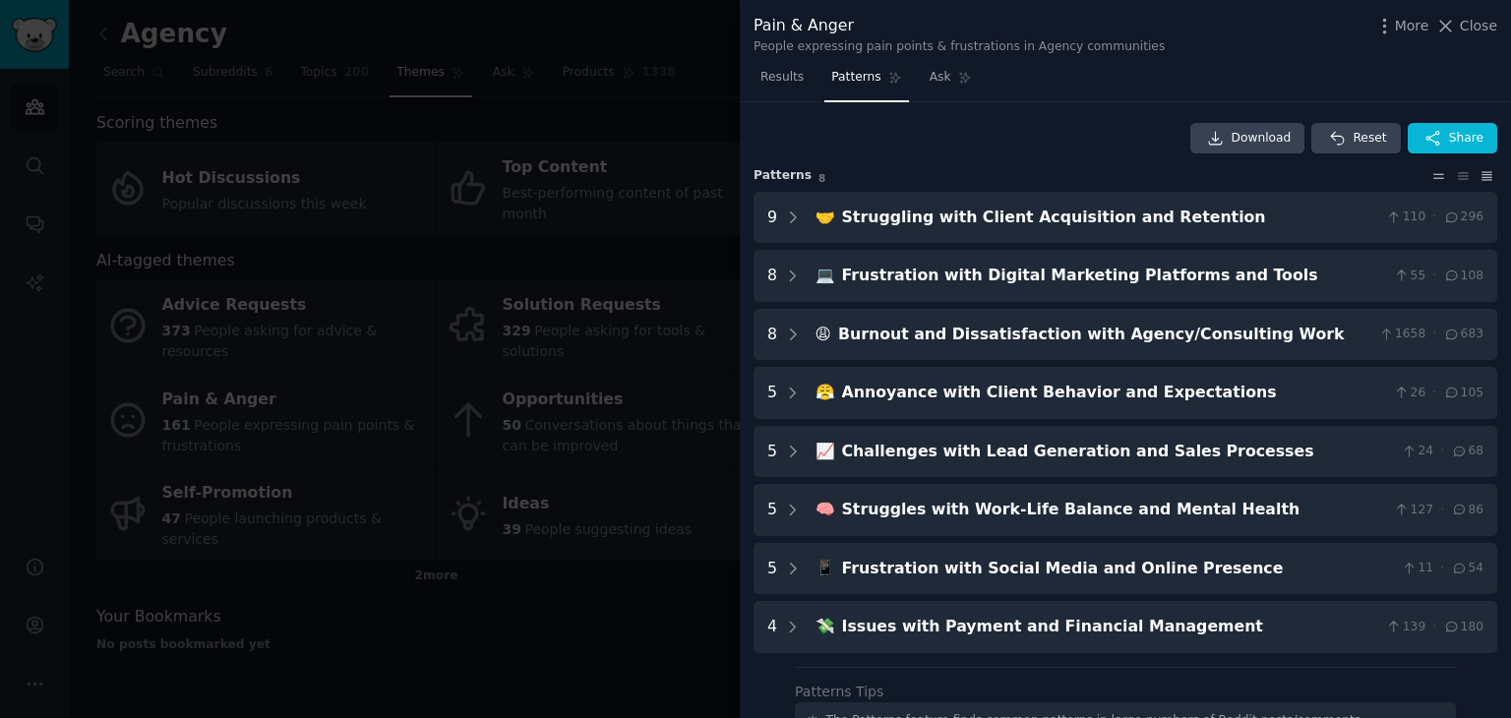
click at [1483, 178] on icon at bounding box center [1488, 176] width 10 height 8
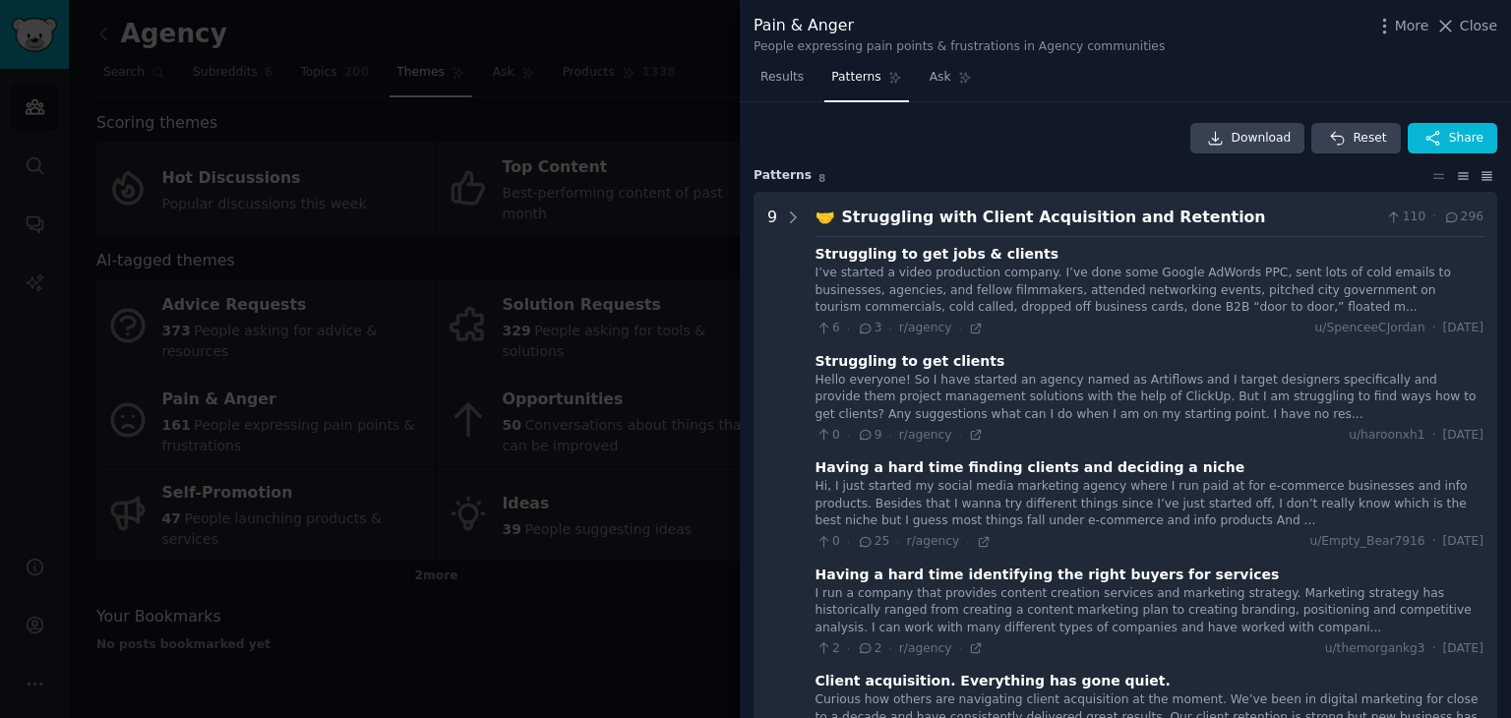
click at [1468, 174] on icon at bounding box center [1463, 176] width 21 height 14
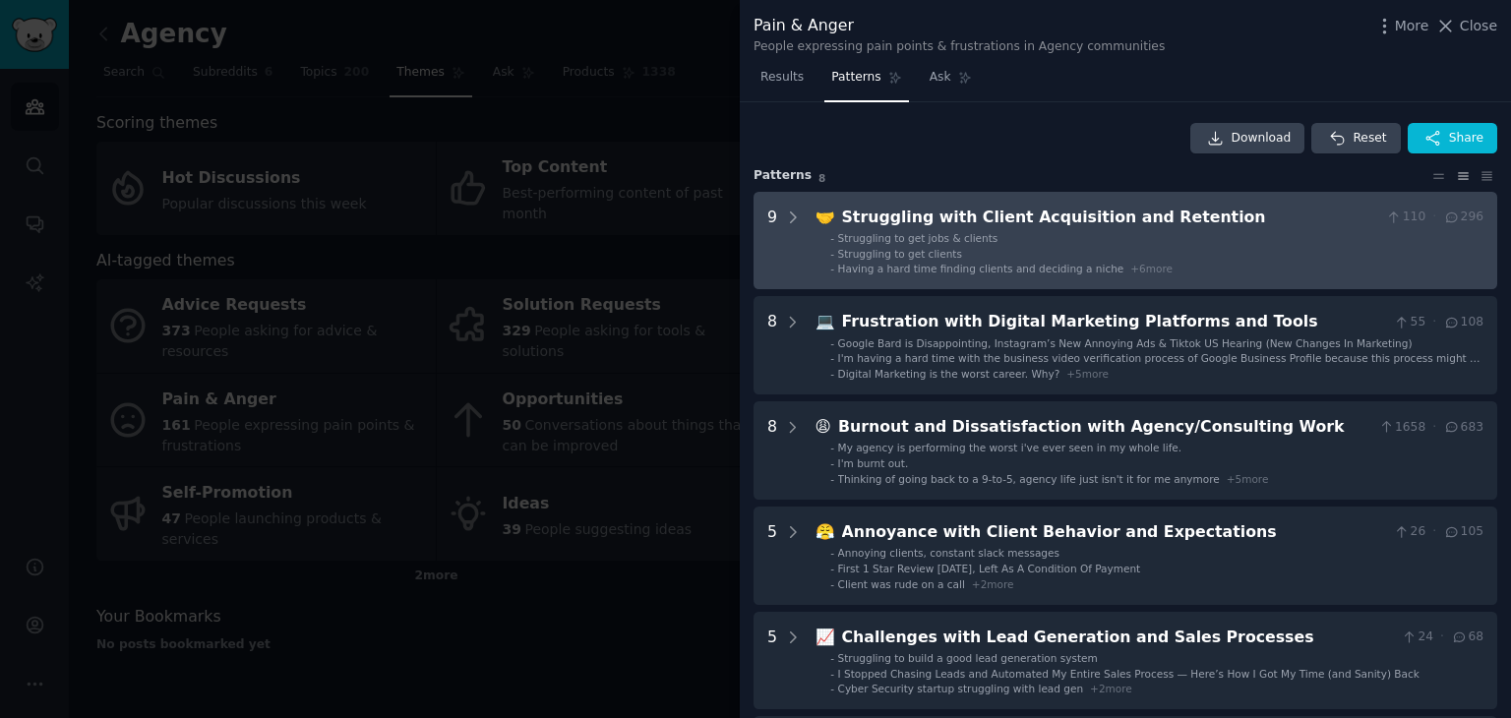
click at [966, 258] on li "- Struggling to get clients" at bounding box center [1156, 254] width 653 height 14
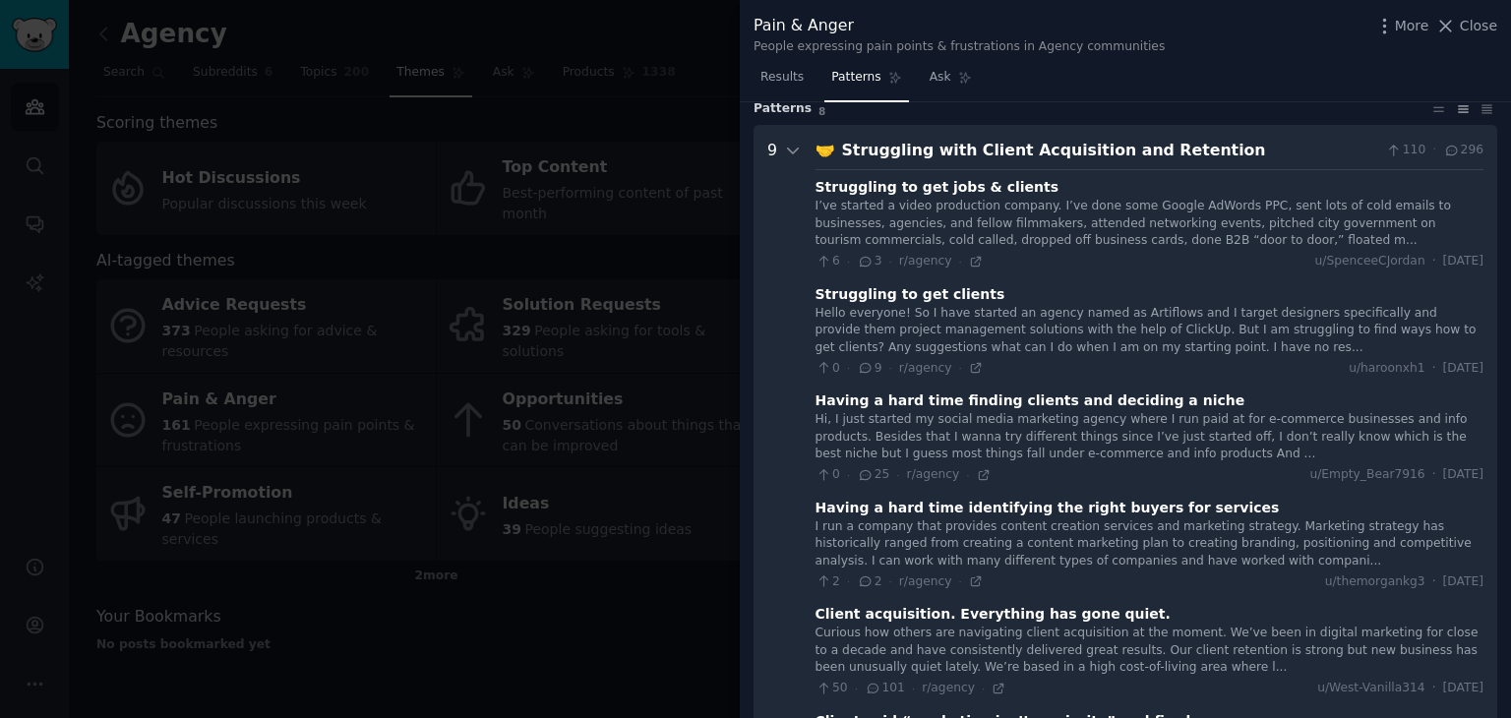
scroll to position [90, 0]
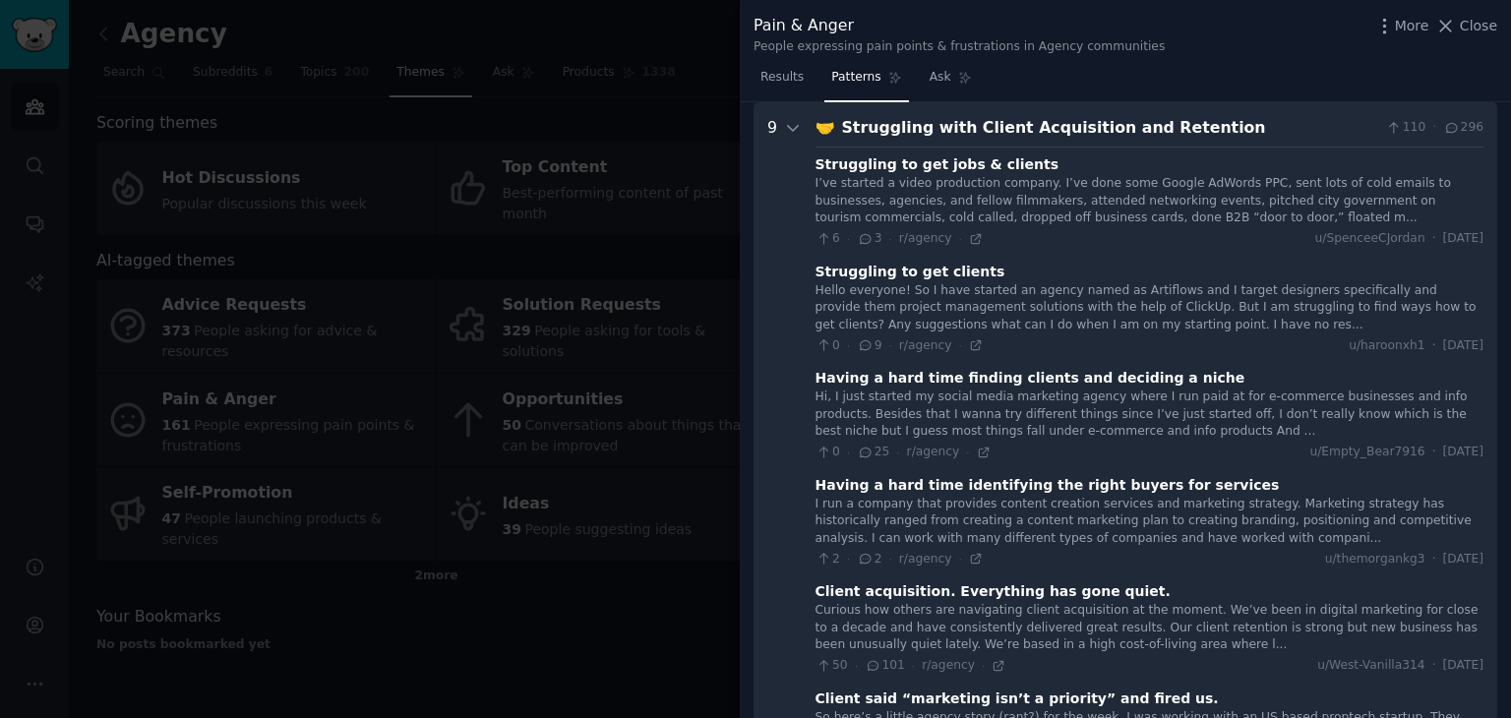
click at [1013, 119] on div "Struggling with Client Acquisition and Retention" at bounding box center [1110, 128] width 537 height 25
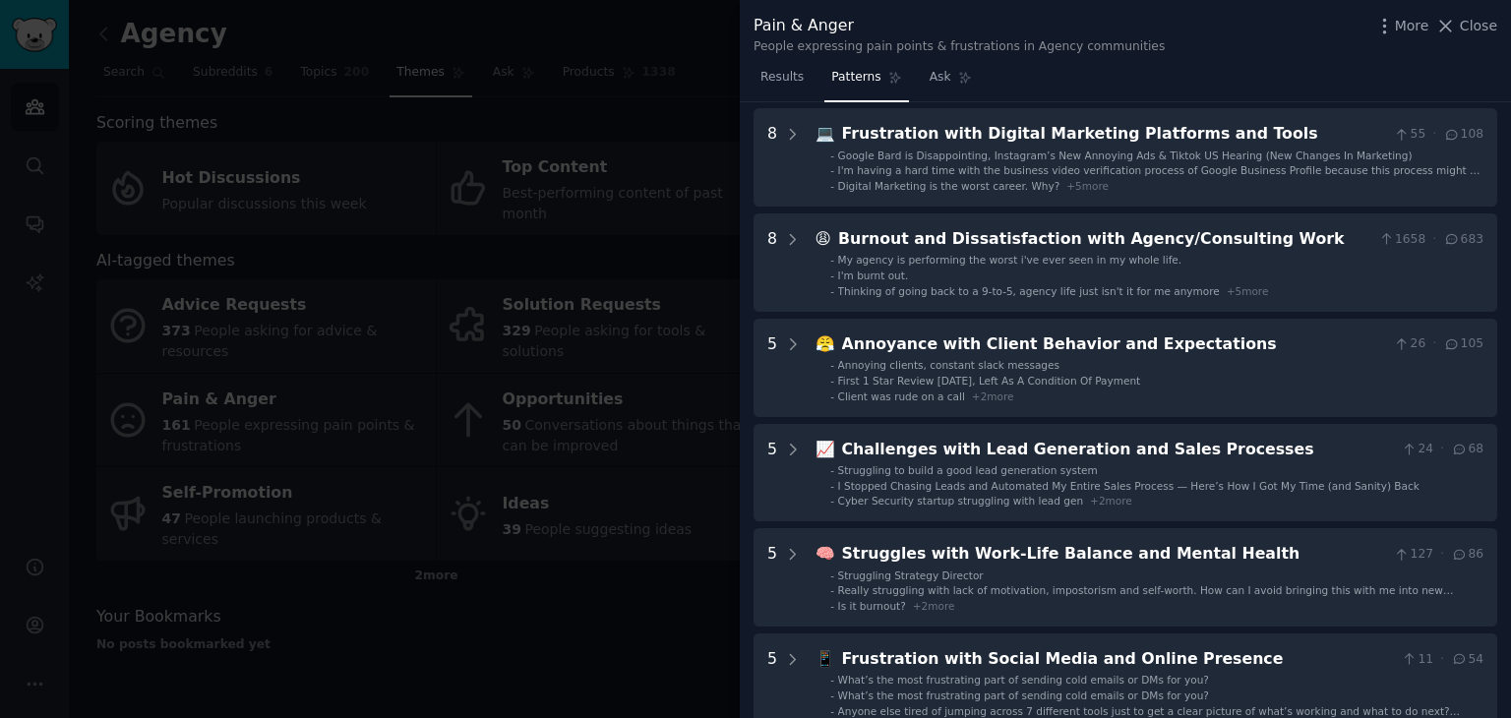
click at [1030, 208] on div "9 🤝 Struggling with Client Acquisition and Retention 110 · 296 - Struggling to …" at bounding box center [1126, 420] width 744 height 833
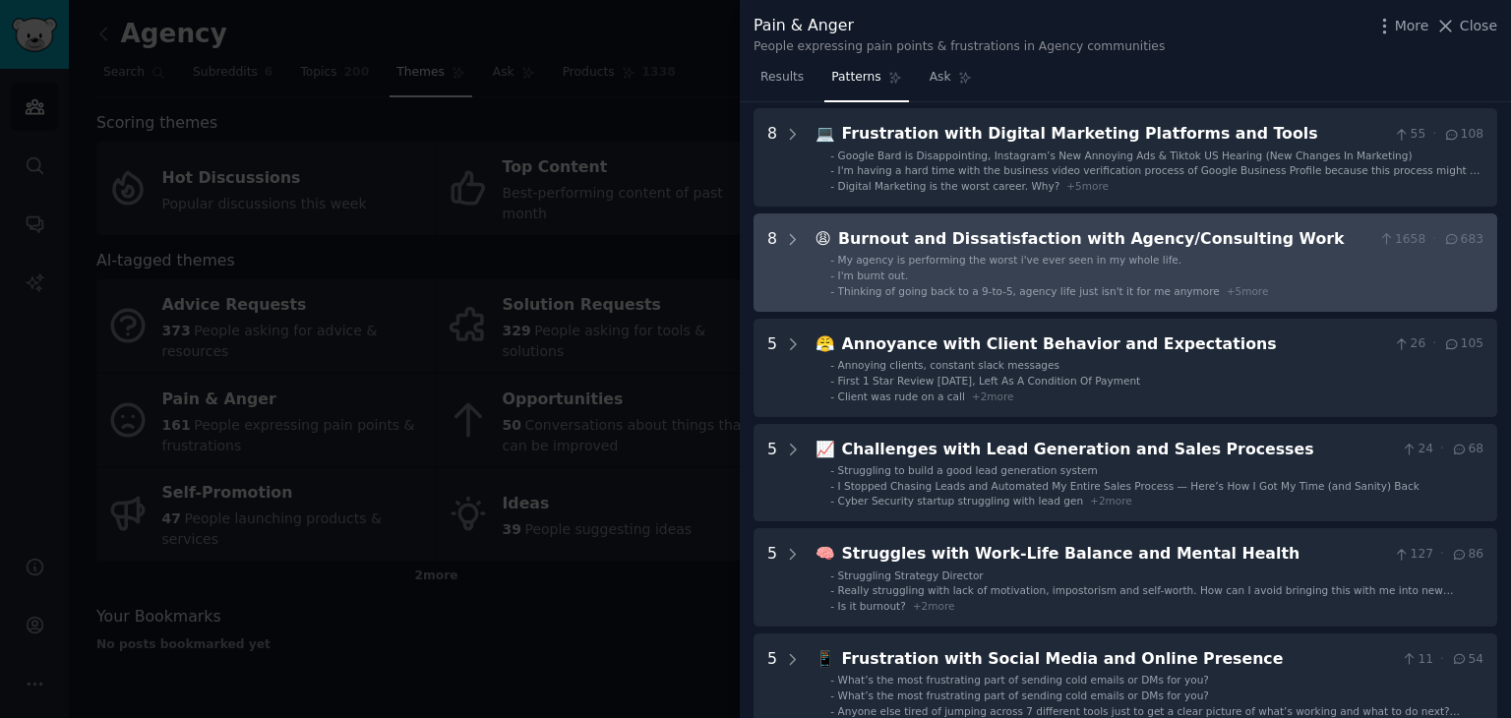
click at [1033, 230] on div "Burnout and Dissatisfaction with Agency/Consulting Work" at bounding box center [1104, 239] width 533 height 25
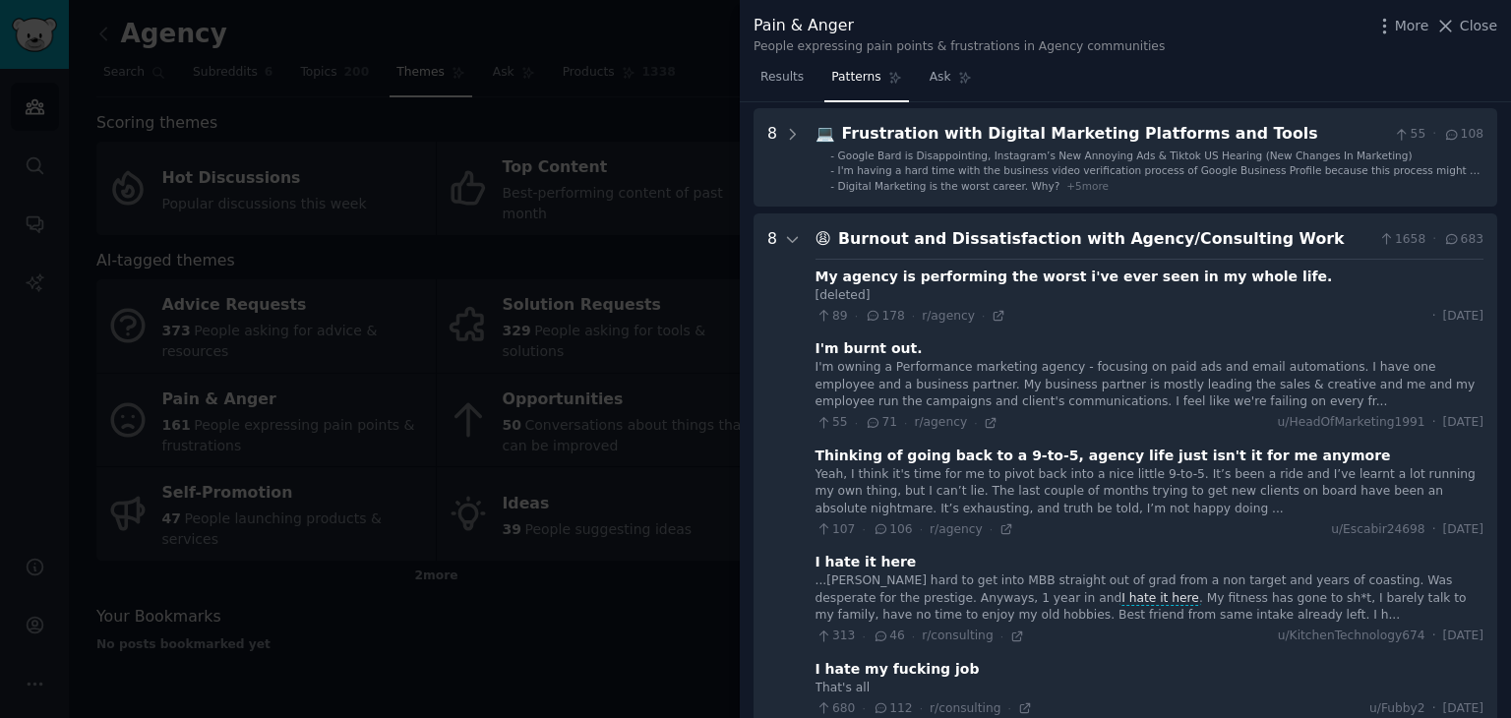
scroll to position [299, 0]
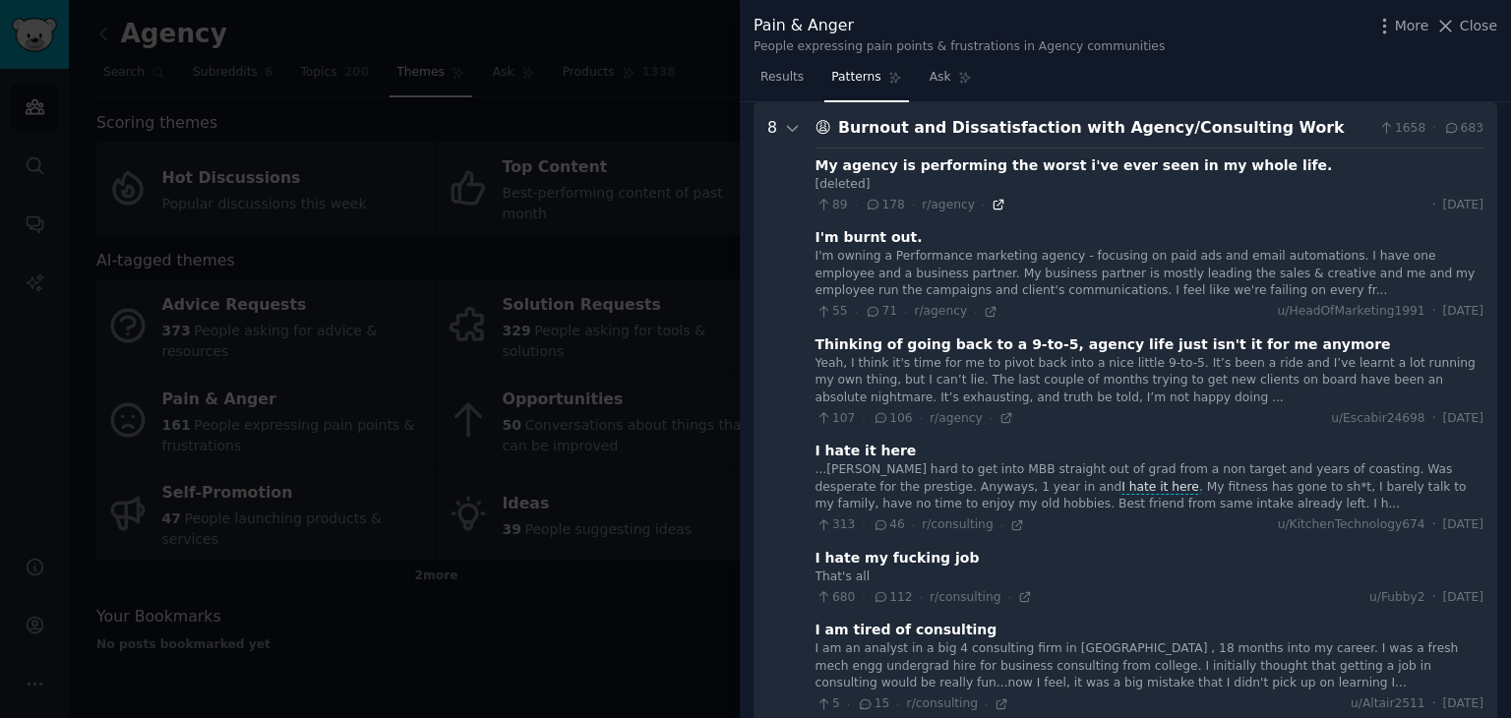
click at [995, 201] on icon at bounding box center [999, 205] width 9 height 9
click at [987, 307] on icon at bounding box center [991, 311] width 9 height 9
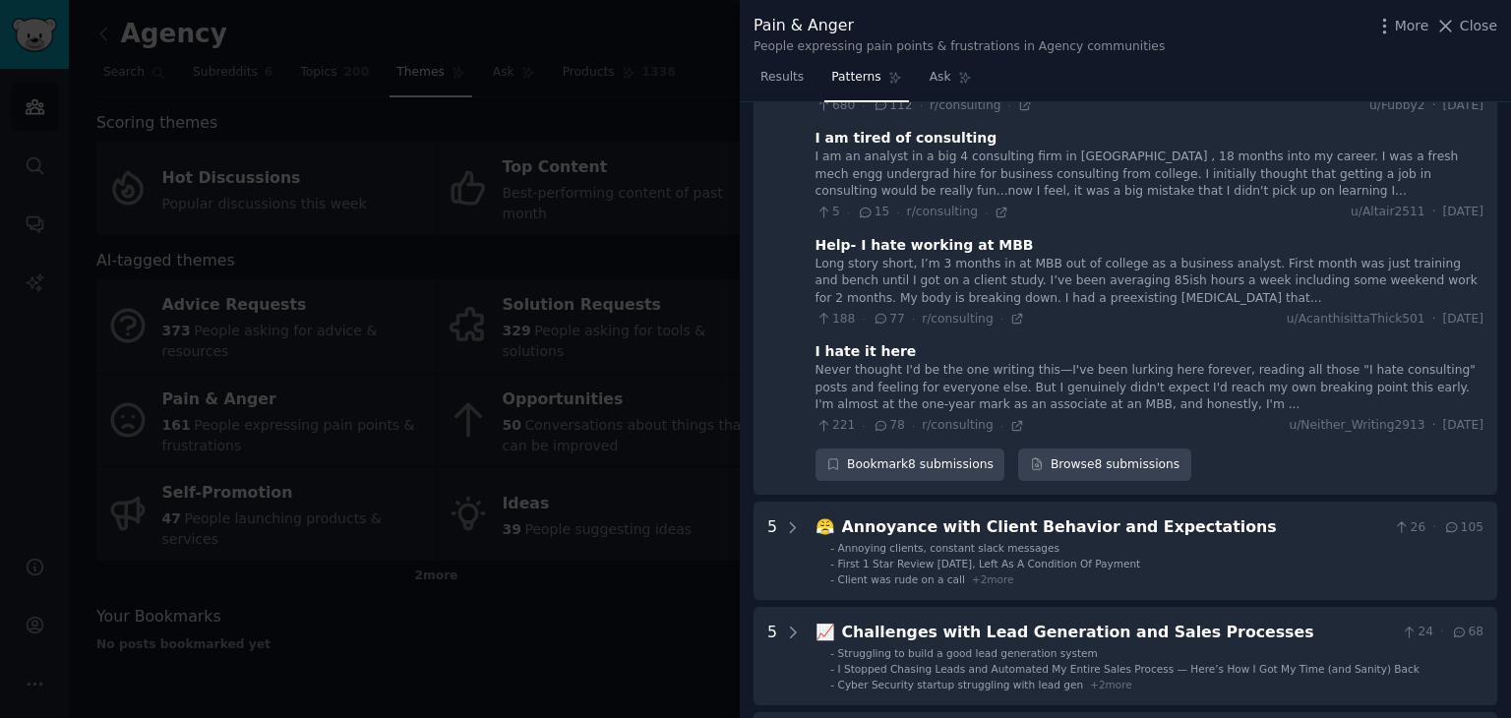
scroll to position [889, 0]
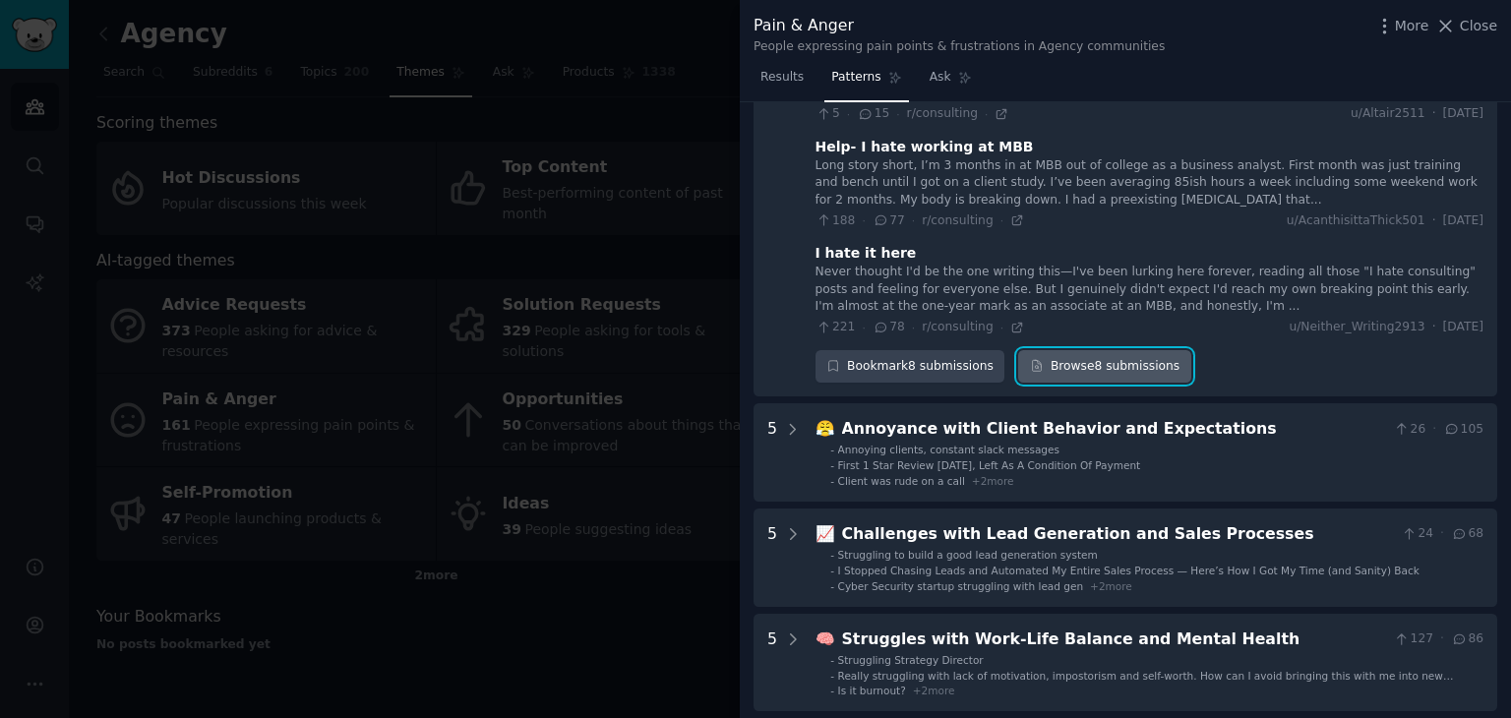
click at [1113, 373] on link "Browse 8 submissions" at bounding box center [1104, 366] width 172 height 33
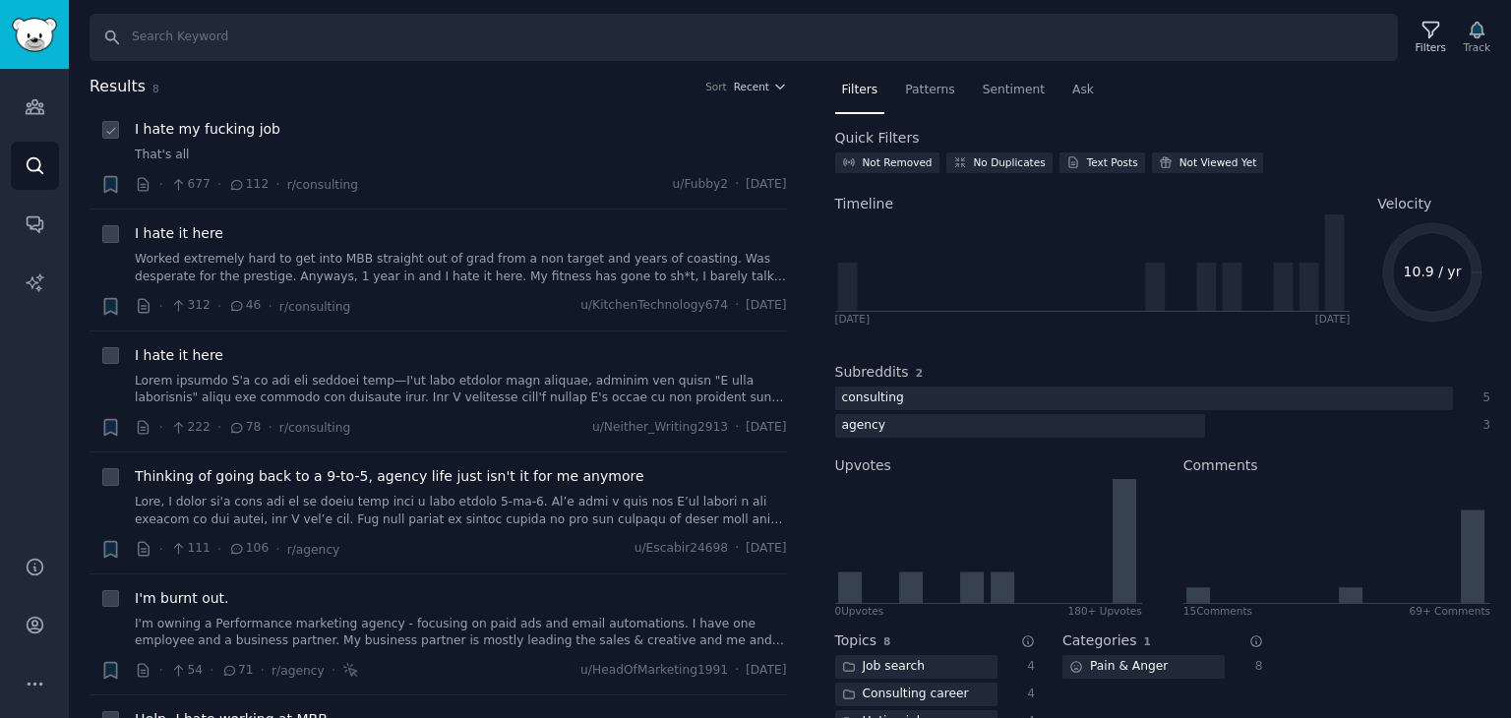
click at [305, 142] on div "I hate my fucking job That's all" at bounding box center [461, 141] width 652 height 45
click at [233, 123] on span "I hate my fucking job" at bounding box center [208, 129] width 146 height 21
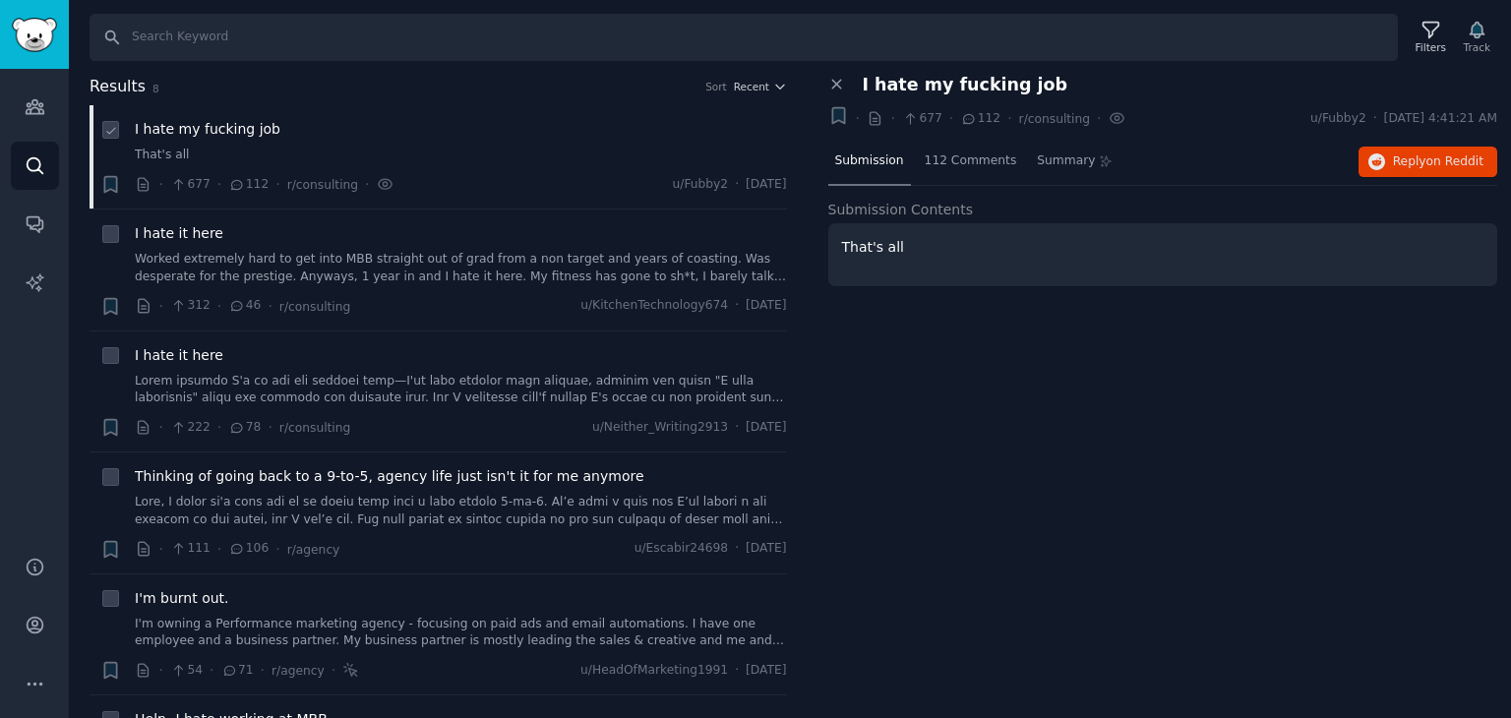
click at [248, 129] on span "I hate my fucking job" at bounding box center [208, 129] width 146 height 21
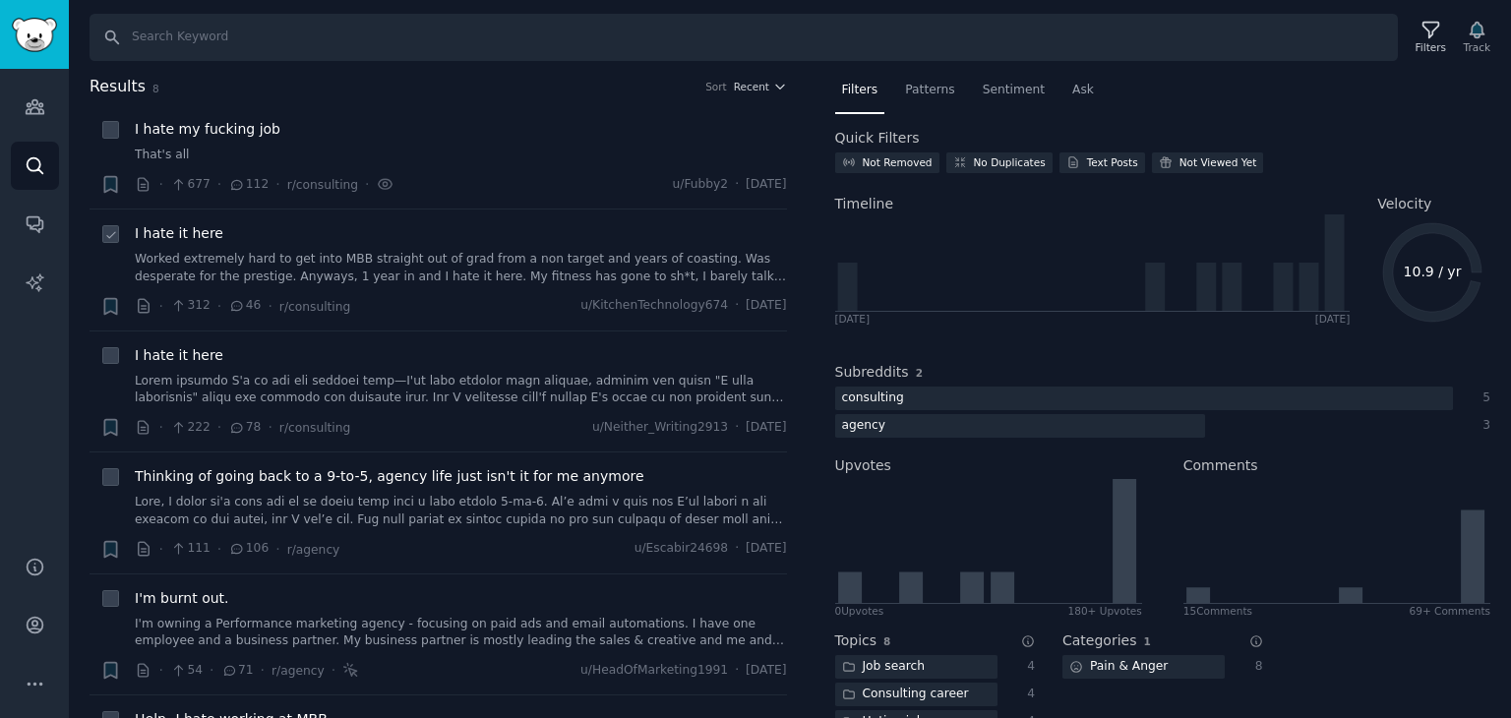
click at [205, 230] on span "I hate it here" at bounding box center [179, 233] width 89 height 21
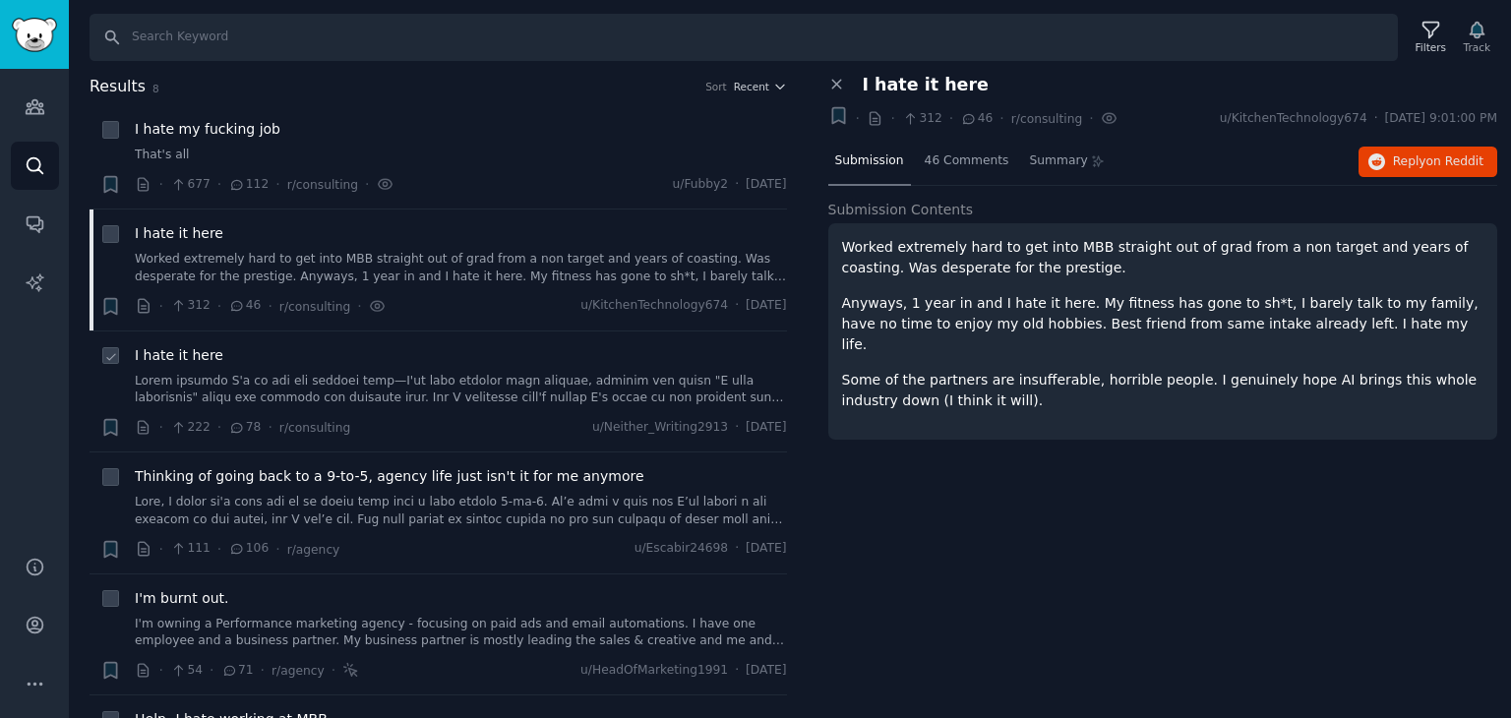
click at [225, 380] on link at bounding box center [461, 390] width 652 height 34
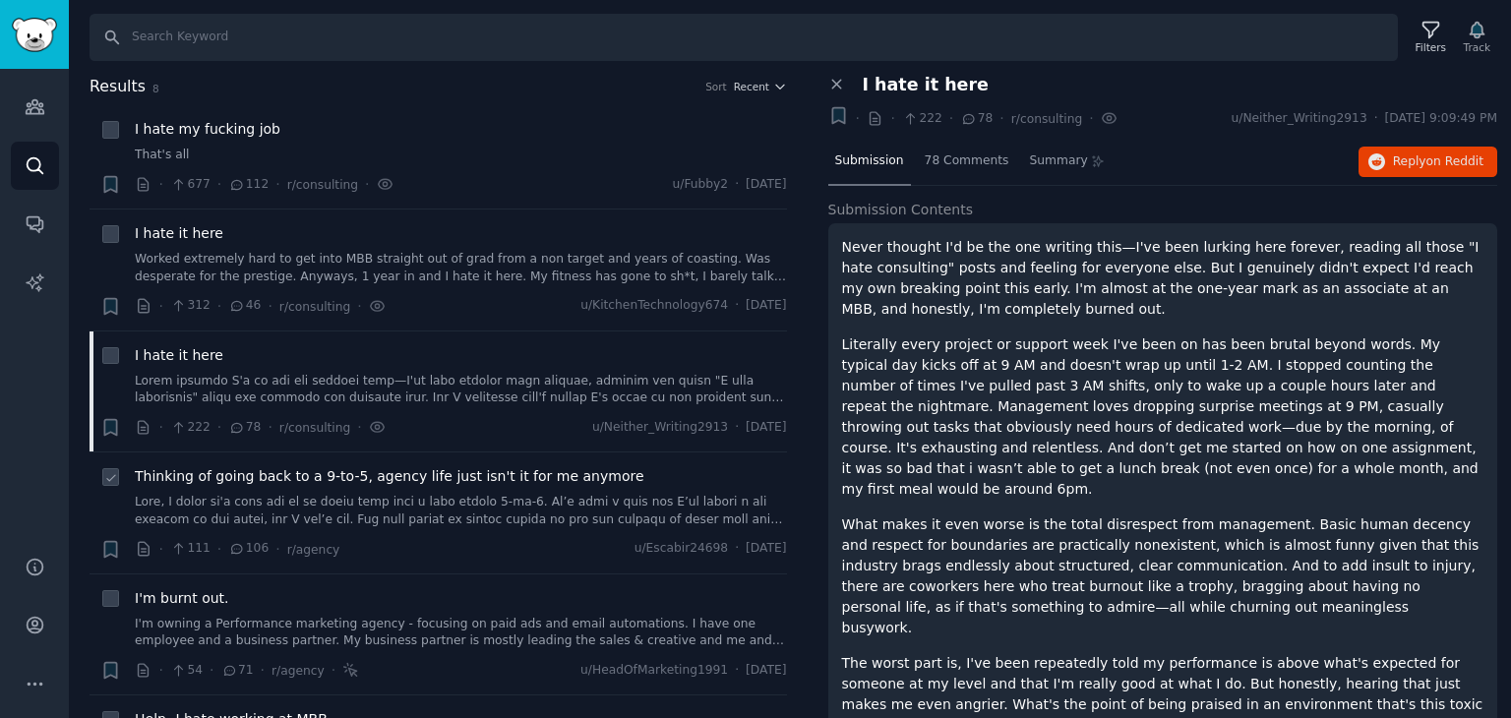
click at [382, 477] on span "Thinking of going back to a 9-to-5, agency life just isn't it for me anymore" at bounding box center [390, 476] width 510 height 21
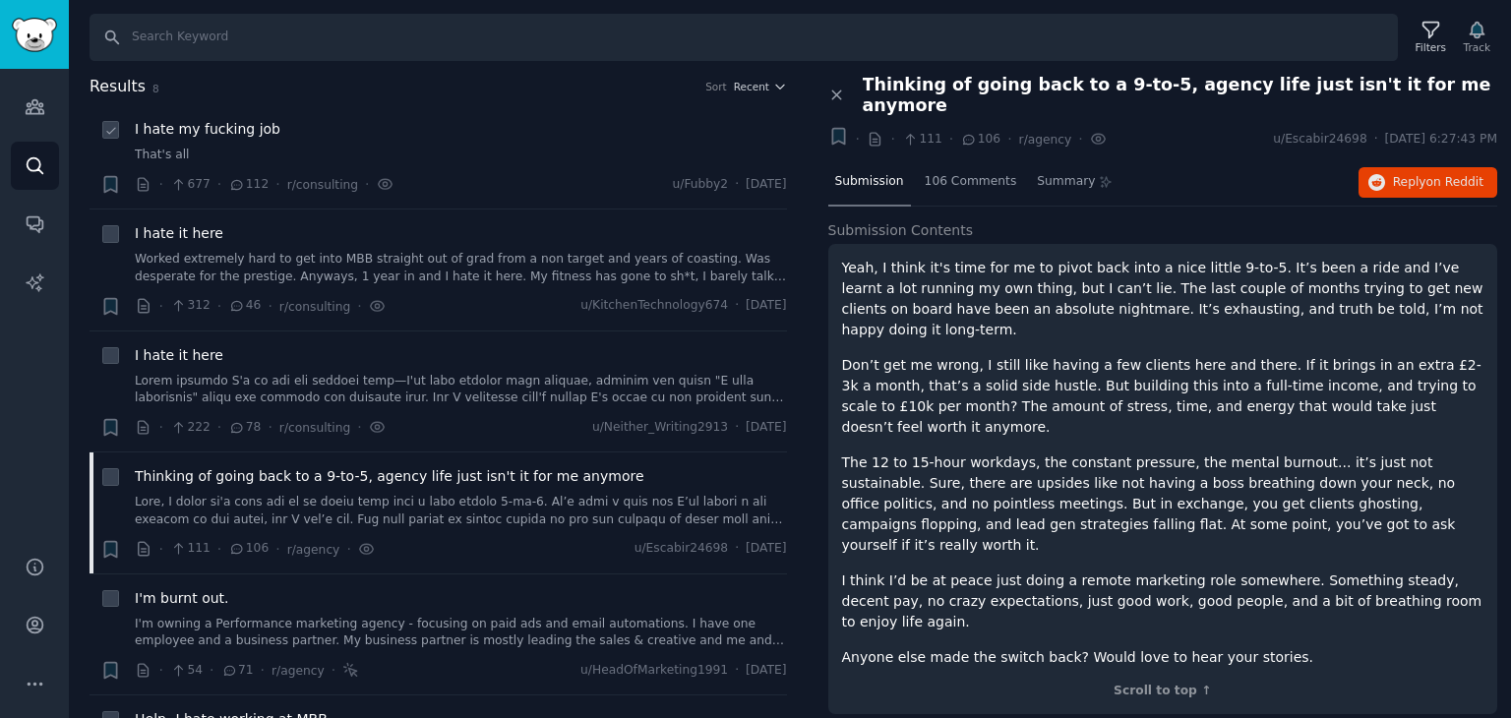
click at [588, 131] on div "I hate my fucking job" at bounding box center [461, 129] width 652 height 21
click at [436, 153] on link "That's all" at bounding box center [461, 156] width 652 height 18
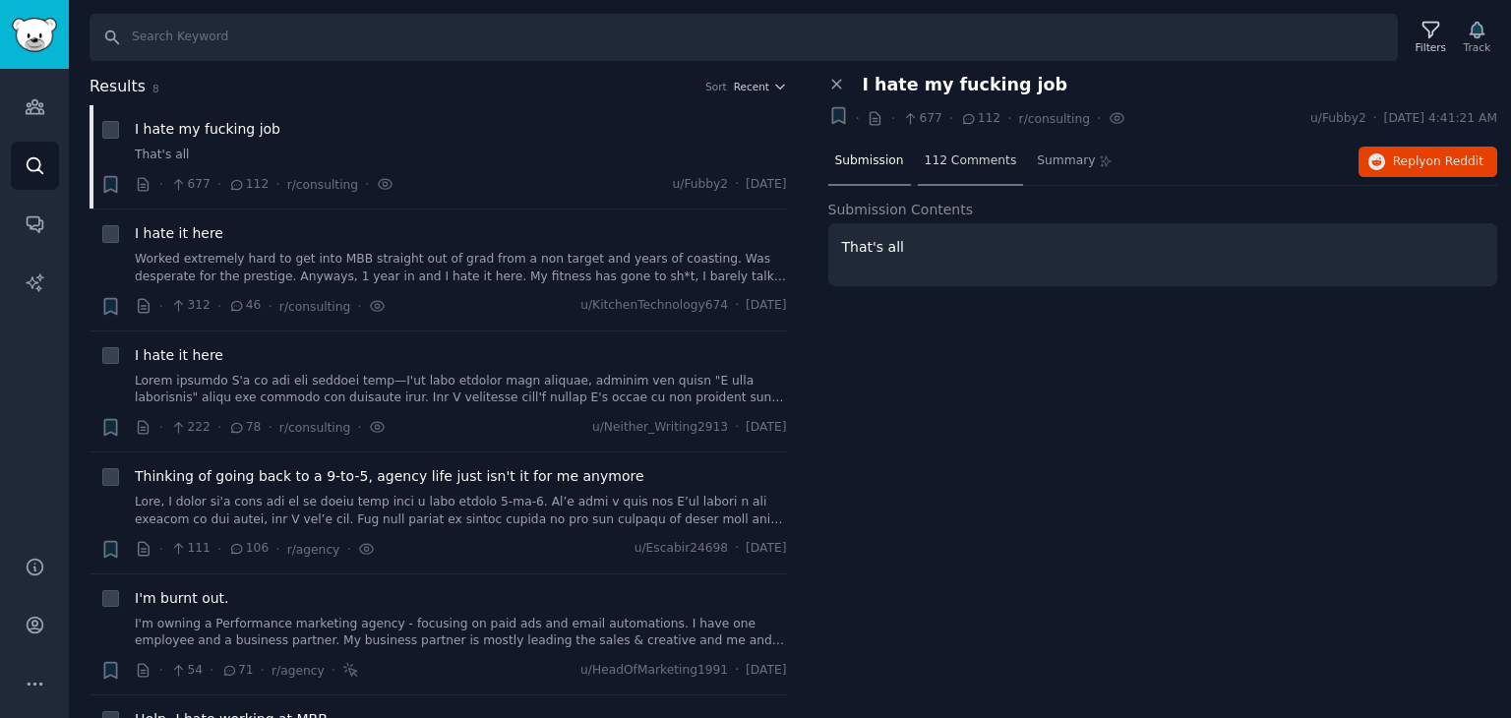
click at [948, 162] on span "112 Comments" at bounding box center [971, 162] width 92 height 18
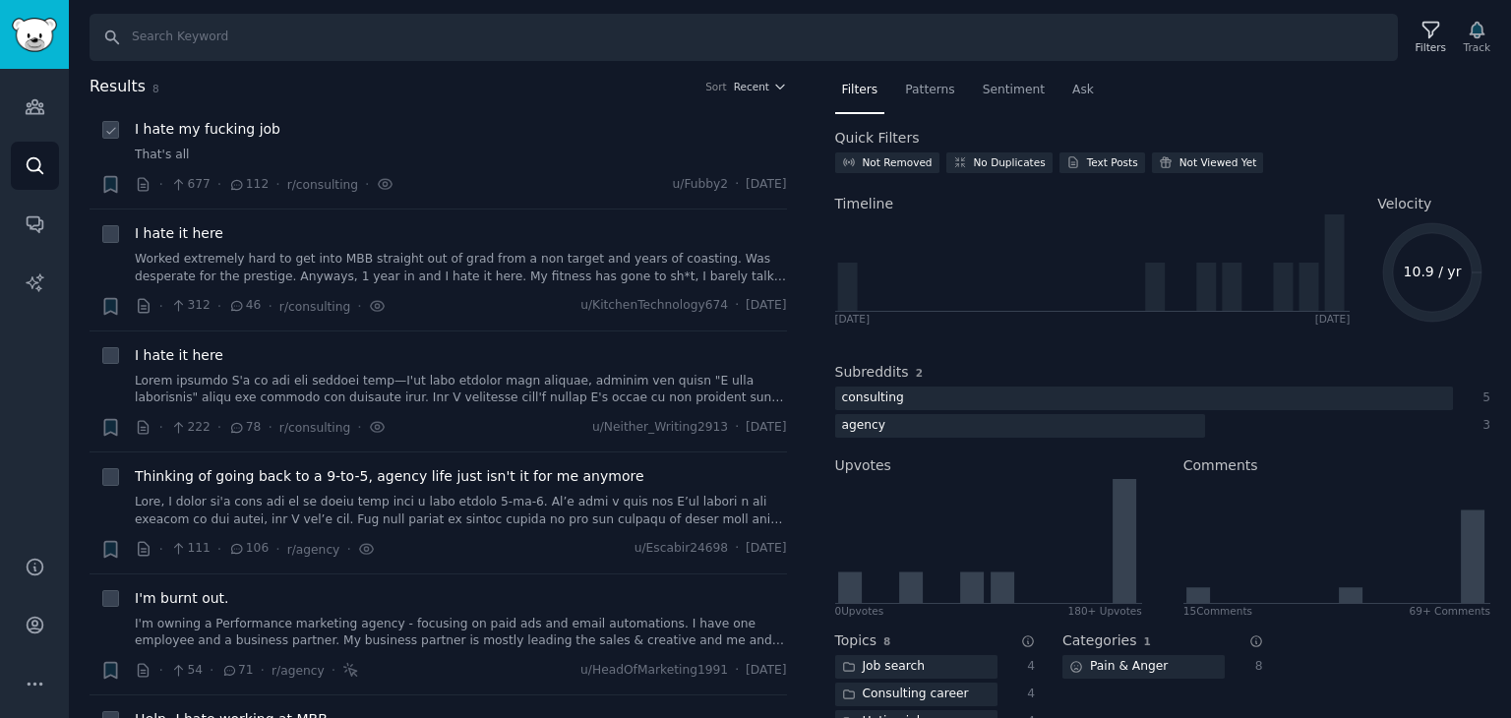
click at [467, 139] on div "I hate my fucking job That's all" at bounding box center [461, 141] width 652 height 45
click at [415, 139] on div "I hate my fucking job" at bounding box center [461, 129] width 652 height 21
click at [209, 147] on link "That's all" at bounding box center [461, 156] width 652 height 18
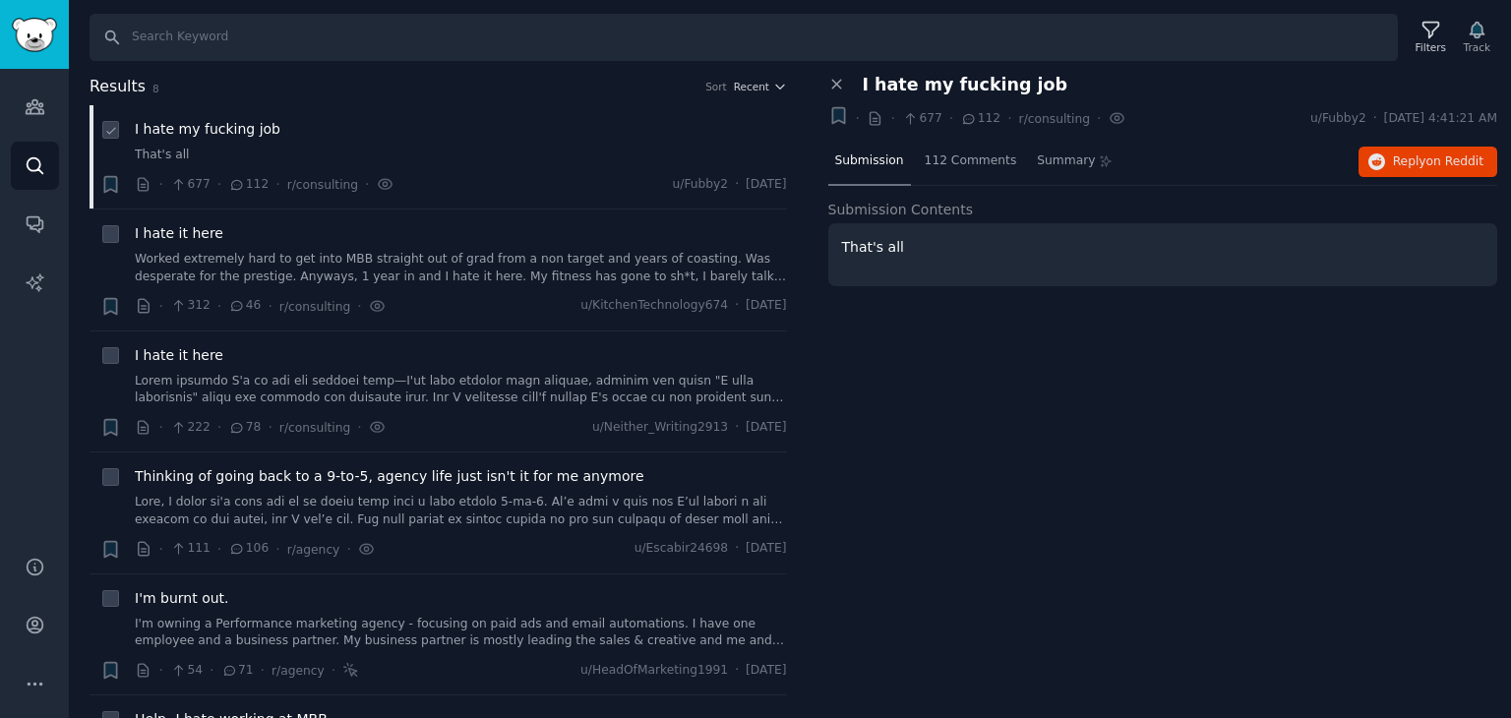
click at [455, 136] on div "I hate my fucking job" at bounding box center [461, 129] width 652 height 21
click at [467, 241] on div "I hate it here" at bounding box center [461, 233] width 652 height 21
click at [467, 267] on link "Worked extremely hard to get into MBB straight out of grad from a non target an…" at bounding box center [461, 268] width 652 height 34
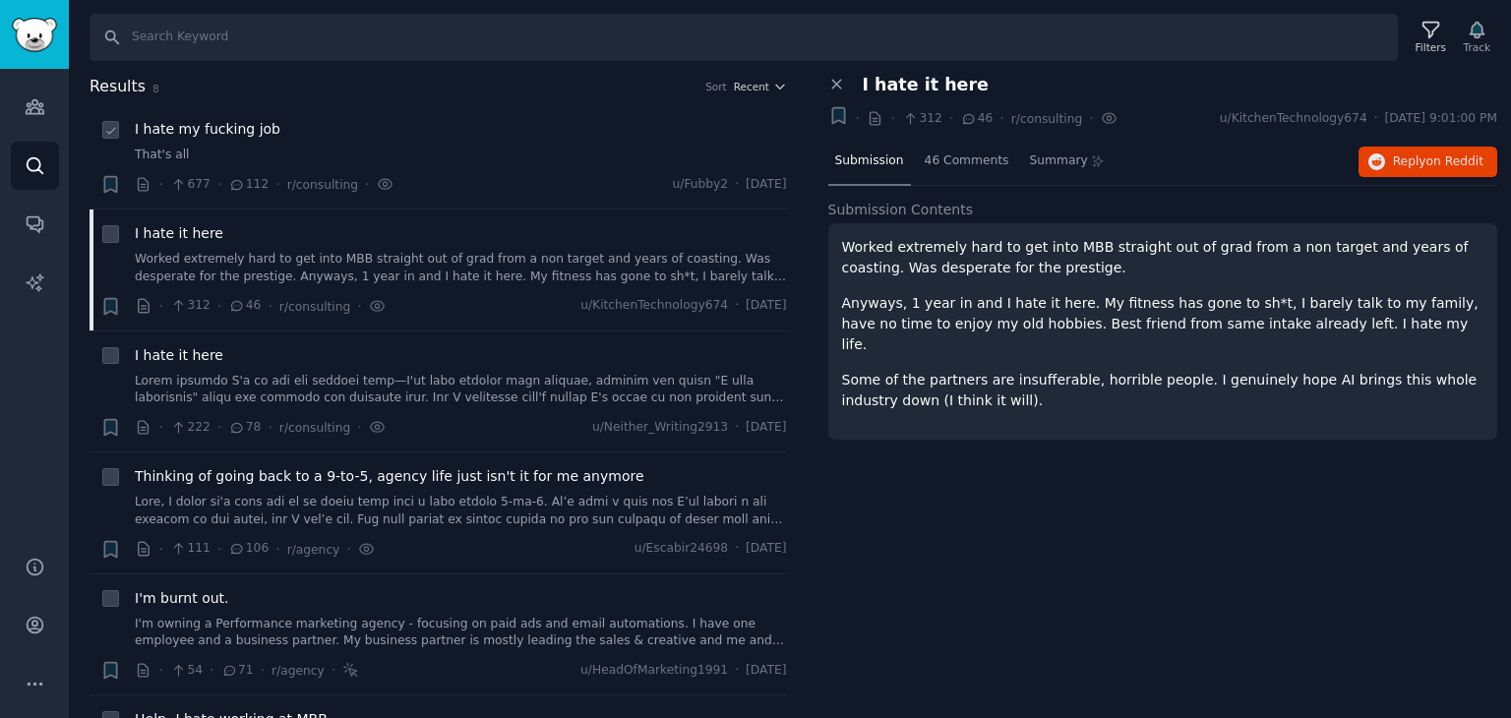
click at [451, 170] on div "I hate my fucking job That's all · 677 · 112 · r/consulting · u/Fubby2 · Wed 7/…" at bounding box center [461, 157] width 652 height 76
click at [150, 119] on span "I hate my fucking job" at bounding box center [208, 129] width 146 height 21
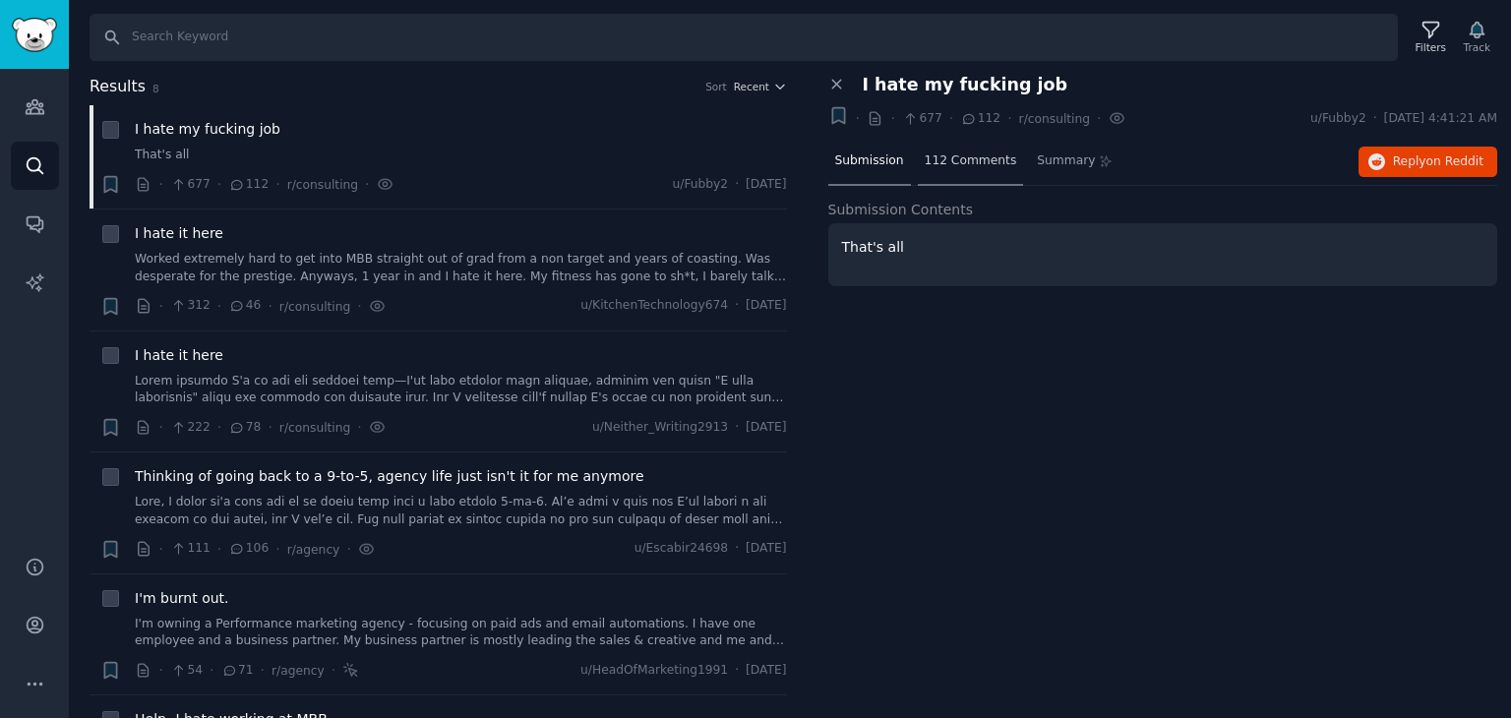
click at [933, 153] on span "112 Comments" at bounding box center [971, 162] width 92 height 18
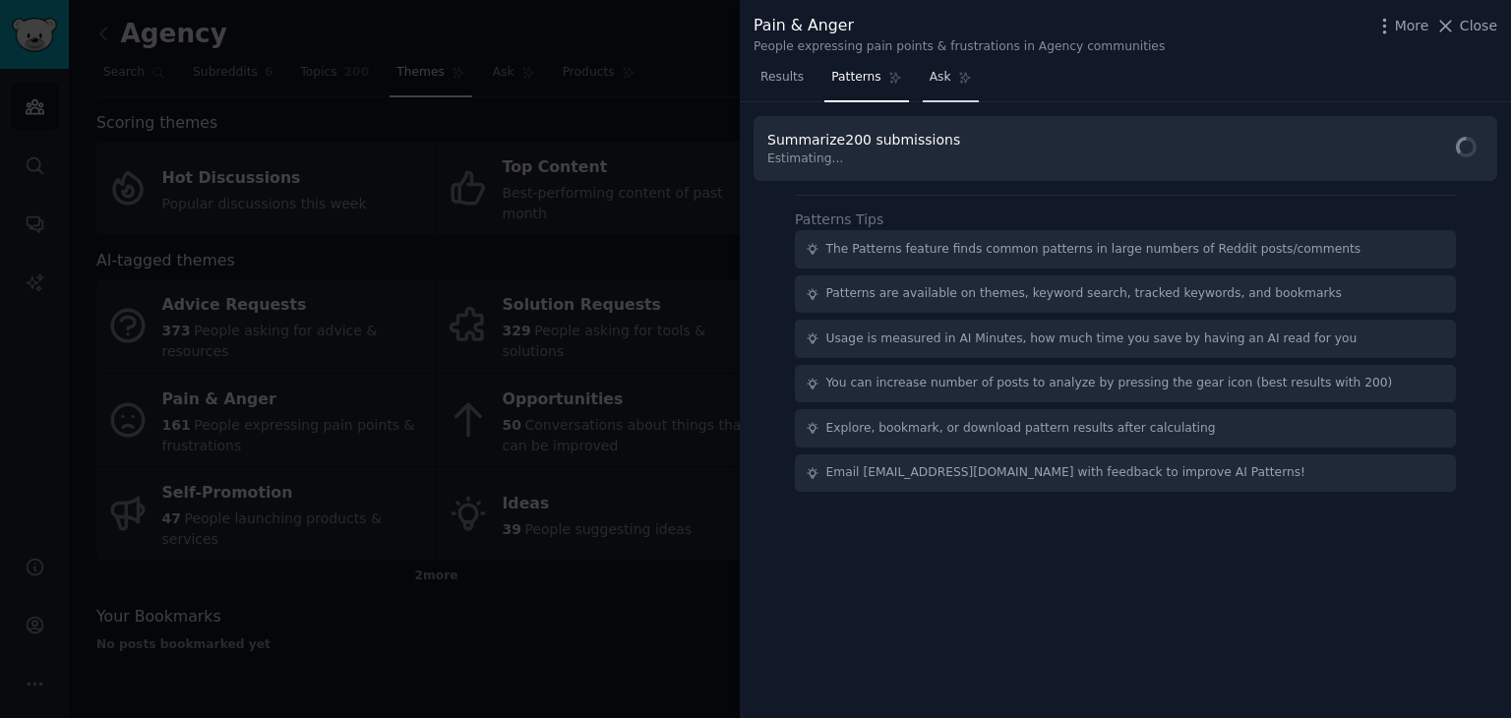
click at [923, 84] on link "Ask" at bounding box center [951, 82] width 56 height 40
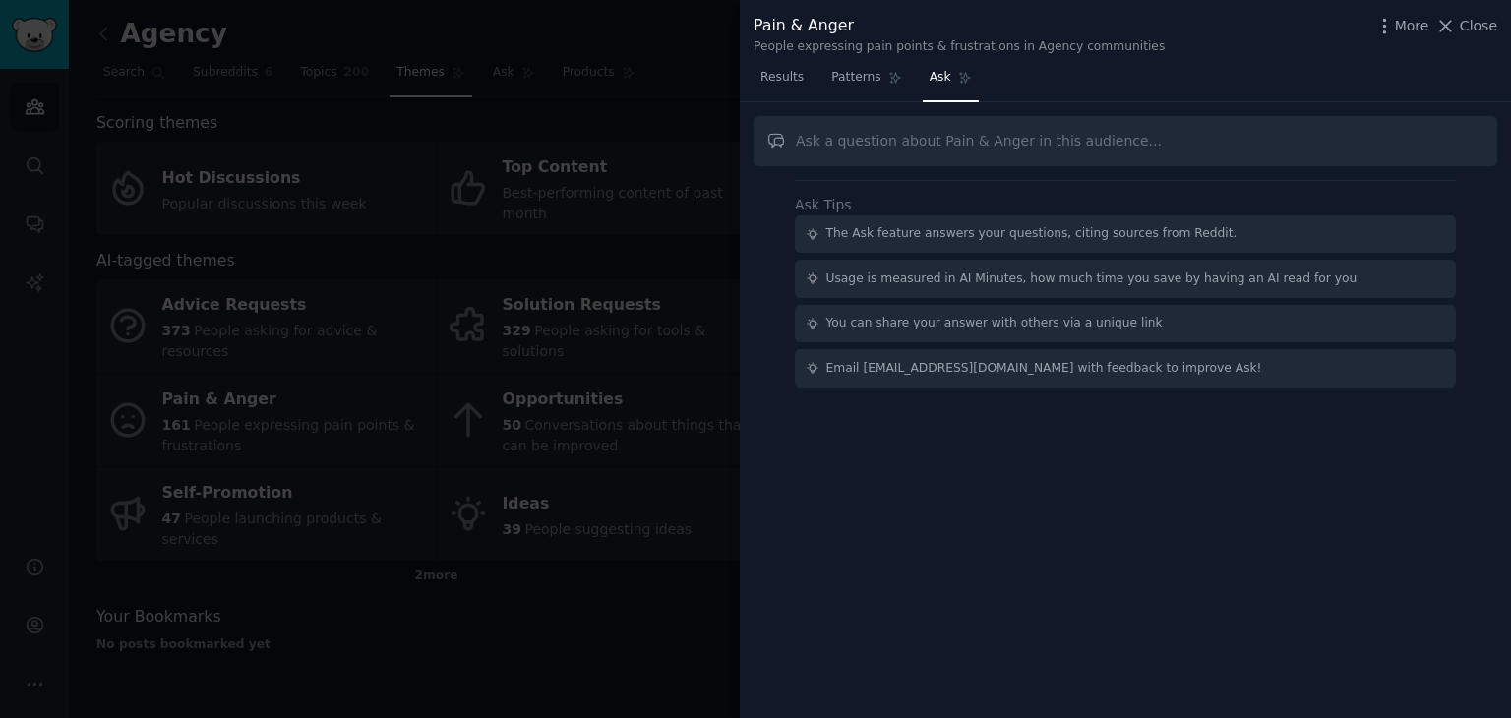
click at [937, 143] on input "text" at bounding box center [1126, 141] width 744 height 50
type input "did you find any painful pro"
type input "a"
type input "list all the painful problem with potential micro saas ideas. make sure that th…"
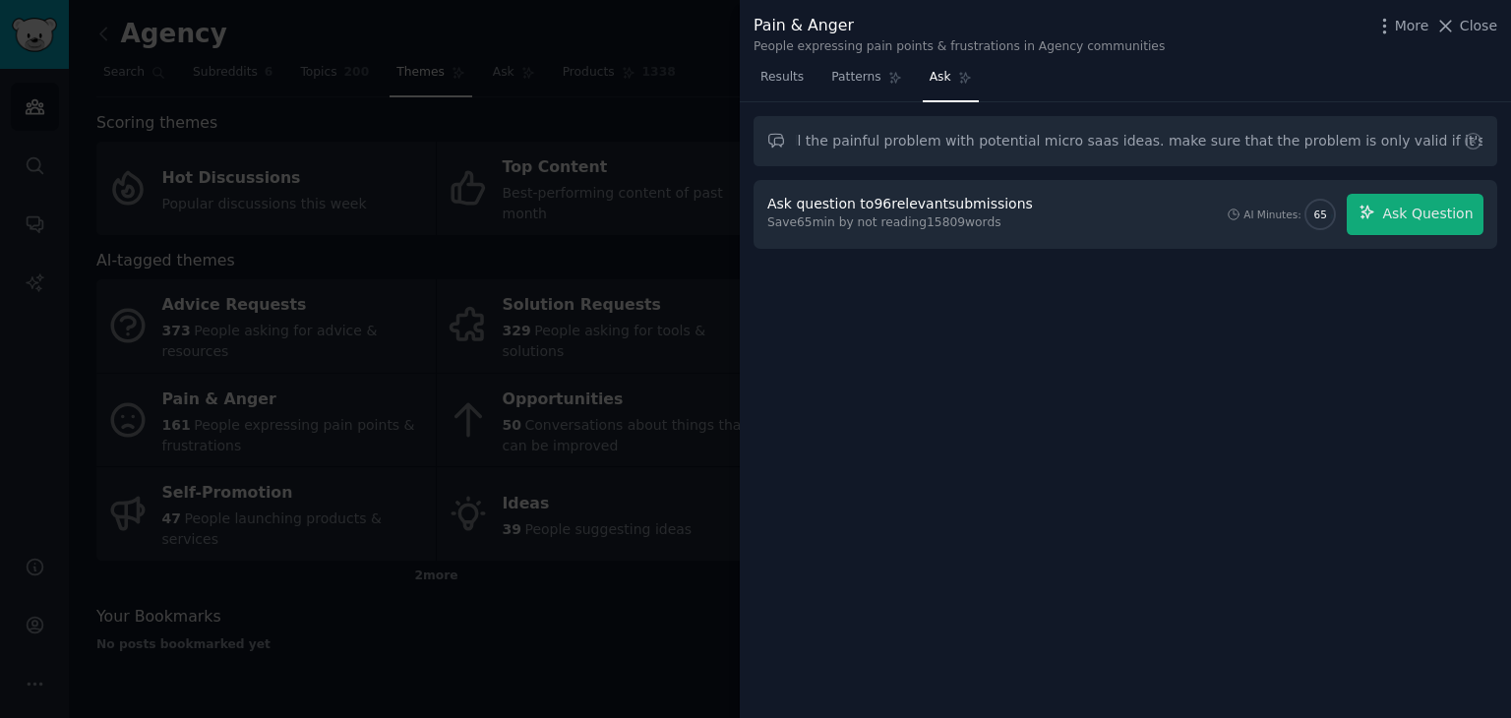
scroll to position [0, 0]
click at [1393, 223] on button "Ask Question" at bounding box center [1415, 214] width 137 height 41
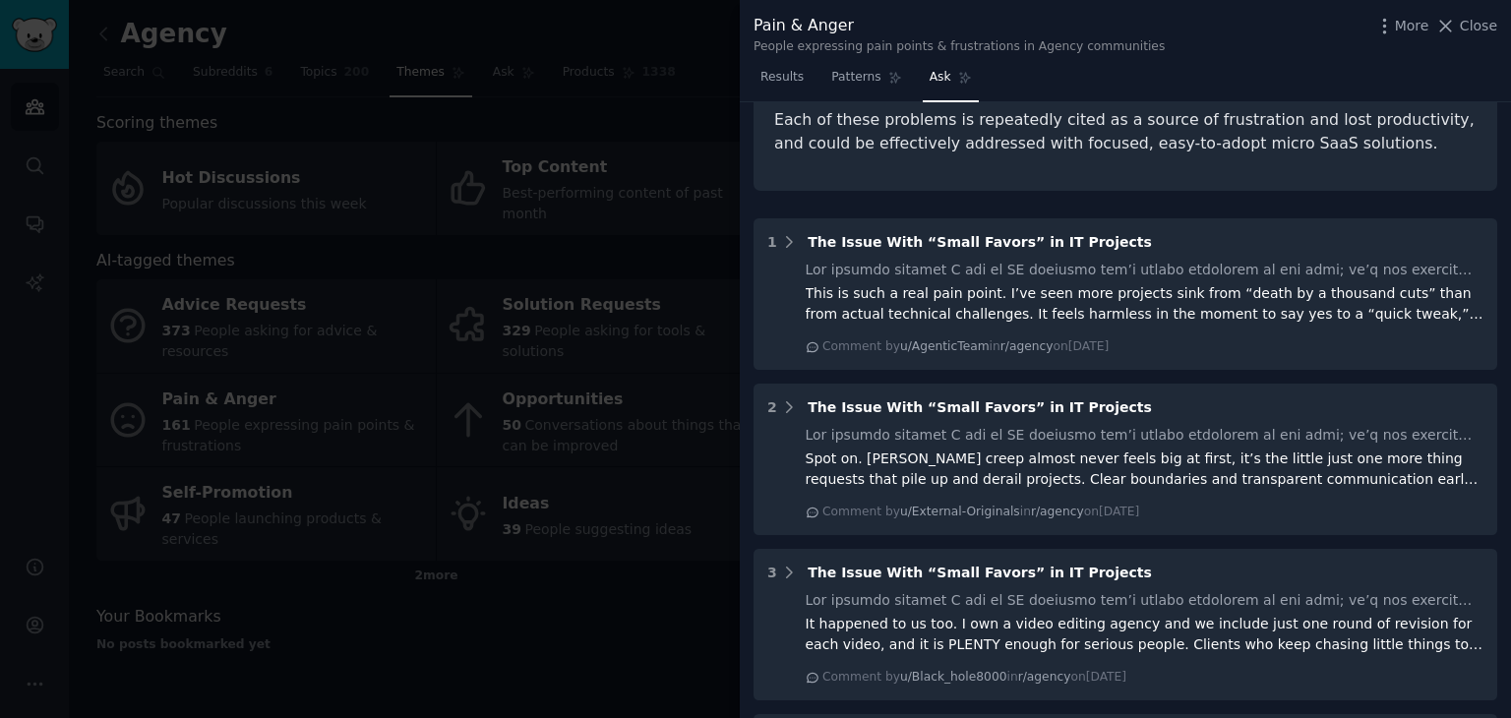
scroll to position [878, 0]
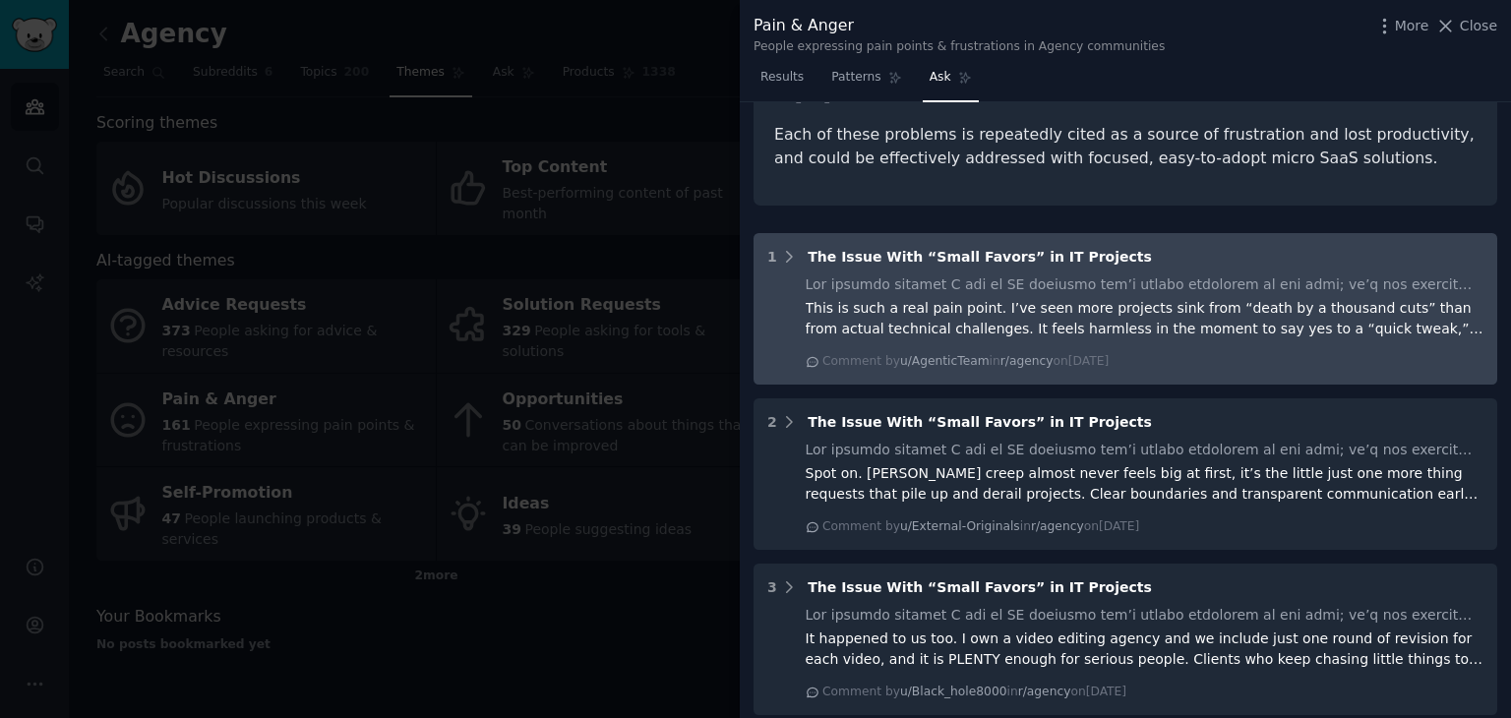
click at [1098, 298] on div "This is such a real pain point. I’ve seen more projects sink from “death by a t…" at bounding box center [1145, 318] width 679 height 41
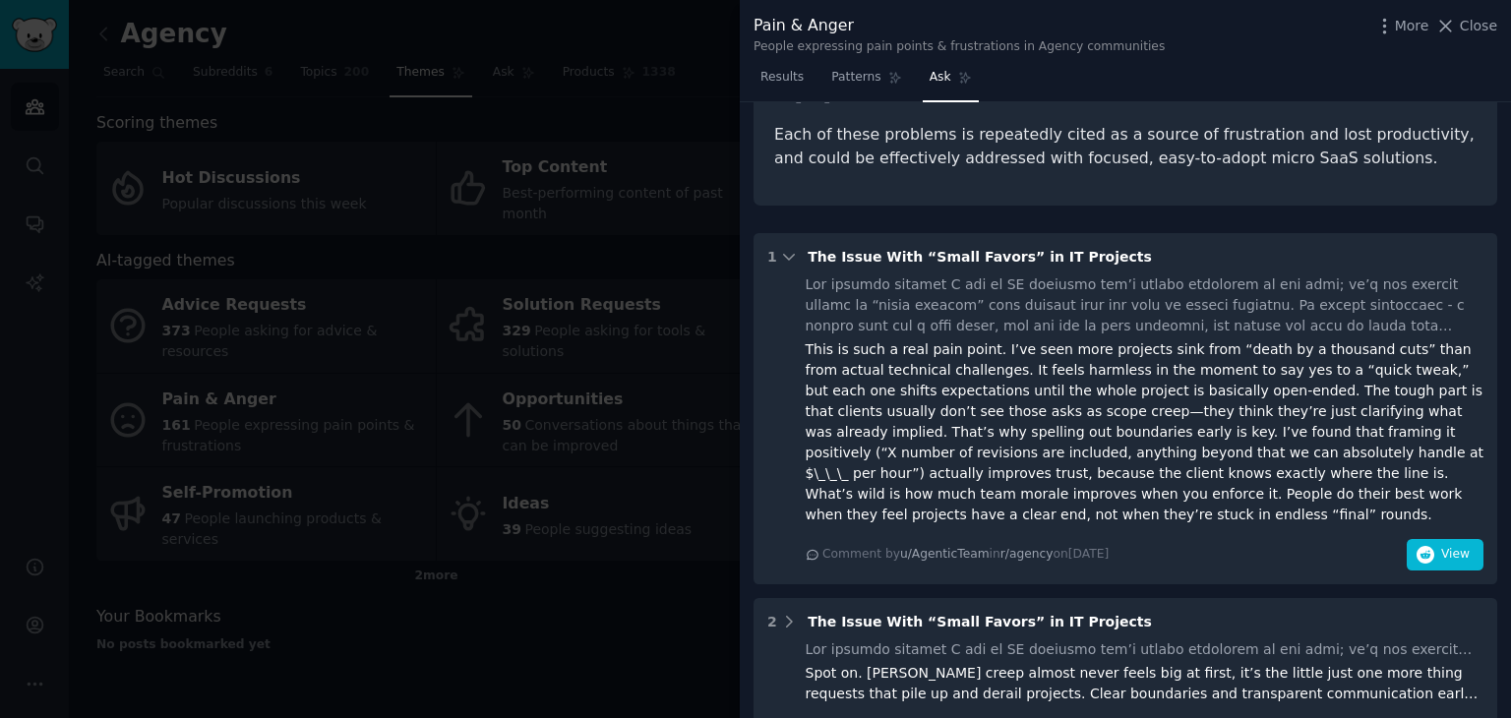
click at [1094, 275] on div at bounding box center [1145, 306] width 679 height 62
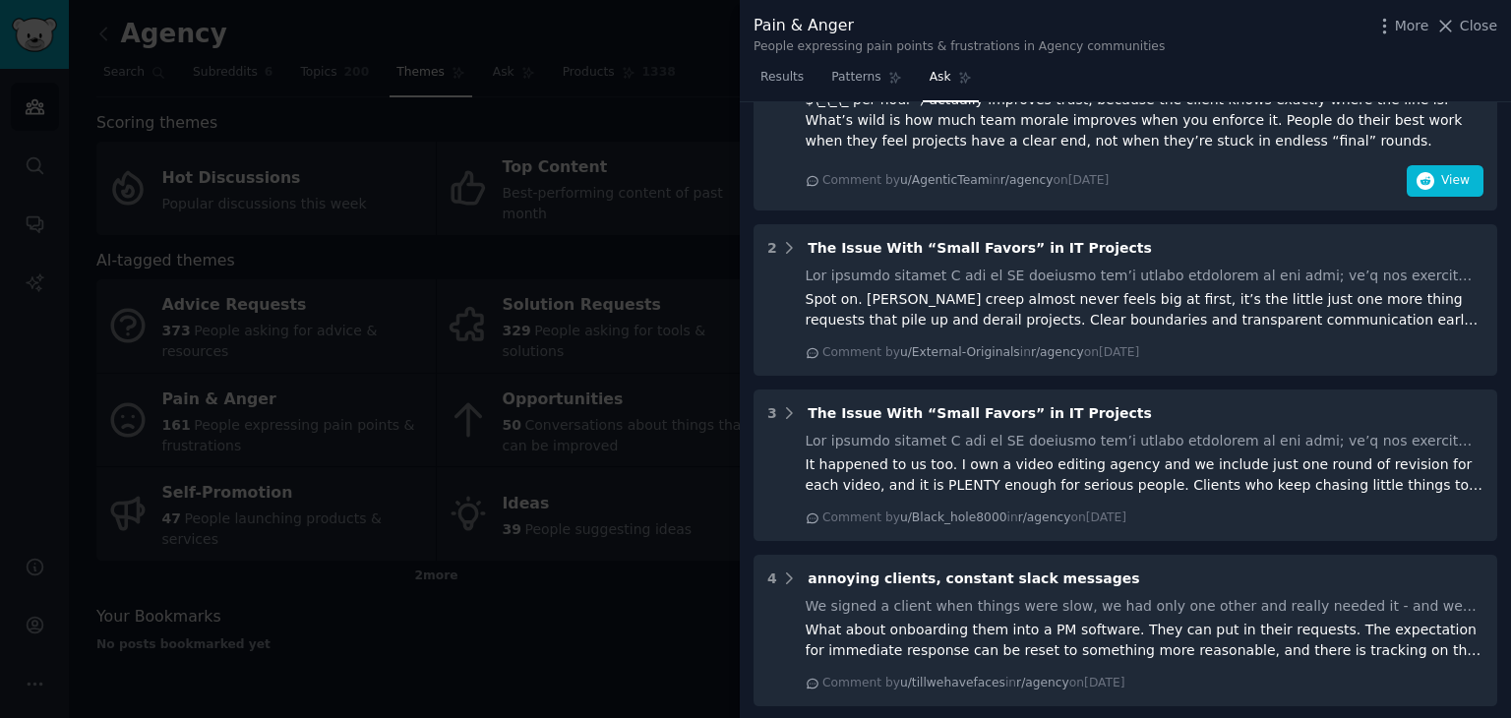
scroll to position [1253, 0]
click at [1094, 287] on div "Spot on. Scope creep almost never feels big at first, it’s the little just one …" at bounding box center [1145, 307] width 679 height 41
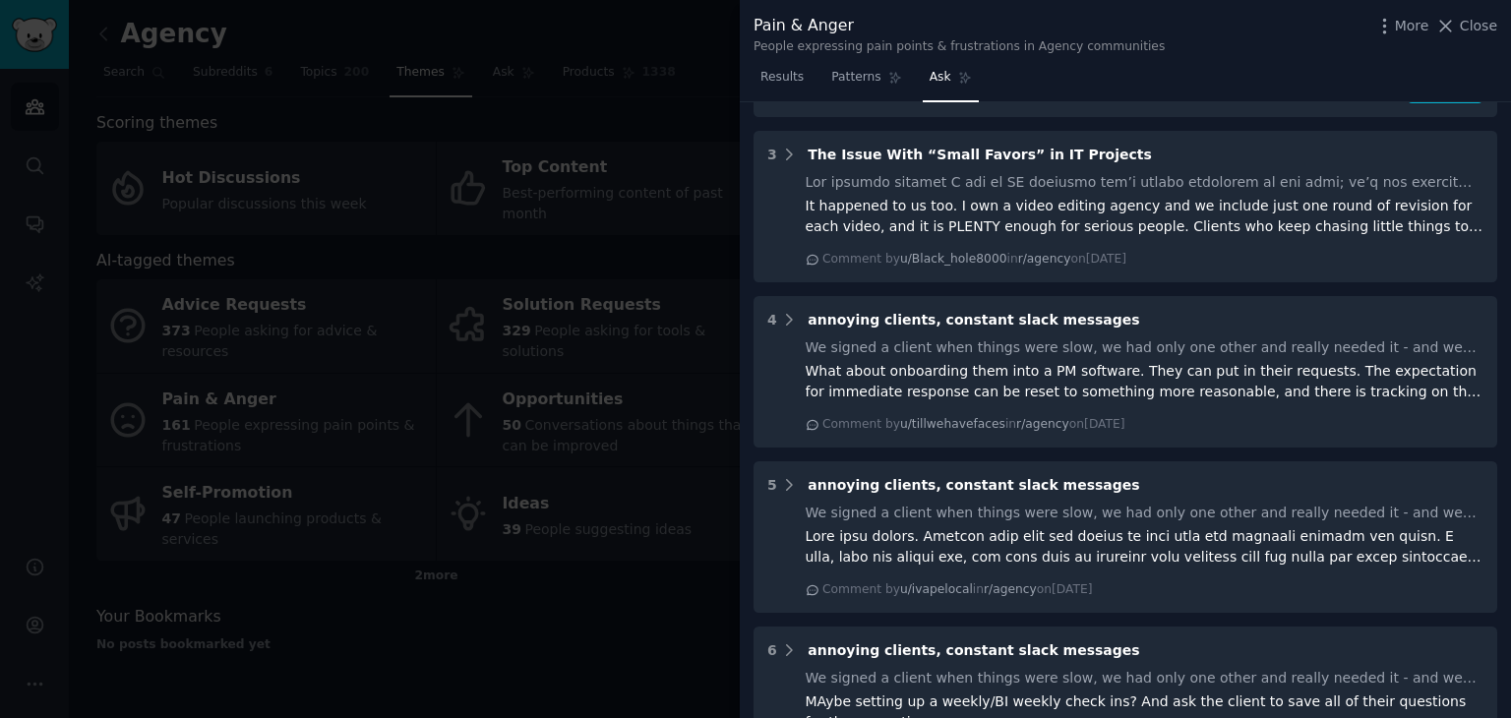
scroll to position [1588, 0]
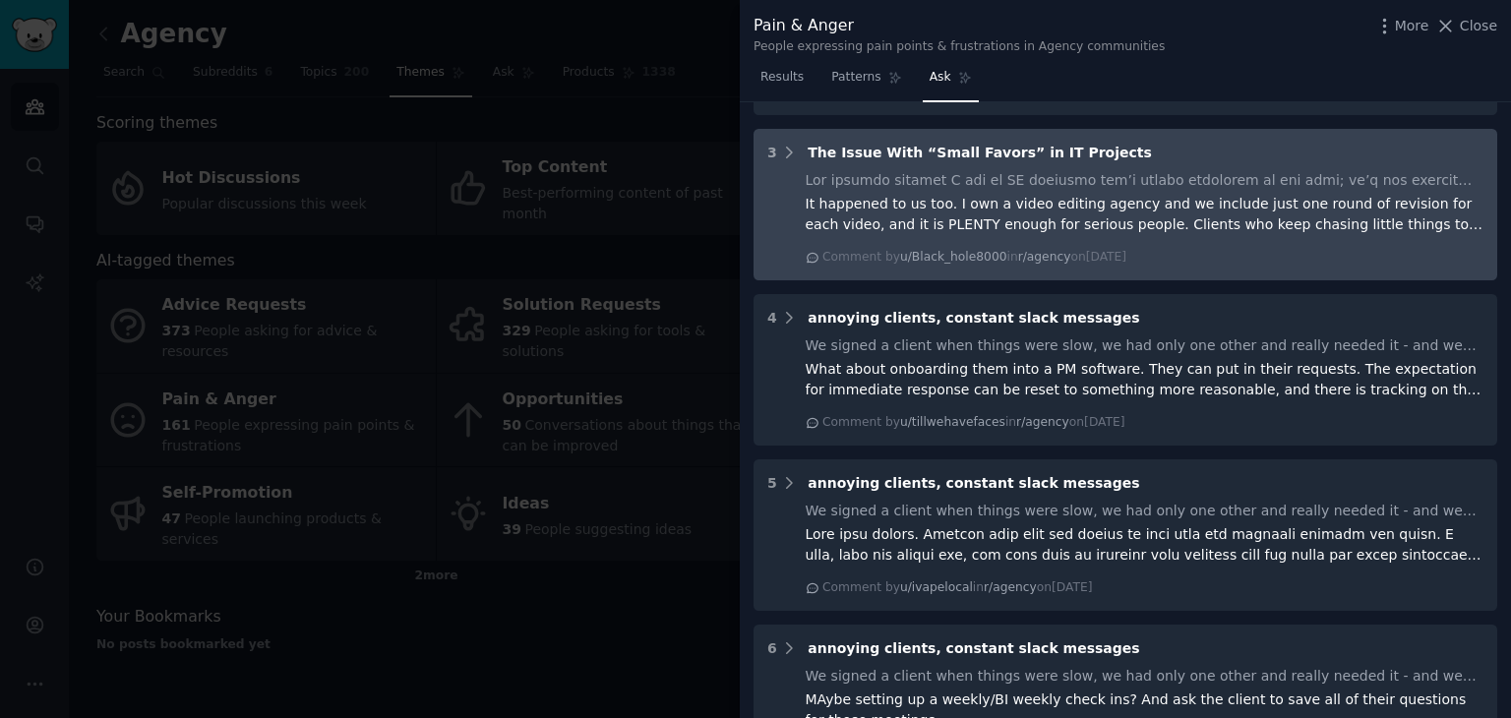
click at [1151, 194] on div "It happened to us too. I own a video editing agency and we include just one rou…" at bounding box center [1145, 214] width 679 height 41
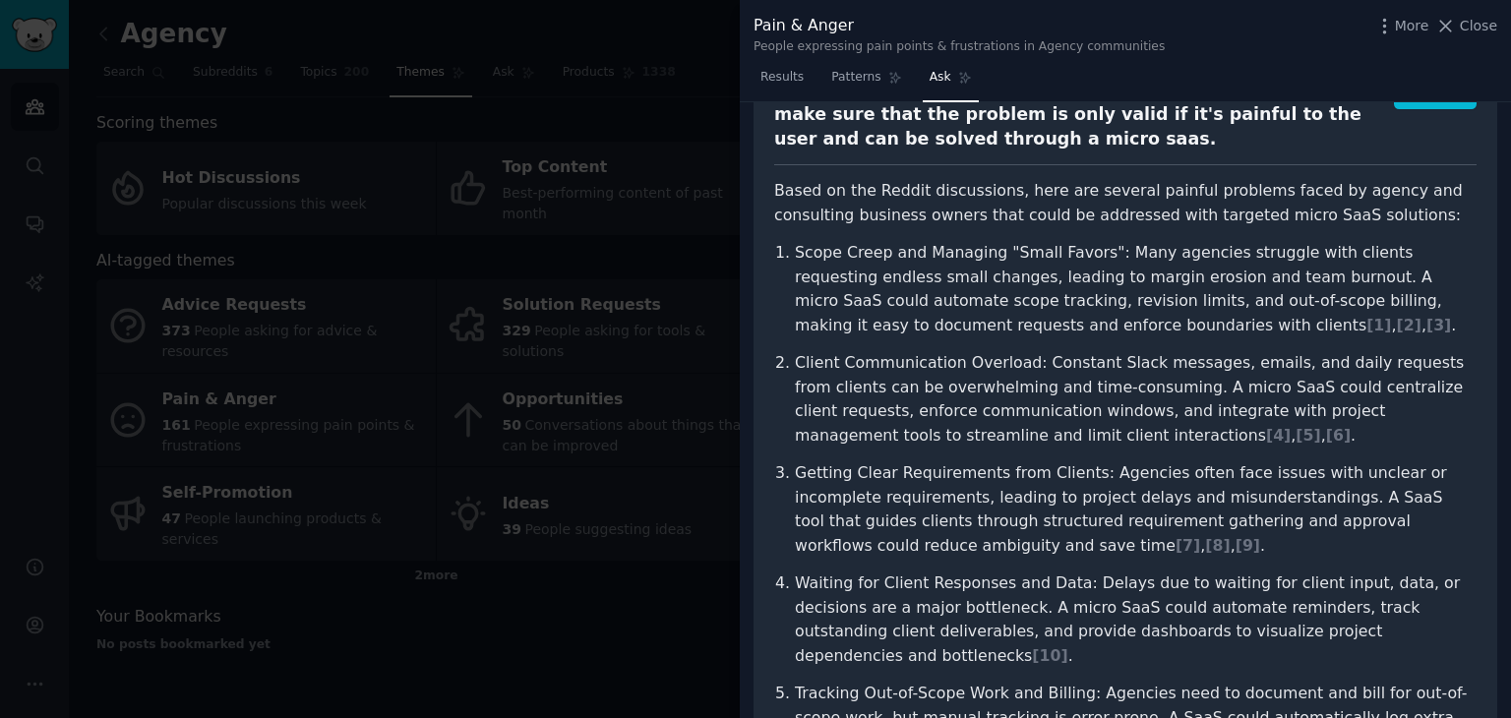
scroll to position [156, 0]
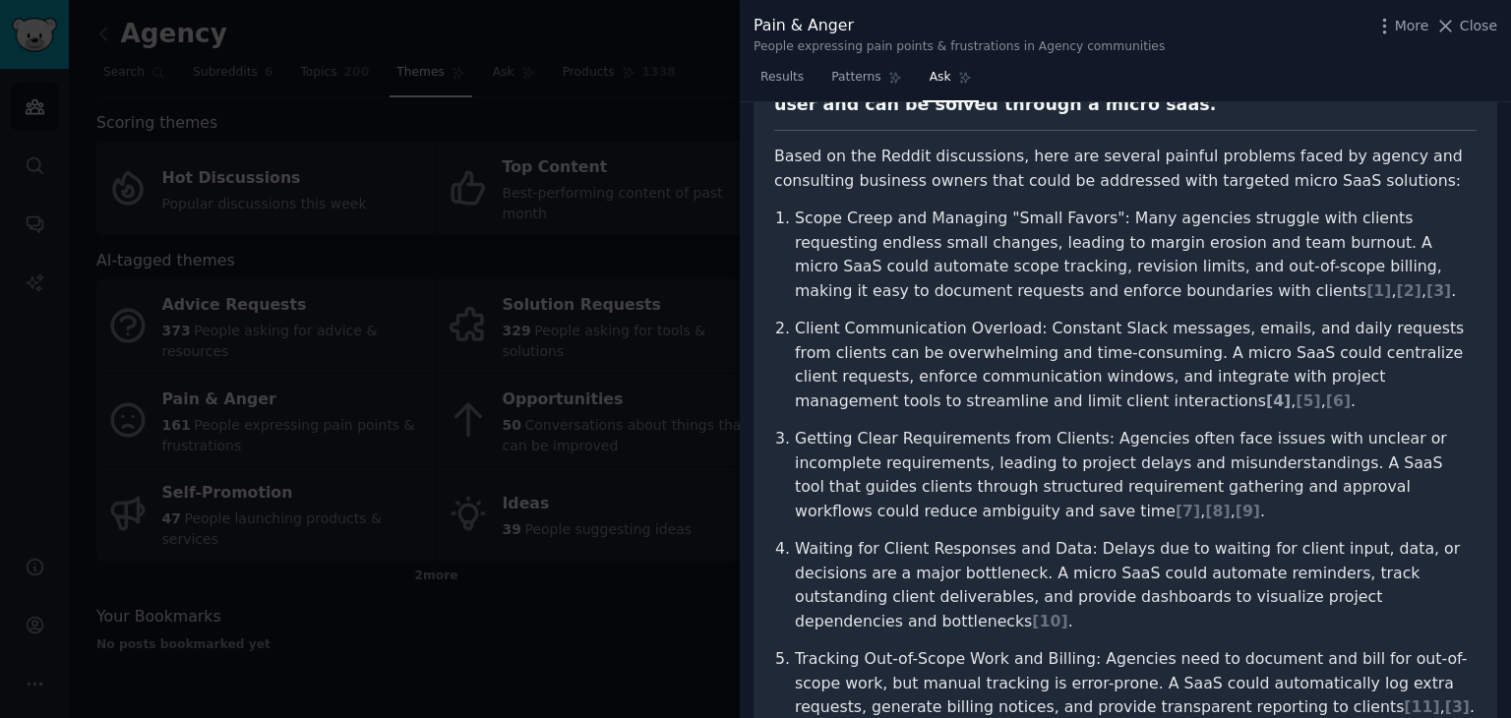
click at [1266, 398] on span "[ 4 ]" at bounding box center [1278, 401] width 25 height 19
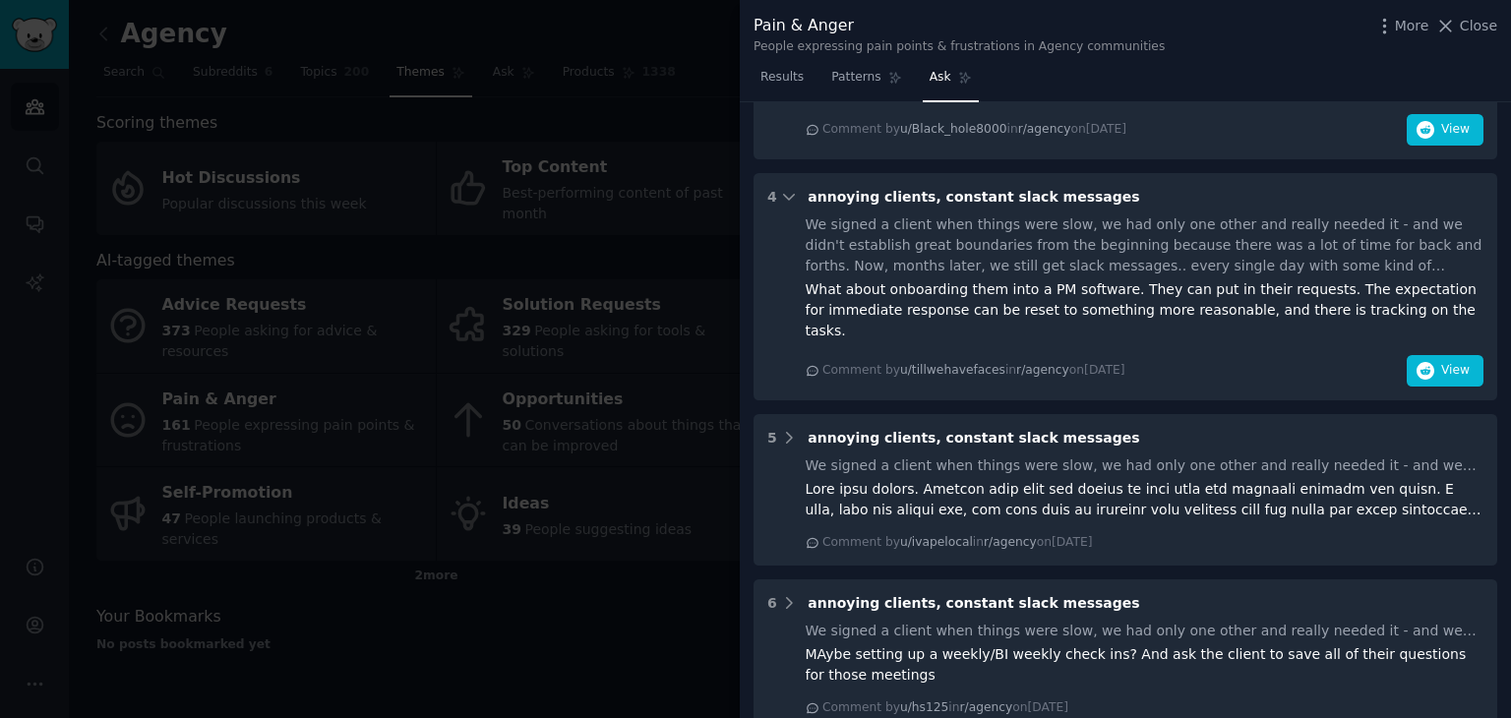
scroll to position [1786, 0]
click at [970, 214] on div "We signed a client when things were slow, we had only one other and really need…" at bounding box center [1145, 245] width 679 height 62
click at [948, 278] on div "What about onboarding them into a PM software. They can put in their requests. …" at bounding box center [1145, 309] width 679 height 62
click at [790, 187] on icon at bounding box center [789, 196] width 18 height 18
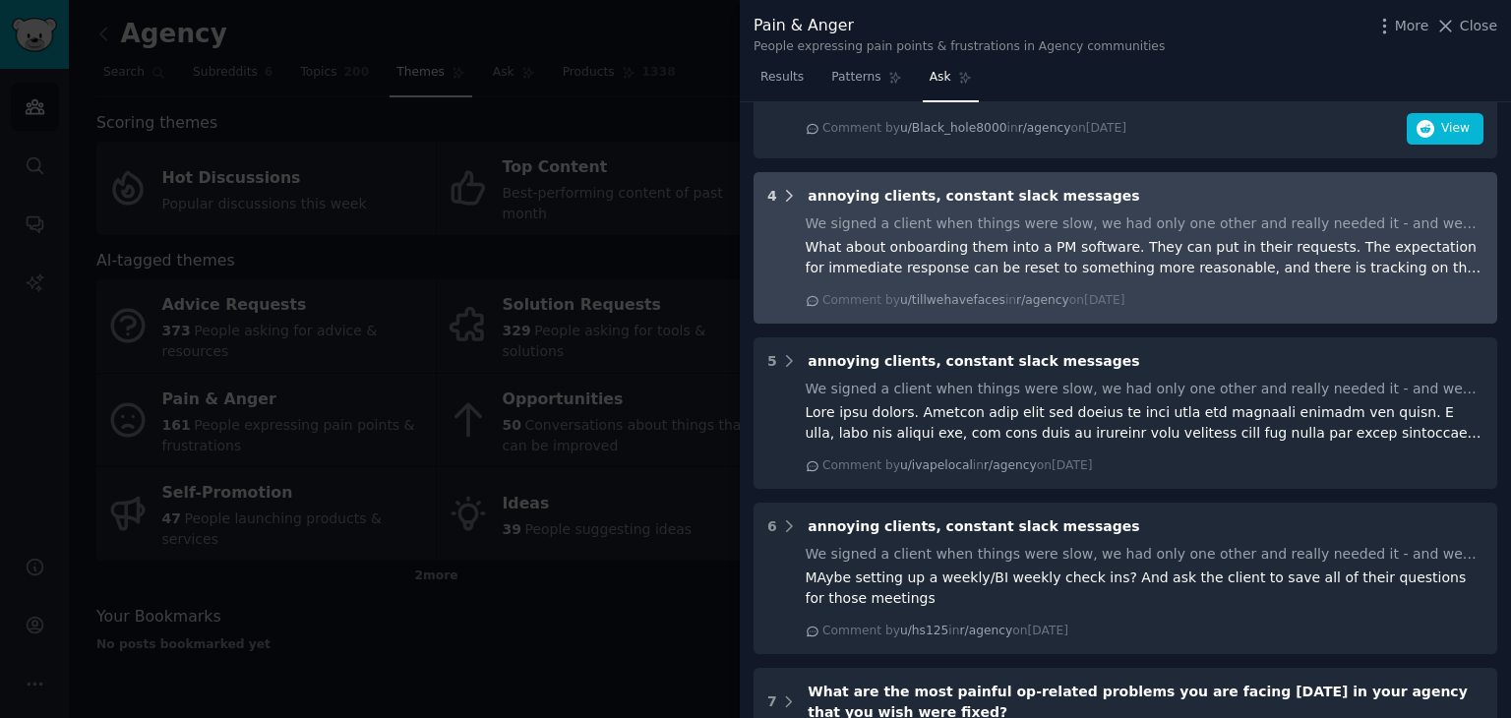
click at [790, 187] on icon at bounding box center [789, 196] width 18 height 18
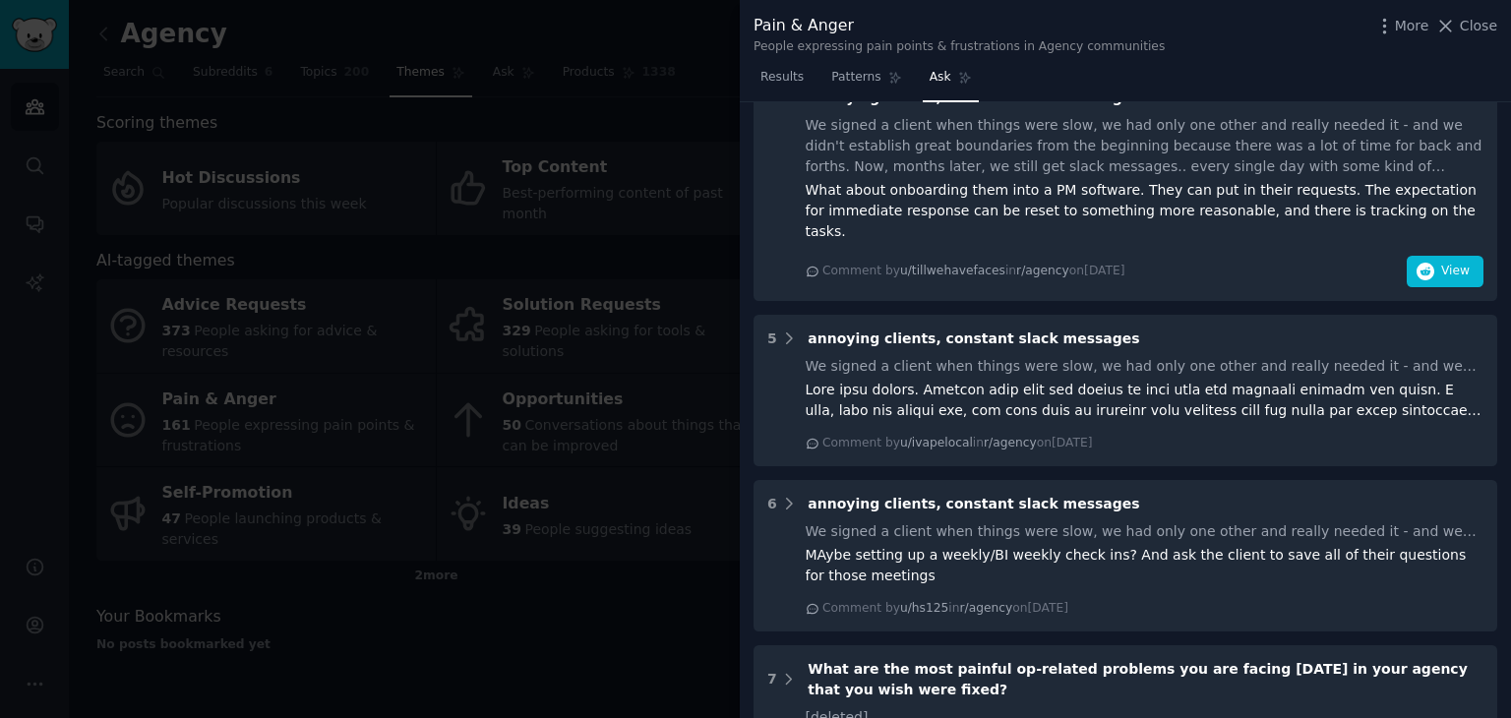
scroll to position [1983, 0]
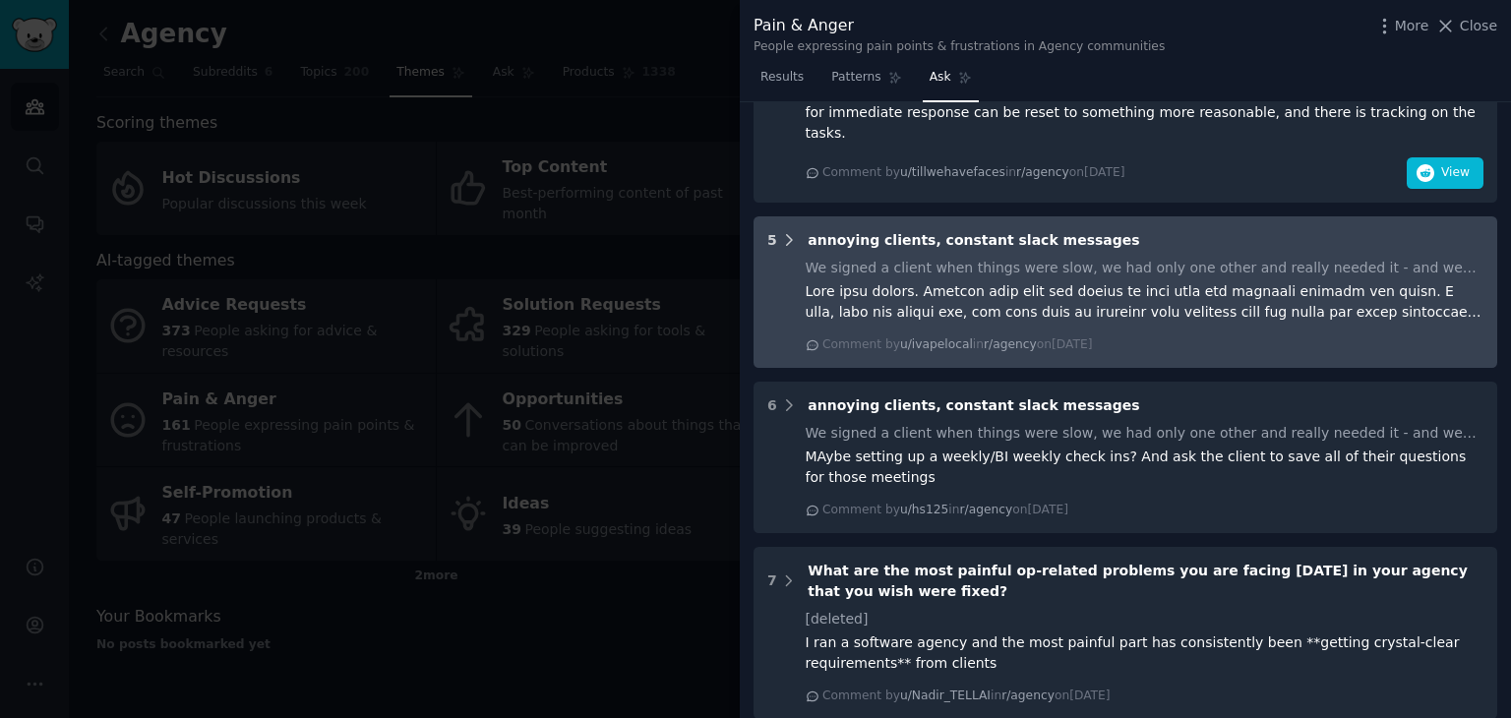
click at [771, 230] on div "5" at bounding box center [772, 240] width 10 height 21
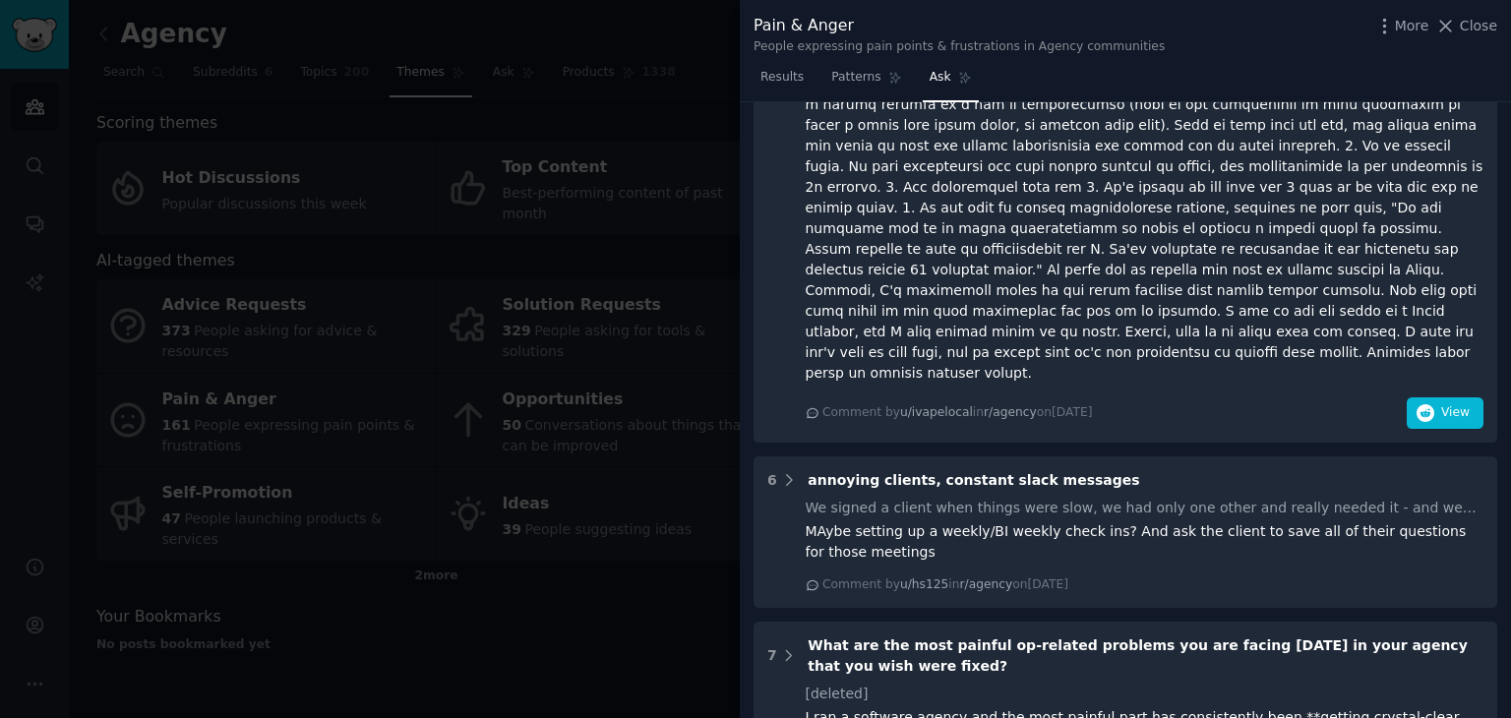
scroll to position [2474, 0]
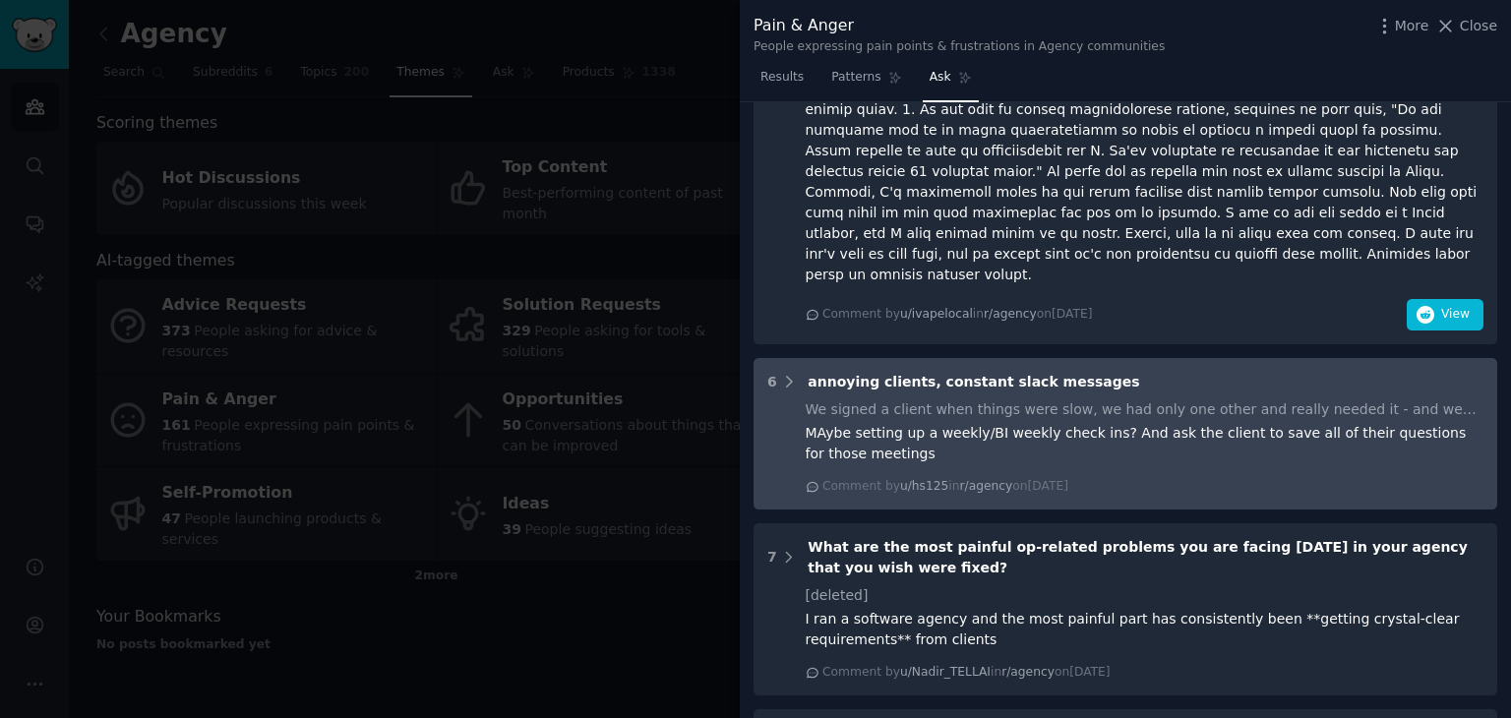
click at [826, 423] on div "MAybe setting up a weekly/BI weekly check ins? And ask the client to save all o…" at bounding box center [1145, 443] width 679 height 41
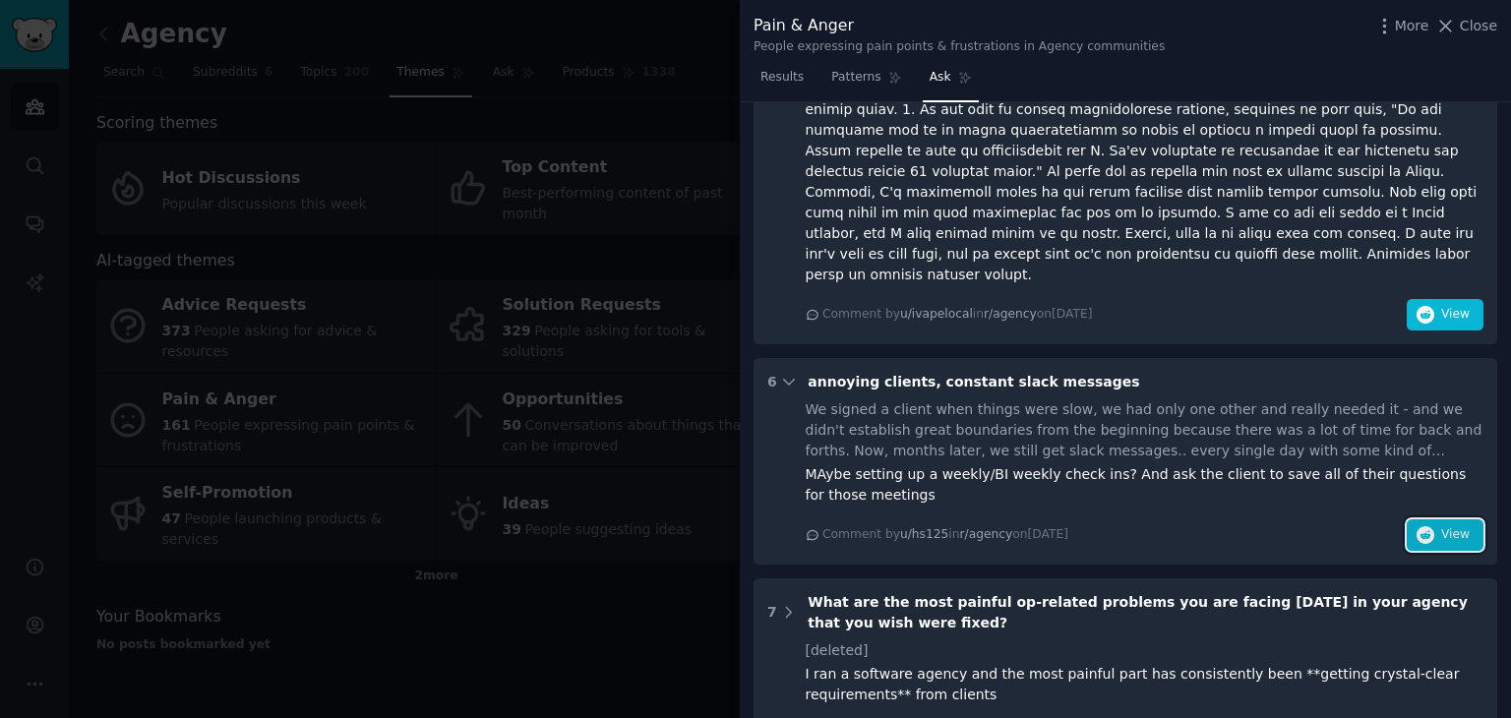
click at [1426, 526] on icon "button" at bounding box center [1426, 535] width 18 height 18
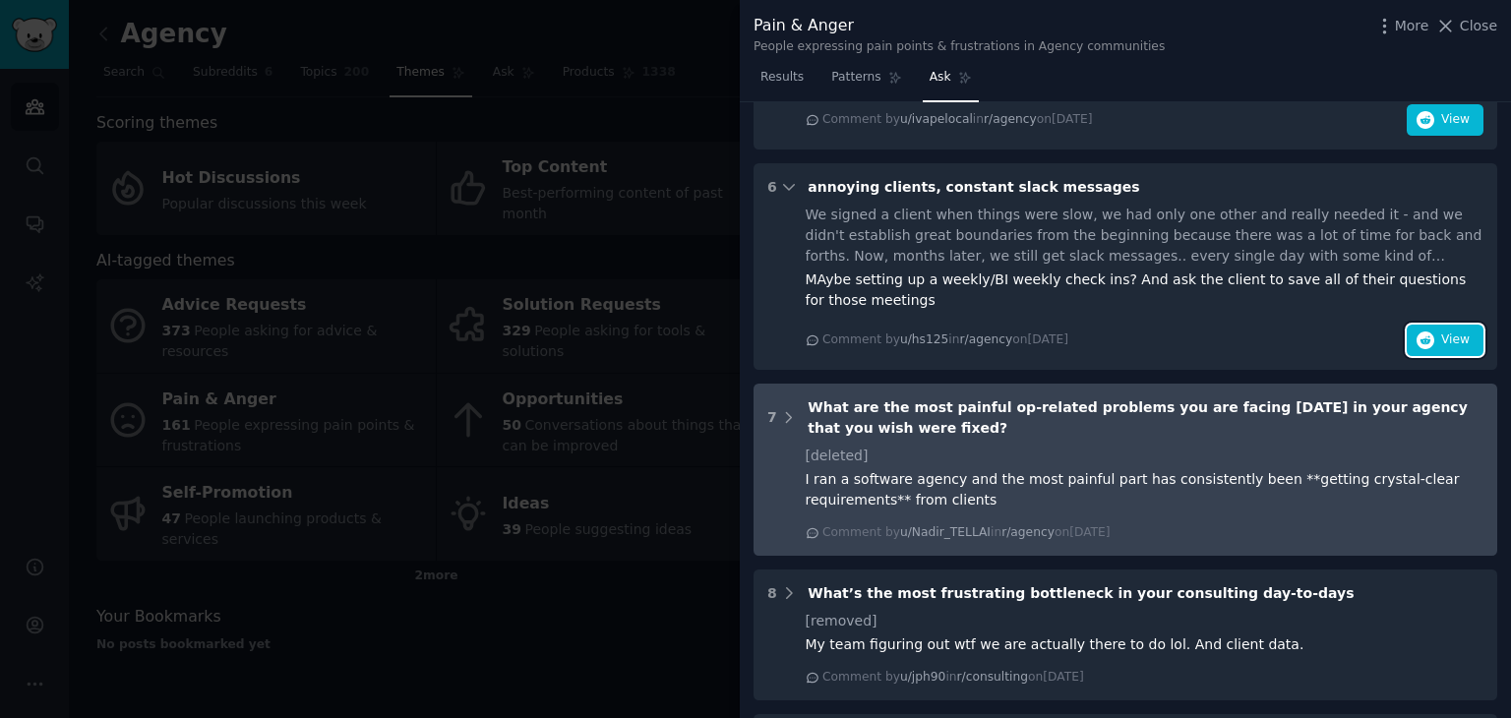
scroll to position [2671, 0]
click at [1045, 467] on div "I ran a software agency and the most painful part has consistently been **getti…" at bounding box center [1145, 487] width 679 height 41
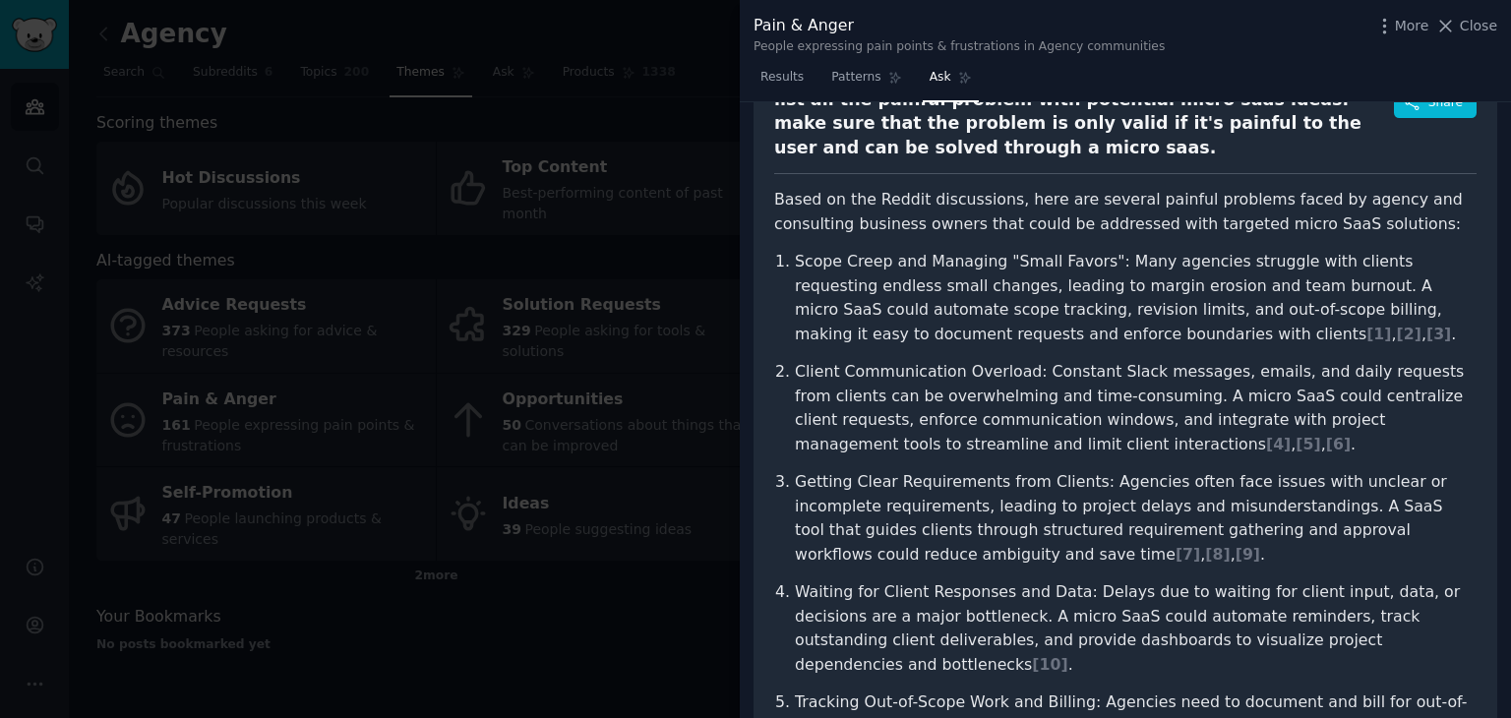
scroll to position [0, 0]
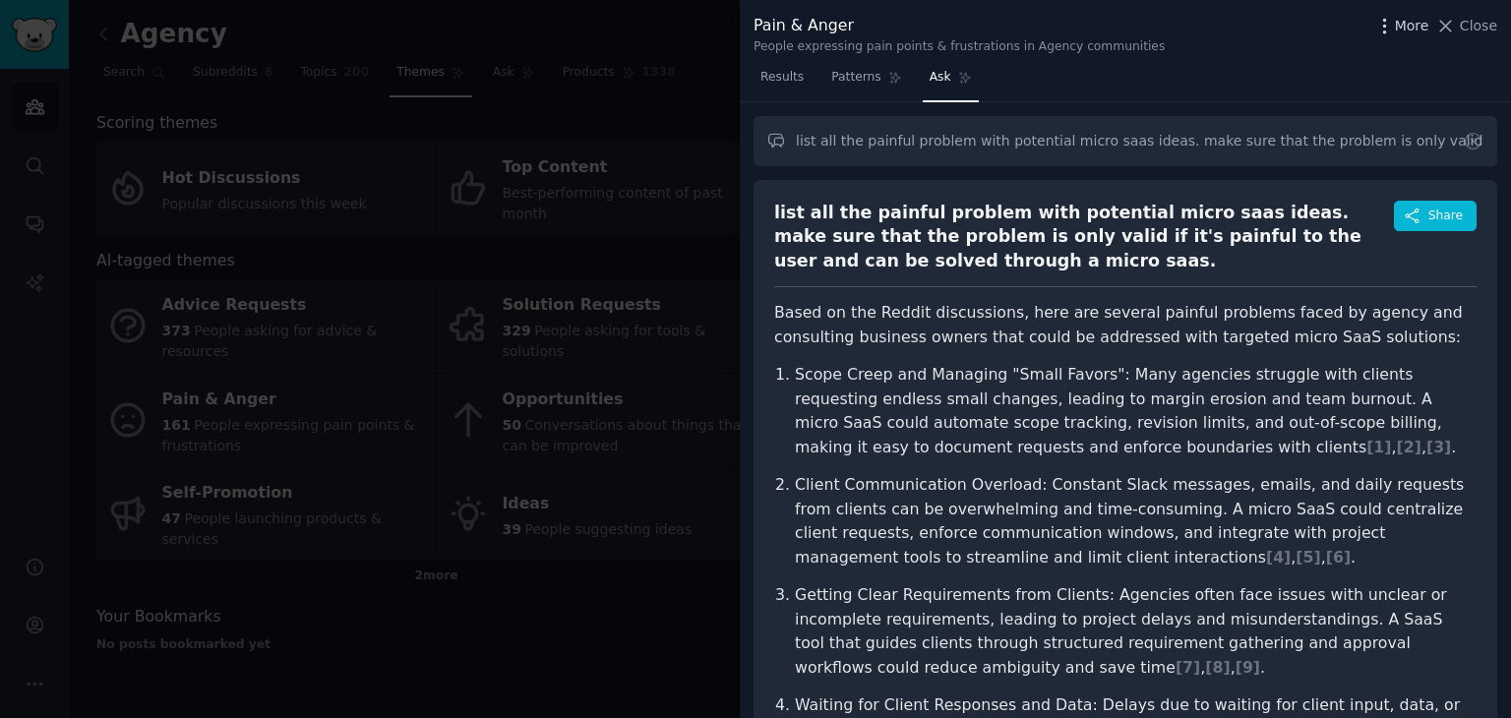
click at [1430, 16] on span "More" at bounding box center [1412, 26] width 34 height 21
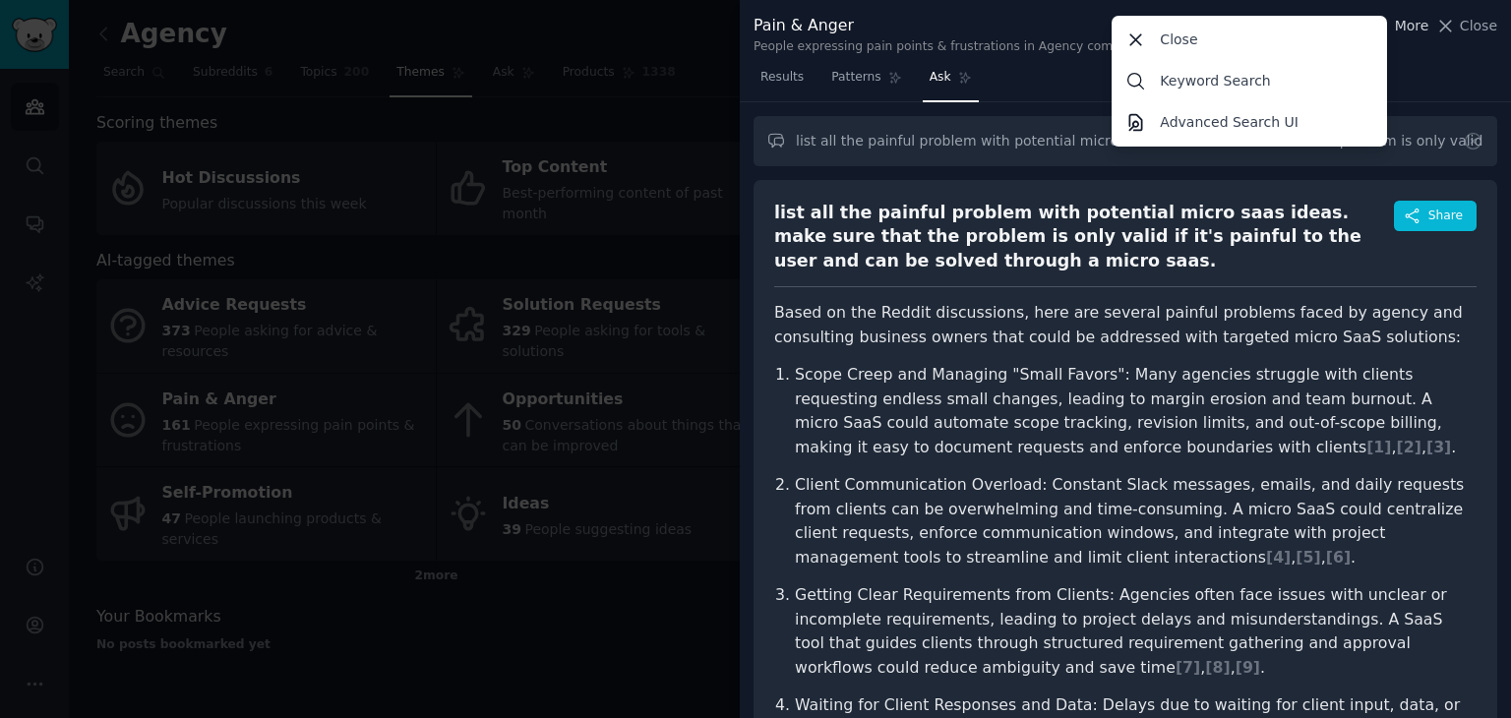
click at [1418, 19] on span "More" at bounding box center [1412, 26] width 34 height 21
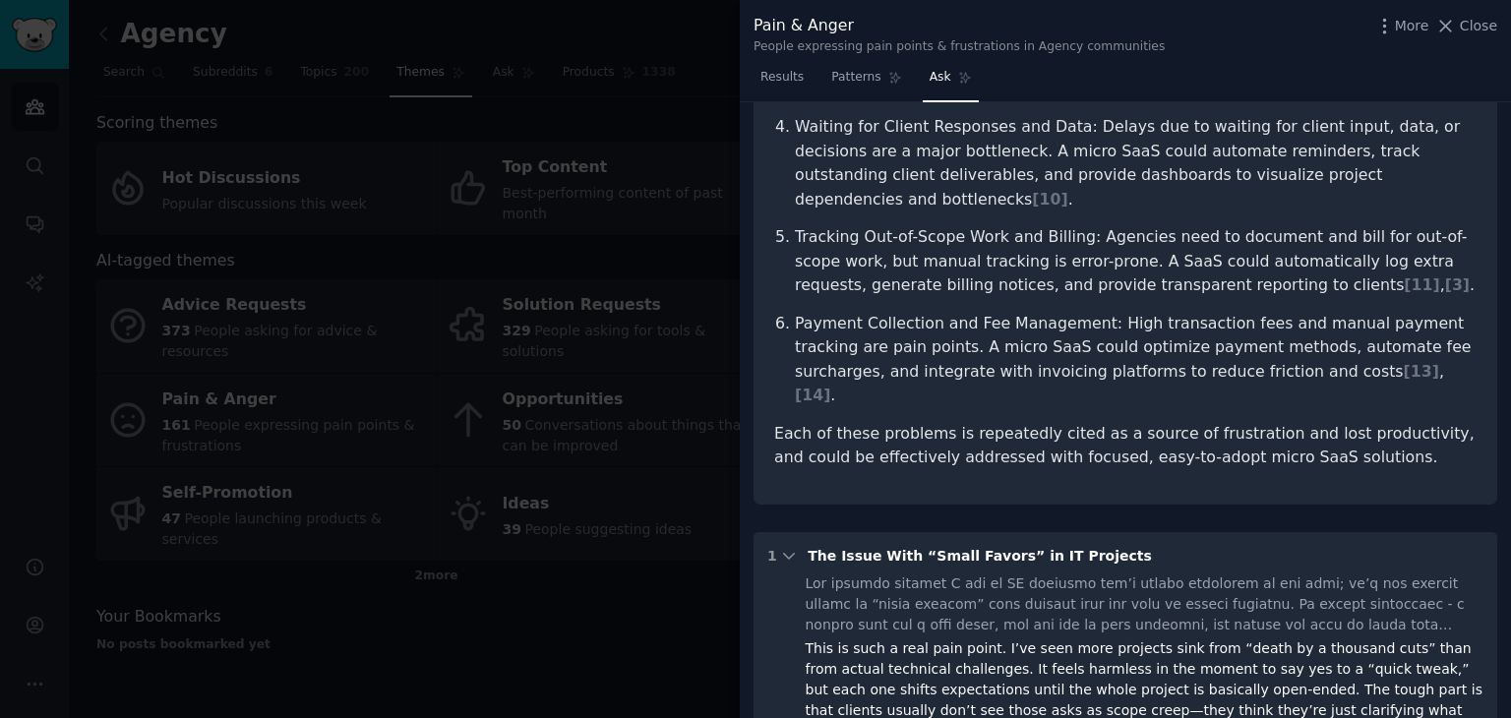
scroll to position [590, 0]
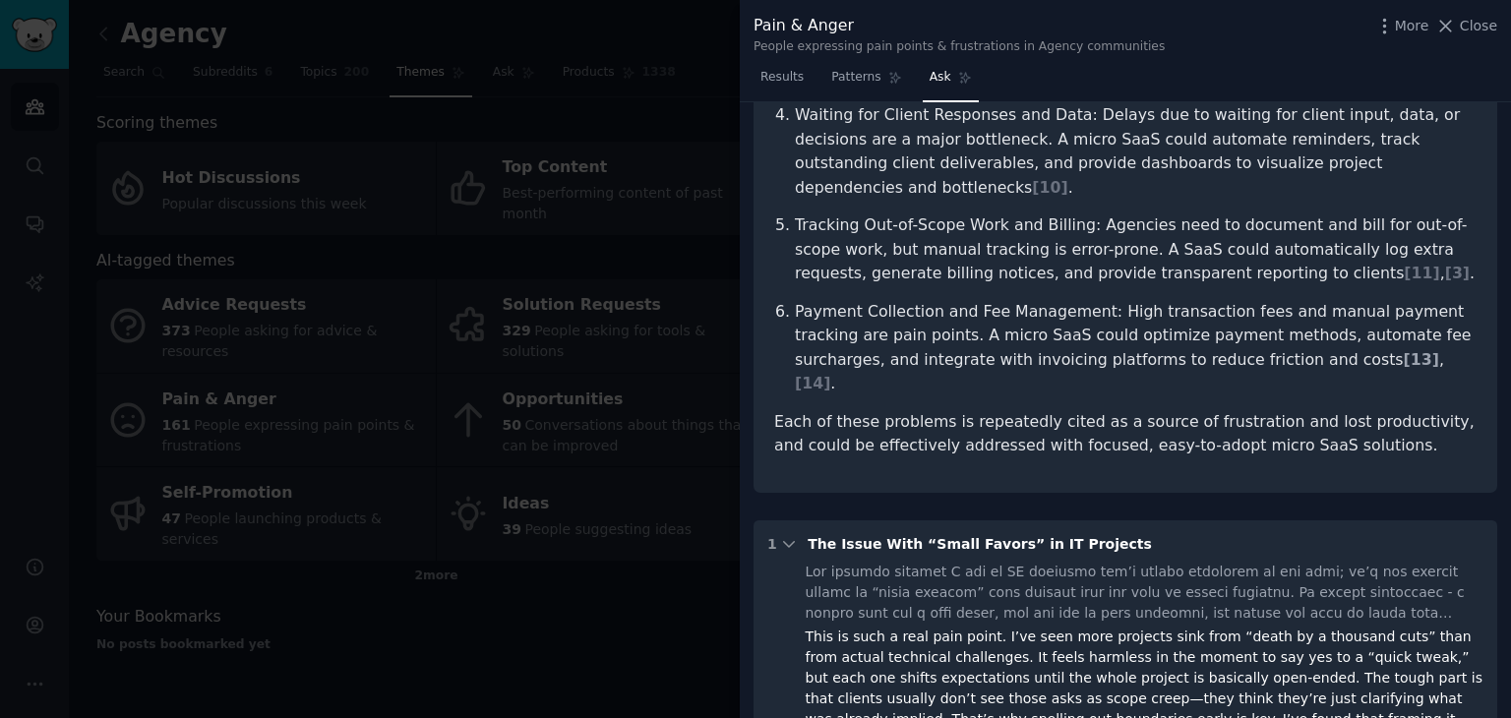
click at [1404, 350] on span "[ 13 ]" at bounding box center [1421, 359] width 35 height 19
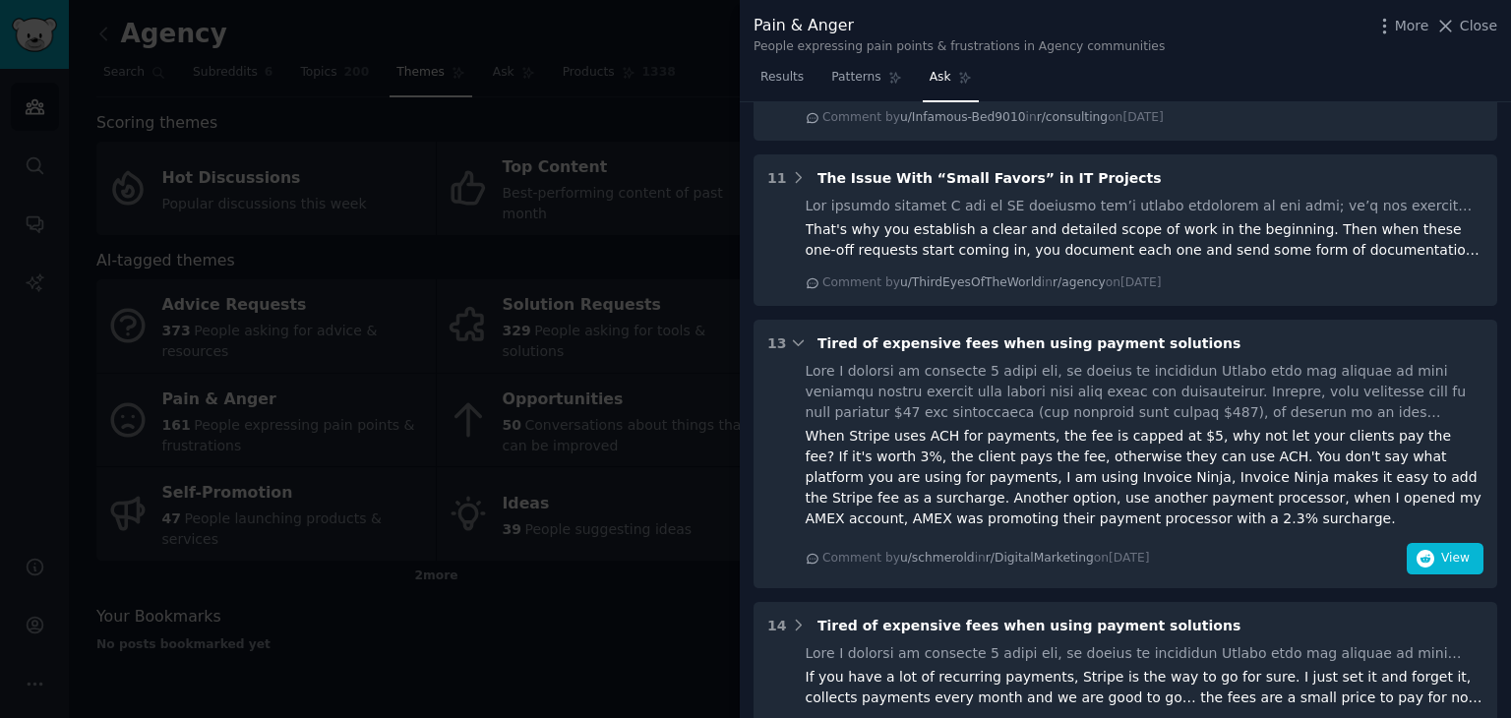
scroll to position [3540, 0]
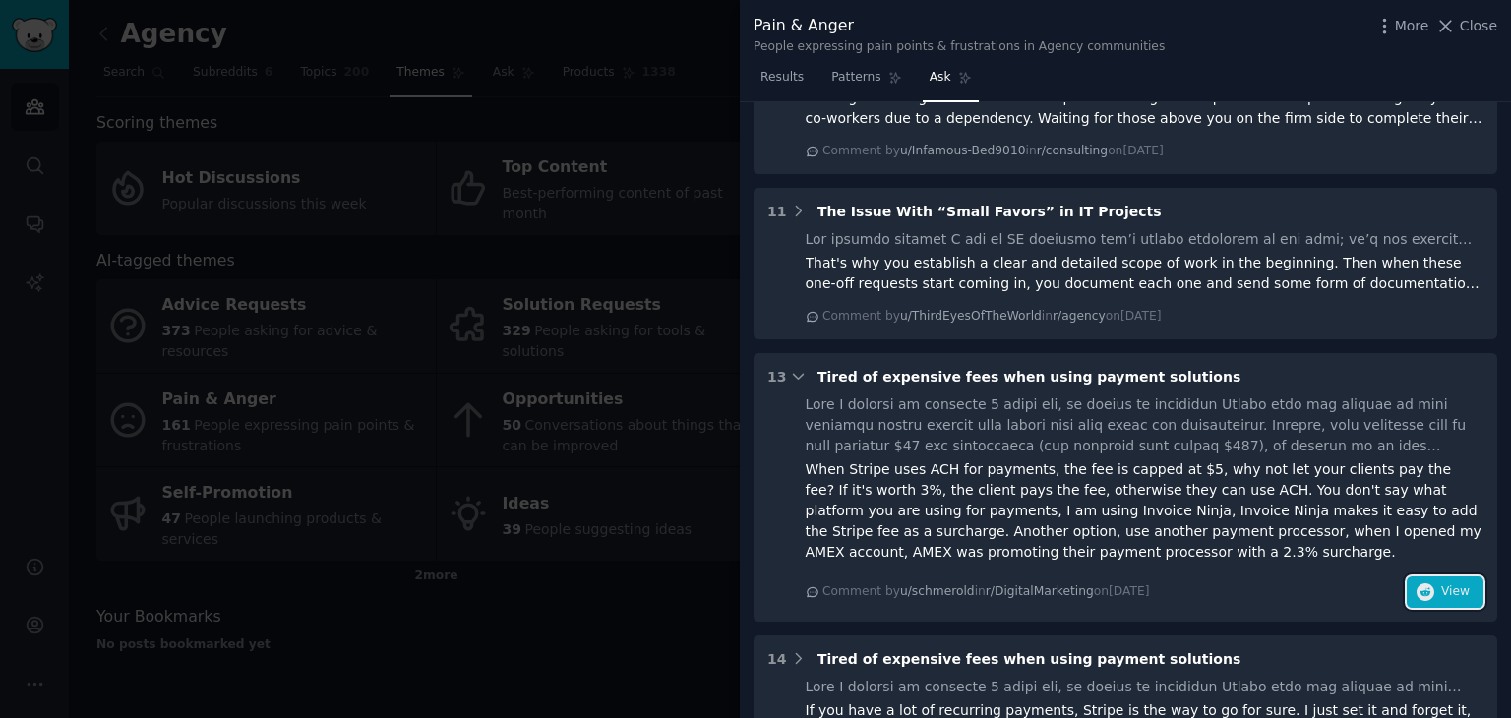
click at [1454, 583] on span "View" at bounding box center [1455, 592] width 29 height 18
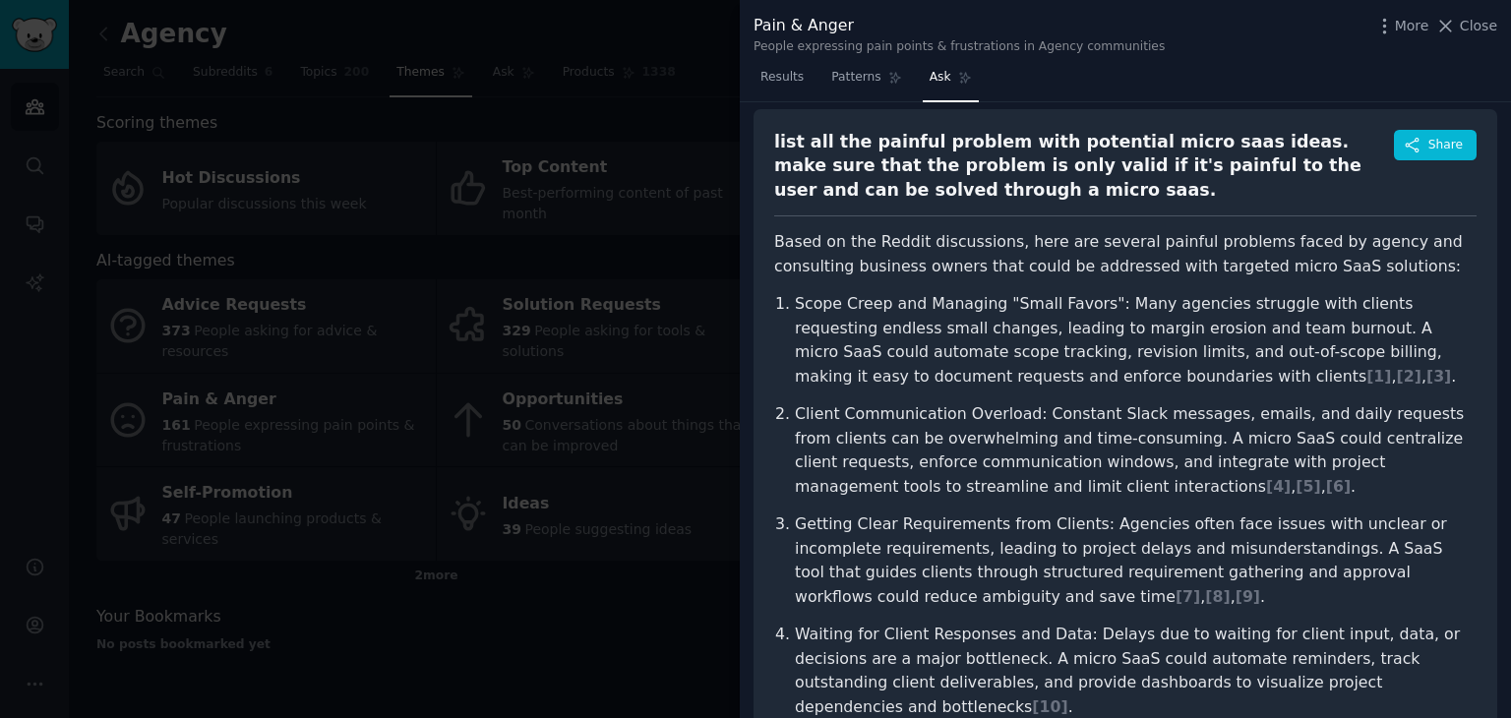
scroll to position [0, 0]
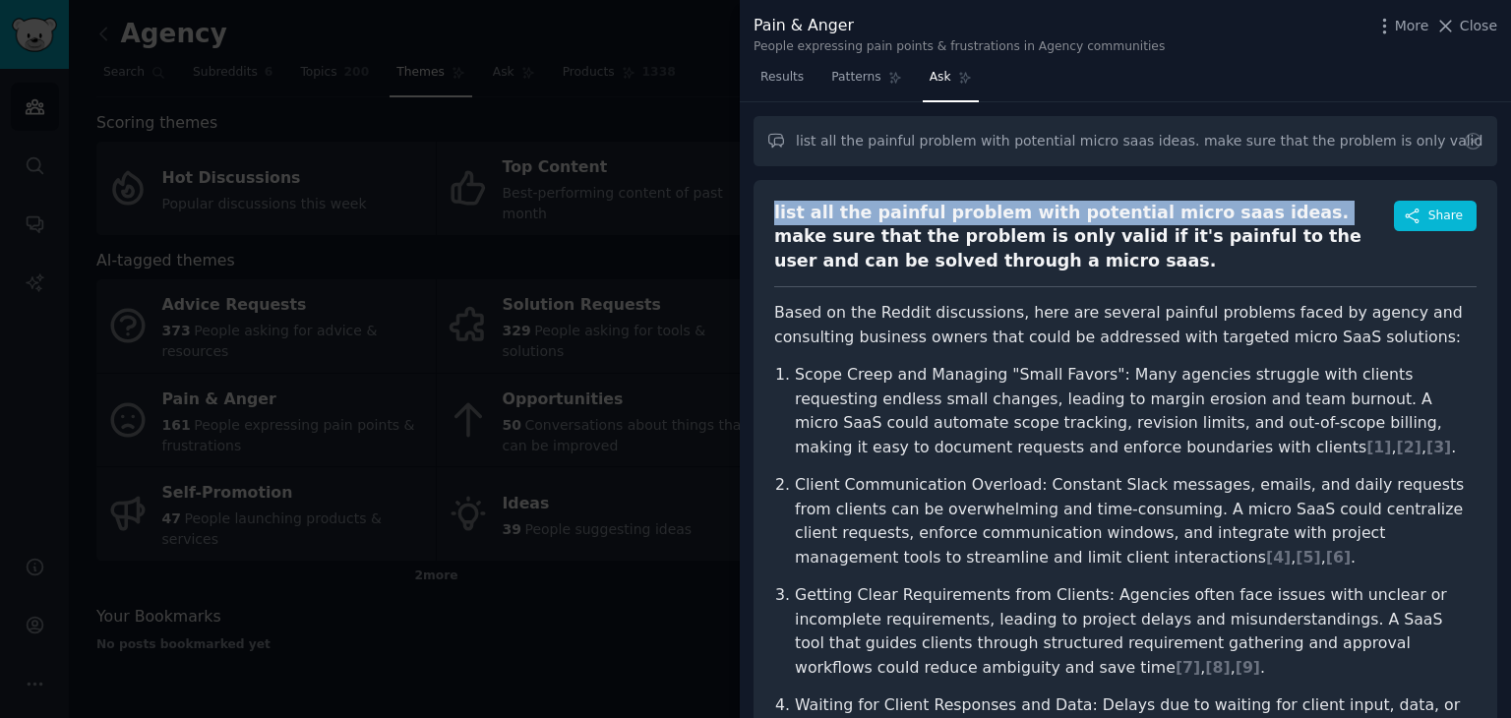
drag, startPoint x: 773, startPoint y: 209, endPoint x: 1232, endPoint y: 204, distance: 458.5
click at [1232, 204] on div "list all the painful problem with potential micro saas ideas. make sure that th…" at bounding box center [1084, 237] width 620 height 73
copy div "list all the painful problem with potential micro saas ideas."
click at [1484, 22] on span "Close" at bounding box center [1478, 26] width 37 height 21
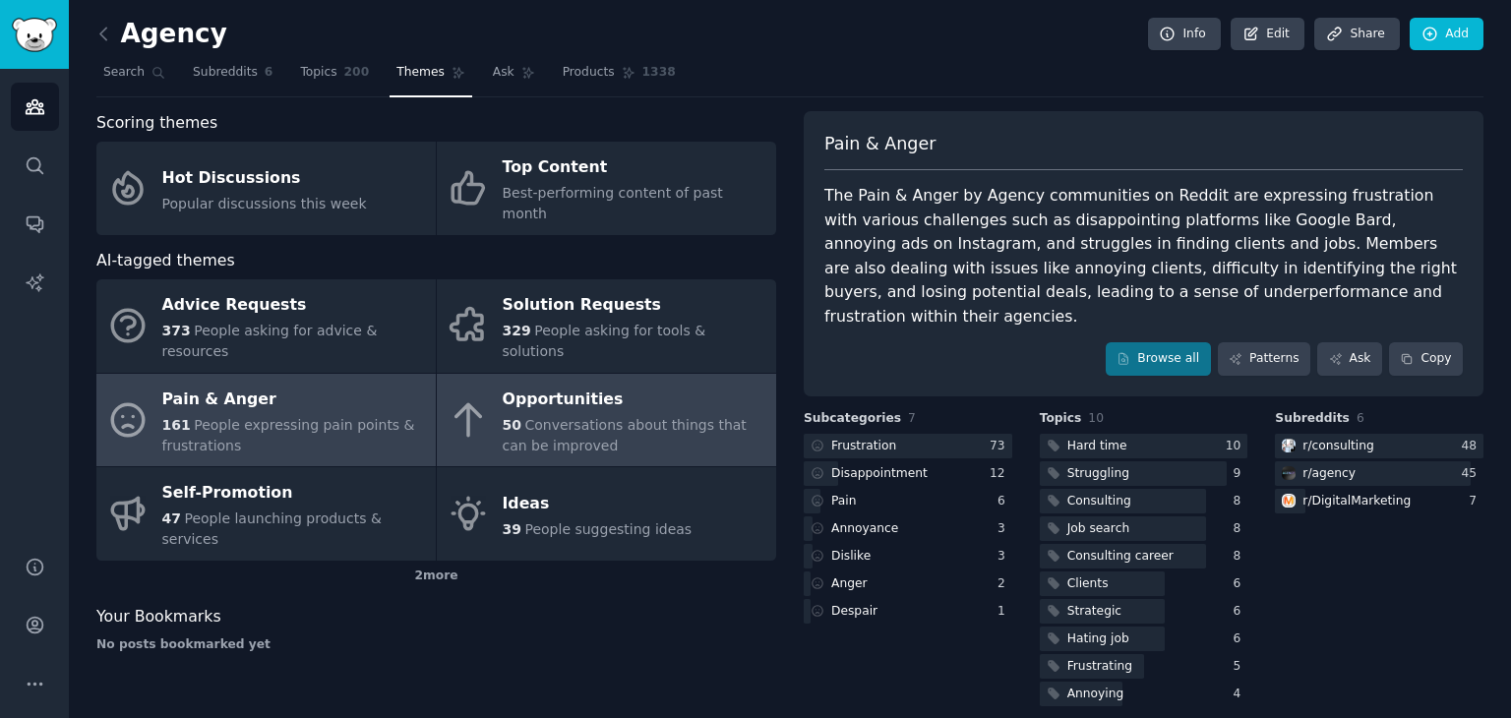
click at [661, 417] on span "Conversations about things that can be improved" at bounding box center [625, 435] width 244 height 36
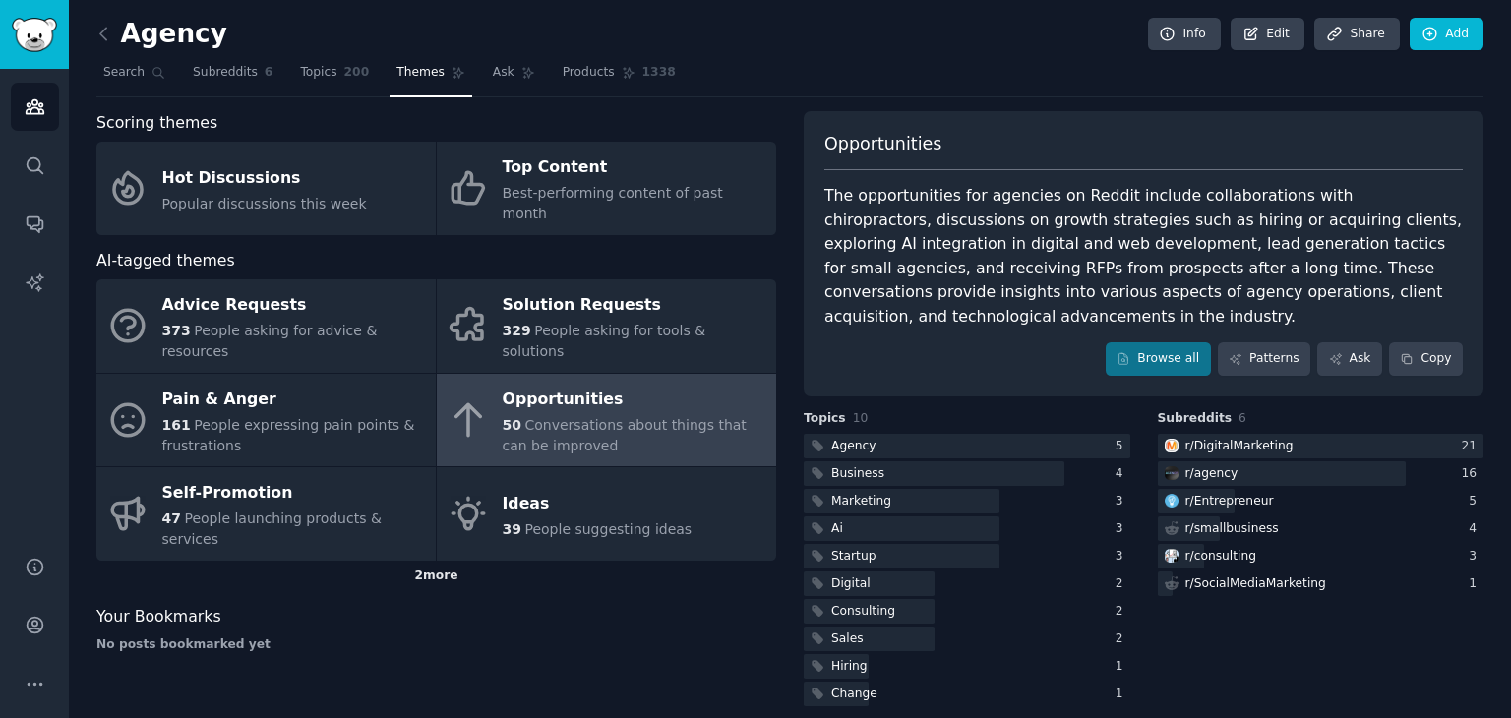
click at [429, 561] on div "2 more" at bounding box center [436, 576] width 680 height 31
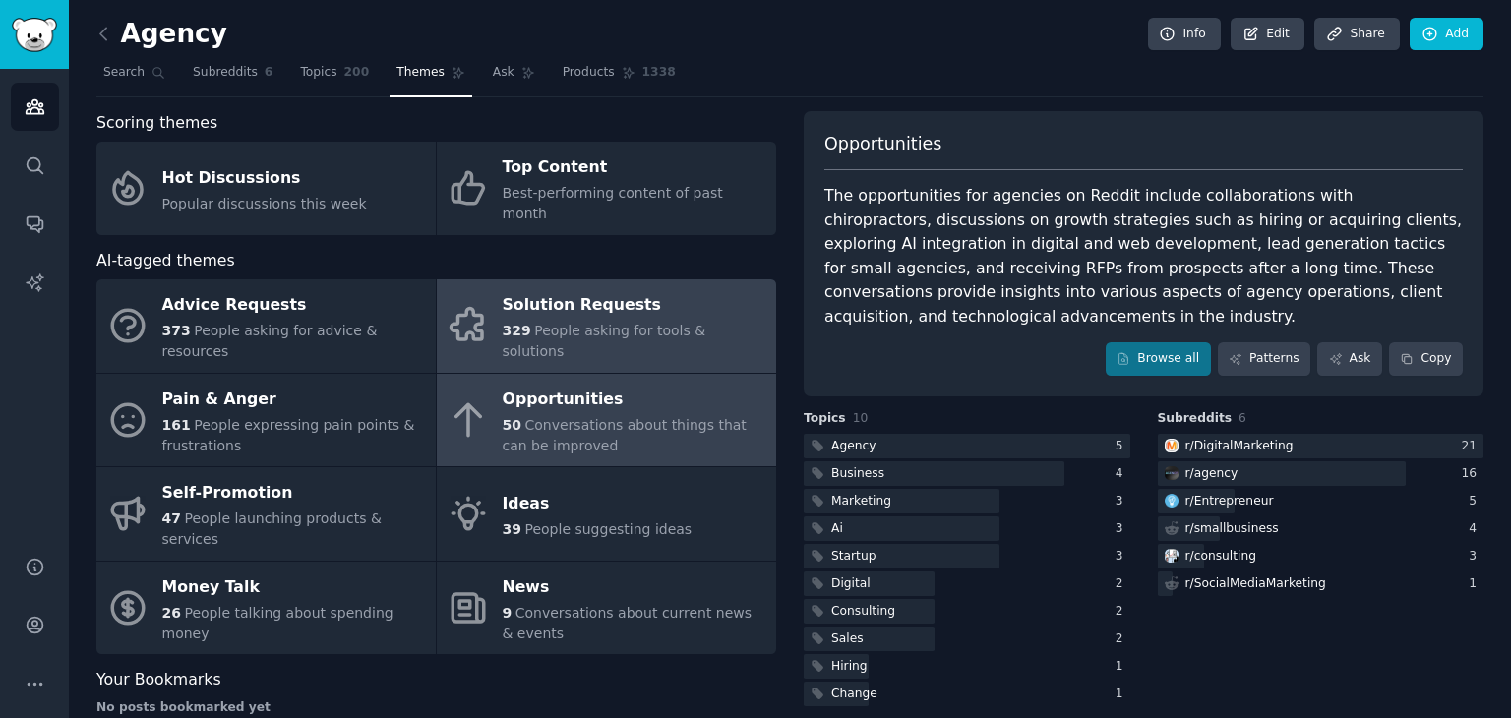
click at [612, 290] on div "Solution Requests" at bounding box center [635, 305] width 264 height 31
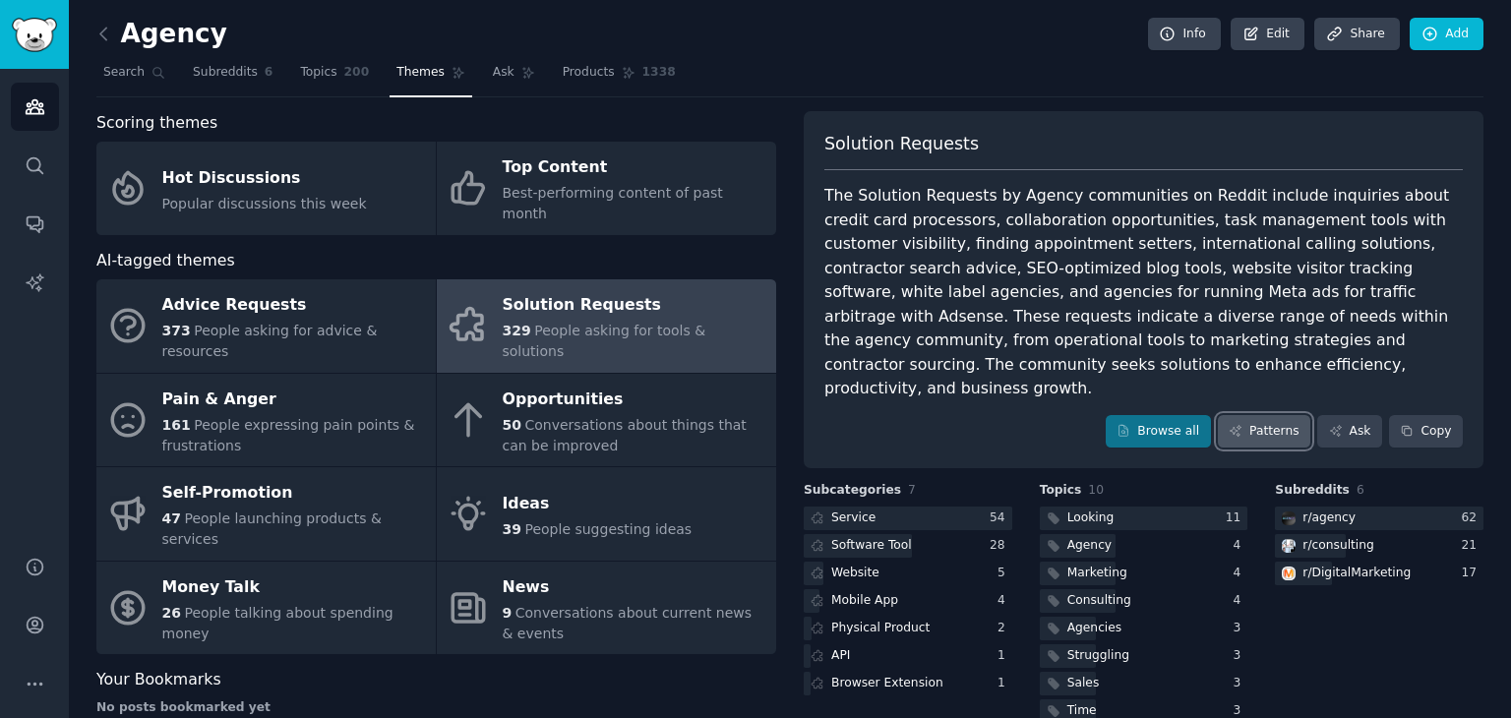
click at [1266, 415] on link "Patterns" at bounding box center [1264, 431] width 92 height 33
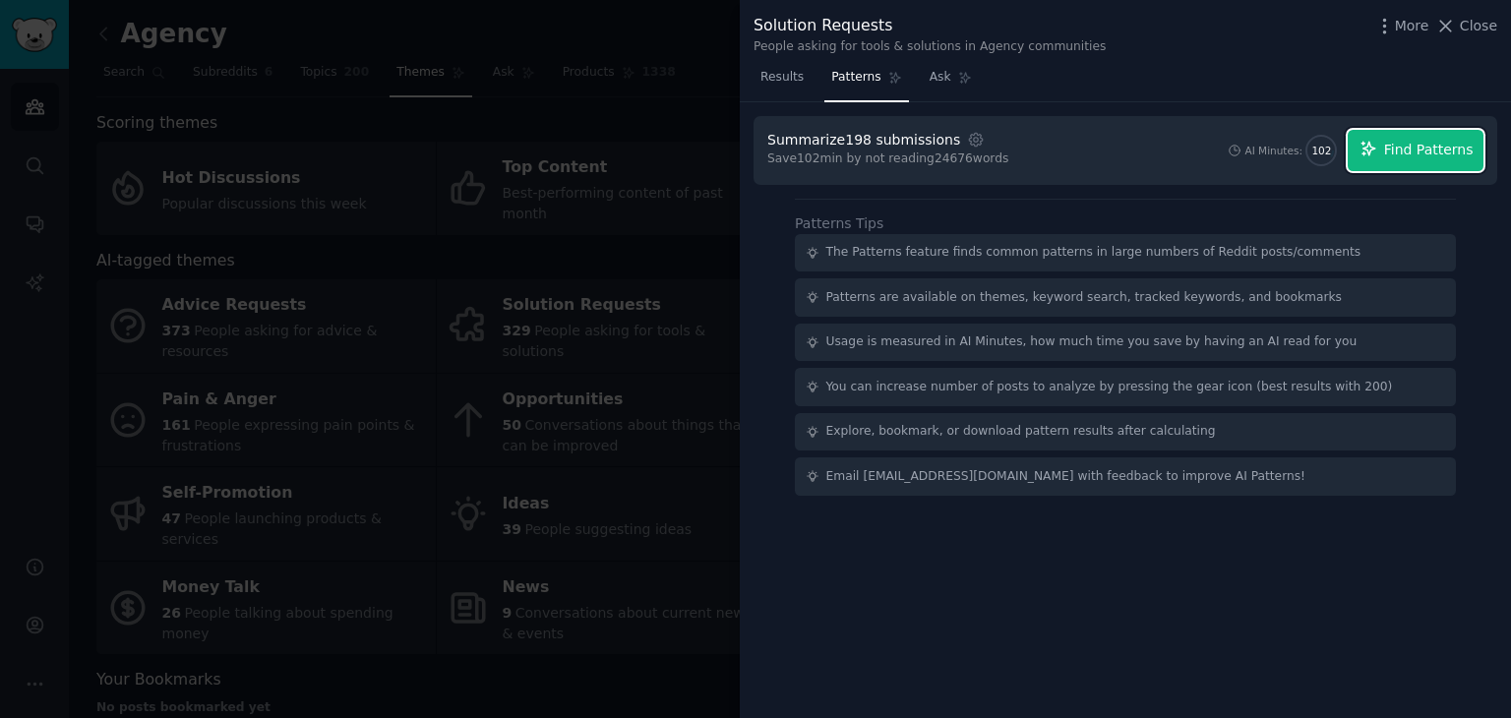
click at [1421, 154] on span "Find Patterns" at bounding box center [1429, 150] width 90 height 21
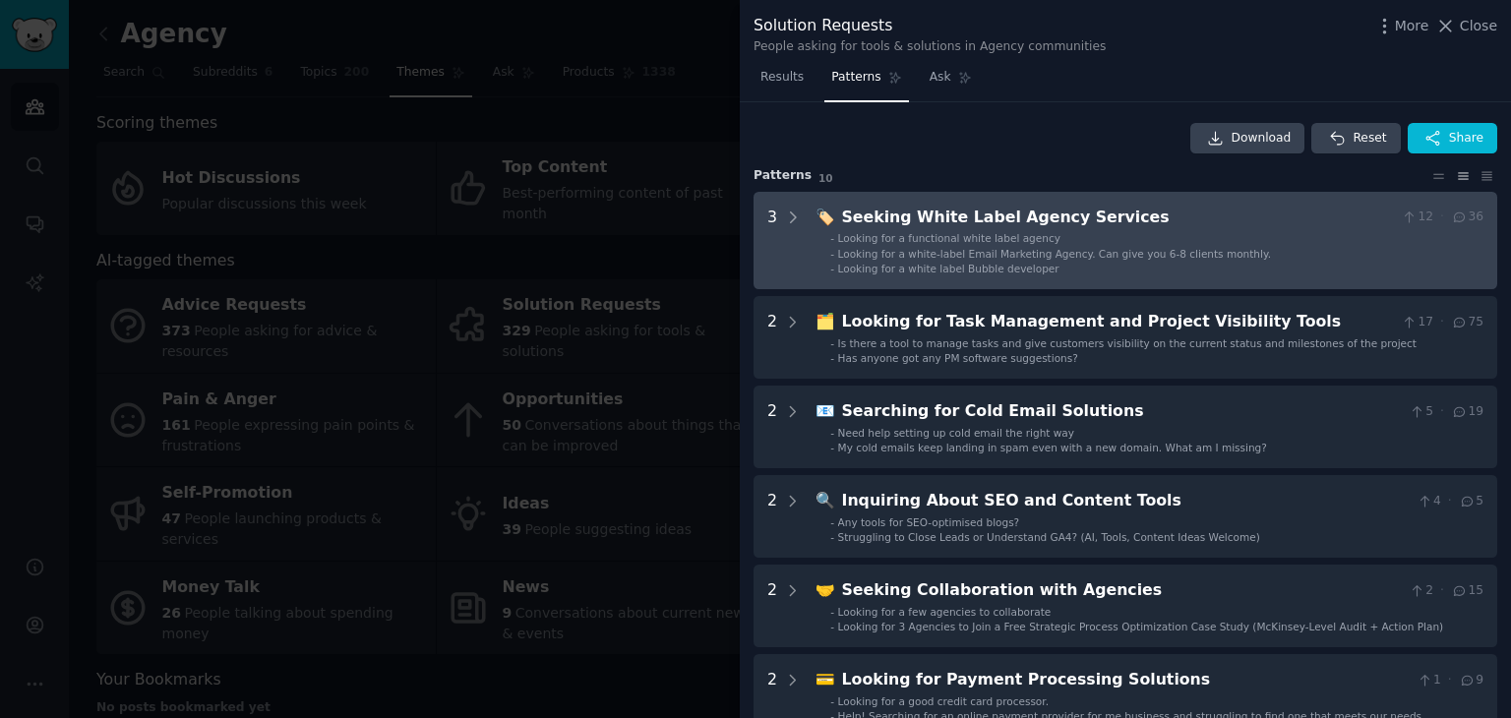
click at [852, 209] on div "Seeking White Label Agency Services" at bounding box center [1118, 218] width 552 height 25
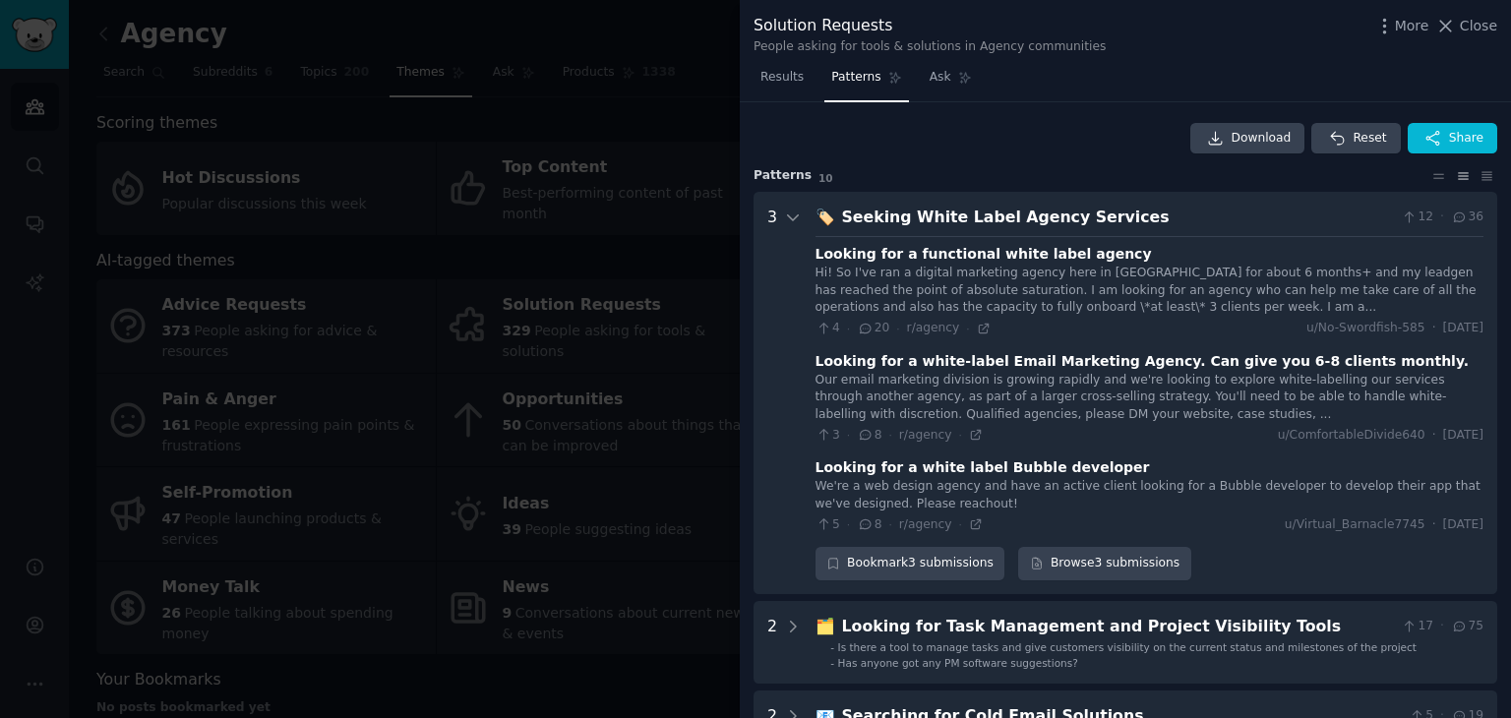
scroll to position [90, 0]
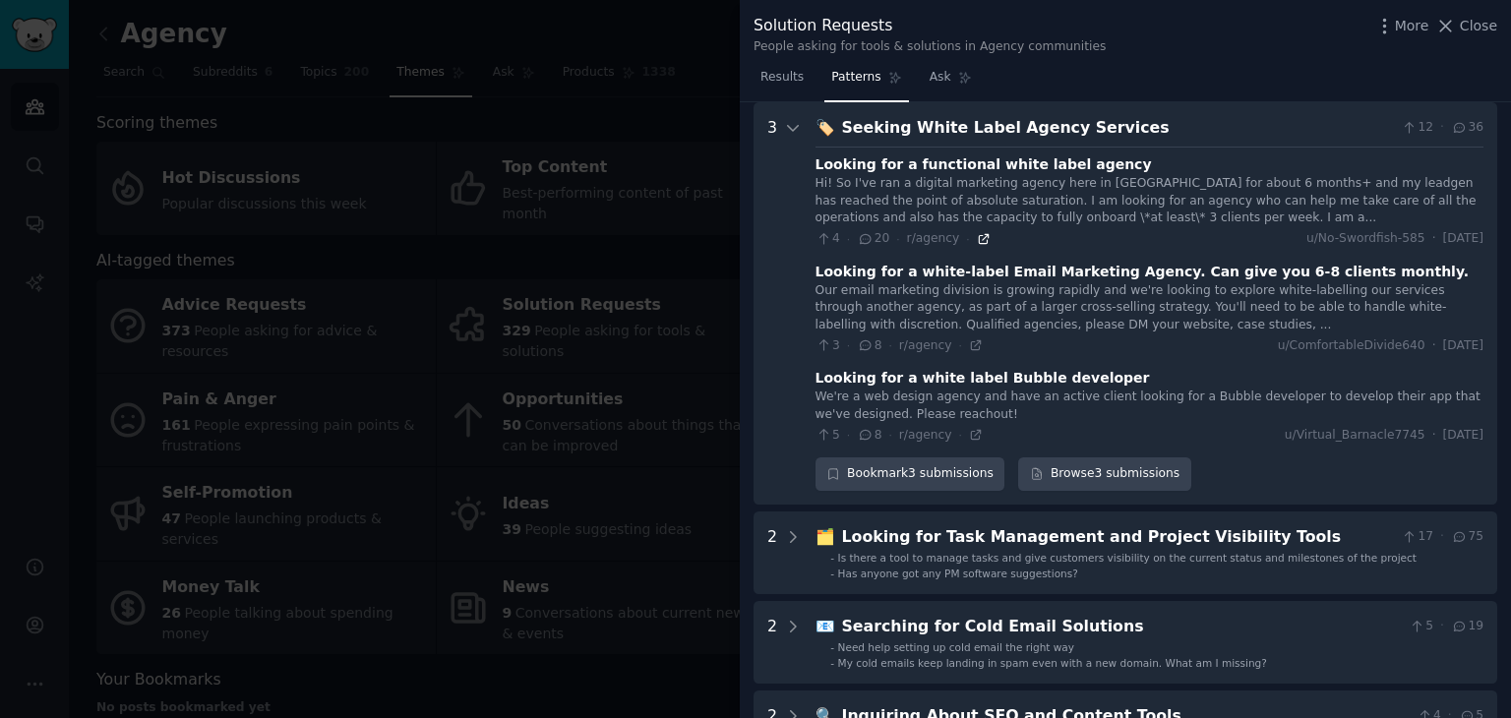
click at [977, 237] on icon at bounding box center [984, 239] width 14 height 14
click at [901, 141] on div "🏷️ Seeking White Label Agency Services 12 · 36 Looking for a functional white l…" at bounding box center [1150, 303] width 668 height 375
click at [909, 130] on div "Seeking White Label Agency Services" at bounding box center [1118, 128] width 552 height 25
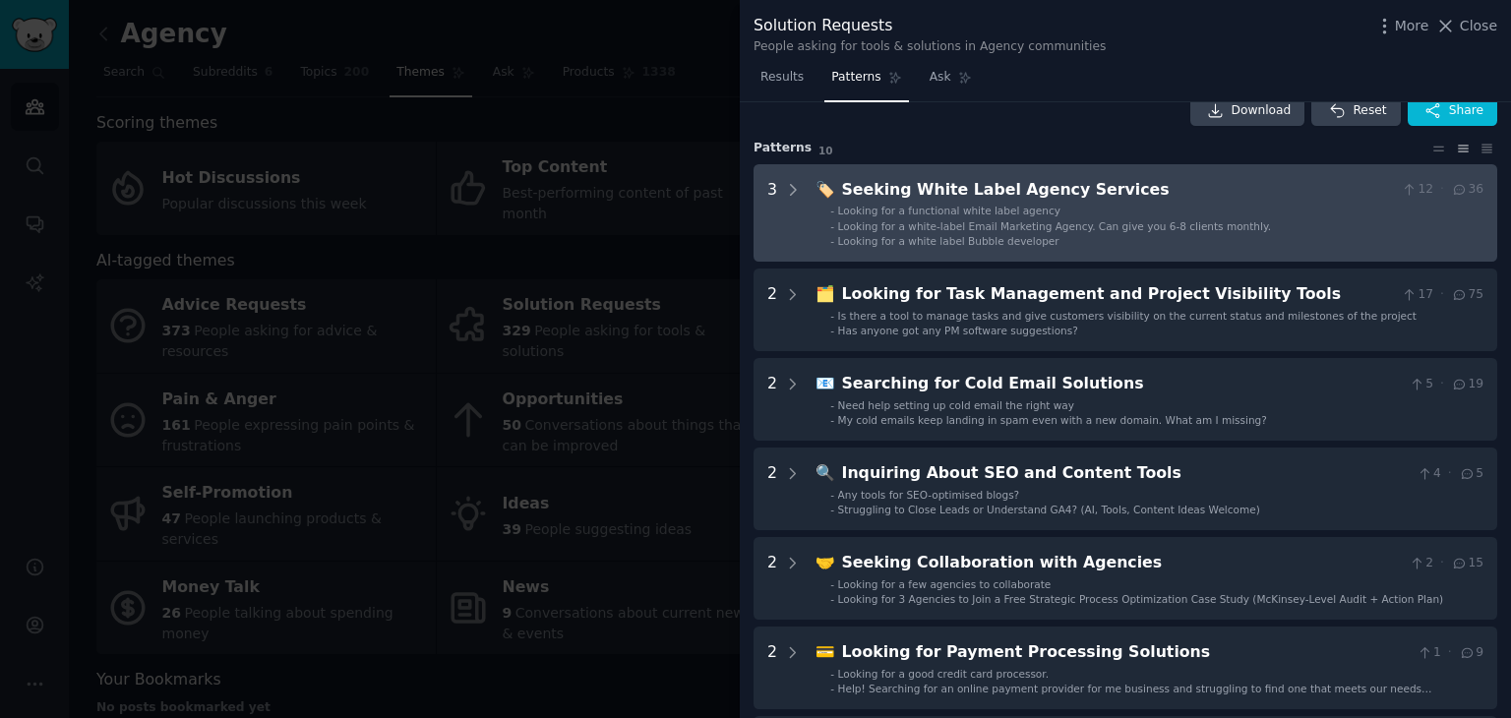
scroll to position [0, 0]
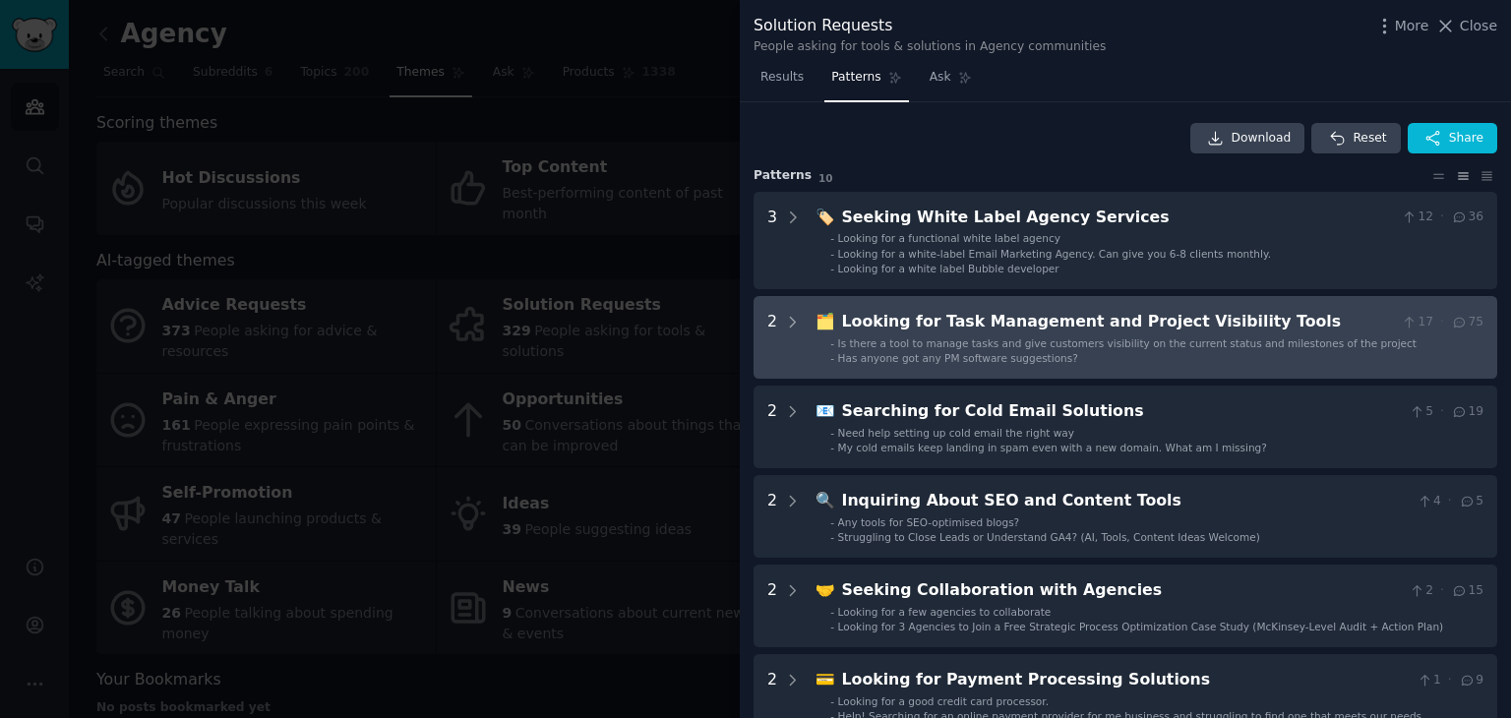
click at [1160, 332] on div "Looking for Task Management and Project Visibility Tools" at bounding box center [1118, 322] width 552 height 25
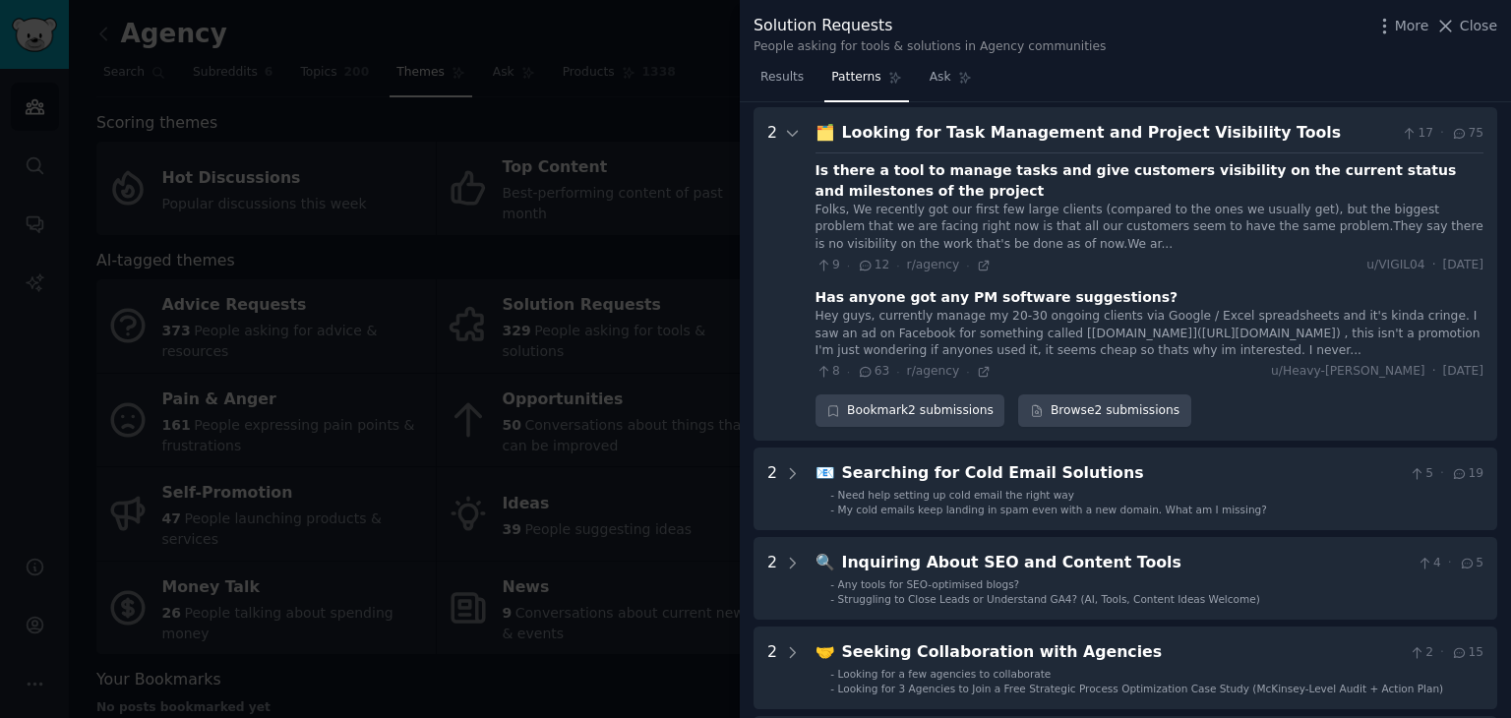
scroll to position [194, 0]
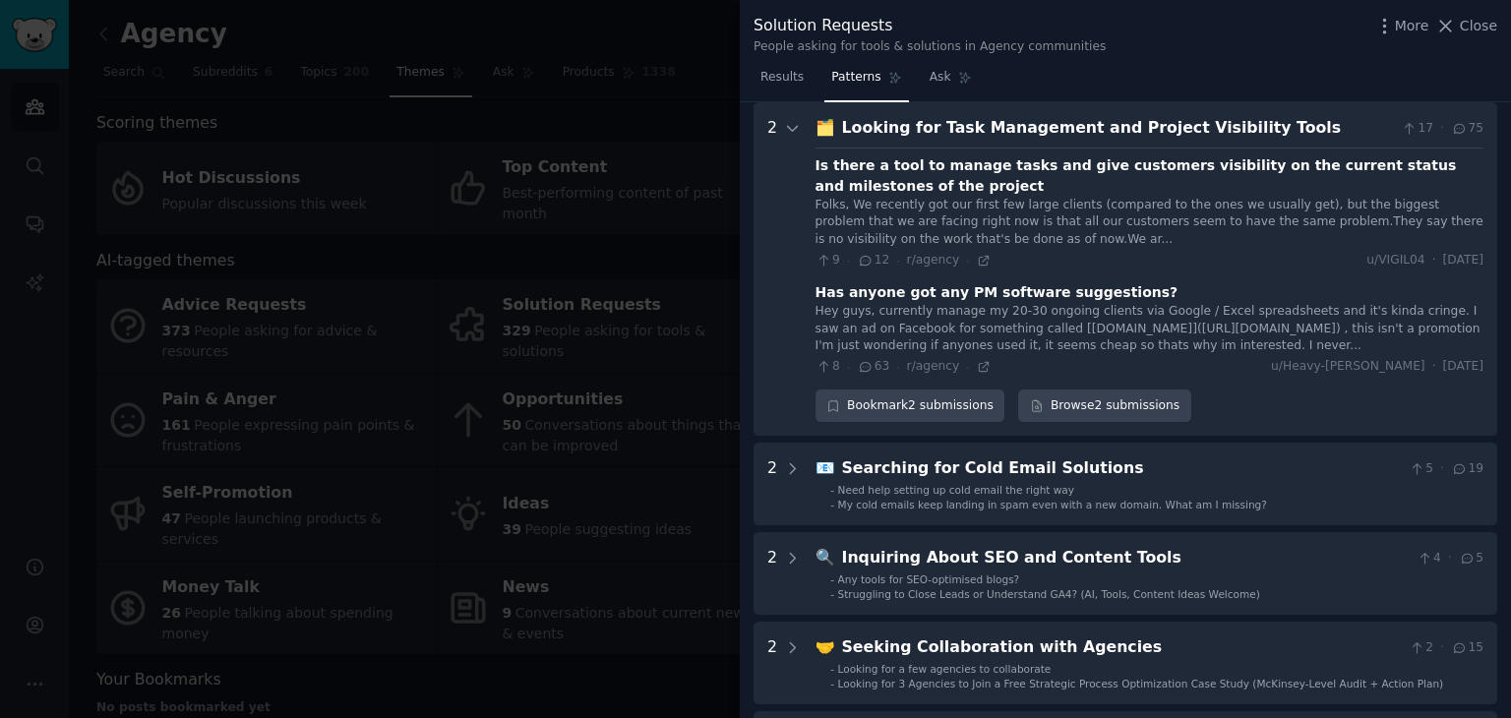
click at [947, 139] on div "🗂️ Looking for Task Management and Project Visibility Tools 17 · 75 Is there a …" at bounding box center [1150, 269] width 668 height 306
click at [961, 121] on div "Looking for Task Management and Project Visibility Tools" at bounding box center [1118, 128] width 552 height 25
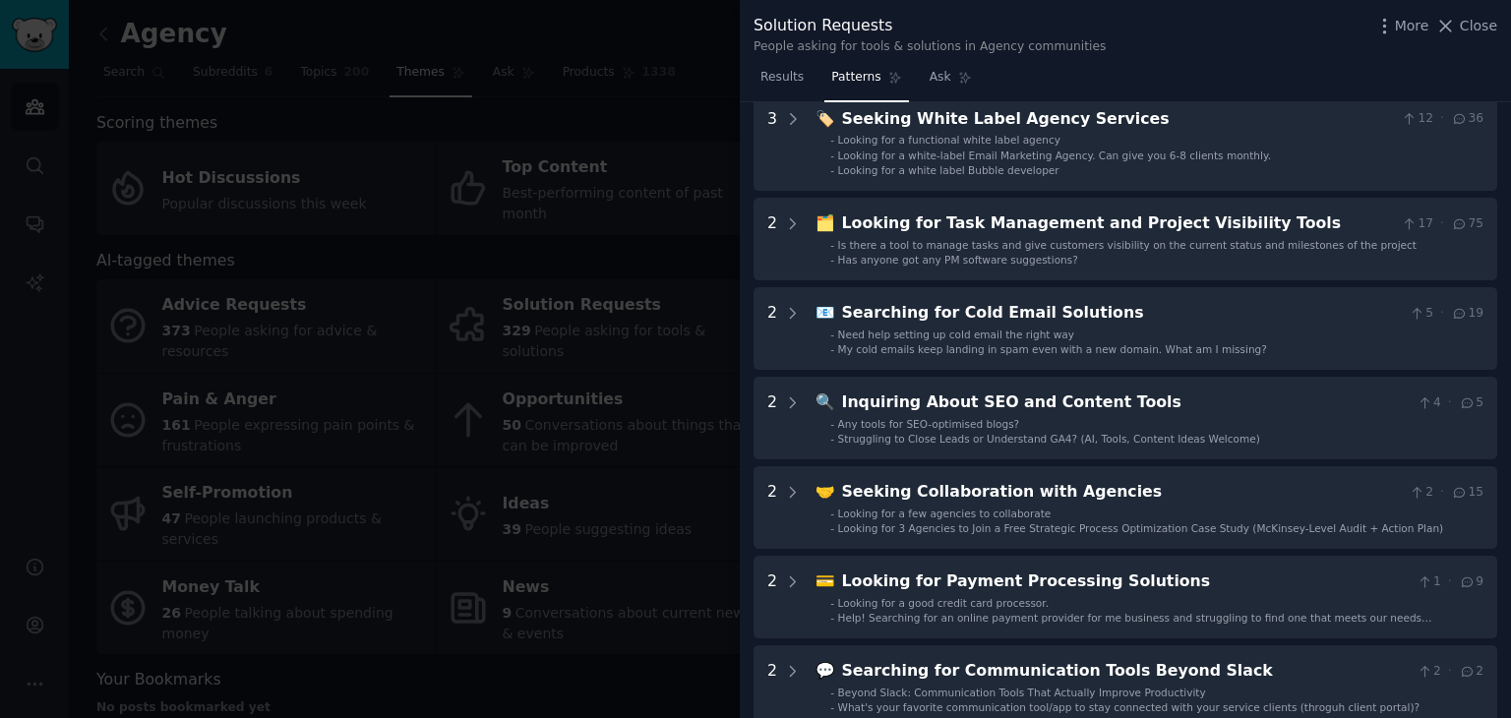
scroll to position [197, 0]
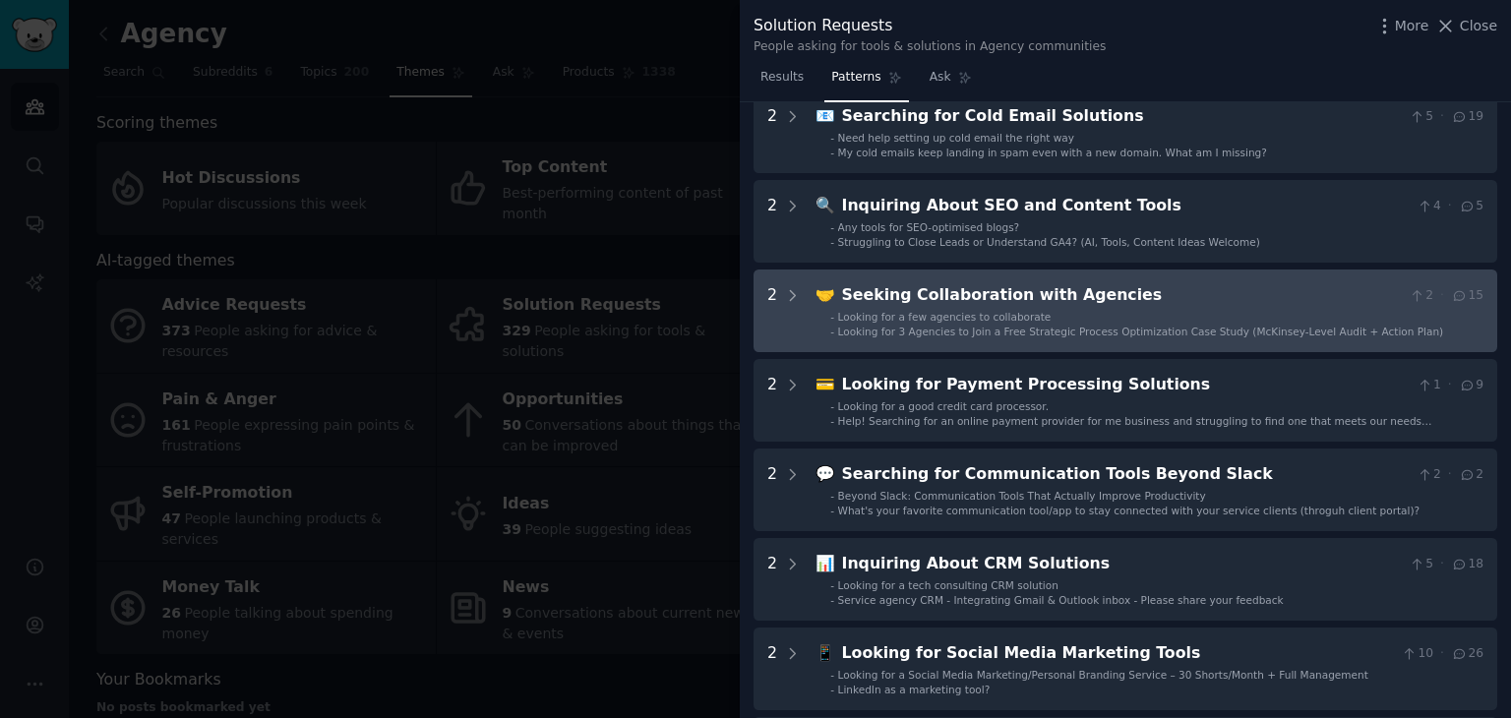
click at [962, 273] on Agencies "2 🤝 Seeking Collaboration with Agencies 2 · 15 - Looking for a few agencies to …" at bounding box center [1126, 311] width 744 height 83
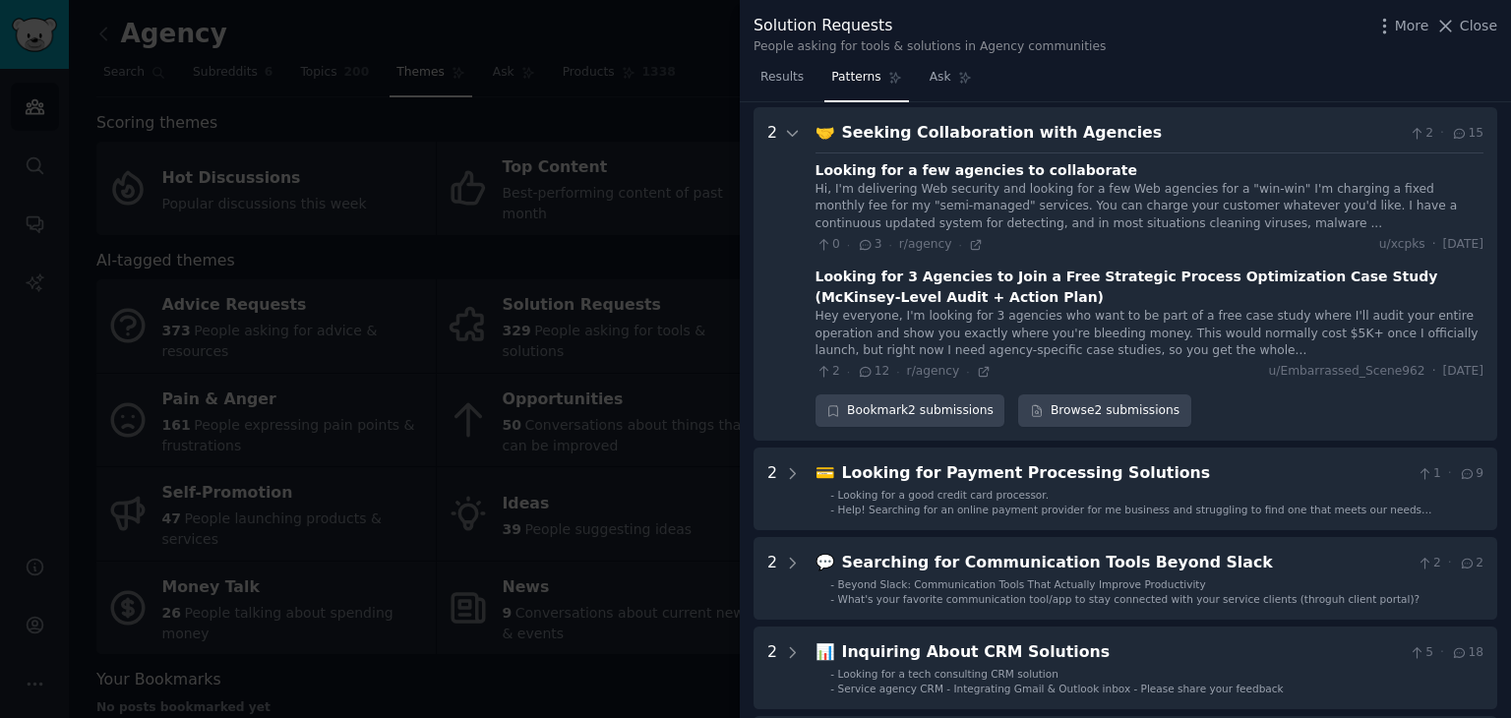
scroll to position [462, 0]
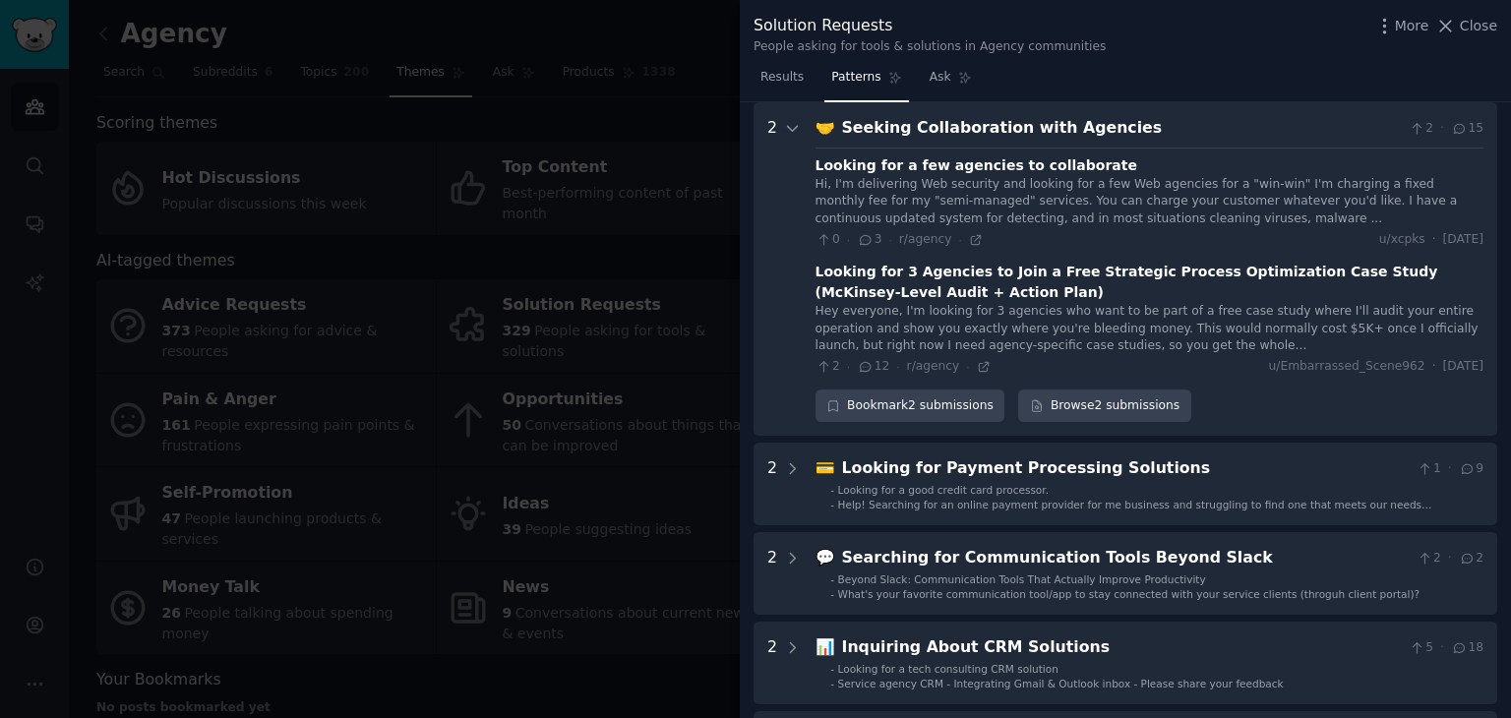
click at [1018, 129] on div "Seeking Collaboration with Agencies" at bounding box center [1122, 128] width 560 height 25
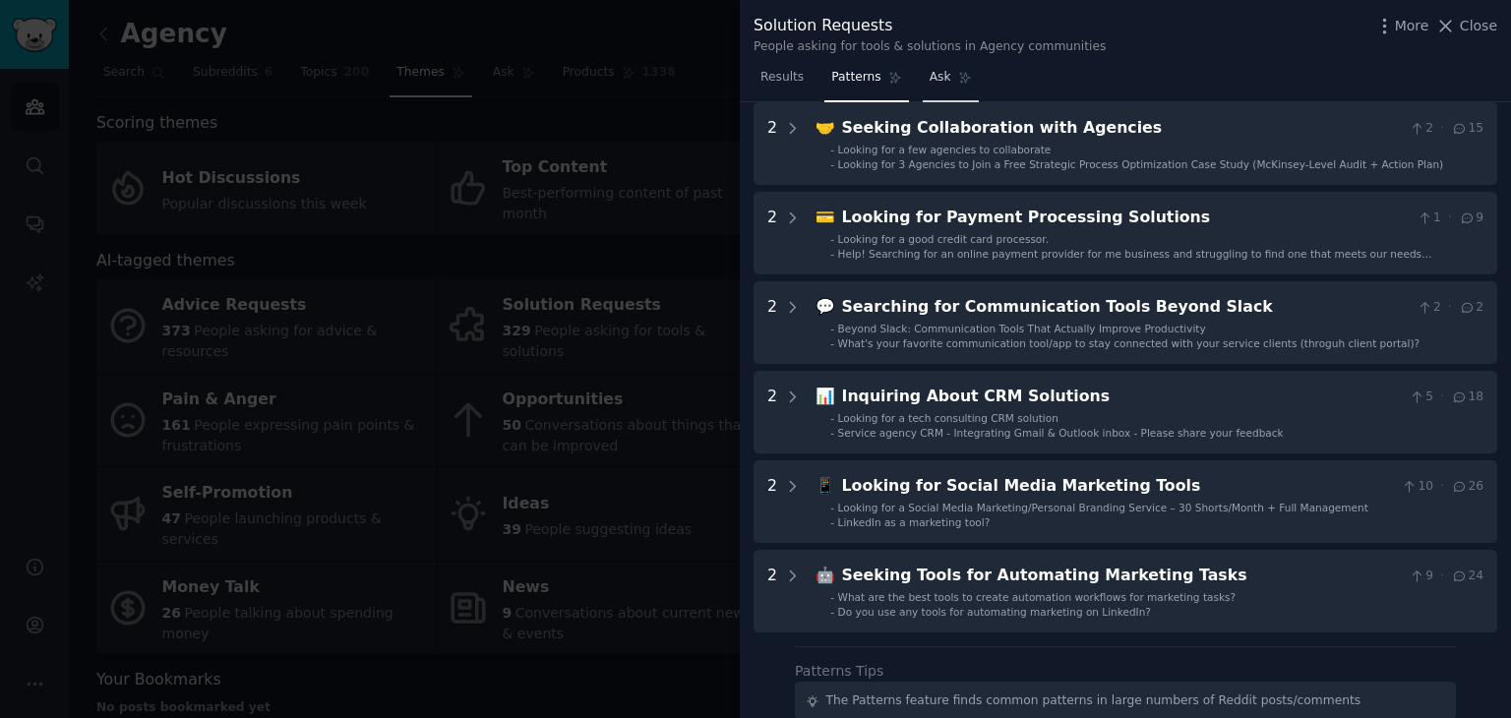
click at [923, 91] on link "Ask" at bounding box center [951, 82] width 56 height 40
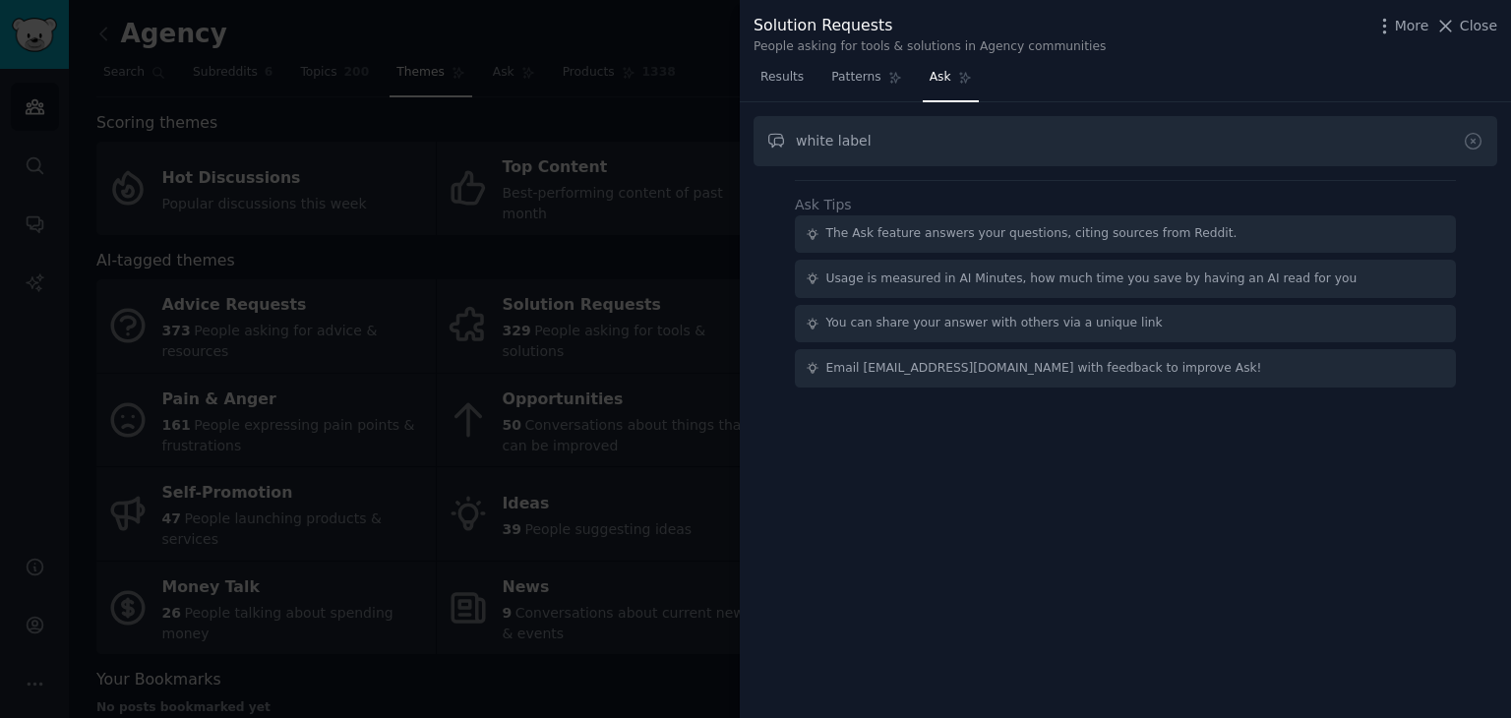
click at [826, 116] on input "white label" at bounding box center [1126, 141] width 744 height 50
click at [823, 127] on input "white label" at bounding box center [1126, 141] width 744 height 50
drag, startPoint x: 799, startPoint y: 139, endPoint x: 1173, endPoint y: 145, distance: 373.9
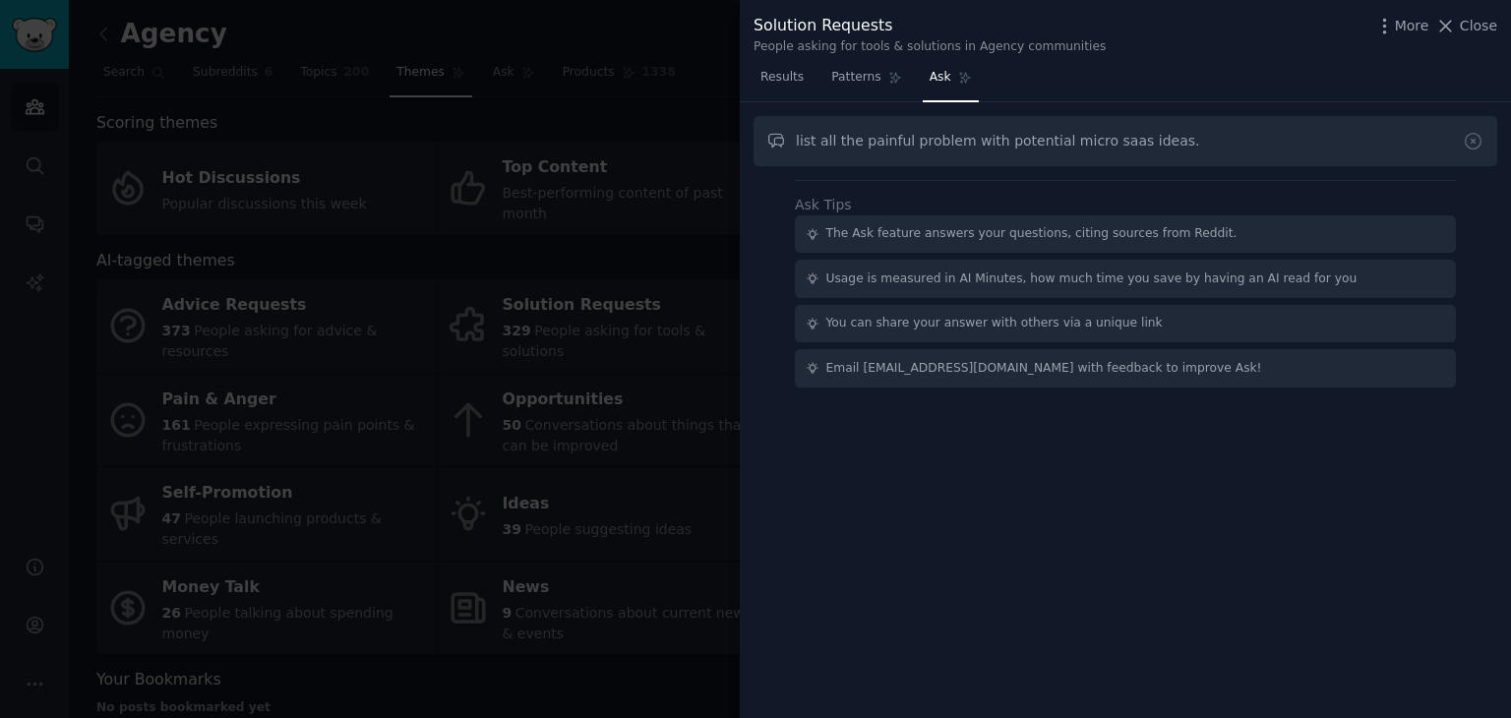
click at [1171, 145] on input "list all the painful problem with potential micro saas ideas." at bounding box center [1126, 141] width 744 height 50
click at [1184, 145] on input "list all the painful problem with potential micro saas ideas." at bounding box center [1126, 141] width 744 height 50
type input "list all the painful problem with potential micro saas ideas."
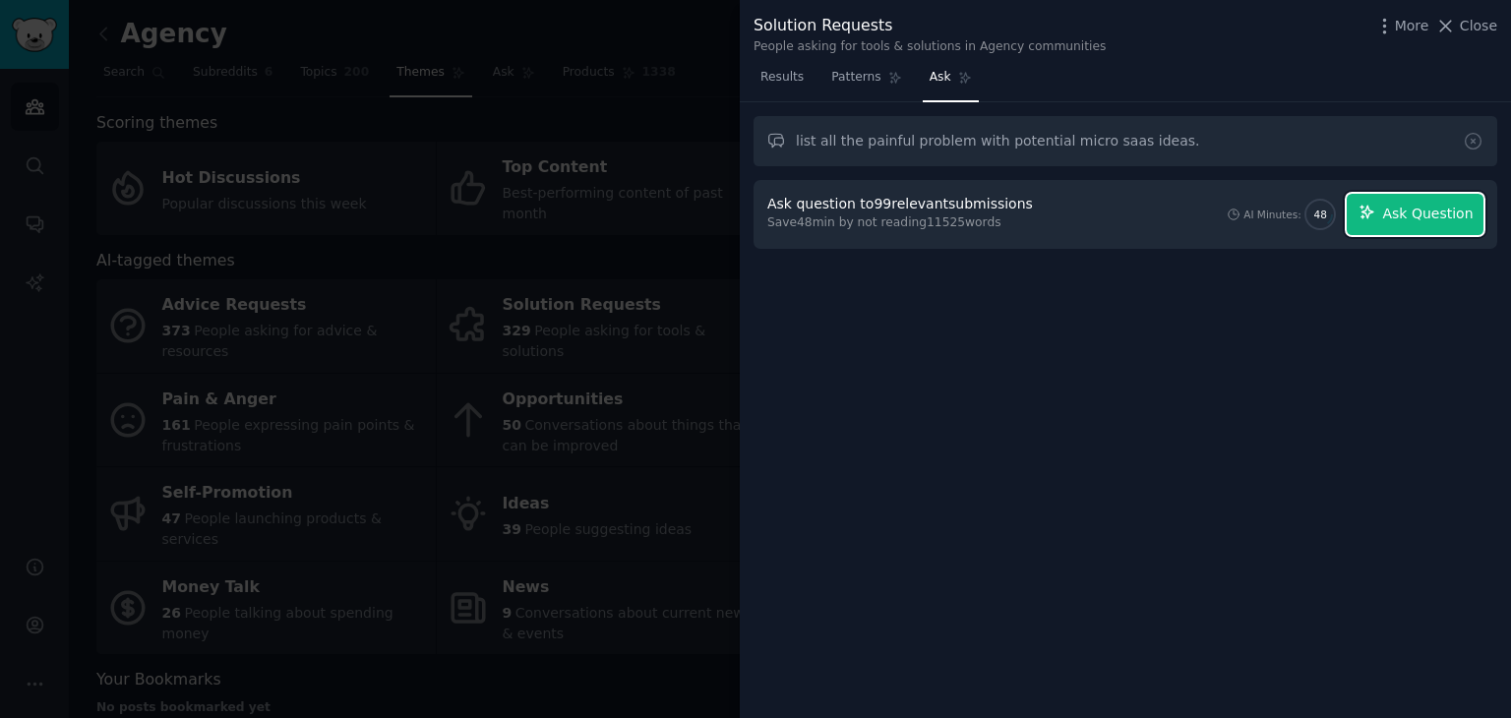
click at [1404, 221] on span "Ask Question" at bounding box center [1427, 214] width 91 height 21
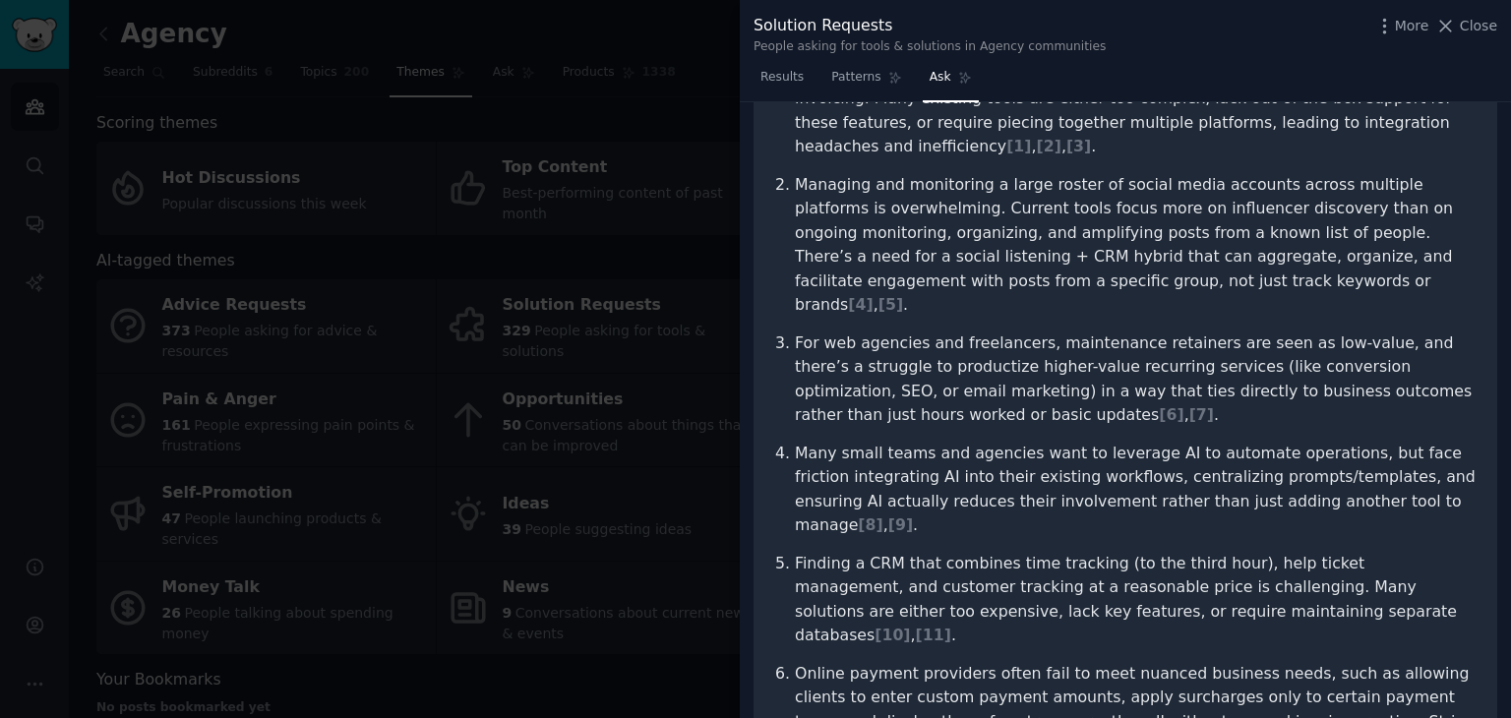
scroll to position [283, 0]
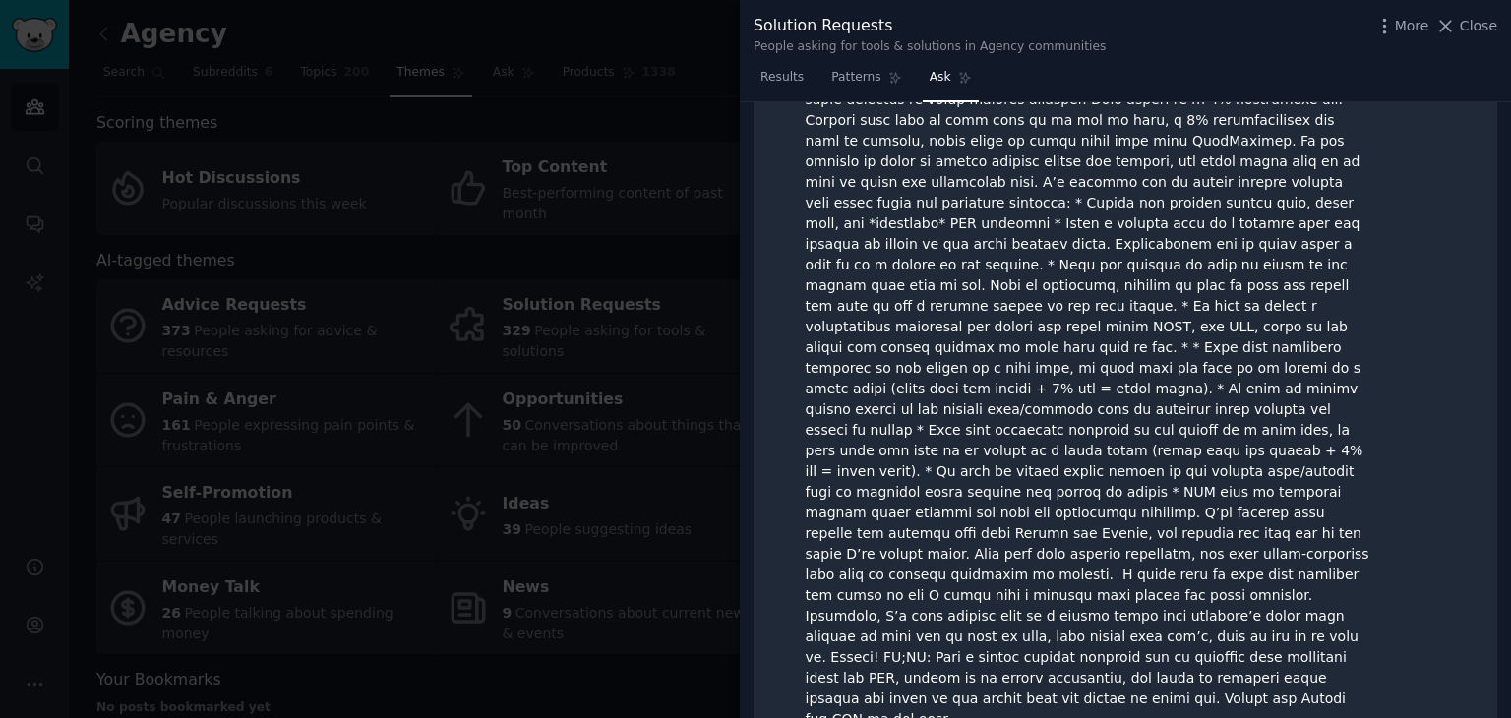
scroll to position [3353, 0]
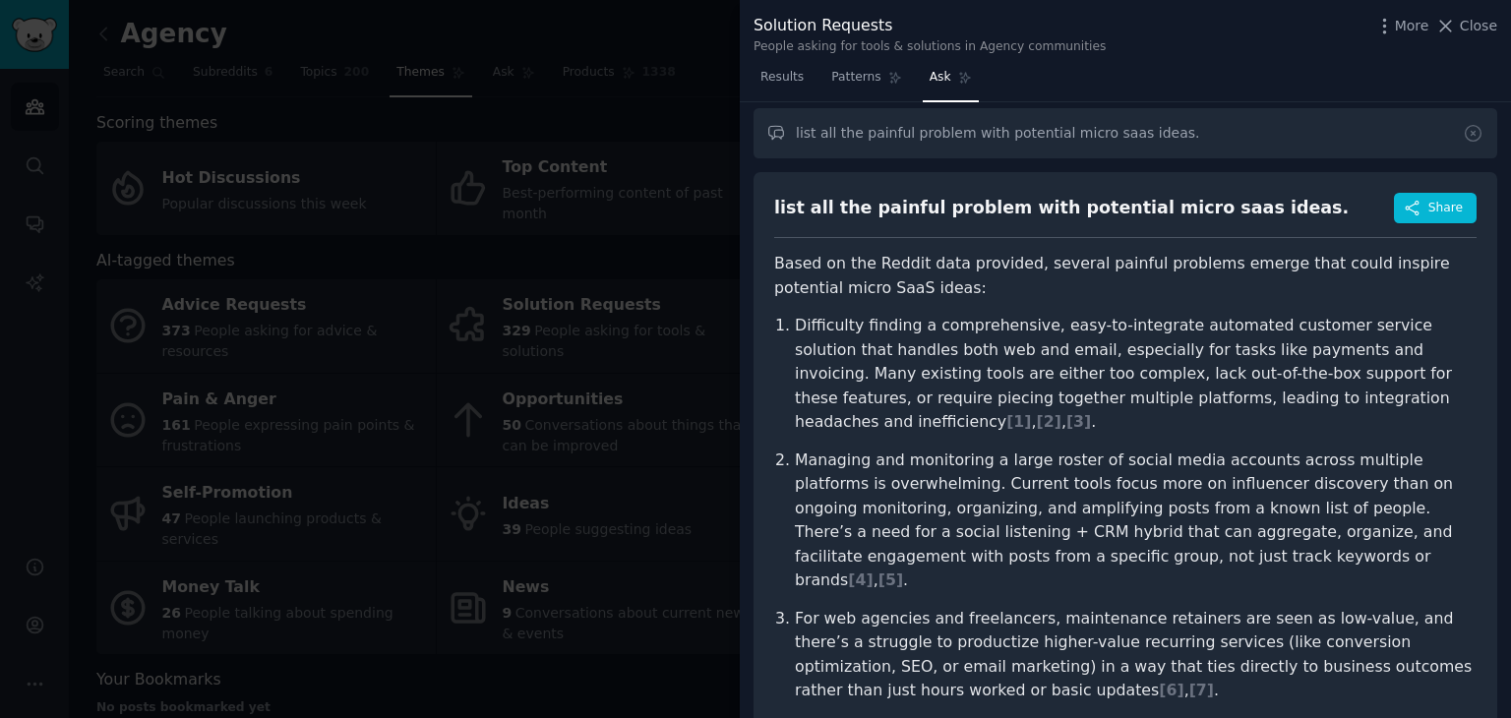
scroll to position [0, 0]
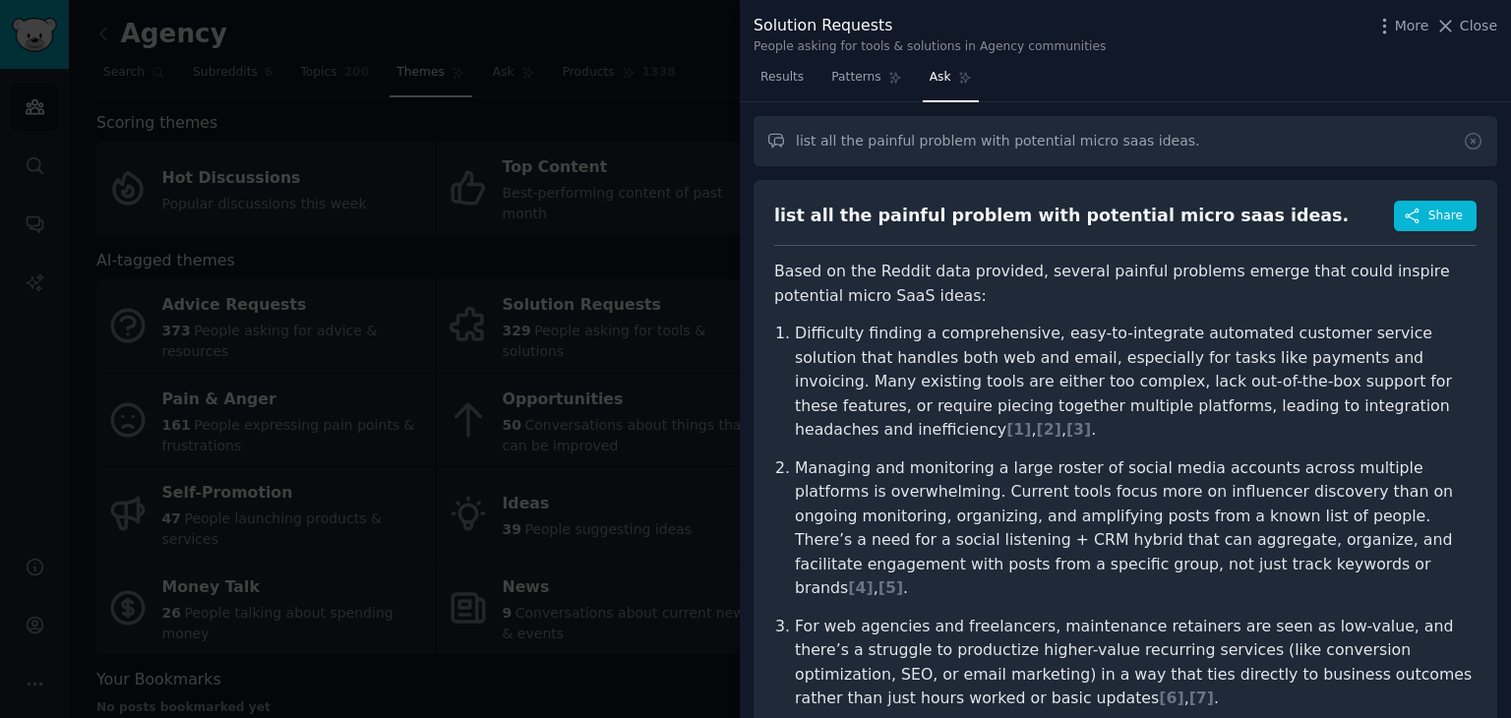
click at [322, 282] on div at bounding box center [755, 359] width 1511 height 718
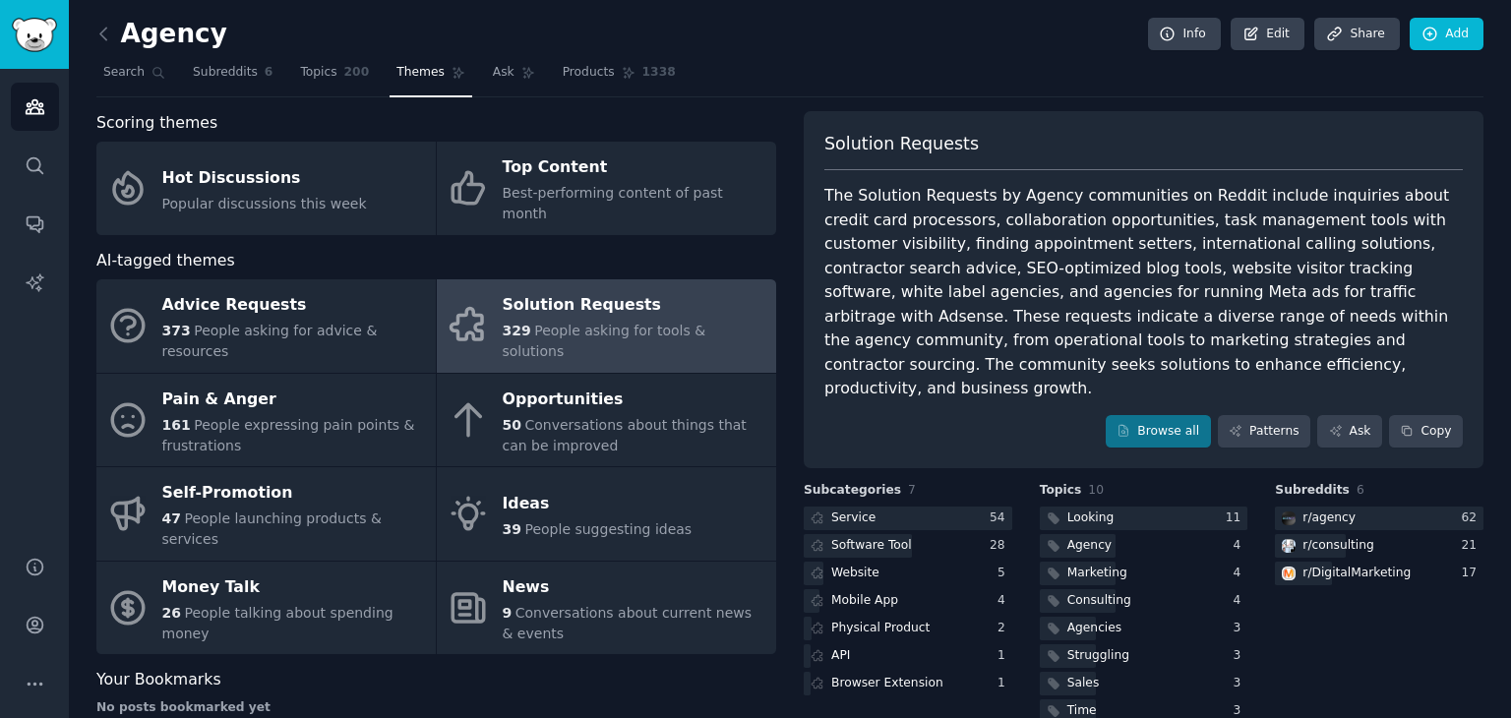
click at [519, 79] on nav "Search Subreddits 6 Topics 200 Themes Ask Products 1338" at bounding box center [789, 77] width 1387 height 40
click at [492, 78] on link "Ask" at bounding box center [514, 77] width 56 height 40
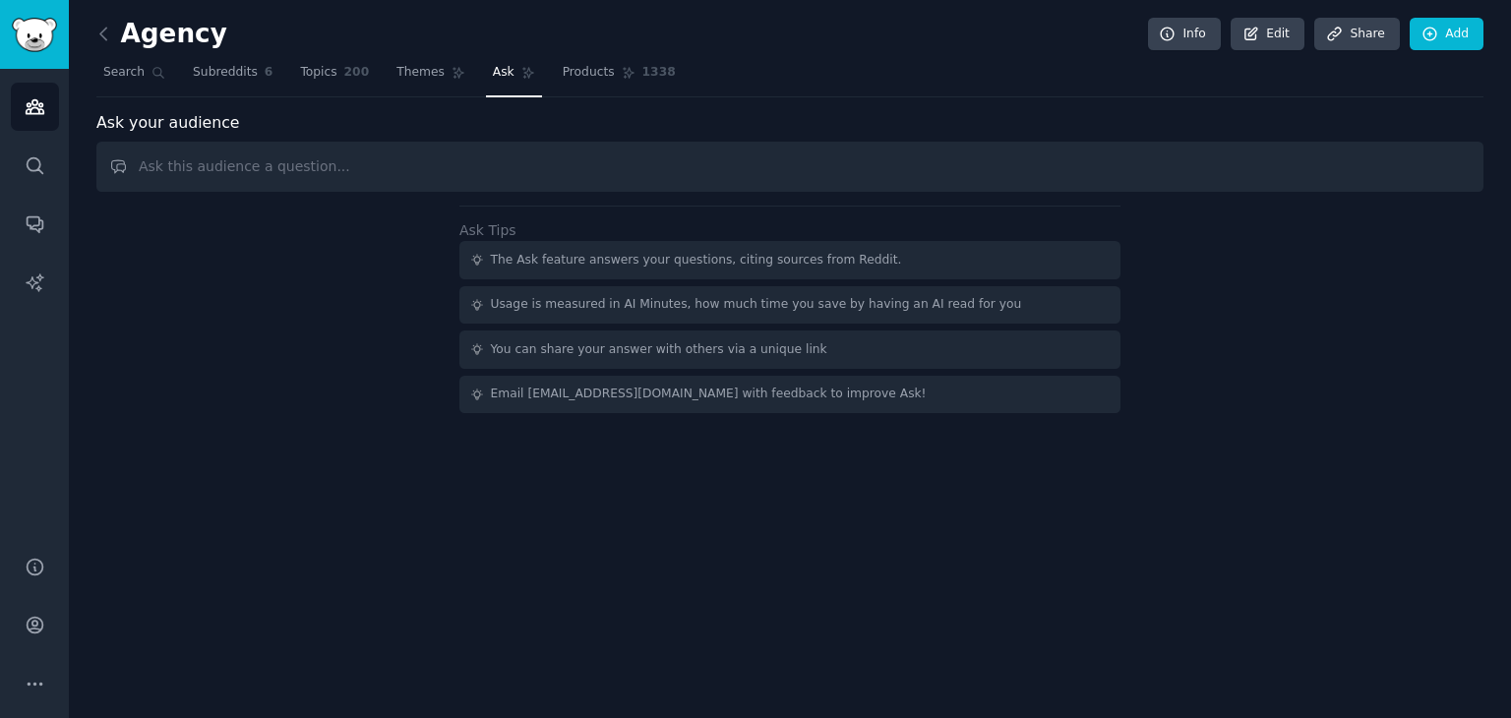
click at [385, 169] on input "text" at bounding box center [789, 167] width 1387 height 50
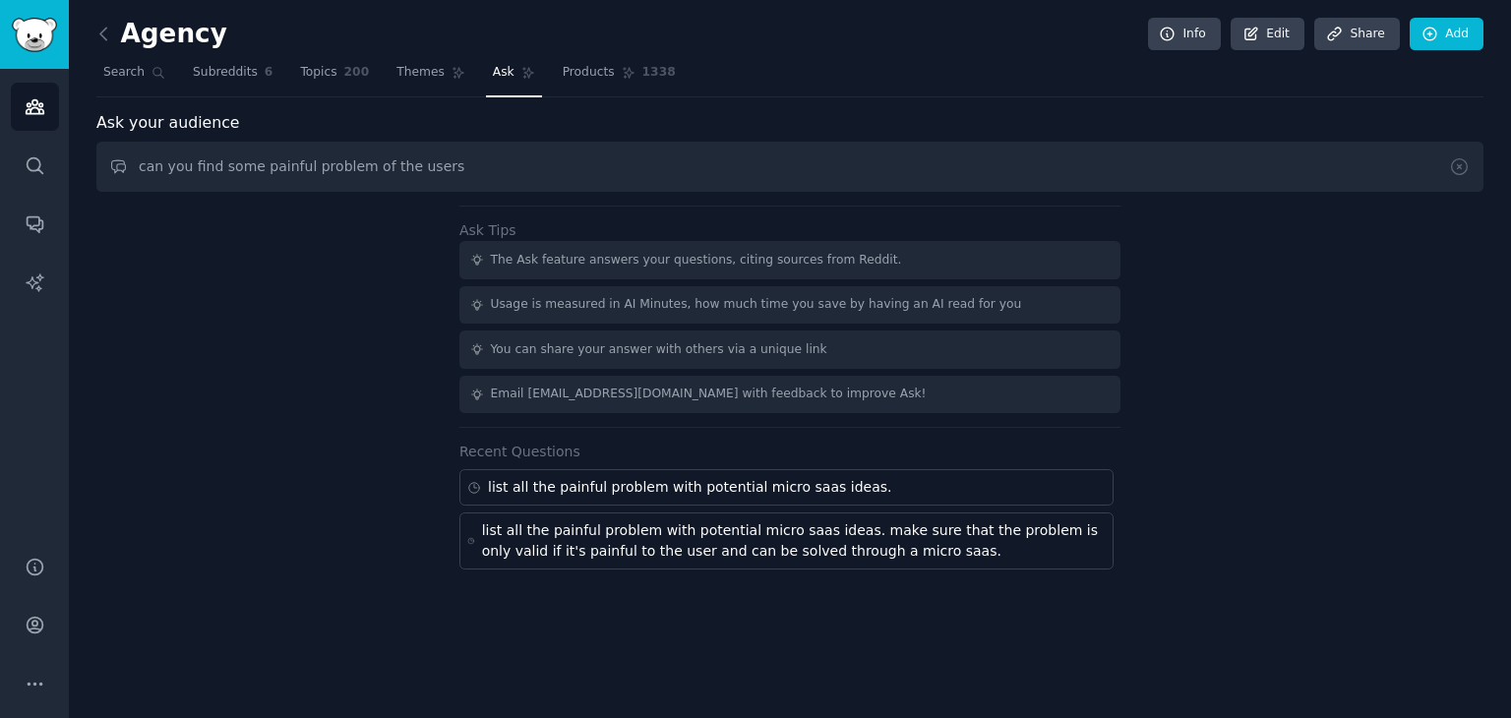
click at [232, 175] on input "can you find some painful problem of the users" at bounding box center [789, 167] width 1387 height 50
click at [523, 154] on input "can you find all the painful problem of the users that could possibaly convert …" at bounding box center [789, 167] width 1387 height 50
paste input "ly"
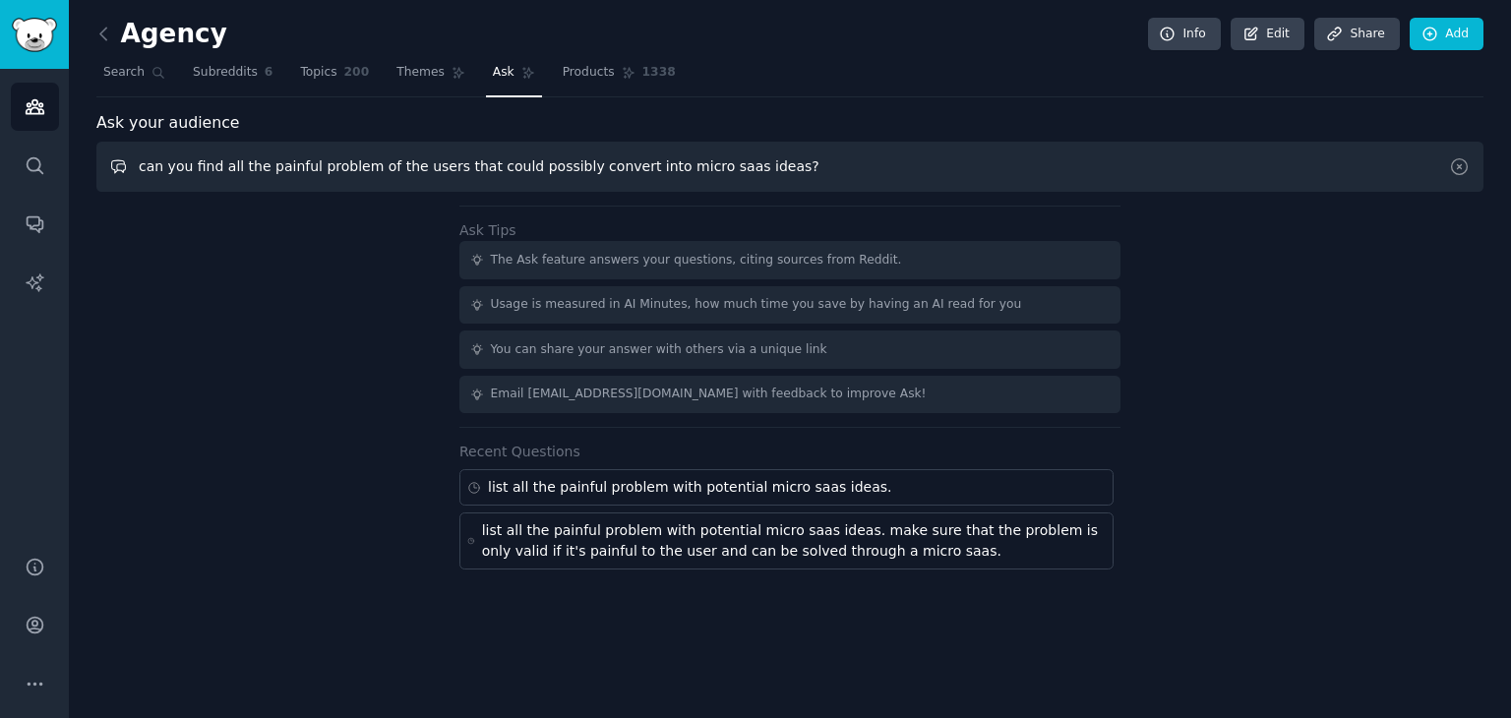
type input "can you find all the painful problem of the users that could possibly convert i…"
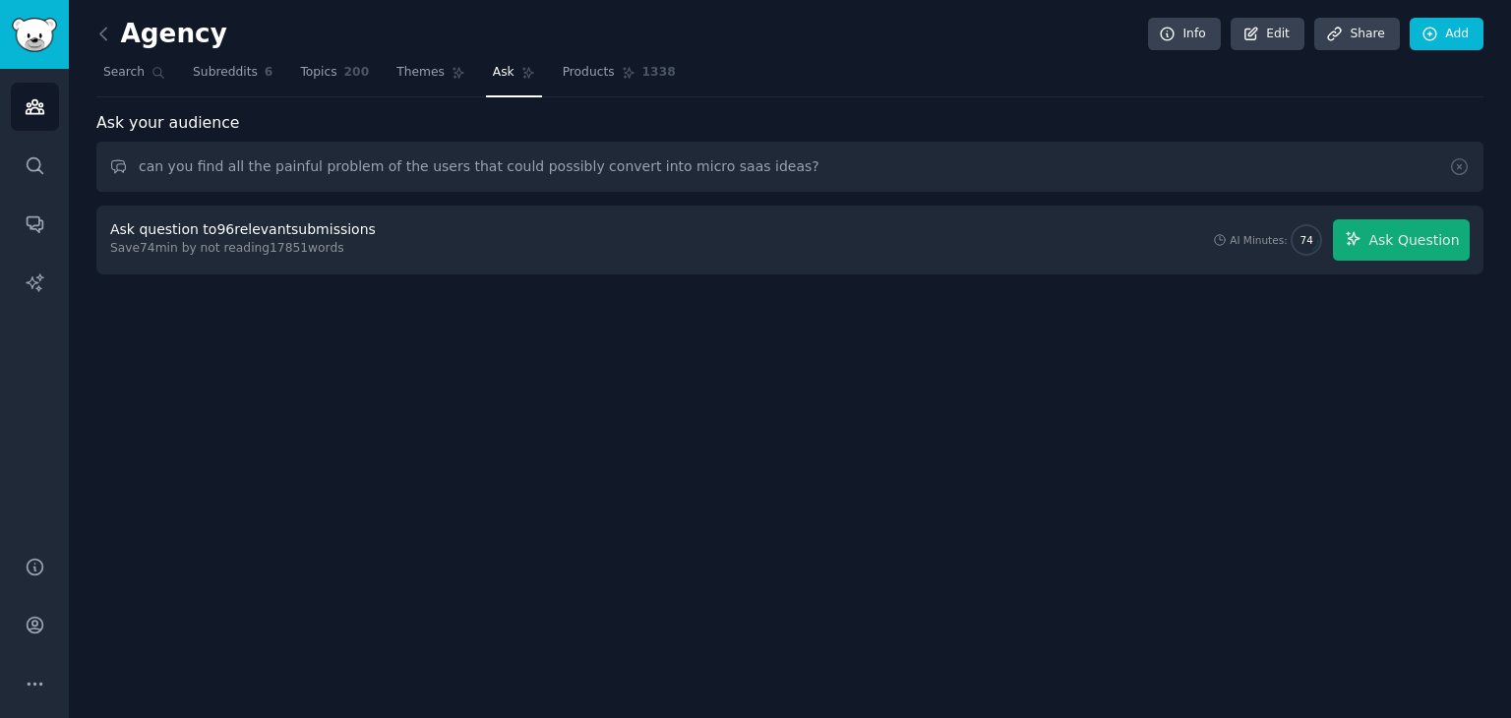
click at [176, 229] on div "Ask question to 96 relevant submissions" at bounding box center [243, 229] width 266 height 21
click at [315, 243] on div "Save 74 min by not reading 17851 words" at bounding box center [246, 249] width 273 height 18
click at [224, 280] on div "Agency Info Edit Share Add Search Subreddits 6 Topics 200 Themes Ask Products 1…" at bounding box center [790, 359] width 1442 height 718
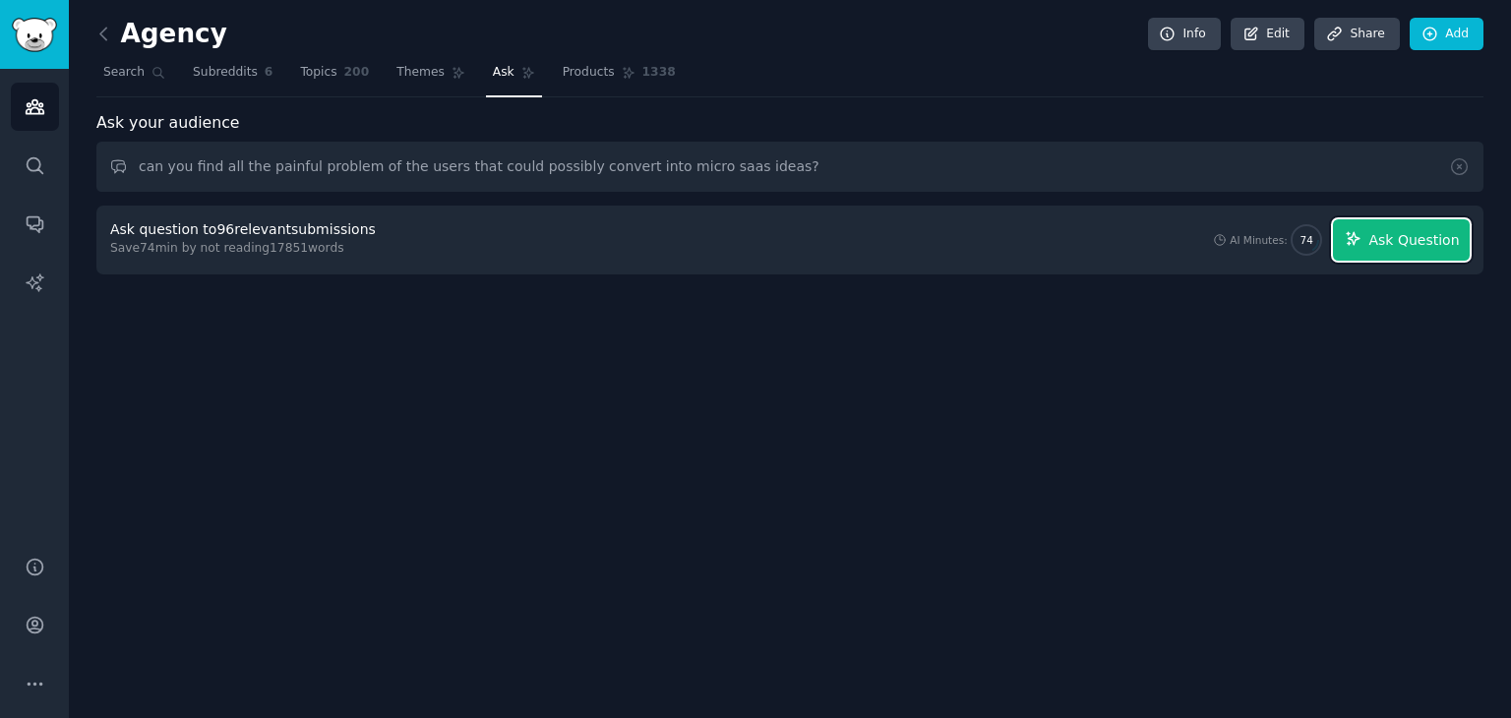
click at [1401, 241] on span "Ask Question" at bounding box center [1414, 240] width 91 height 21
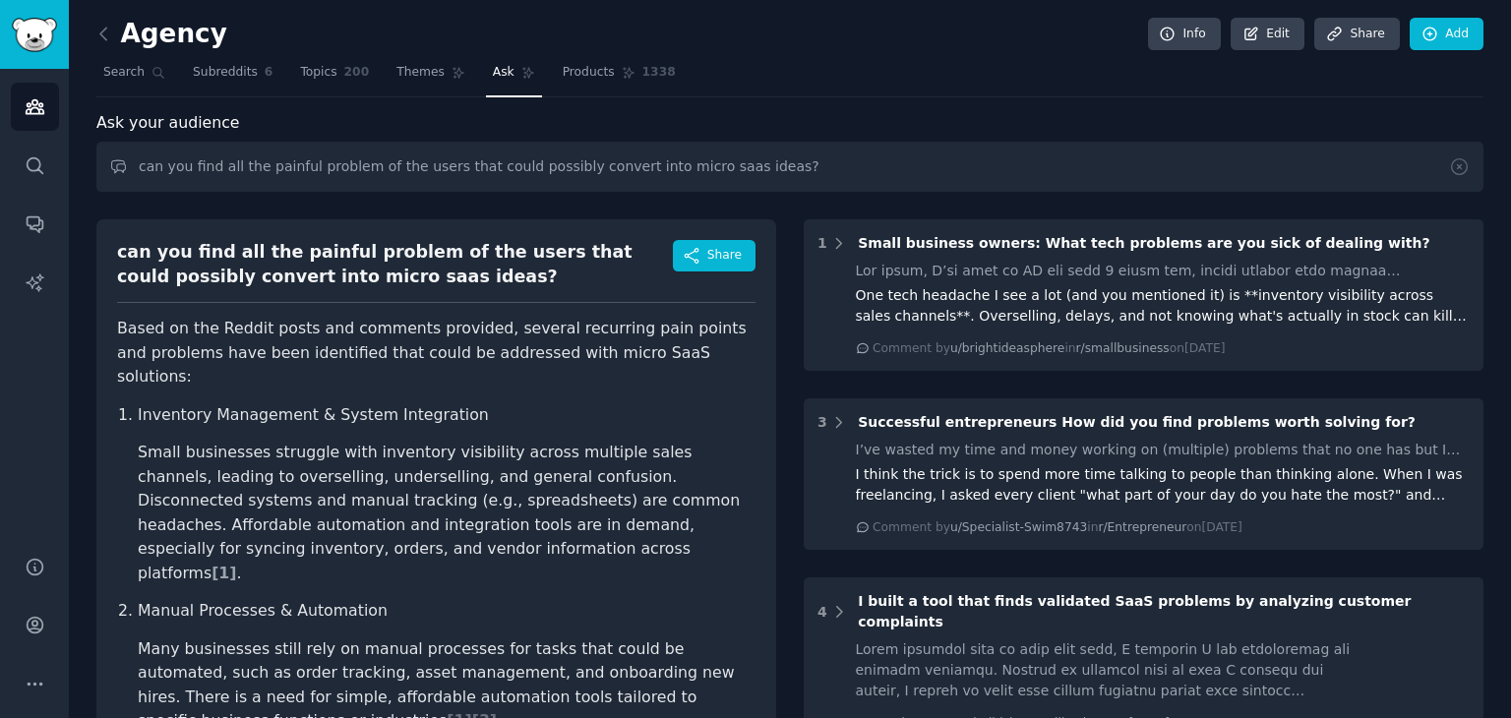
click at [236, 564] on span "[ 1 ]" at bounding box center [224, 573] width 25 height 19
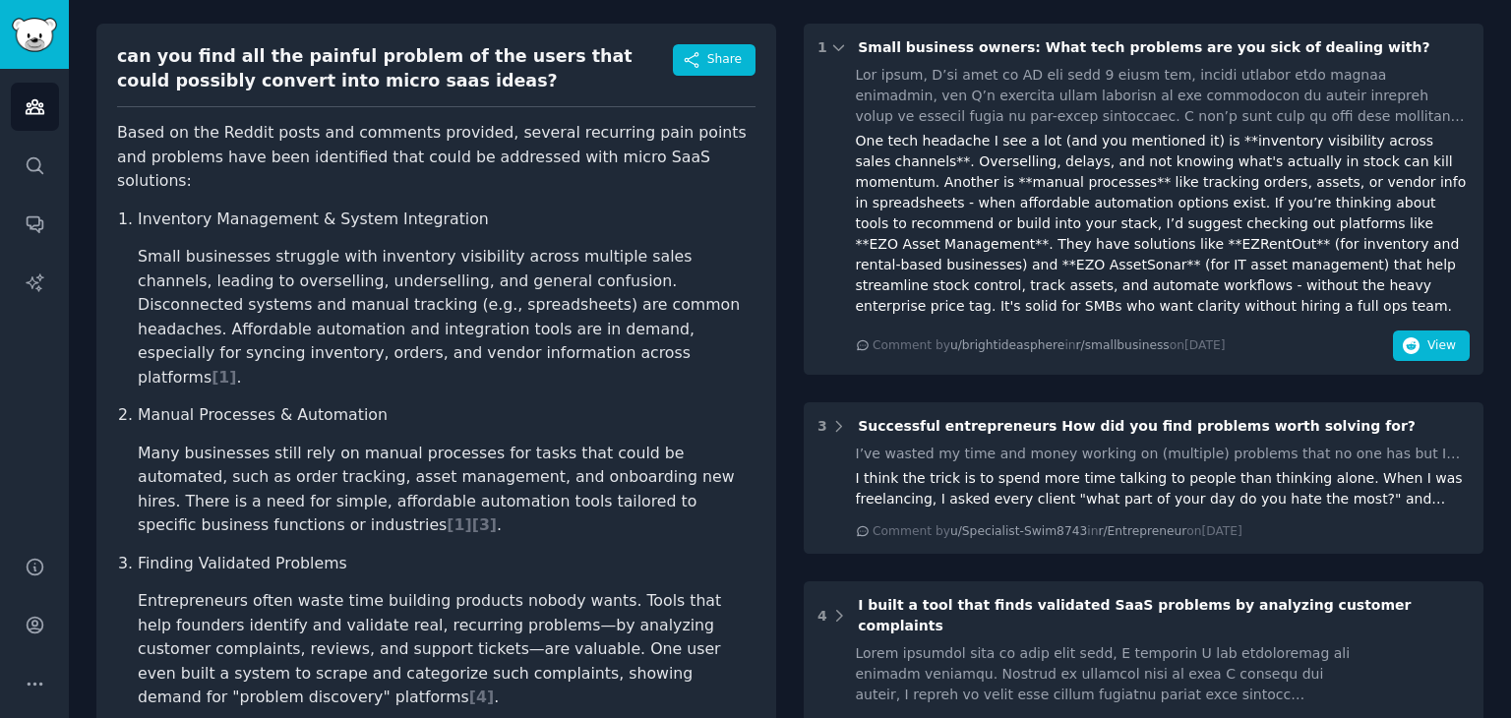
scroll to position [217, 0]
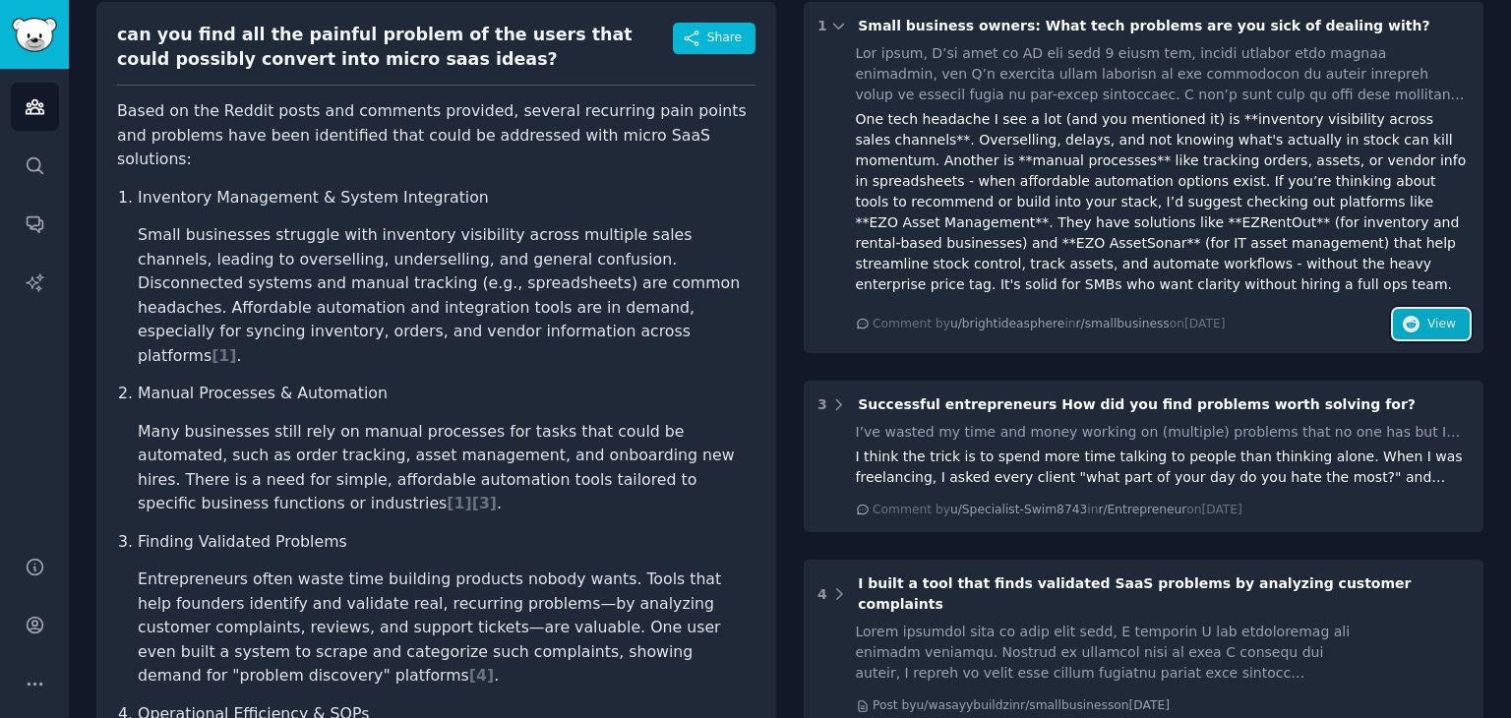
click at [1413, 309] on button "View" at bounding box center [1431, 324] width 77 height 31
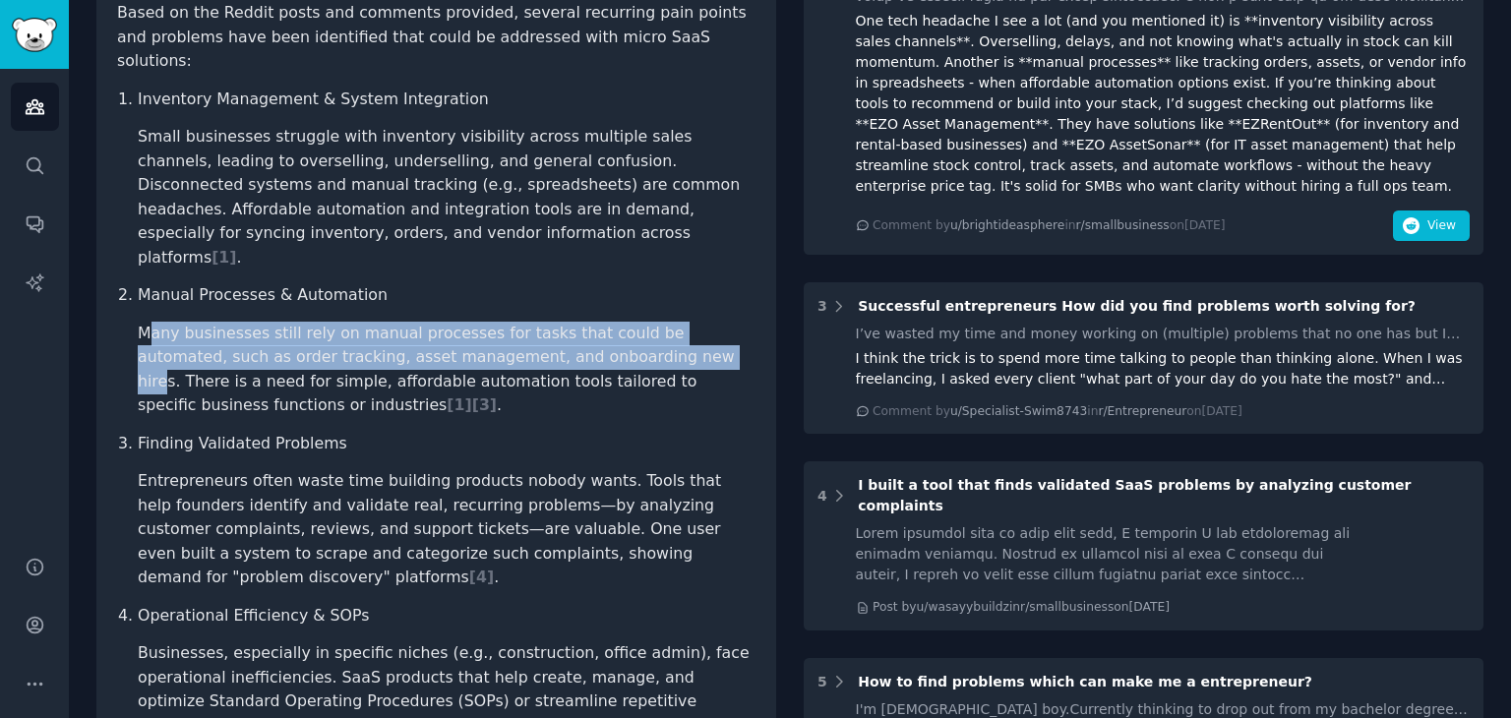
drag, startPoint x: 152, startPoint y: 283, endPoint x: 552, endPoint y: 310, distance: 401.3
click at [552, 322] on li "Many businesses still rely on manual processes for tasks that could be automate…" at bounding box center [447, 370] width 618 height 96
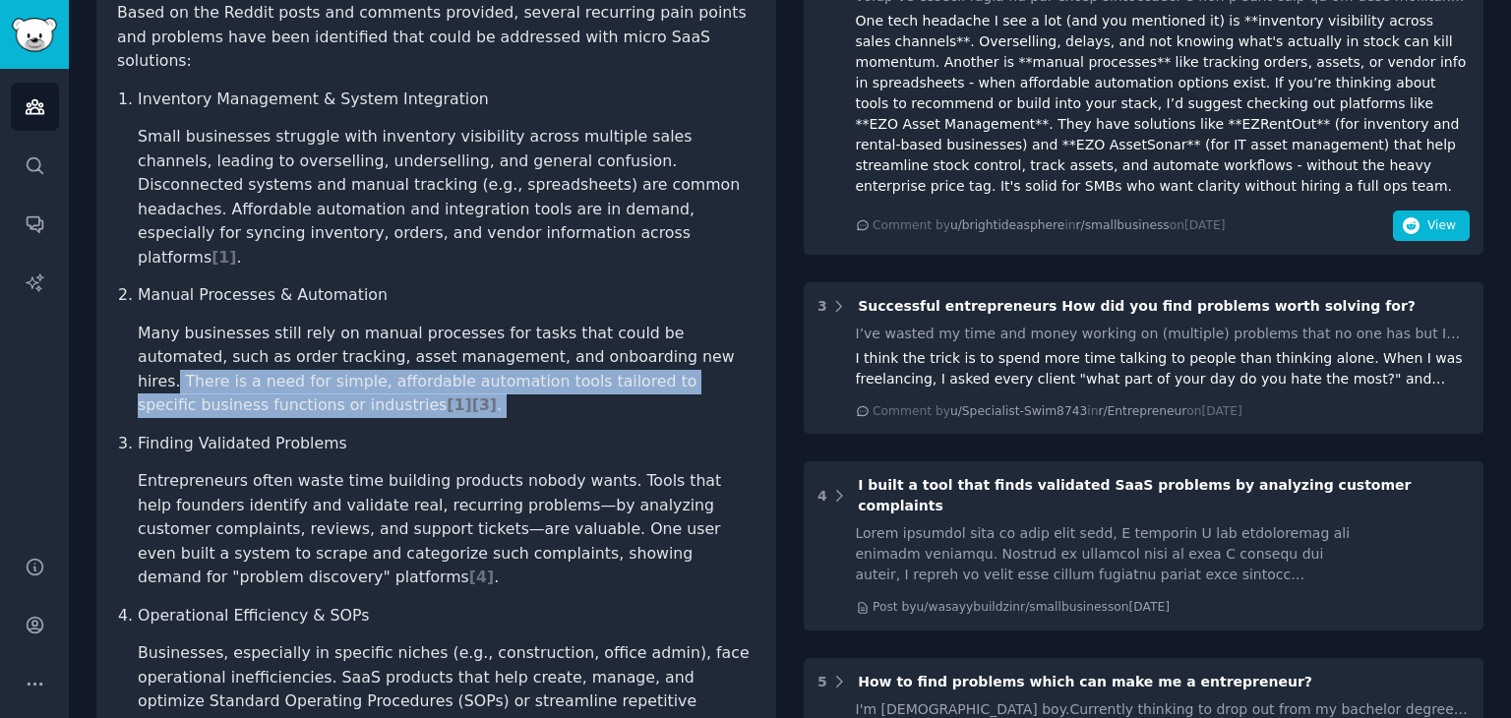
drag, startPoint x: 565, startPoint y: 310, endPoint x: 637, endPoint y: 347, distance: 81.0
click at [640, 348] on ol "Inventory Management & System Integration Small businesses struggle with invent…" at bounding box center [436, 673] width 639 height 1171
click at [624, 343] on ol "Inventory Management & System Integration Small businesses struggle with invent…" at bounding box center [436, 673] width 639 height 1171
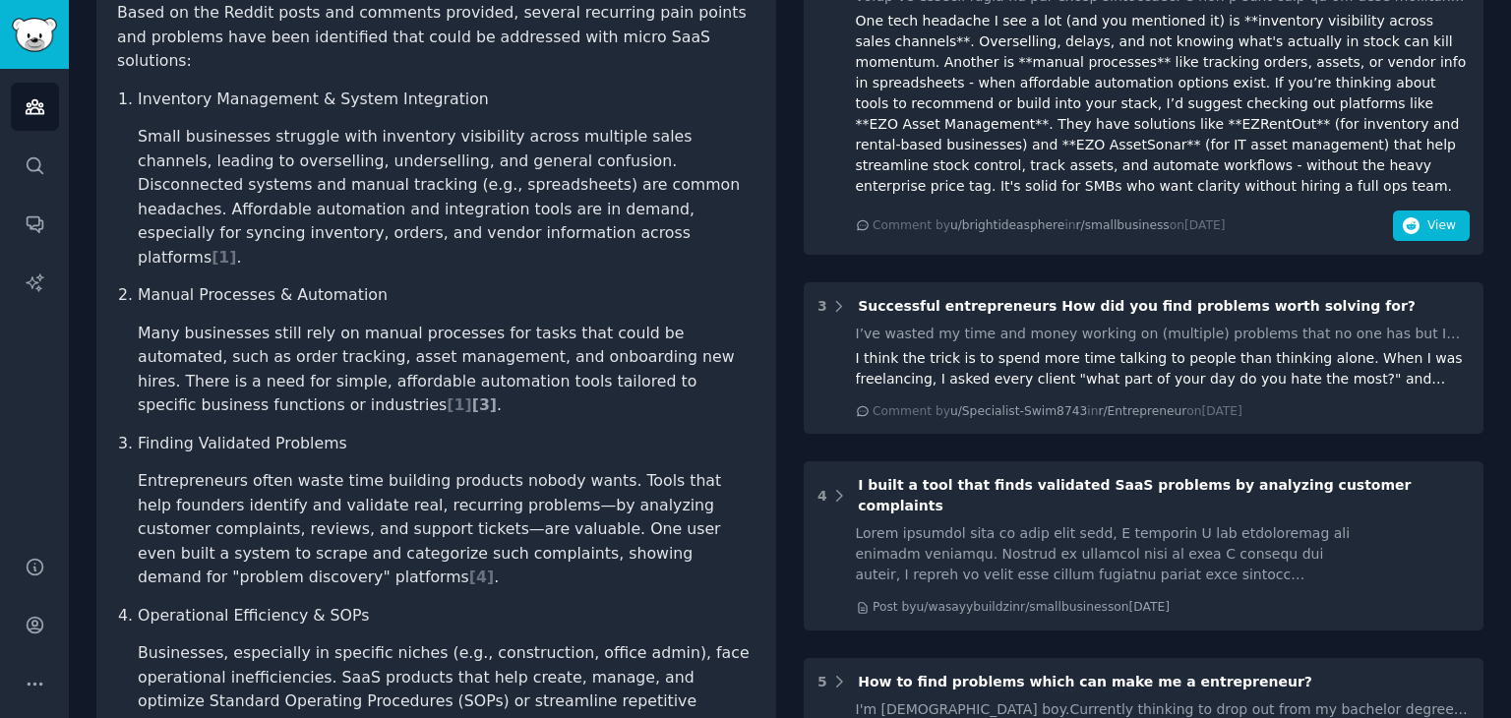
click at [497, 396] on span "[ 3 ]" at bounding box center [484, 405] width 25 height 19
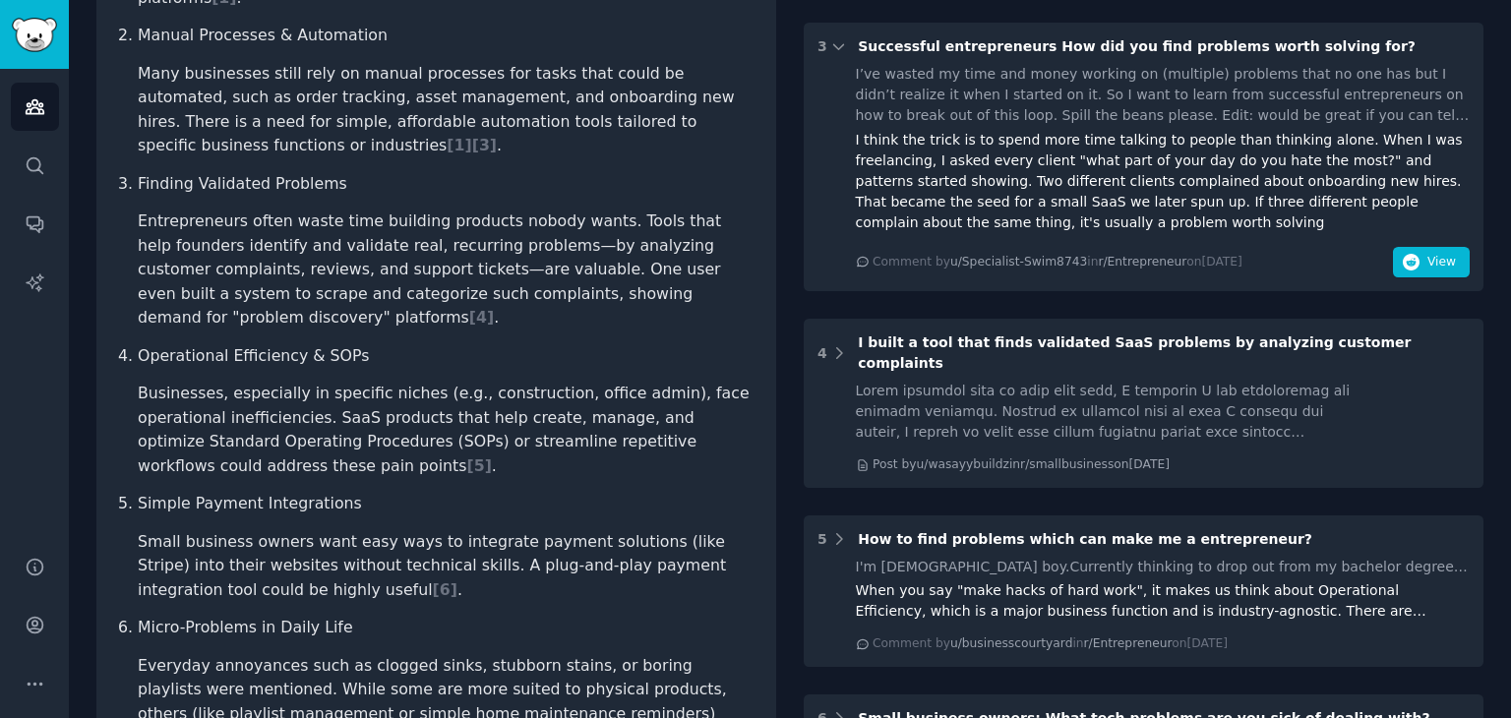
scroll to position [477, 0]
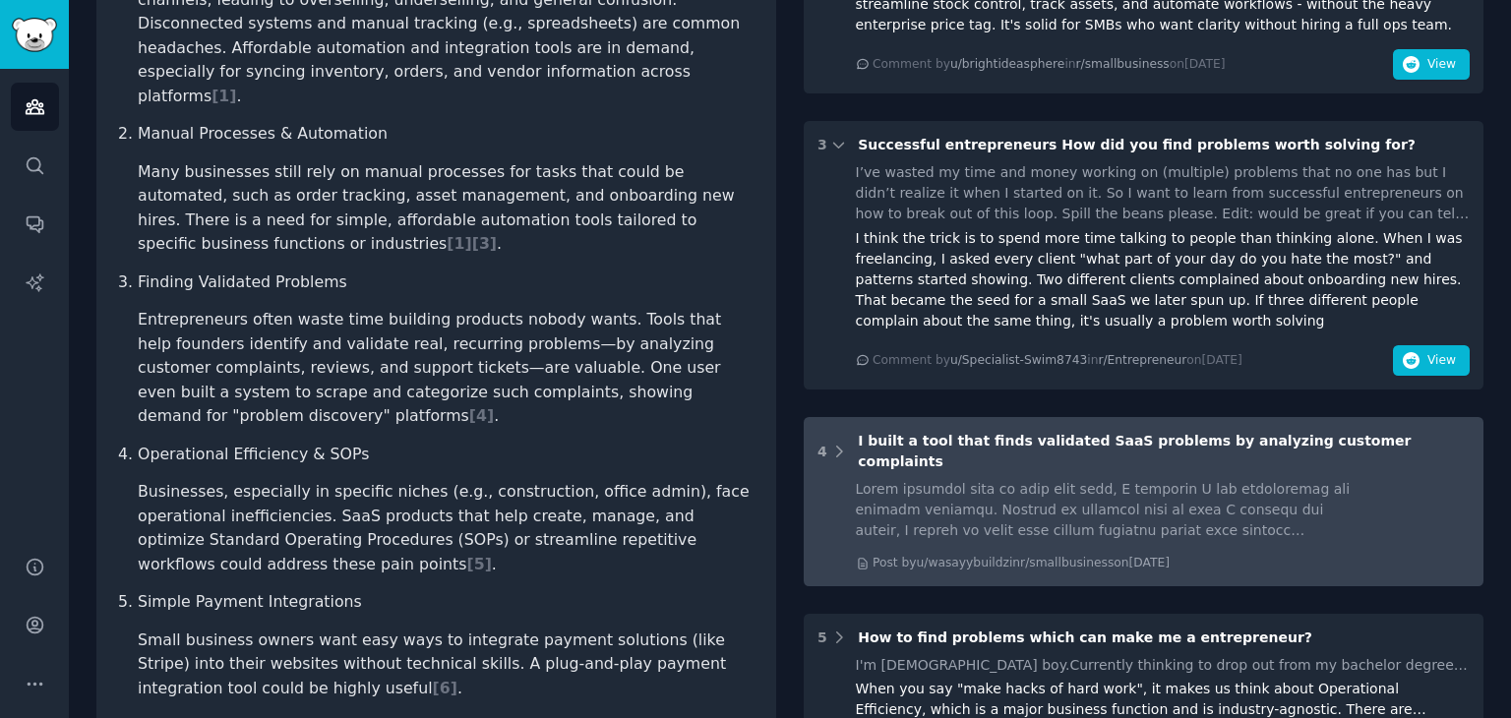
click at [907, 433] on span "I built a tool that finds validated SaaS problems by analyzing customer complai…" at bounding box center [1134, 451] width 553 height 36
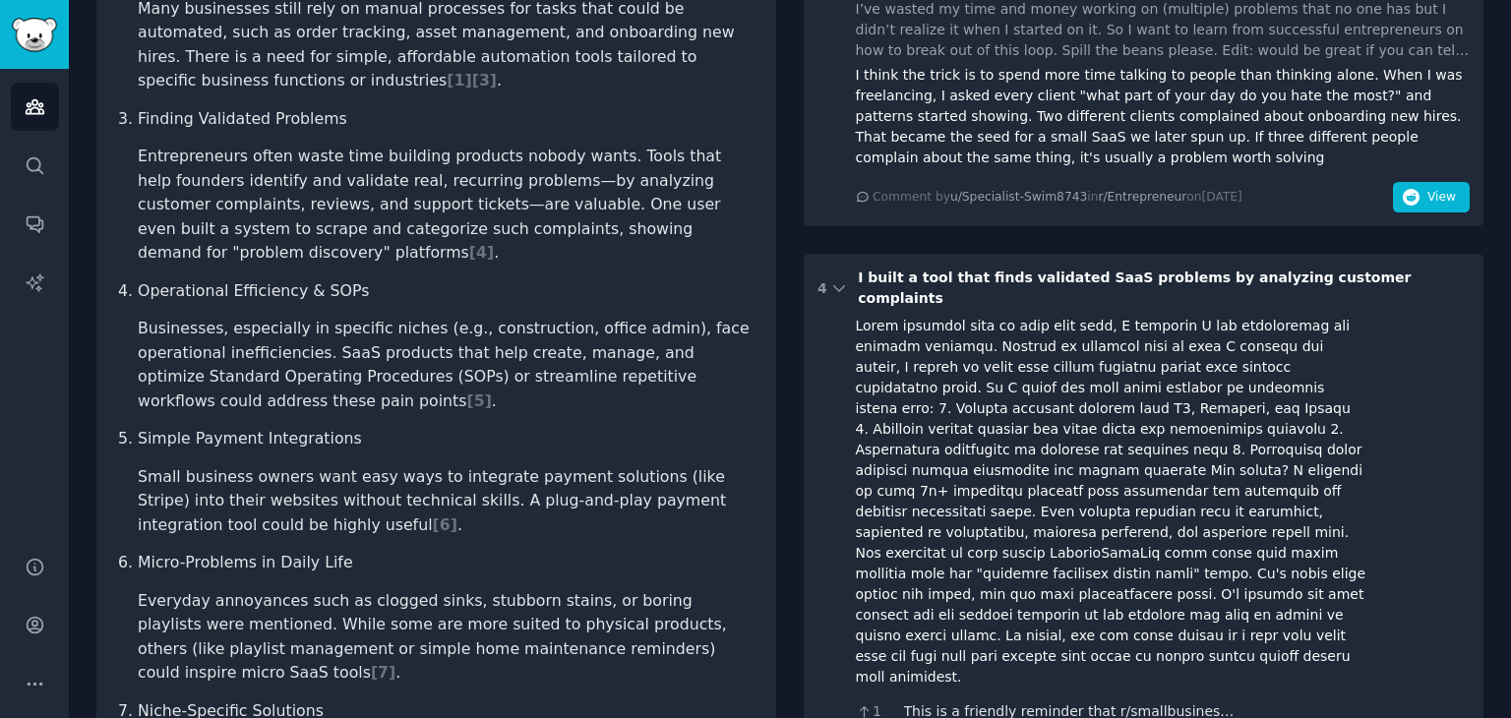
scroll to position [674, 0]
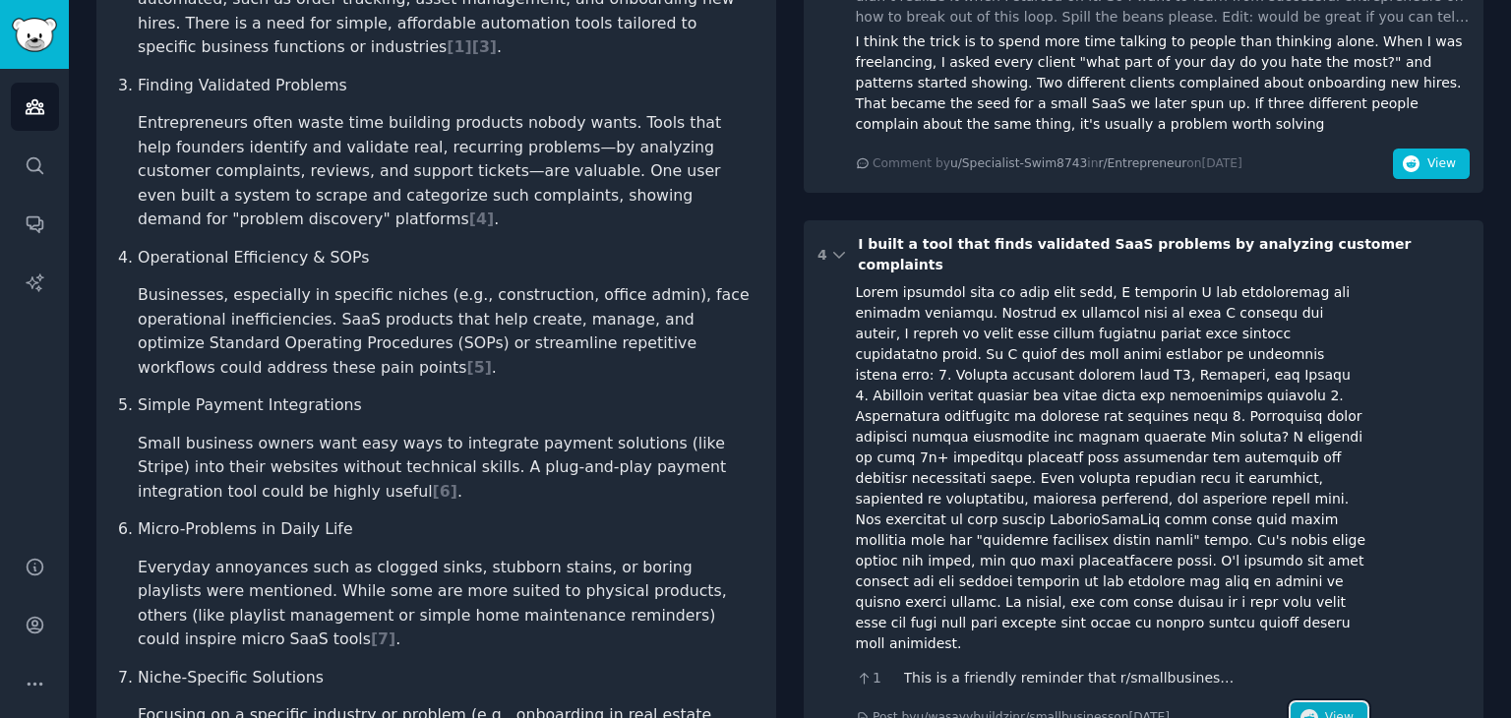
click at [1337, 709] on span "View" at bounding box center [1339, 718] width 29 height 18
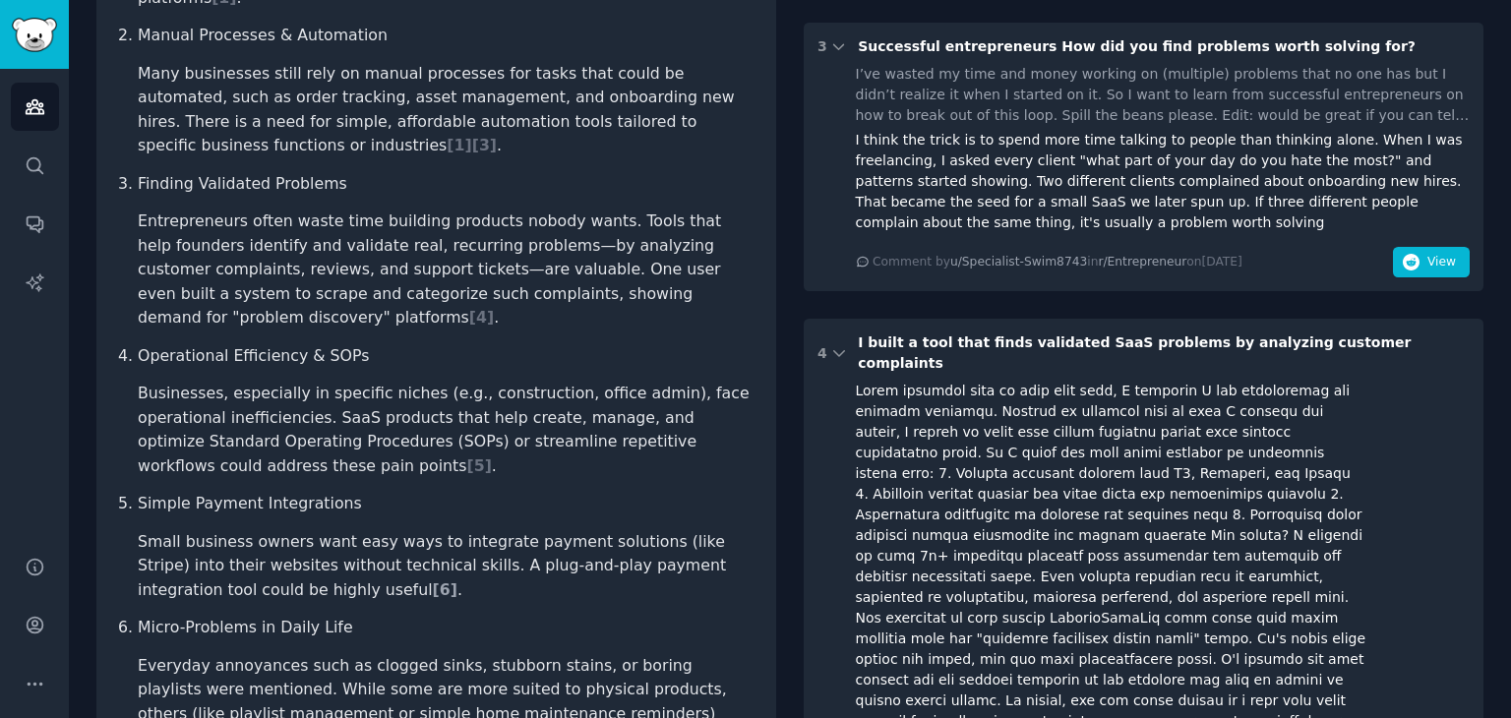
click at [433, 580] on span "[ 6 ]" at bounding box center [445, 589] width 25 height 19
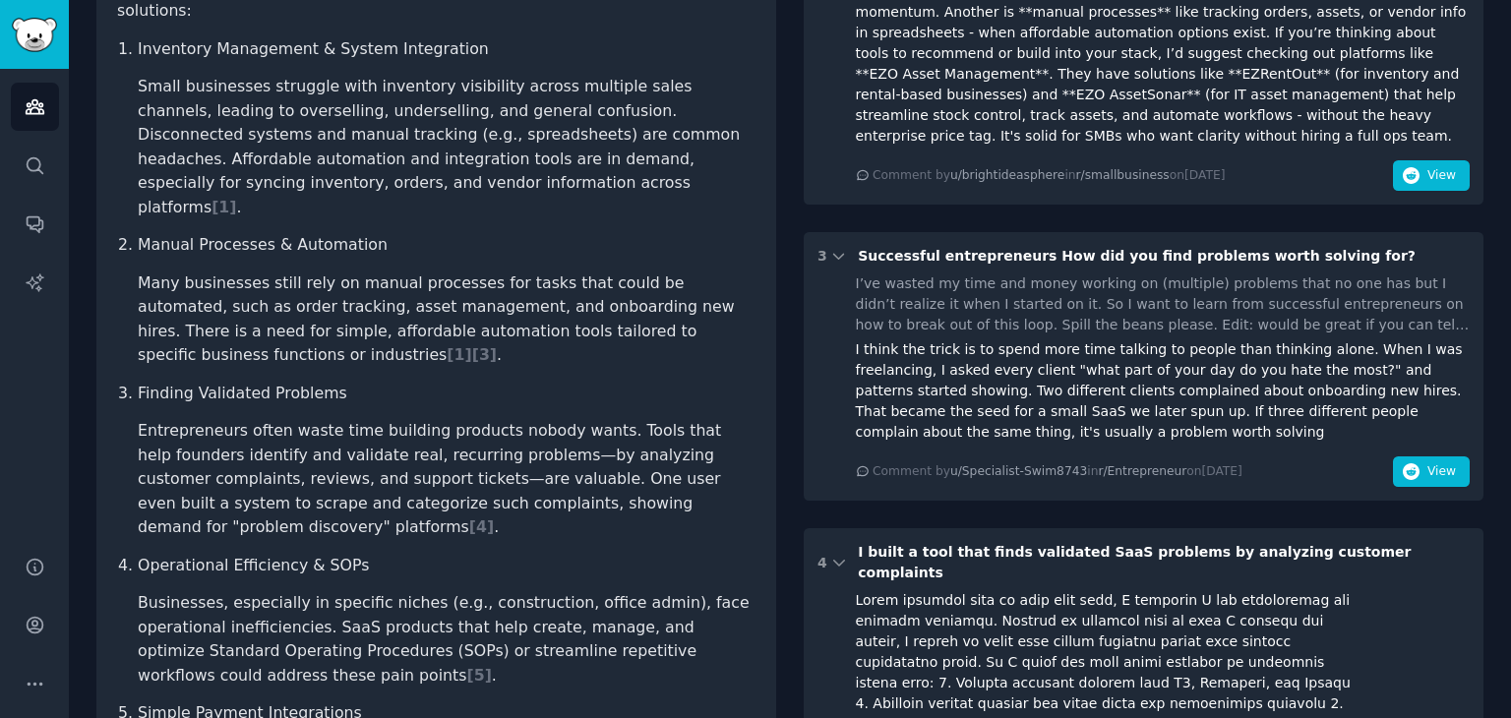
scroll to position [0, 0]
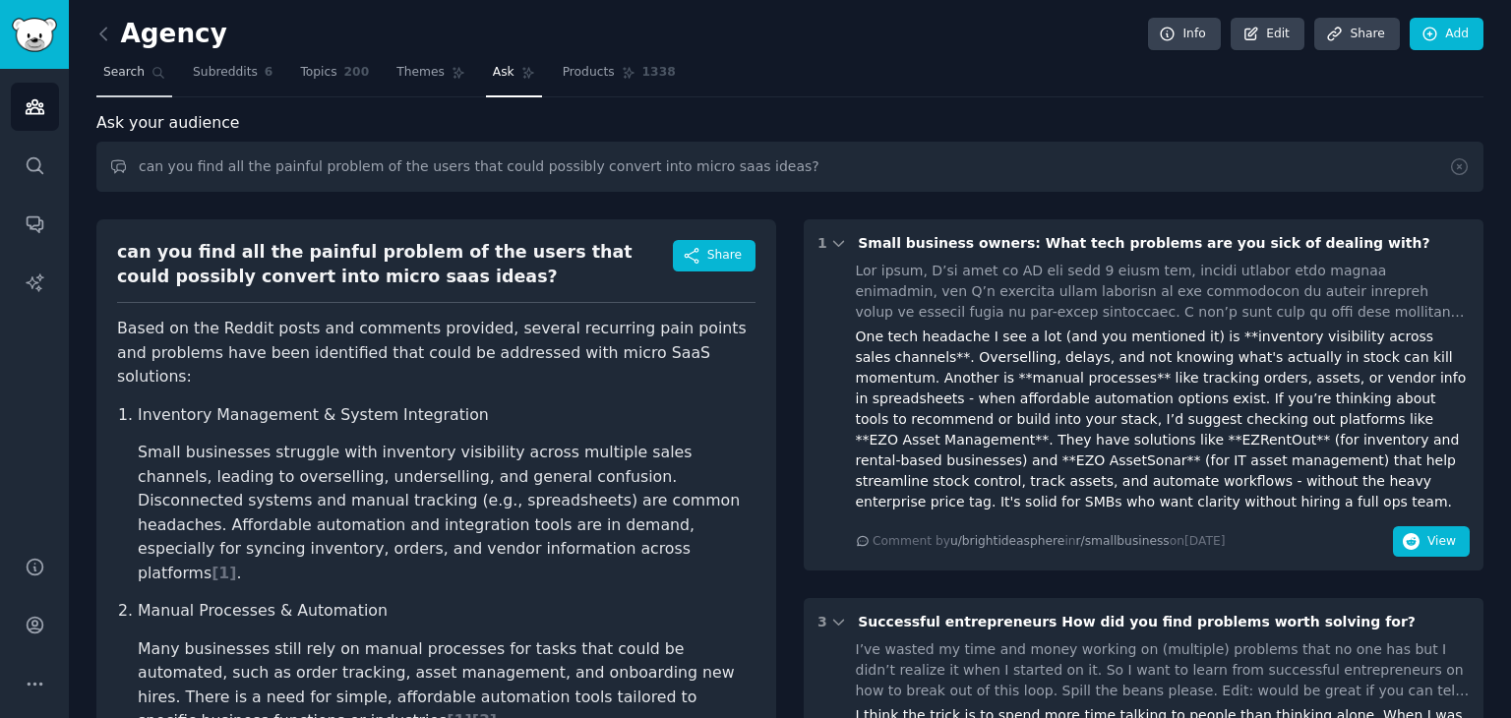
click at [152, 74] on icon at bounding box center [159, 73] width 14 height 14
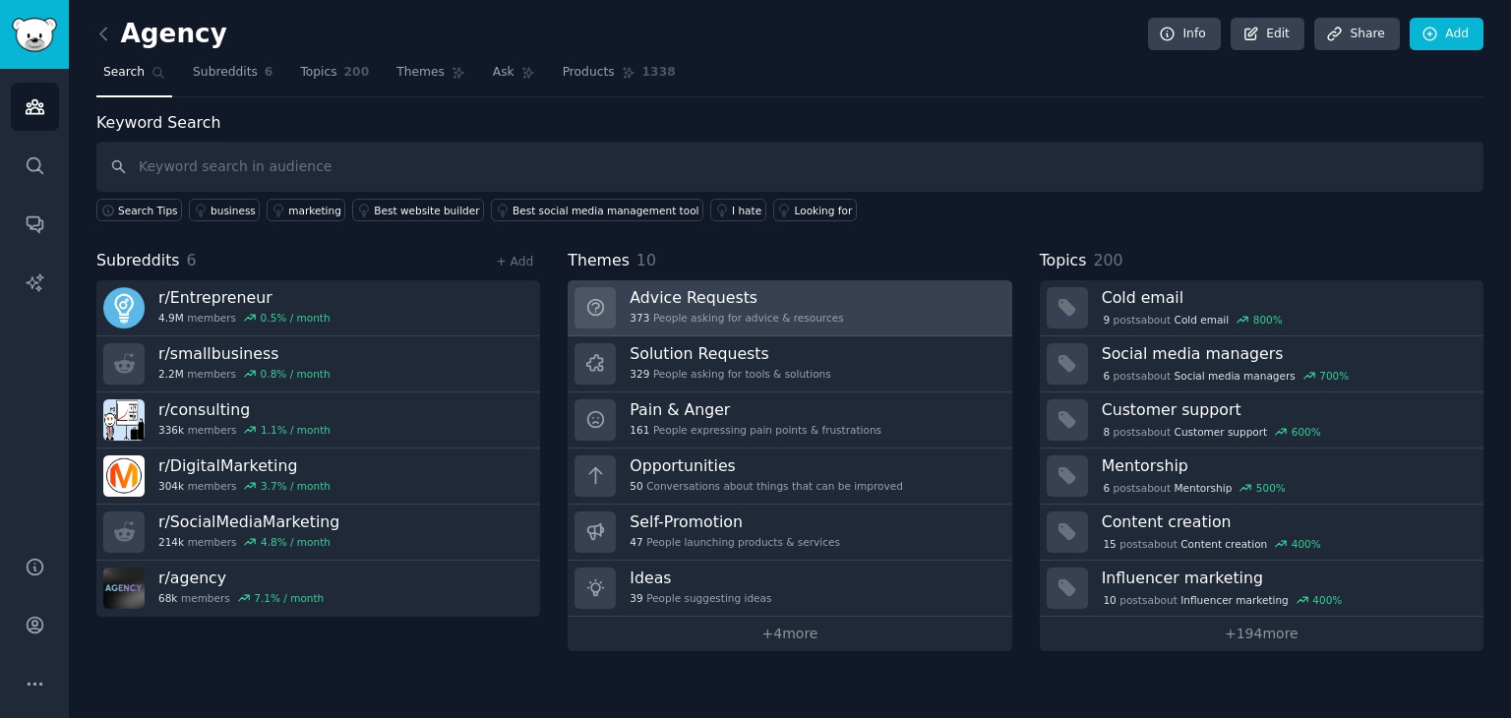
click at [905, 308] on link "Advice Requests 373 People asking for advice & resources" at bounding box center [790, 308] width 444 height 56
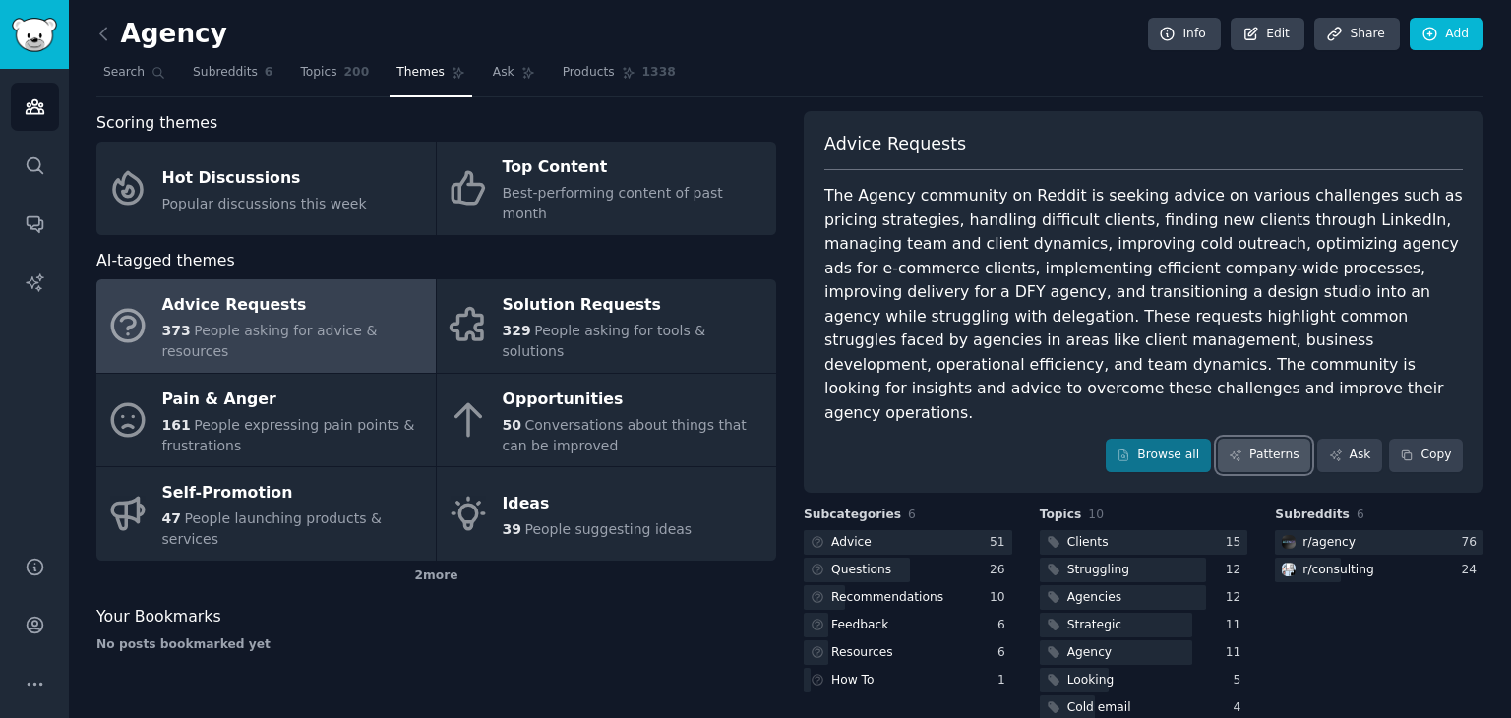
click at [1256, 439] on link "Patterns" at bounding box center [1264, 455] width 92 height 33
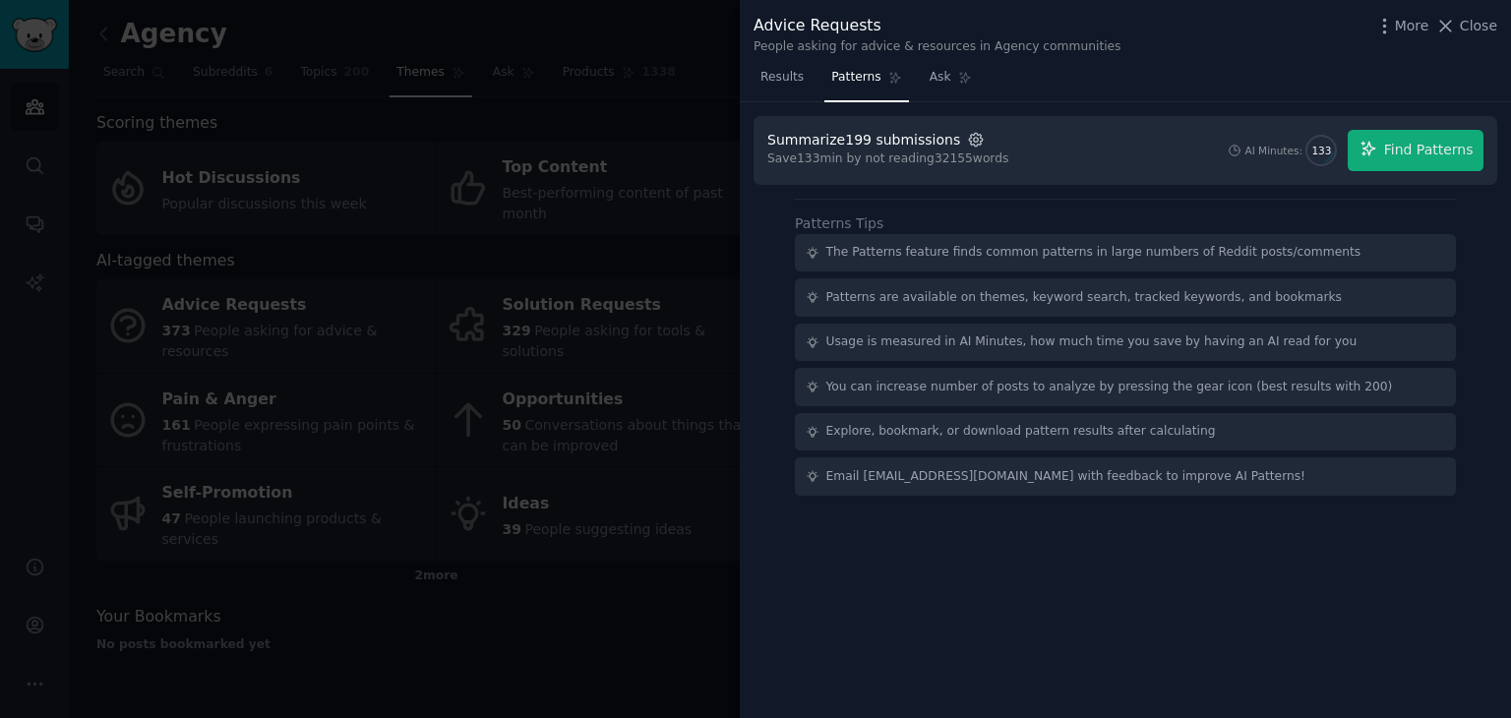
click at [967, 147] on icon "button" at bounding box center [976, 140] width 18 height 18
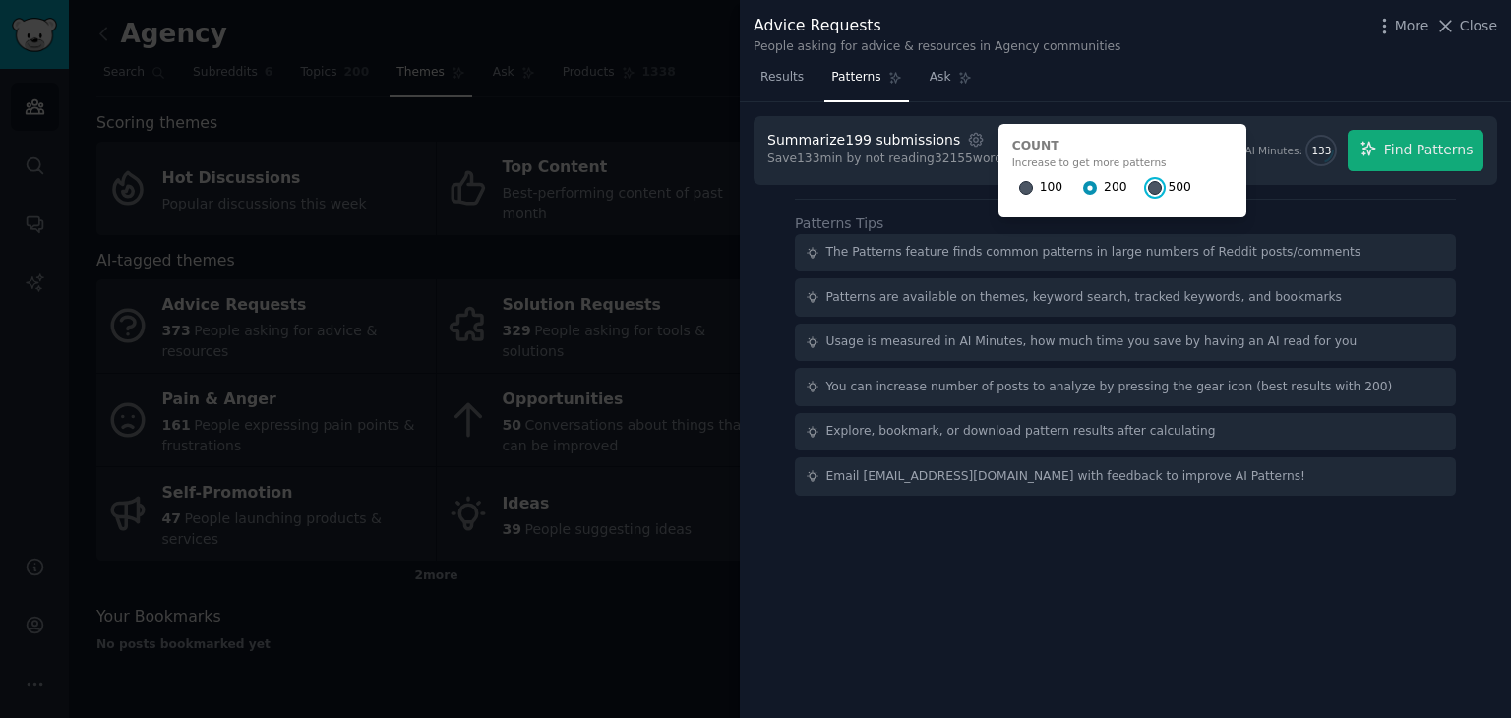
click at [1148, 185] on input "500" at bounding box center [1155, 188] width 14 height 14
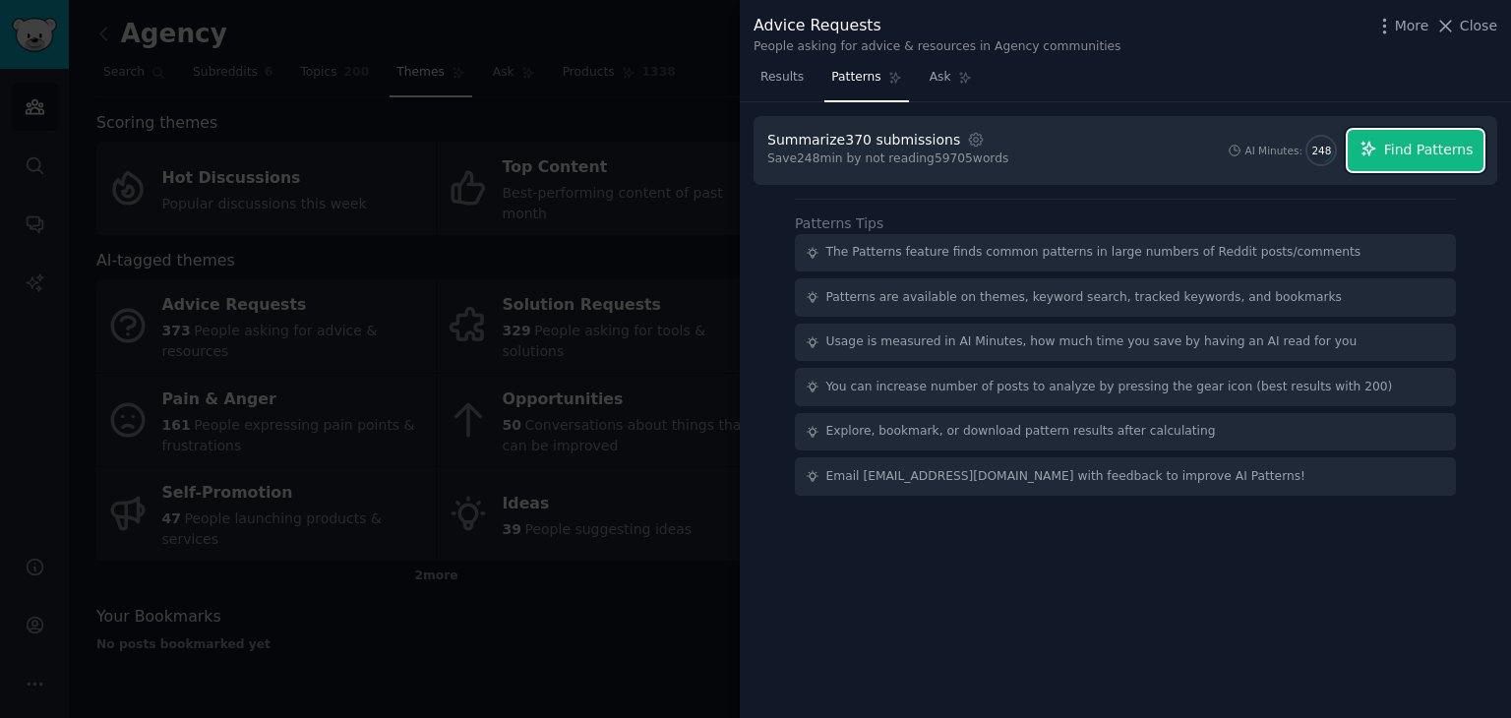
click at [1425, 159] on button "Find Patterns" at bounding box center [1416, 150] width 136 height 41
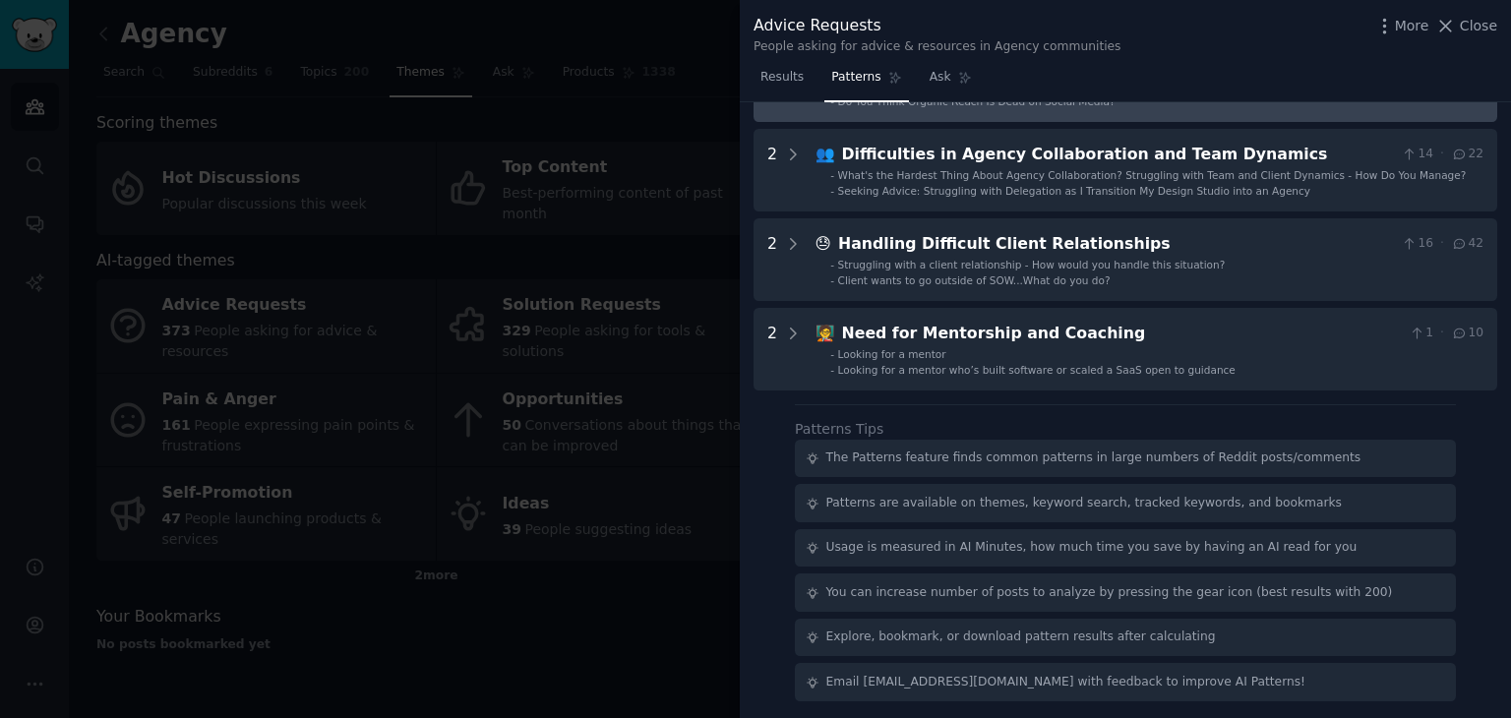
scroll to position [801, 0]
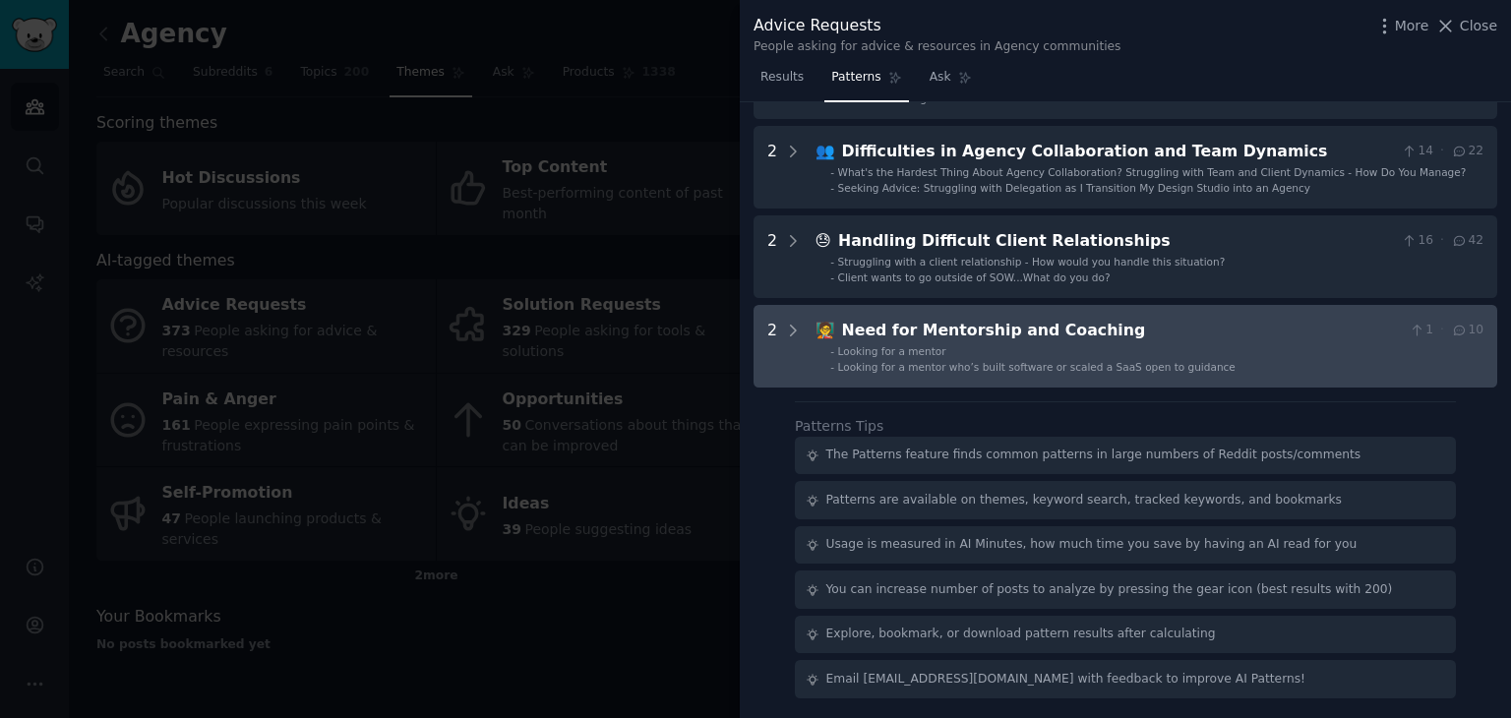
click at [996, 329] on div "Need for Mentorship and Coaching" at bounding box center [1122, 331] width 560 height 25
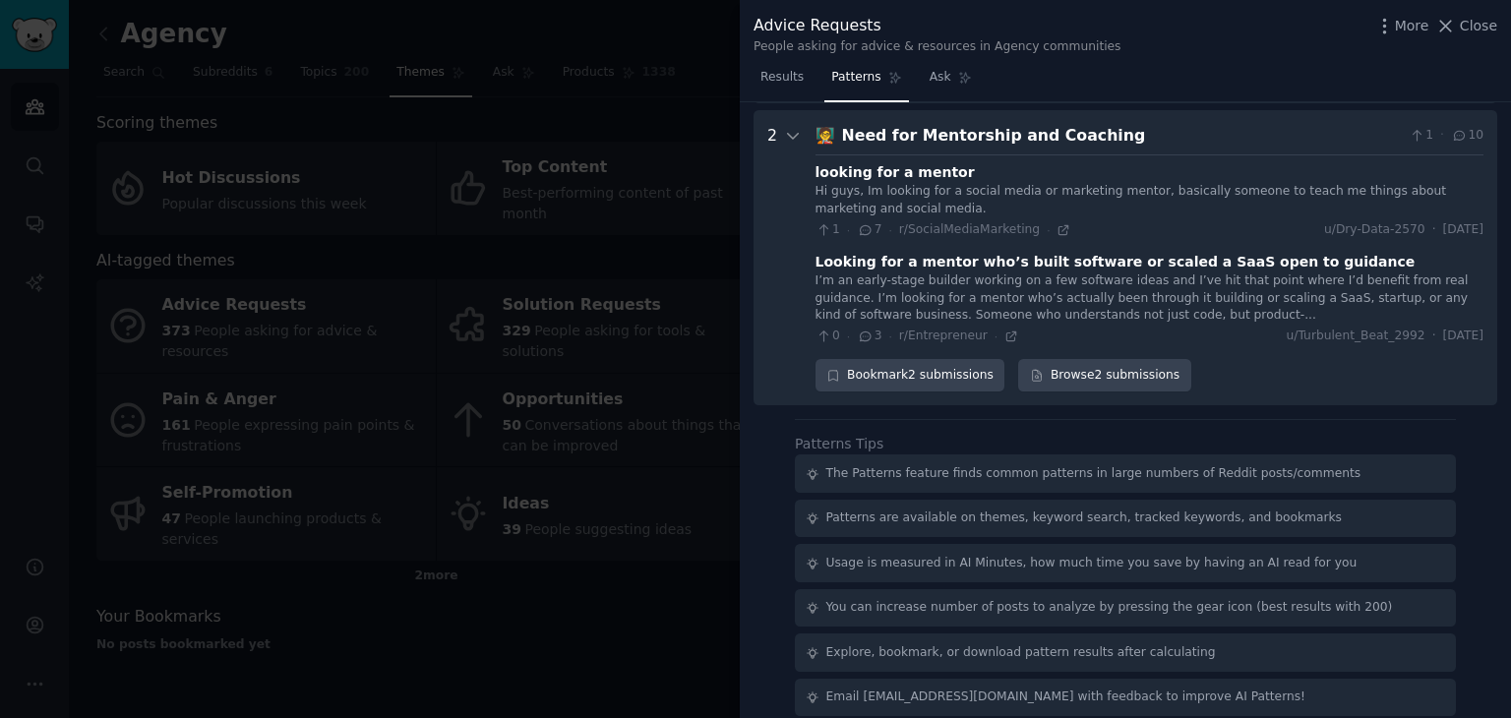
scroll to position [1004, 0]
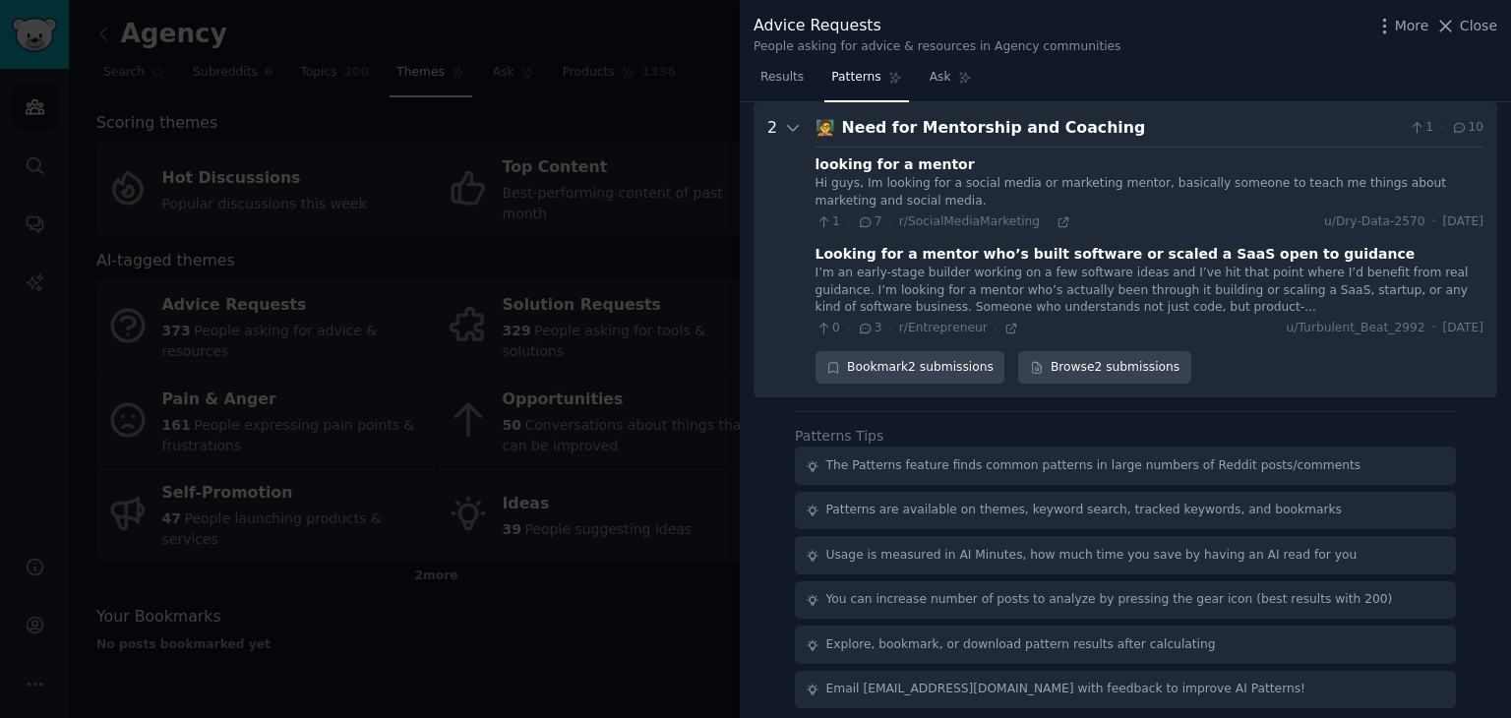
click at [1016, 123] on div "Need for Mentorship and Coaching" at bounding box center [1122, 128] width 560 height 25
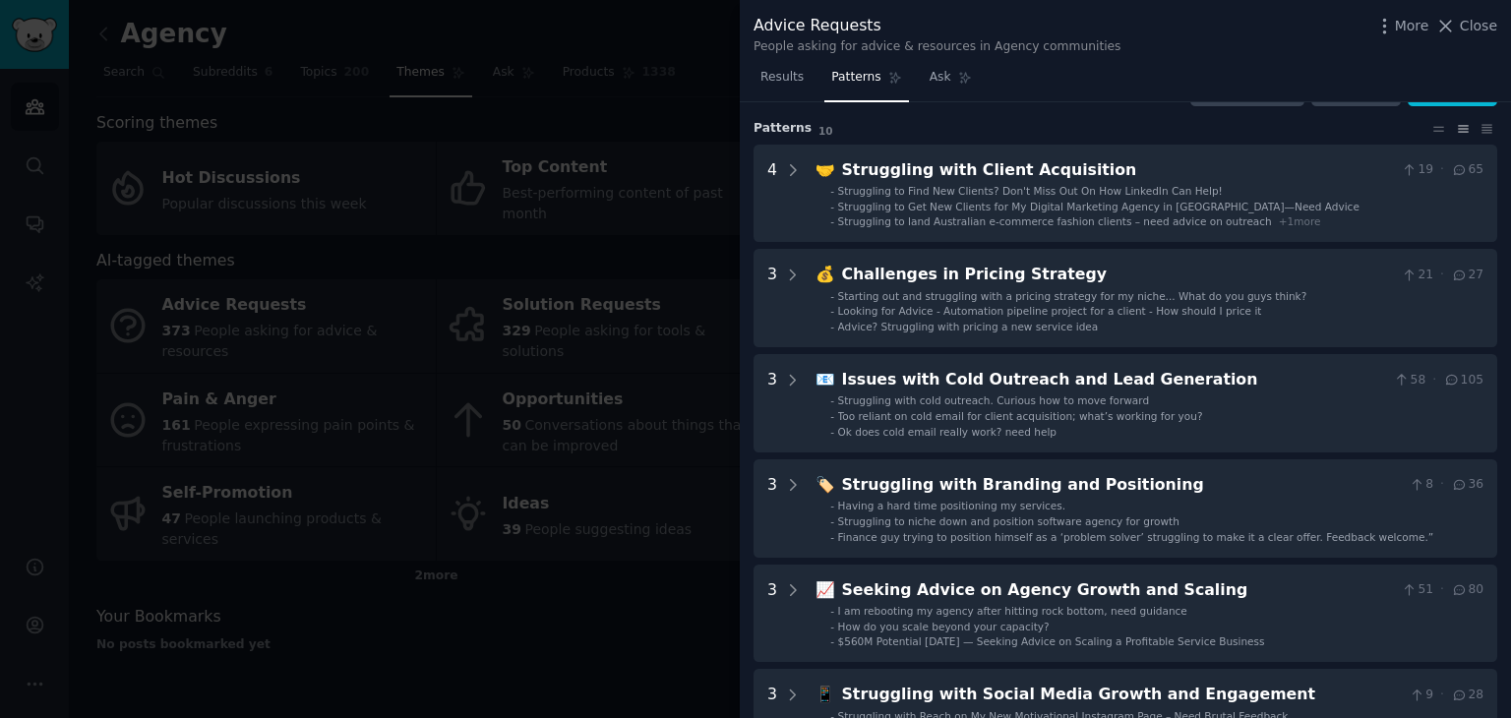
scroll to position [14, 0]
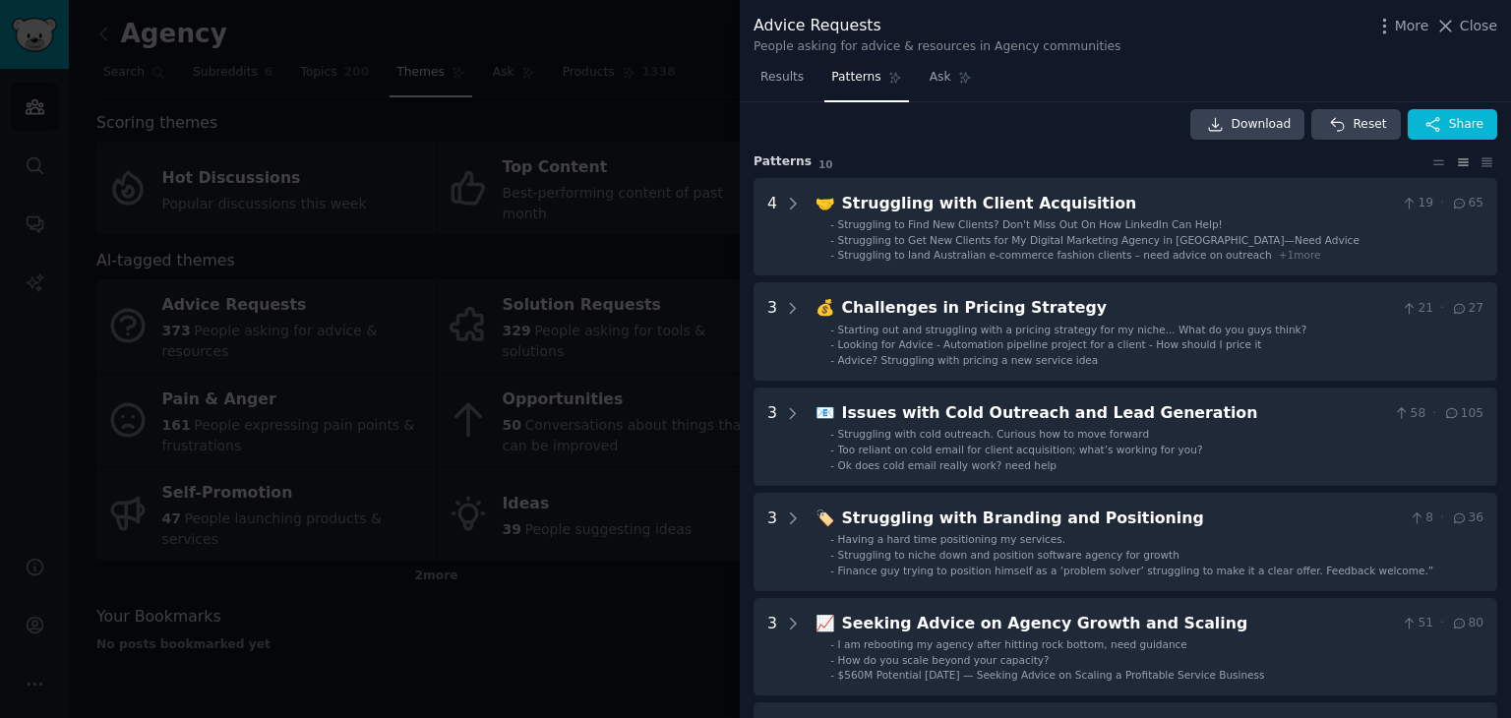
click at [1012, 220] on span "Struggling to Find New Clients? Don't Miss Out On How LinkedIn Can Help!" at bounding box center [1030, 224] width 385 height 12
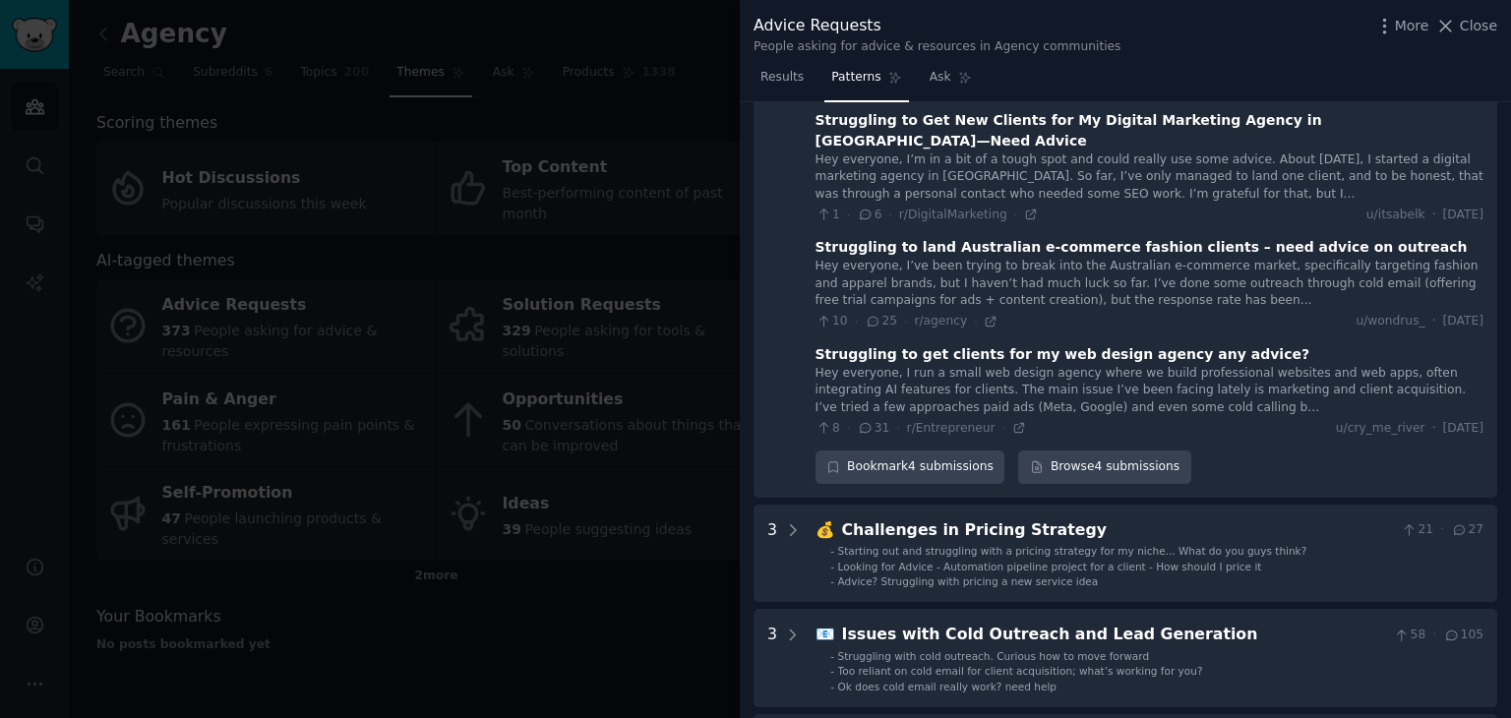
scroll to position [286, 0]
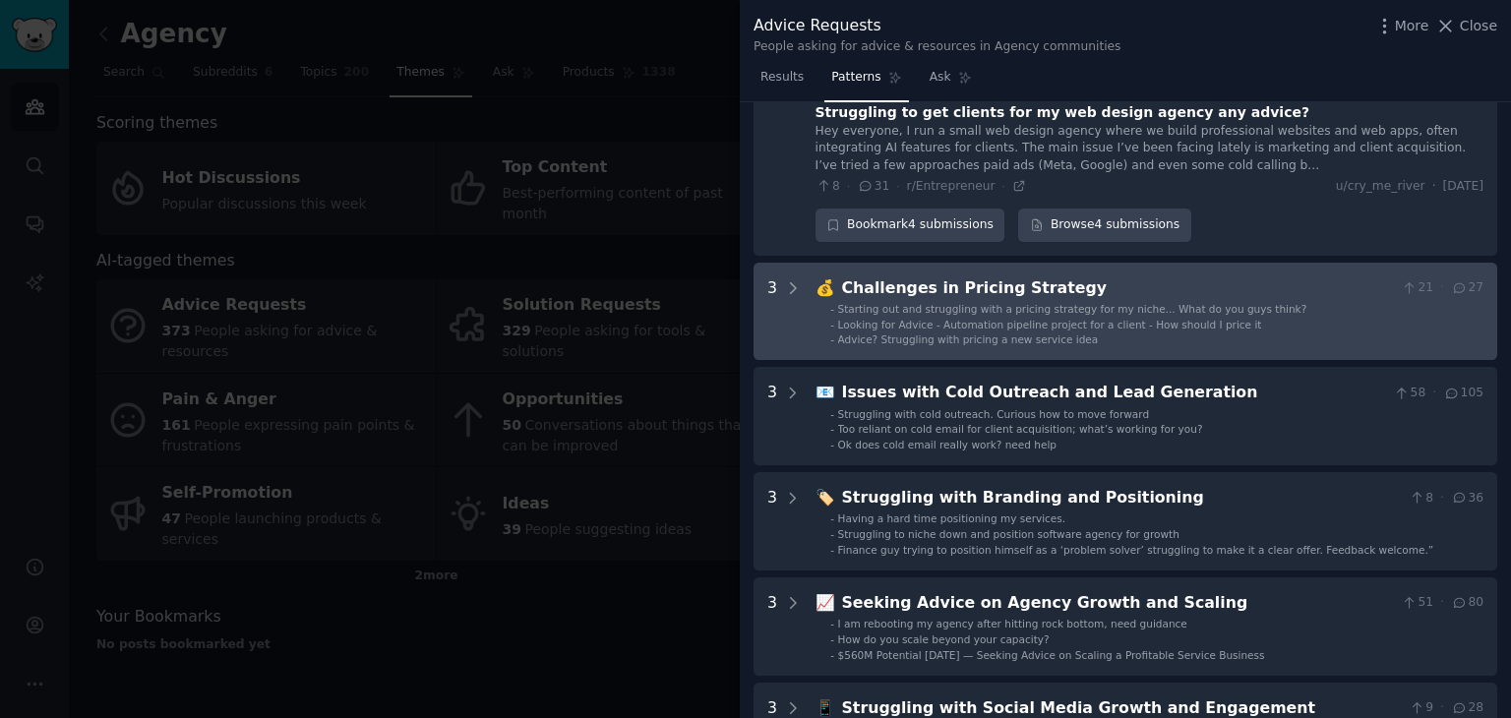
click at [811, 263] on Strategy "3 💰 Challenges in Pricing Strategy 21 · 27 - Starting out and struggling with a…" at bounding box center [1126, 312] width 744 height 98
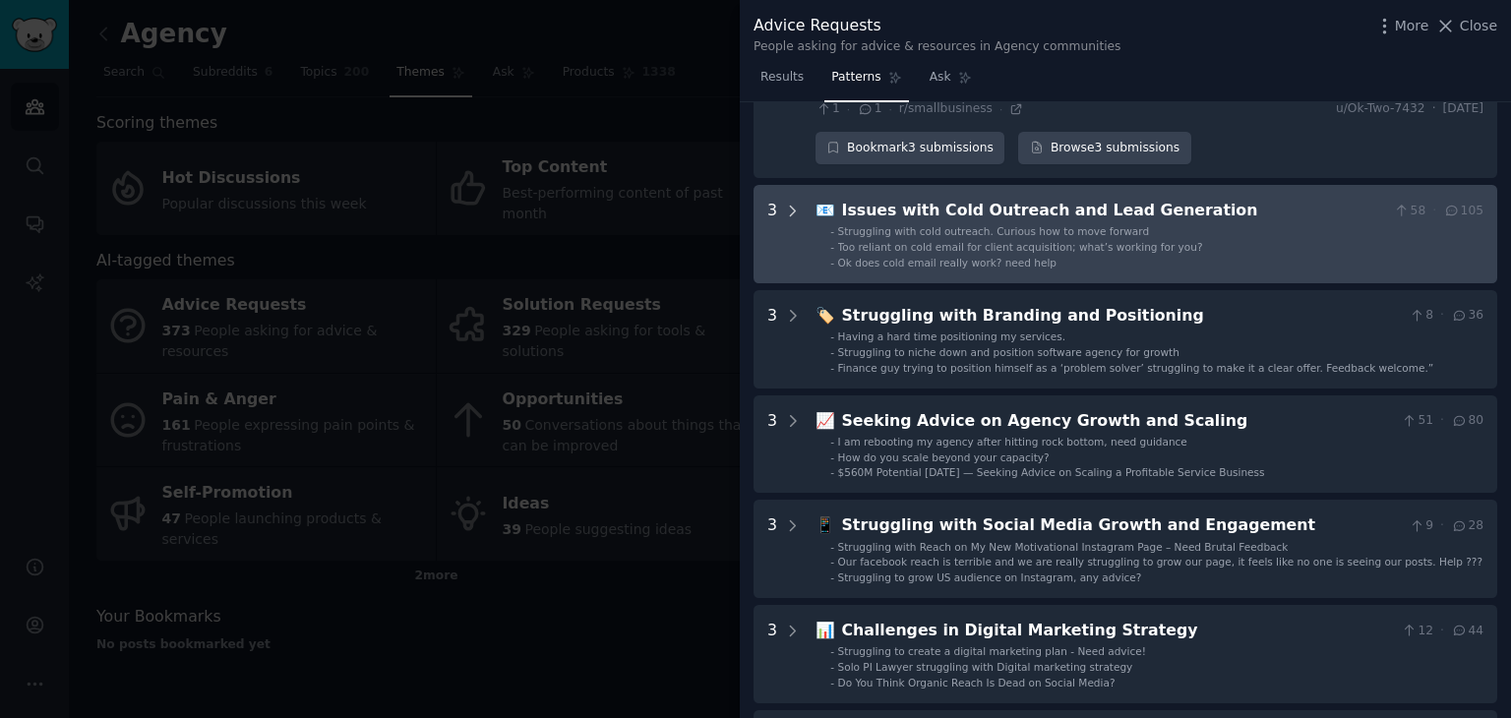
scroll to position [1015, 0]
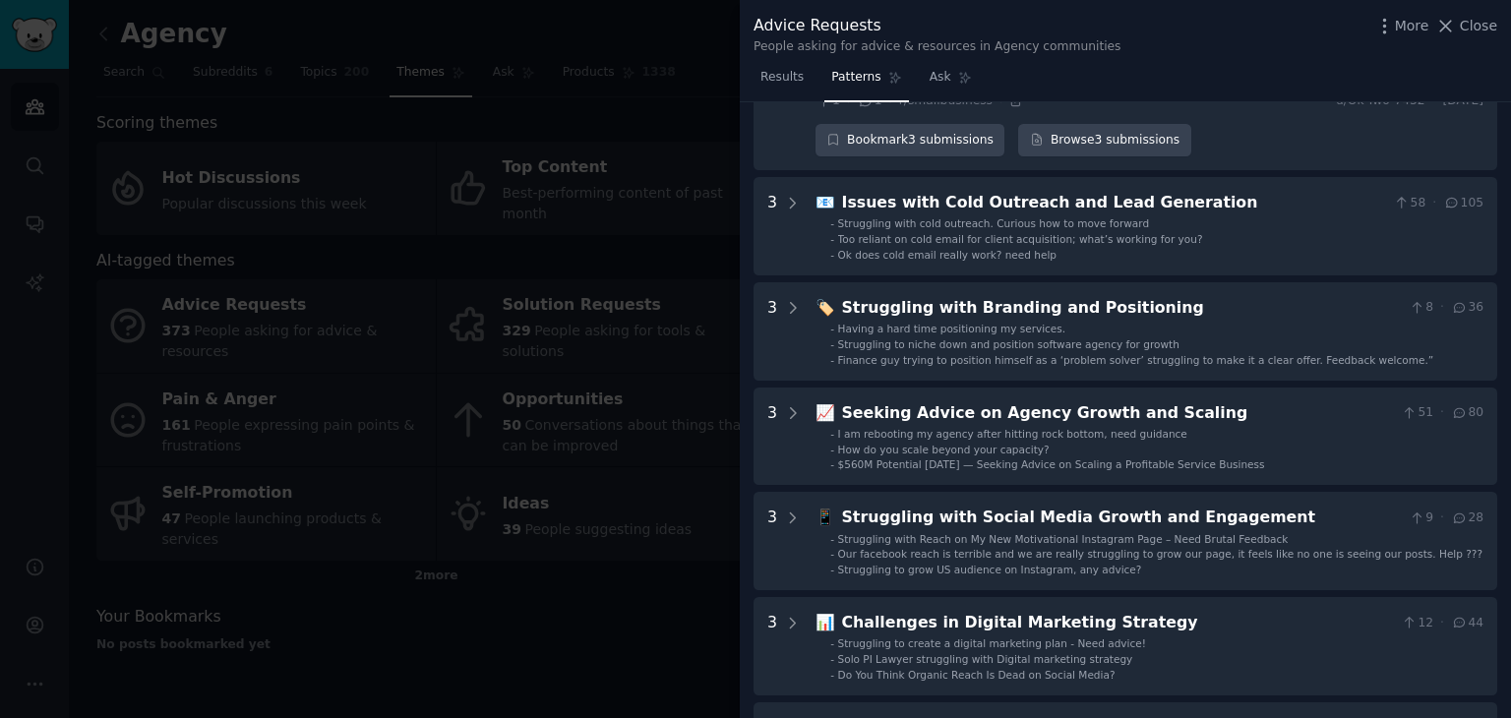
click at [131, 60] on div at bounding box center [755, 359] width 1511 height 718
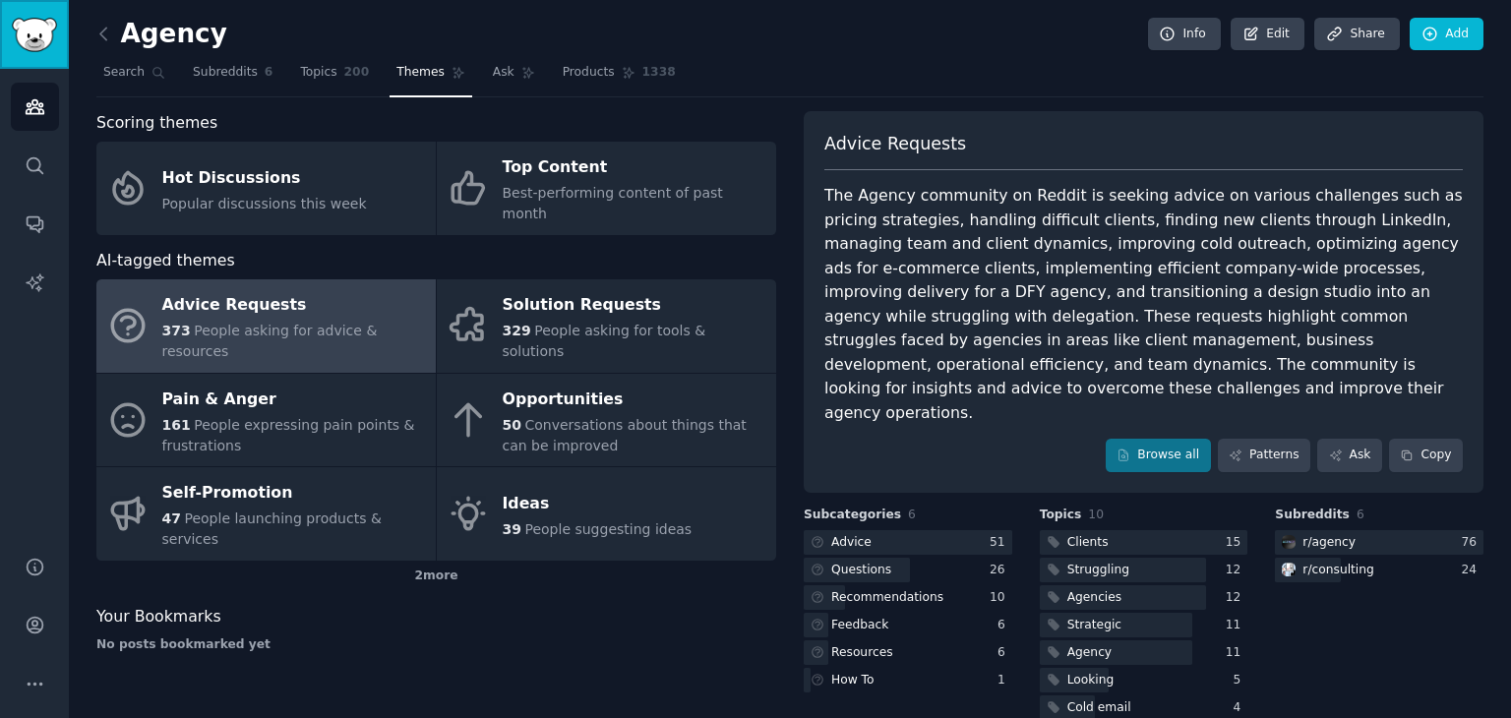
click at [37, 39] on img "Sidebar" at bounding box center [34, 35] width 45 height 34
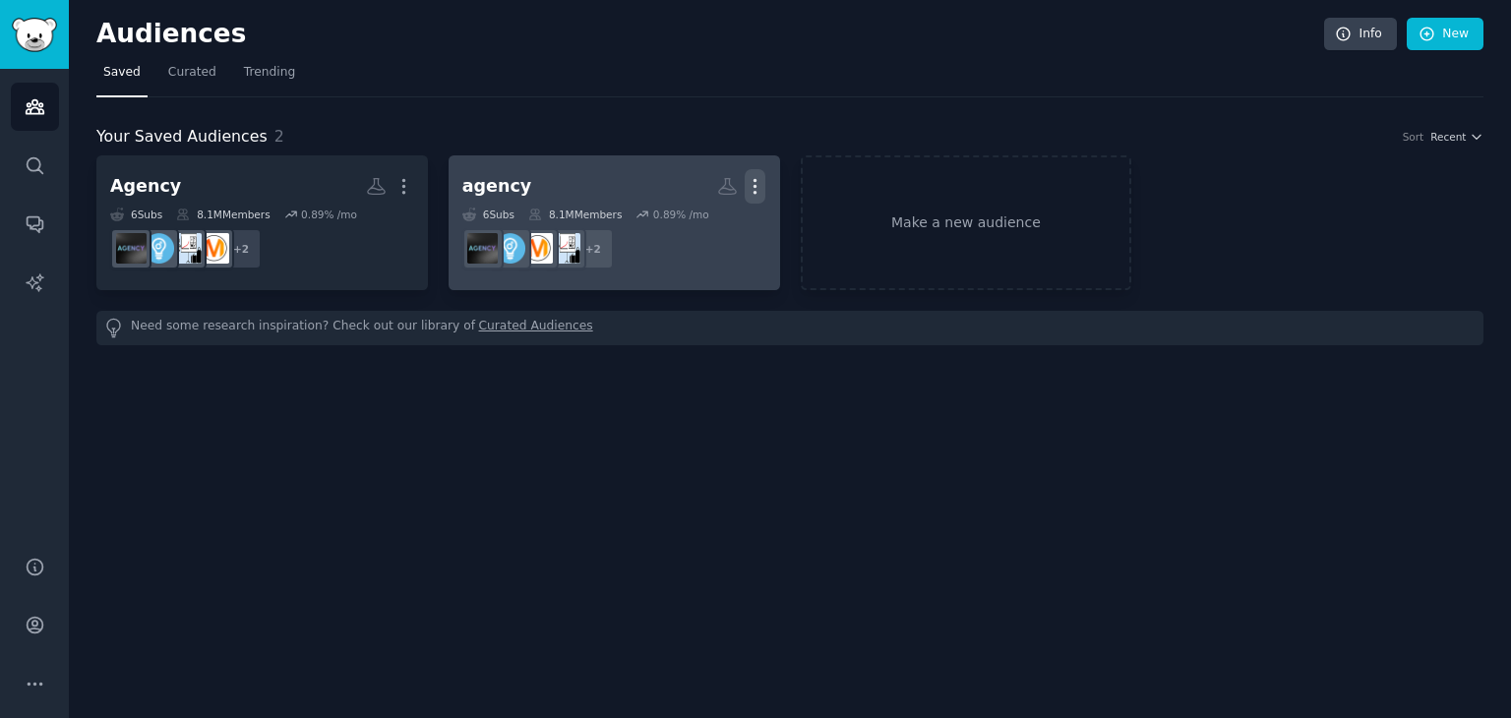
click at [760, 186] on icon "button" at bounding box center [755, 186] width 21 height 21
click at [713, 233] on p "Delete" at bounding box center [701, 227] width 45 height 21
